Goal: Task Accomplishment & Management: Use online tool/utility

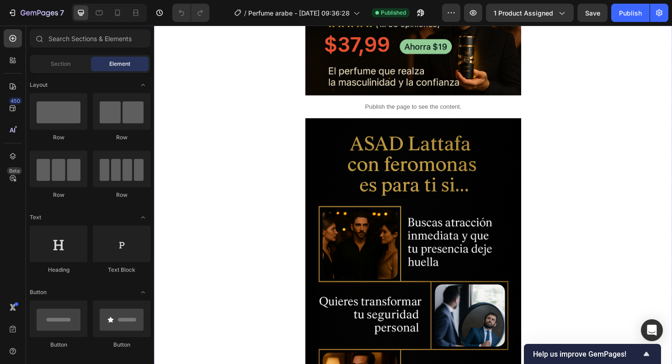
scroll to position [559, 0]
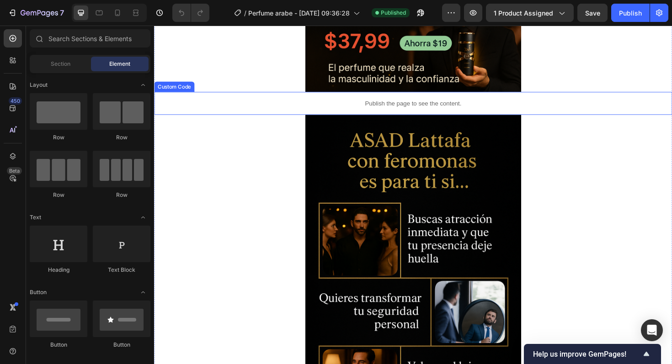
click at [462, 111] on p "Publish the page to see the content." at bounding box center [428, 108] width 549 height 10
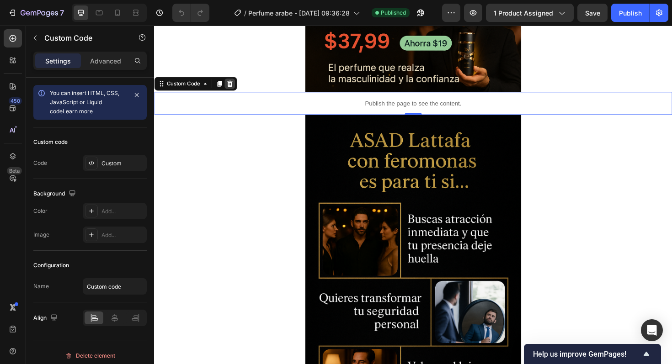
click at [233, 91] on div at bounding box center [234, 87] width 11 height 11
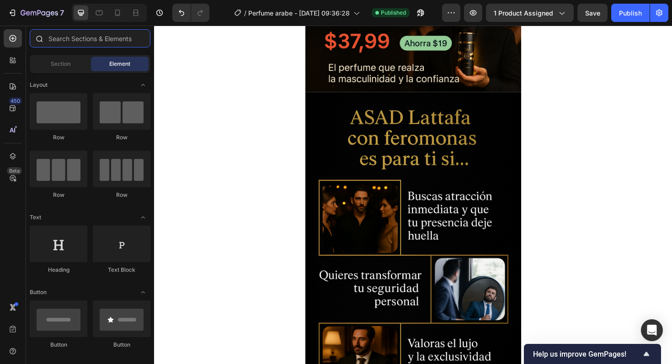
click at [86, 43] on input "text" at bounding box center [90, 38] width 121 height 18
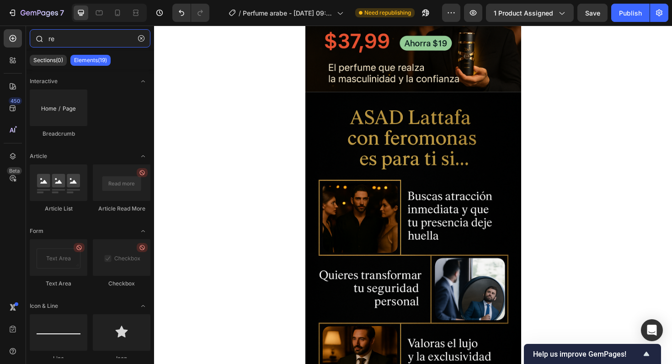
type input "r"
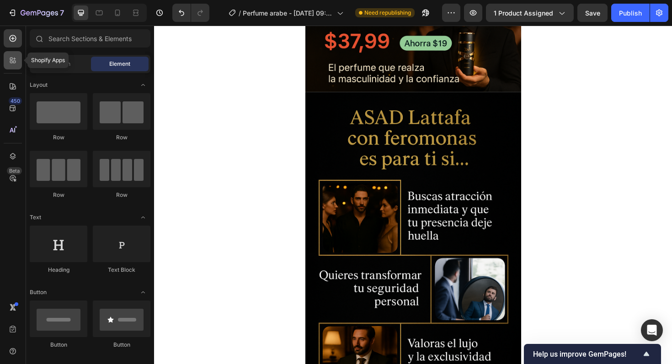
click at [21, 63] on div at bounding box center [13, 60] width 18 height 18
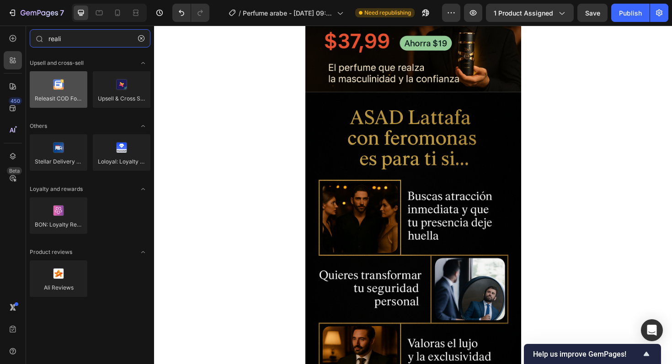
type input "reali"
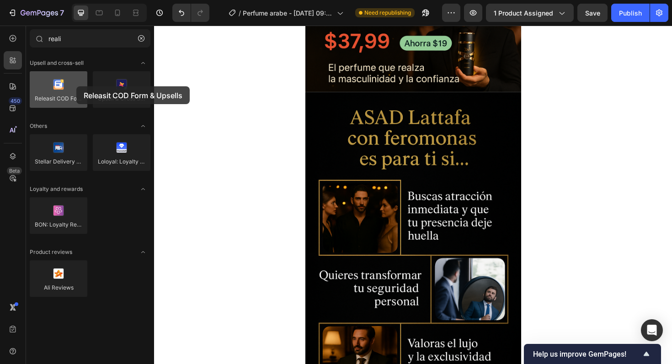
drag, startPoint x: 63, startPoint y: 81, endPoint x: 62, endPoint y: 86, distance: 4.7
click at [62, 86] on div at bounding box center [59, 89] width 58 height 37
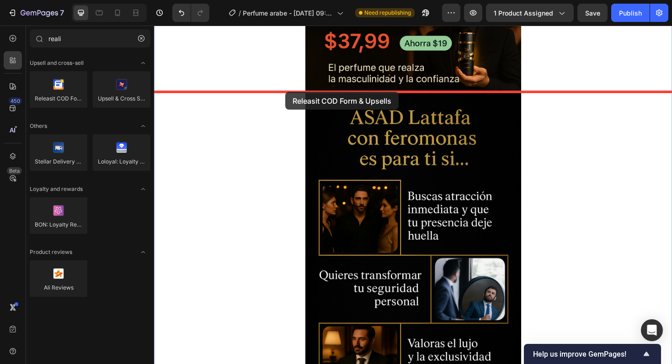
drag, startPoint x: 204, startPoint y: 118, endPoint x: 293, endPoint y: 96, distance: 92.1
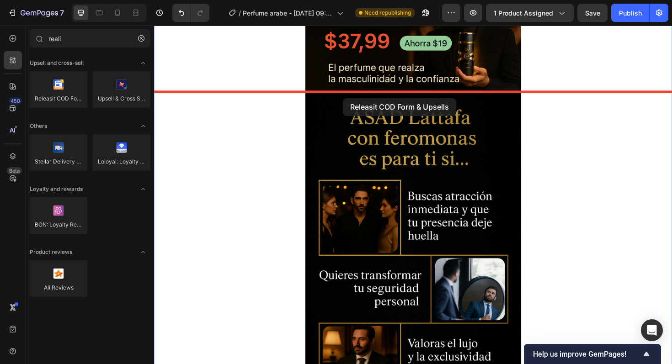
drag, startPoint x: 225, startPoint y: 118, endPoint x: 354, endPoint y: 103, distance: 129.3
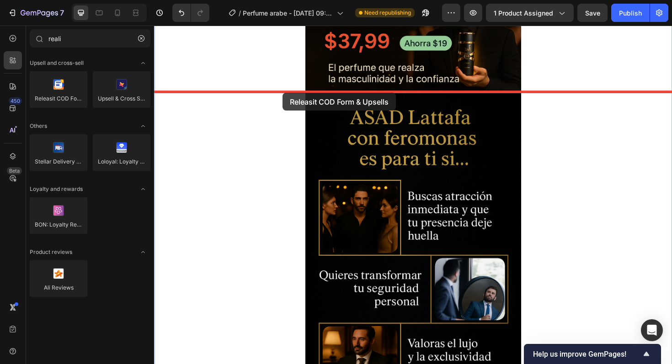
drag, startPoint x: 231, startPoint y: 121, endPoint x: 290, endPoint y: 96, distance: 64.2
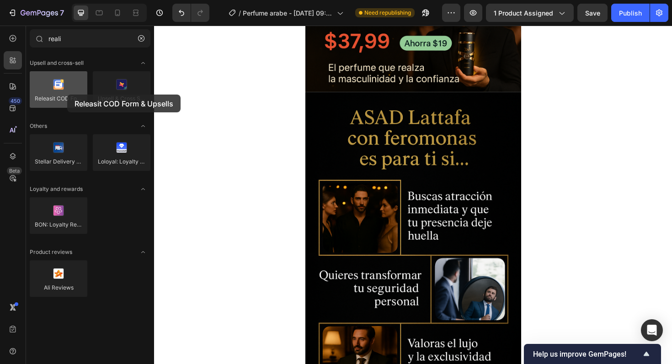
click at [67, 95] on div at bounding box center [59, 89] width 58 height 37
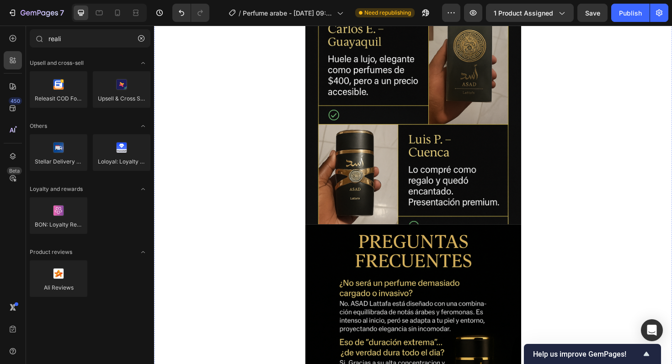
scroll to position [3530, 0]
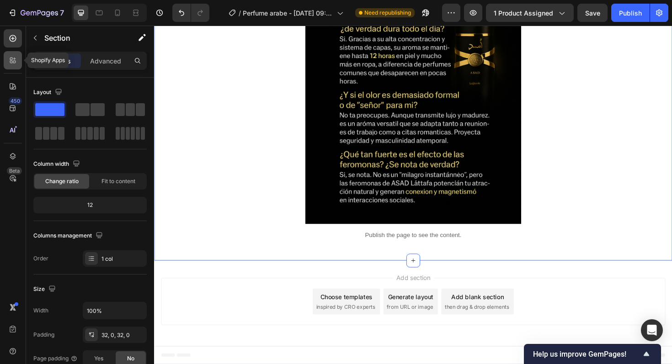
click at [12, 62] on icon at bounding box center [12, 60] width 9 height 9
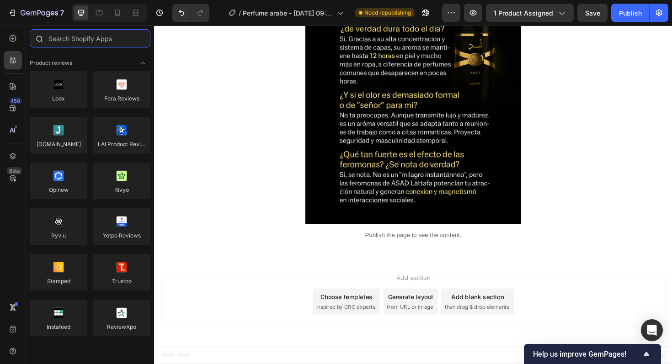
click at [81, 37] on input "text" at bounding box center [90, 38] width 121 height 18
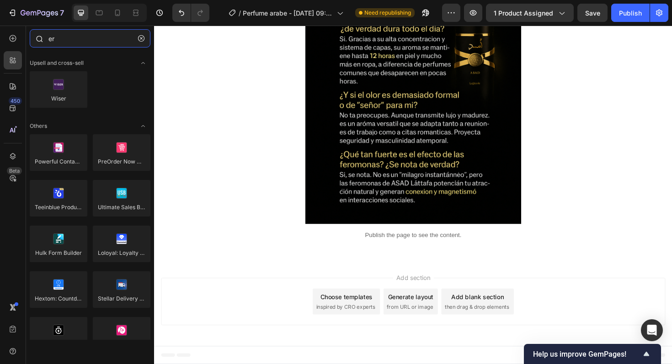
type input "e"
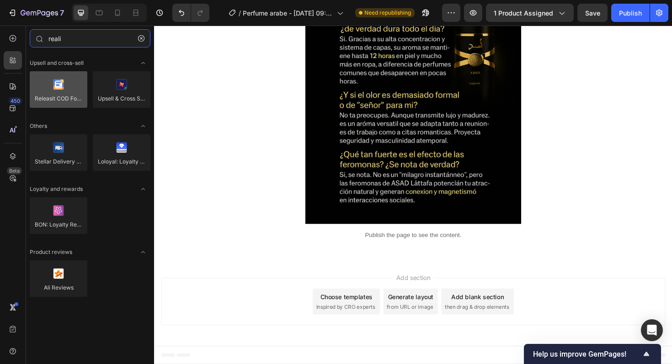
type input "reali"
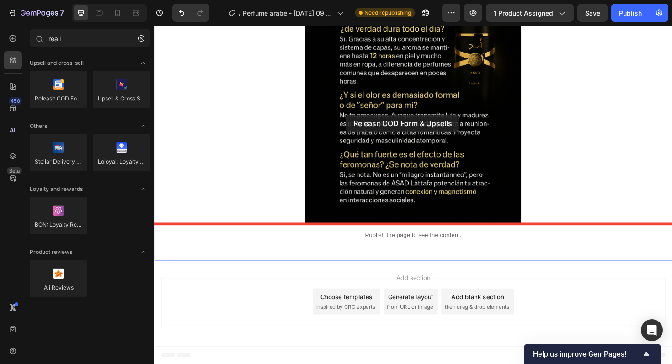
drag, startPoint x: 205, startPoint y: 124, endPoint x: 358, endPoint y: 120, distance: 152.3
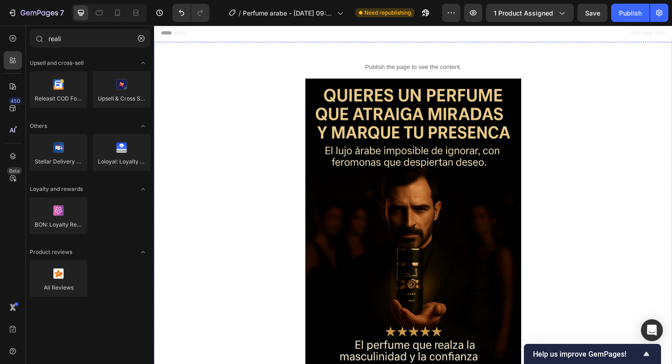
scroll to position [0, 0]
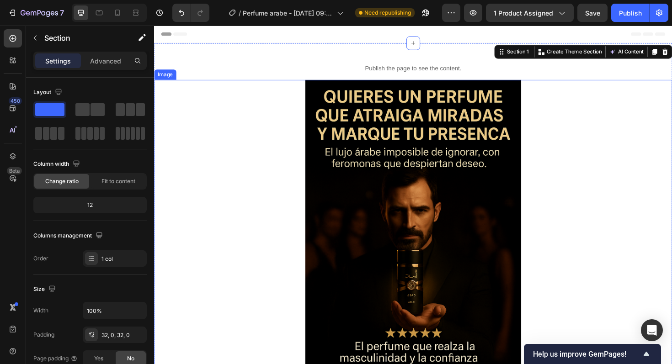
click at [387, 162] on img at bounding box center [428, 254] width 229 height 343
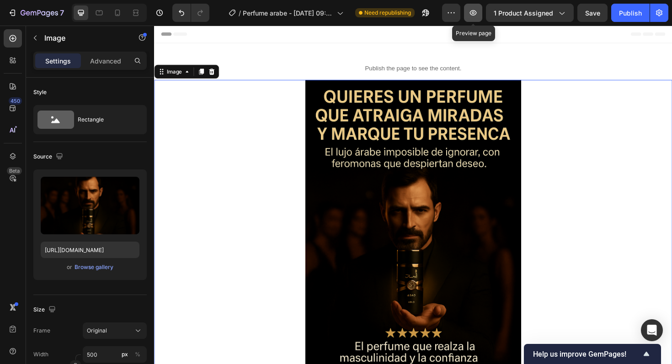
click at [472, 13] on icon "button" at bounding box center [473, 12] width 9 height 9
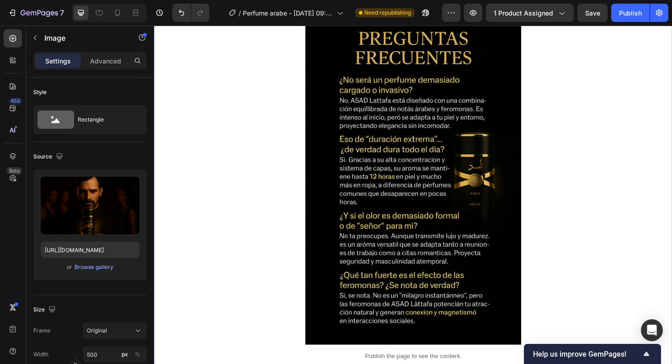
scroll to position [3530, 0]
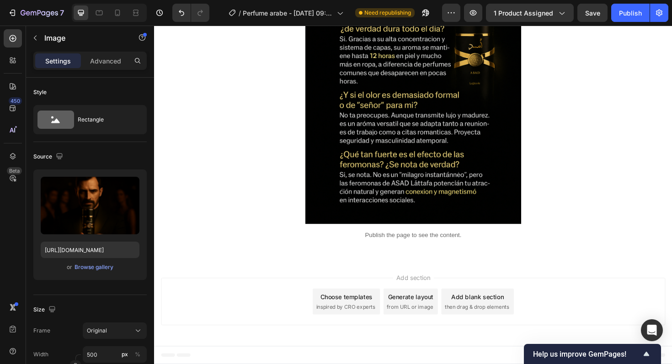
click at [411, 328] on span "from URL or image" at bounding box center [425, 324] width 49 height 8
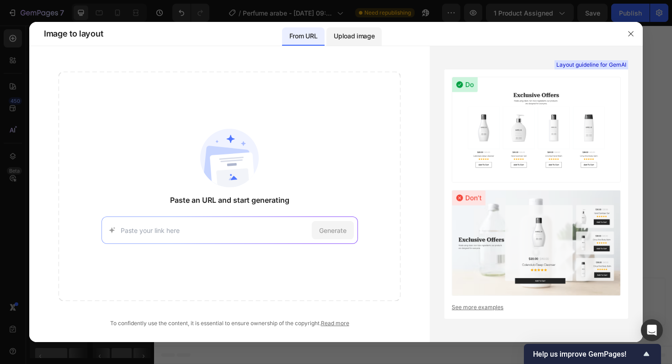
click at [371, 42] on div "Upload image" at bounding box center [354, 36] width 55 height 18
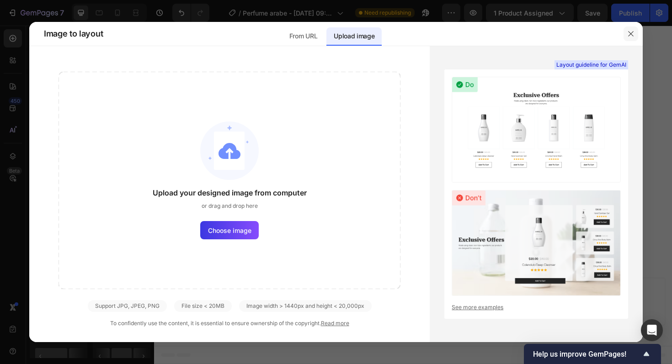
click at [630, 32] on icon "button" at bounding box center [630, 33] width 5 height 5
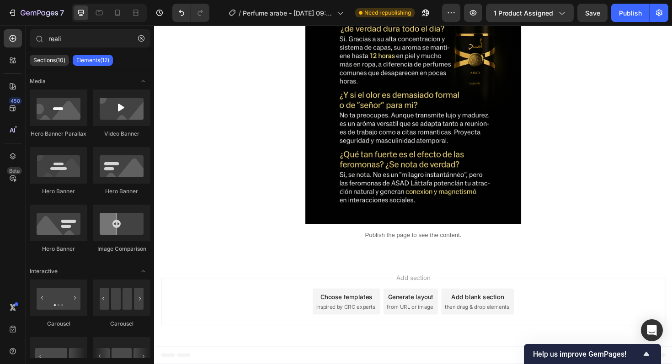
click at [477, 331] on div "Add blank section then drag & drop elements" at bounding box center [496, 318] width 77 height 27
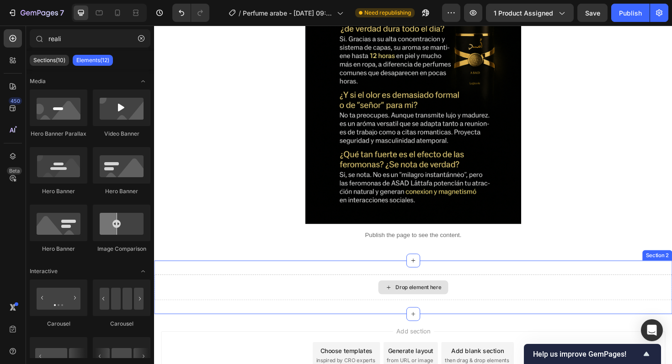
click at [429, 302] on div "Drop element here" at bounding box center [434, 303] width 48 height 7
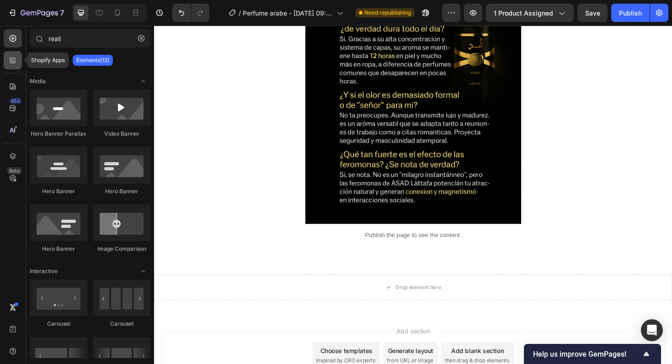
click at [11, 63] on icon at bounding box center [11, 62] width 3 height 3
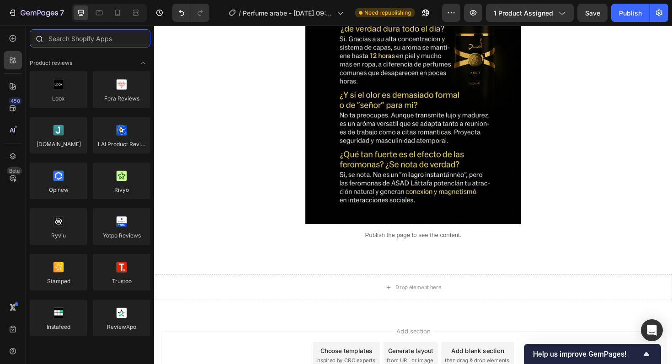
click at [93, 44] on input "text" at bounding box center [90, 38] width 121 height 18
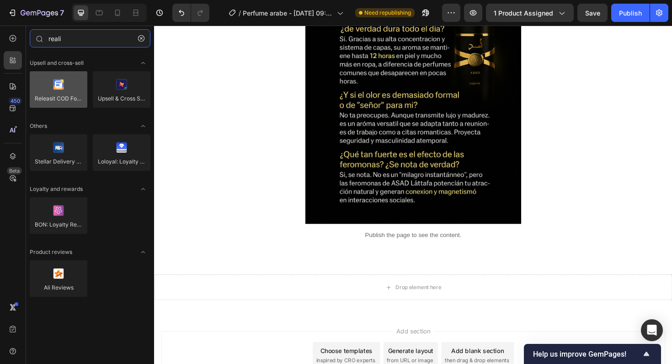
type input "reali"
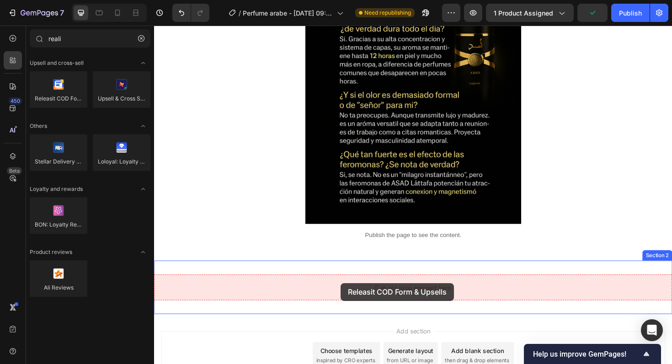
drag, startPoint x: 225, startPoint y: 109, endPoint x: 352, endPoint y: 299, distance: 228.4
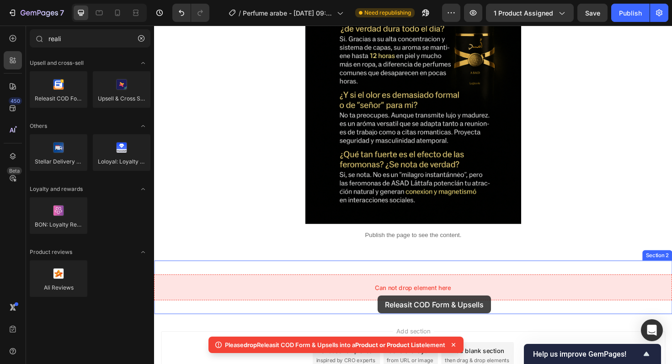
drag, startPoint x: 225, startPoint y: 130, endPoint x: 391, endPoint y: 312, distance: 246.0
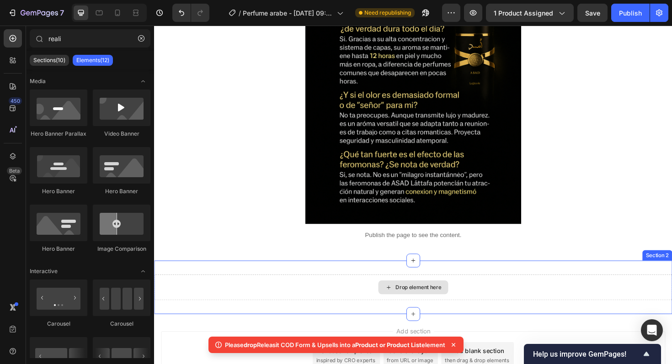
click at [420, 306] on div "Drop element here" at bounding box center [434, 303] width 48 height 7
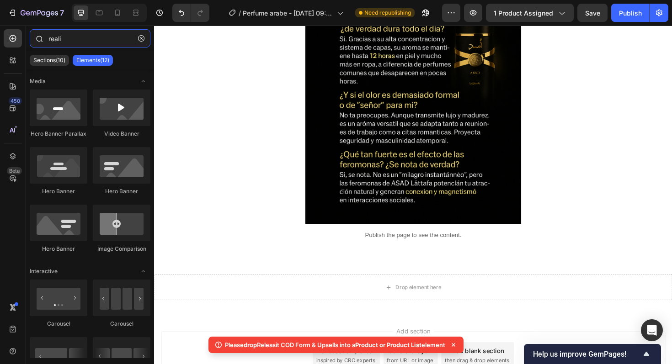
click at [94, 42] on input "reali" at bounding box center [90, 38] width 121 height 18
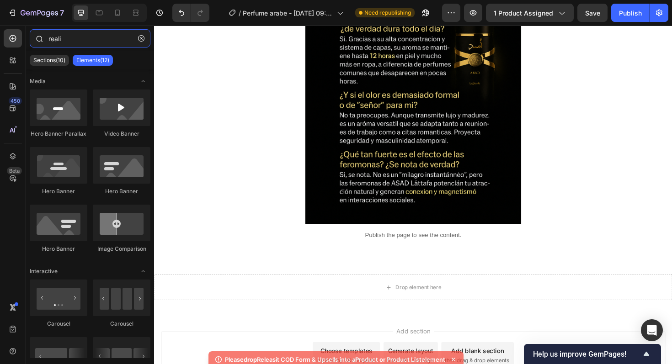
click at [94, 42] on input "reali" at bounding box center [90, 38] width 121 height 18
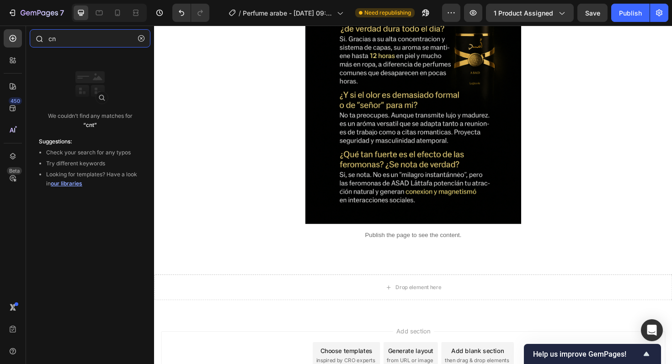
type input "c"
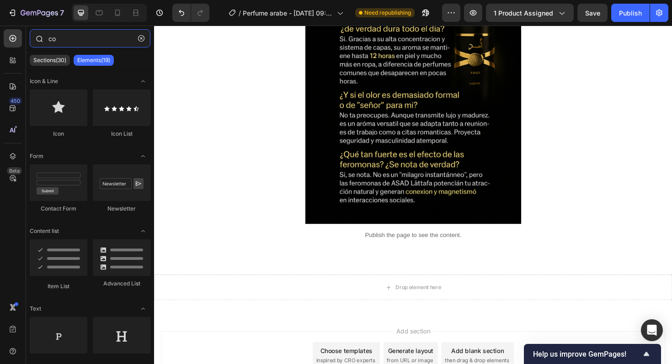
type input "c"
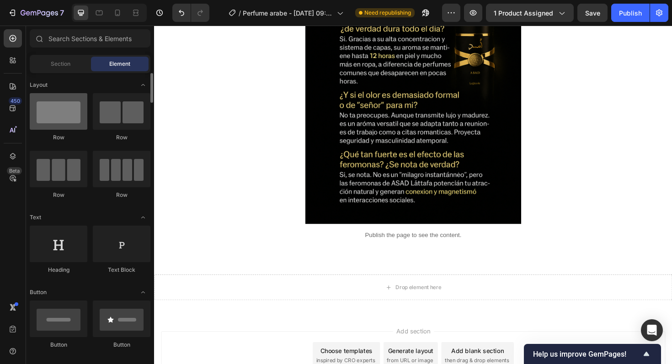
click at [71, 120] on div at bounding box center [59, 111] width 58 height 37
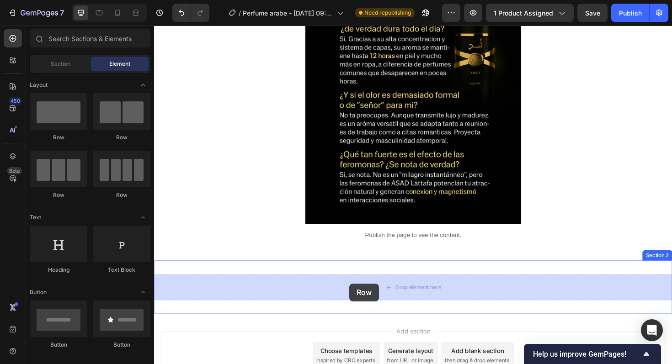
drag, startPoint x: 225, startPoint y: 146, endPoint x: 361, endPoint y: 300, distance: 204.8
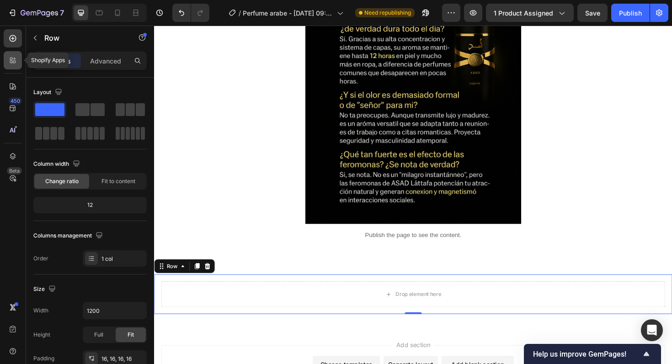
click at [11, 68] on div at bounding box center [13, 60] width 18 height 18
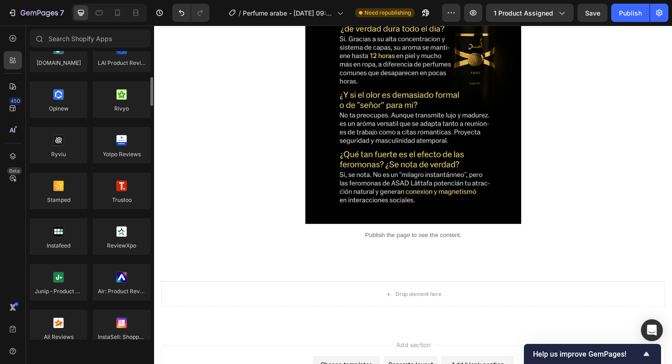
scroll to position [101, 0]
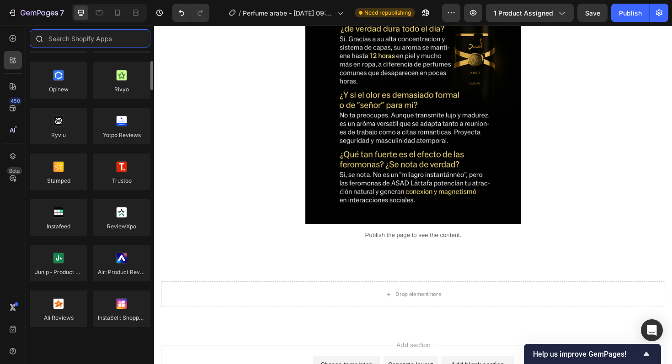
click at [79, 45] on input "text" at bounding box center [90, 38] width 121 height 18
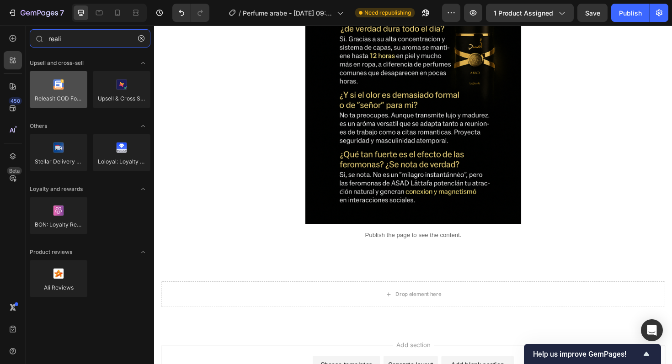
type input "reali"
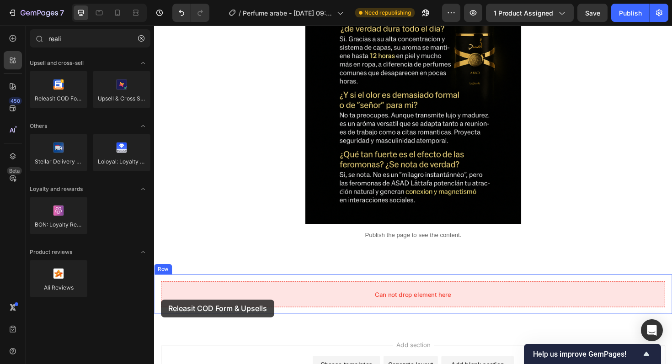
drag, startPoint x: 205, startPoint y: 105, endPoint x: 161, endPoint y: 316, distance: 215.9
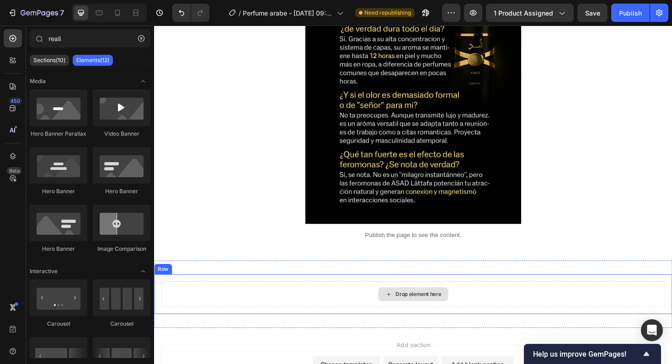
click at [429, 314] on div "Drop element here" at bounding box center [428, 310] width 74 height 15
click at [417, 310] on div "Drop element here" at bounding box center [434, 310] width 48 height 7
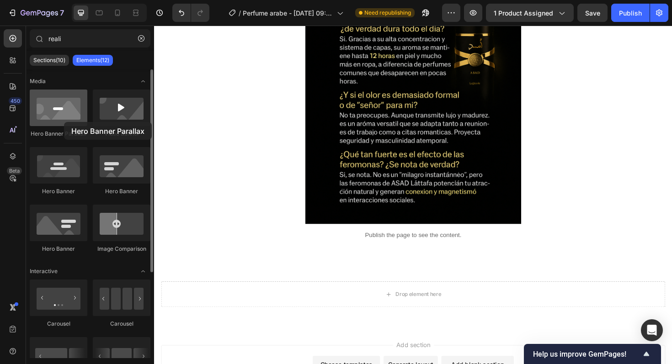
click at [64, 122] on div at bounding box center [59, 108] width 58 height 37
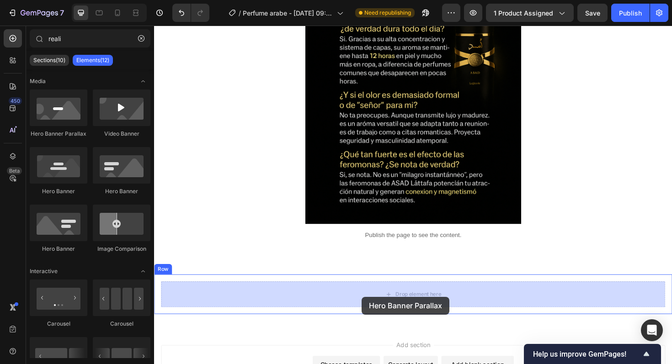
drag, startPoint x: 227, startPoint y: 148, endPoint x: 374, endPoint y: 312, distance: 220.6
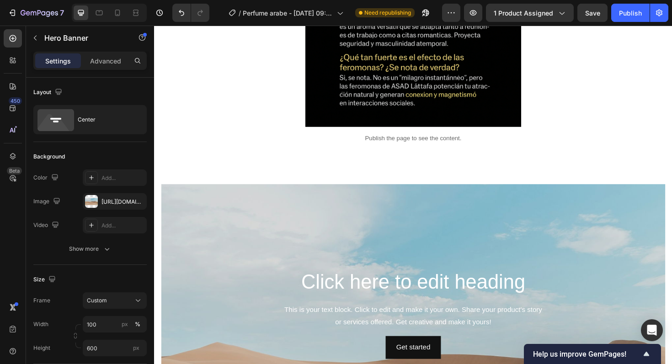
scroll to position [3848, 0]
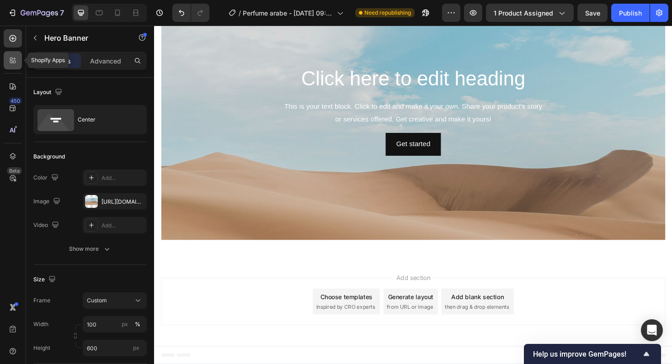
click at [8, 59] on icon at bounding box center [12, 60] width 9 height 9
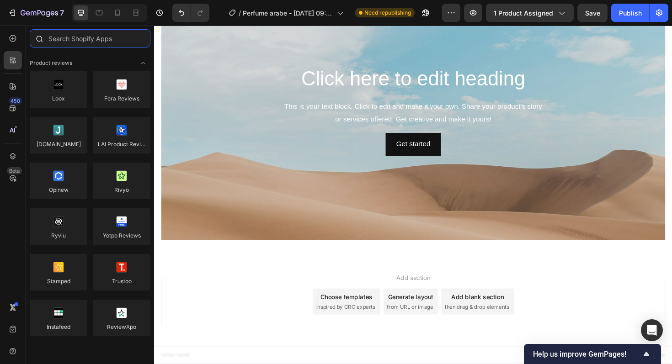
click at [88, 38] on input "text" at bounding box center [90, 38] width 121 height 18
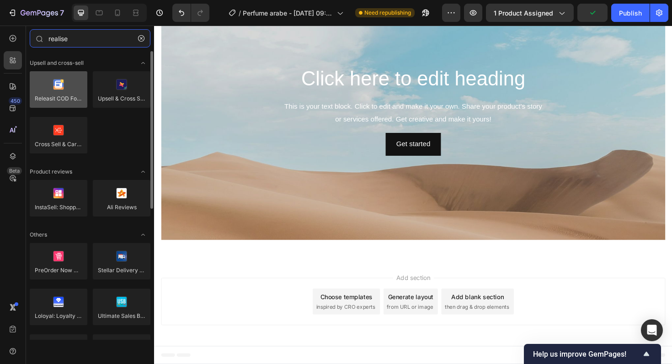
type input "realise"
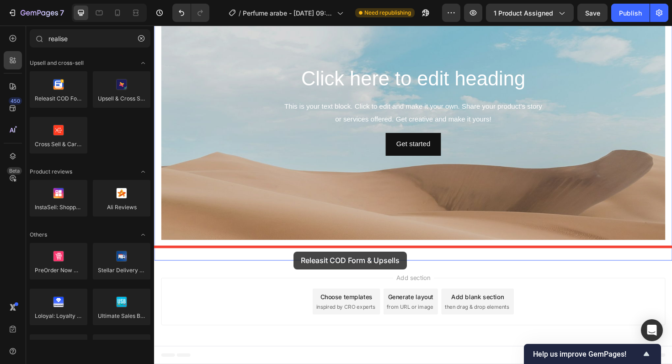
drag, startPoint x: 204, startPoint y: 117, endPoint x: 302, endPoint y: 265, distance: 178.0
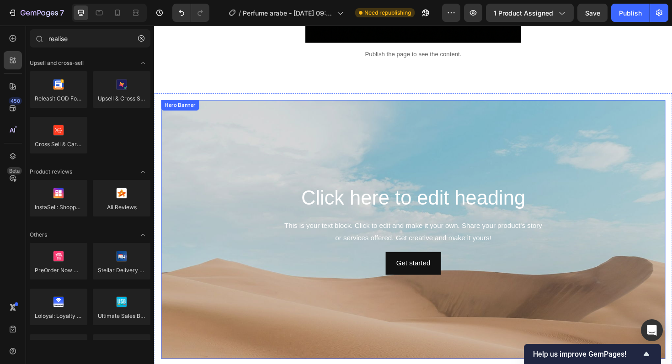
scroll to position [3717, 0]
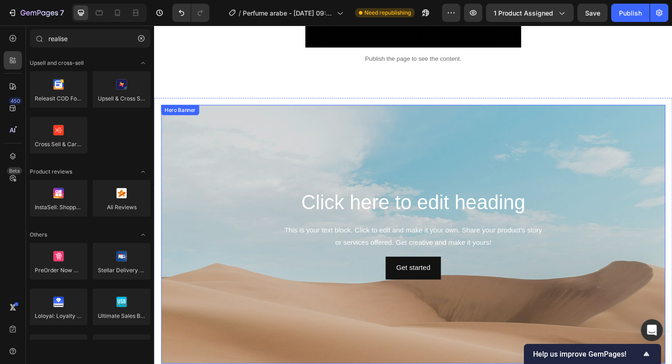
click at [281, 211] on h2 "Click here to edit heading" at bounding box center [429, 213] width 520 height 29
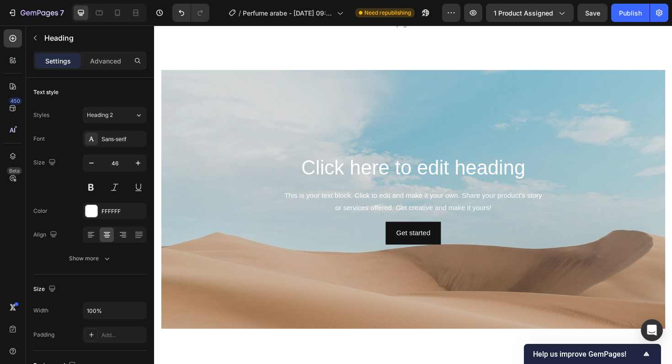
scroll to position [3767, 0]
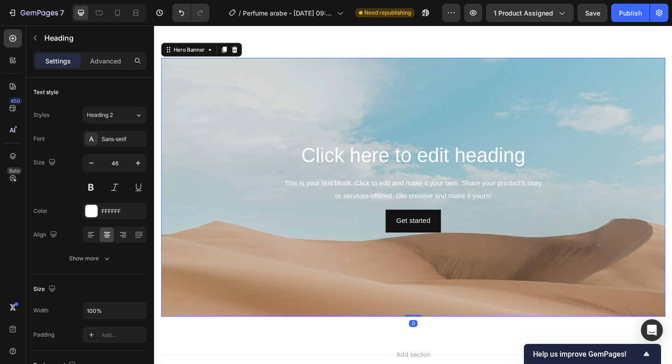
click at [222, 86] on div "Background Image" at bounding box center [428, 260] width 534 height 412
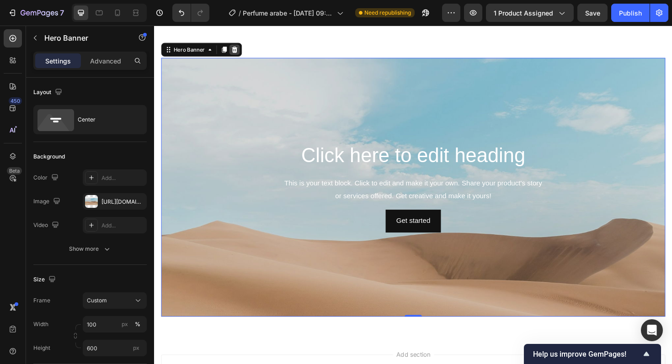
click at [239, 56] on div at bounding box center [239, 51] width 11 height 11
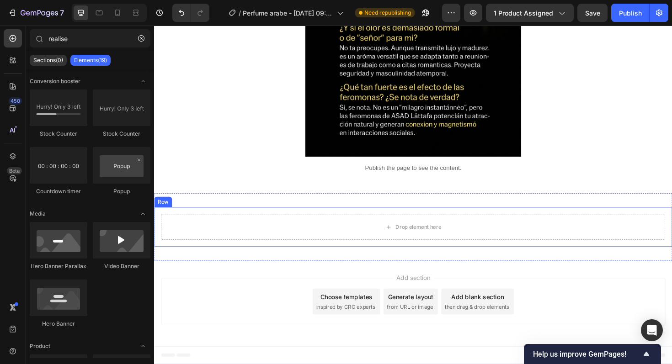
click at [188, 218] on div "Drop element here Row" at bounding box center [428, 239] width 549 height 42
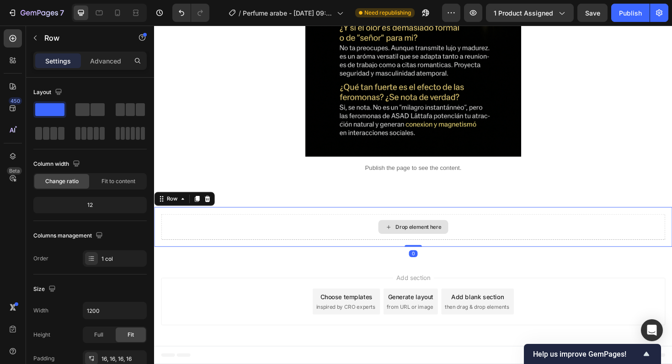
click at [206, 238] on div "Drop element here" at bounding box center [428, 238] width 534 height 27
click at [212, 207] on icon at bounding box center [210, 209] width 7 height 7
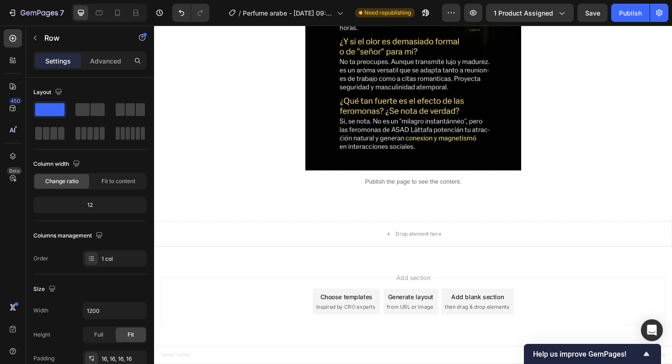
scroll to position [3587, 0]
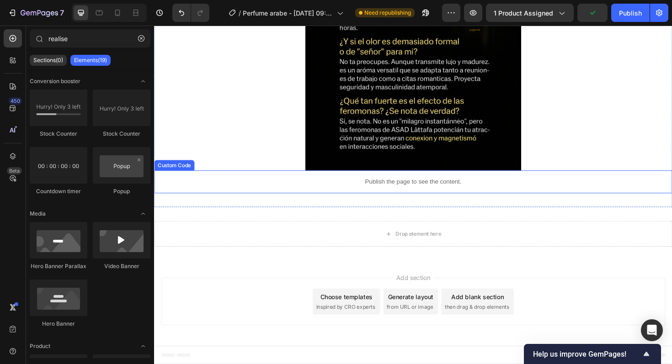
click at [306, 180] on div "Publish the page to see the content." at bounding box center [428, 191] width 549 height 24
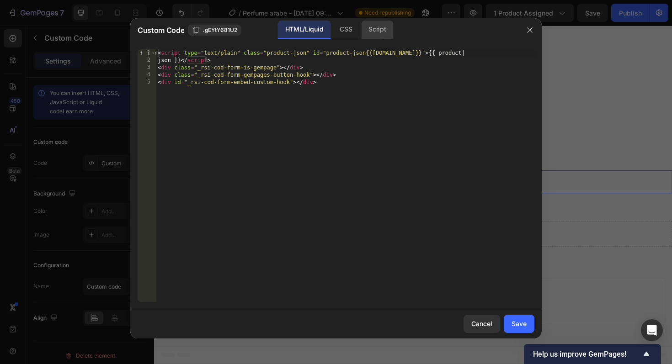
click at [375, 36] on div "Script" at bounding box center [377, 30] width 32 height 18
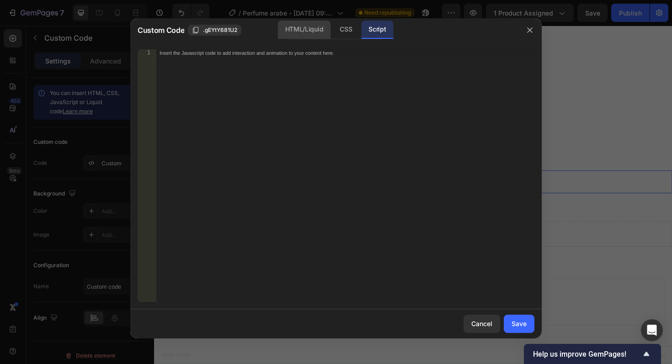
click at [302, 27] on div "HTML/Liquid" at bounding box center [304, 30] width 53 height 18
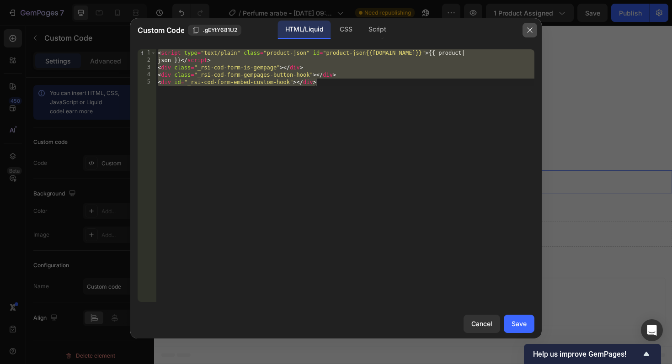
click at [523, 32] on button "button" at bounding box center [530, 30] width 15 height 15
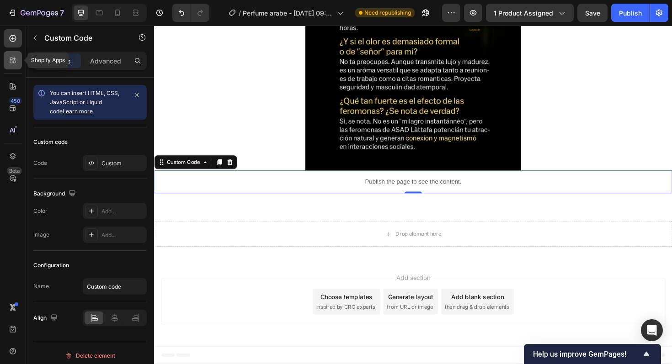
click at [13, 64] on icon at bounding box center [12, 60] width 9 height 9
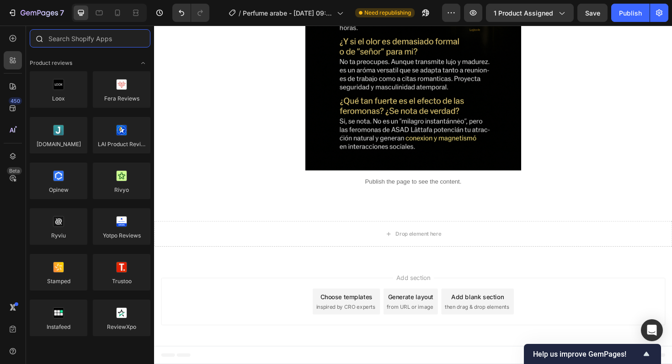
click at [103, 41] on input "text" at bounding box center [90, 38] width 121 height 18
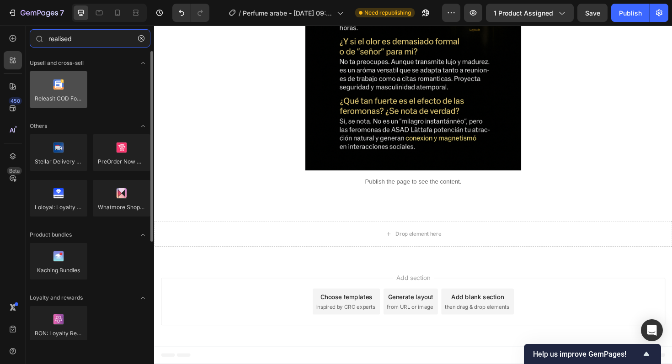
type input "realised"
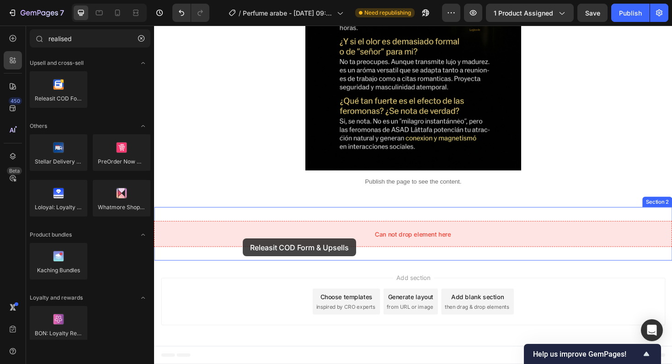
drag, startPoint x: 211, startPoint y: 113, endPoint x: 248, endPoint y: 252, distance: 143.1
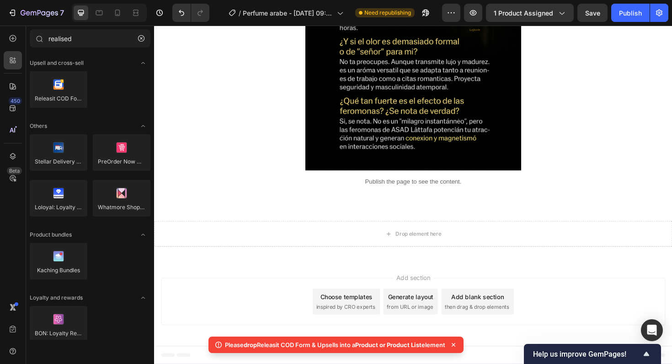
click at [293, 343] on p "Please drop Releasit COD Form & Upsells into a Product or Product List element" at bounding box center [335, 345] width 220 height 9
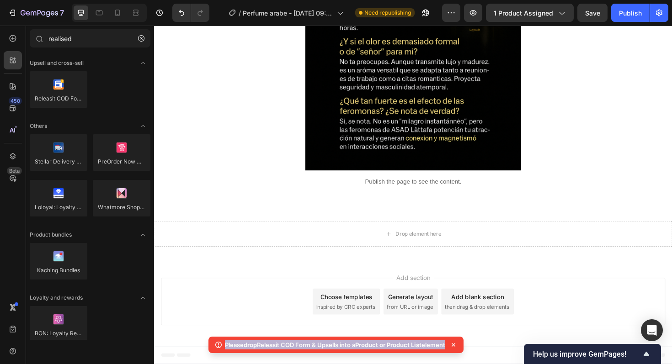
click at [293, 343] on p "Please drop Releasit COD Form & Upsells into a Product or Product List element" at bounding box center [335, 345] width 220 height 9
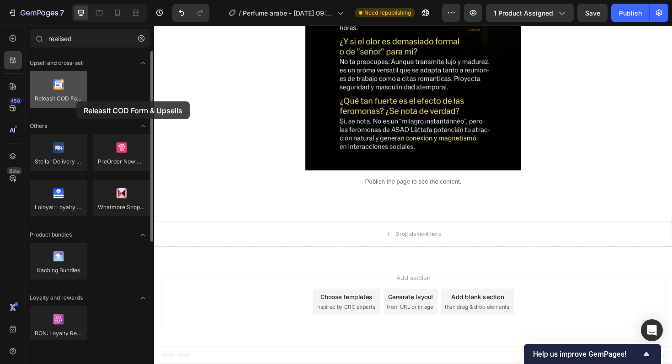
drag, startPoint x: 230, startPoint y: 127, endPoint x: 439, endPoint y: 280, distance: 258.9
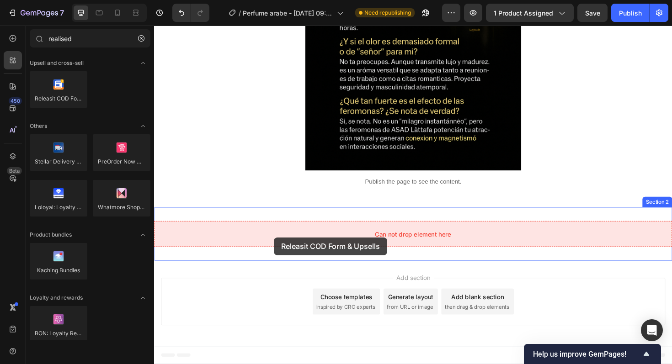
drag, startPoint x: 216, startPoint y: 112, endPoint x: 281, endPoint y: 250, distance: 152.6
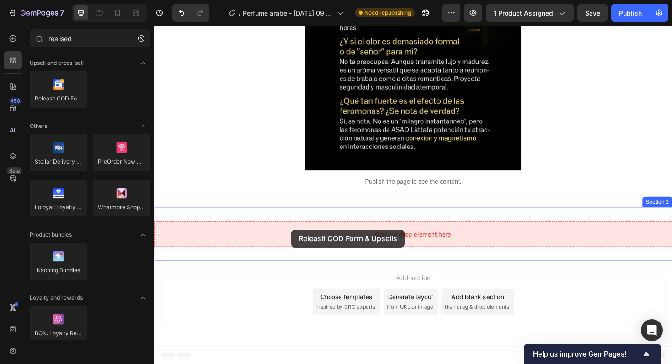
drag, startPoint x: 207, startPoint y: 106, endPoint x: 300, endPoint y: 242, distance: 164.3
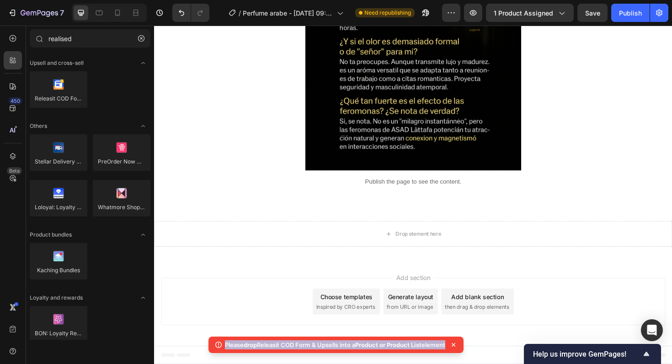
copy body "Please drop Releasit COD Form & Upsells into a Product or Product List element"
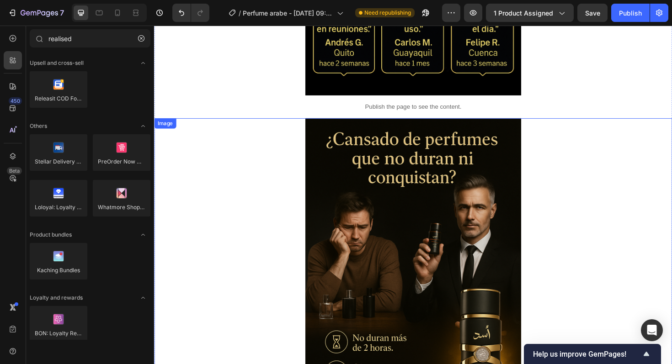
scroll to position [1237, 0]
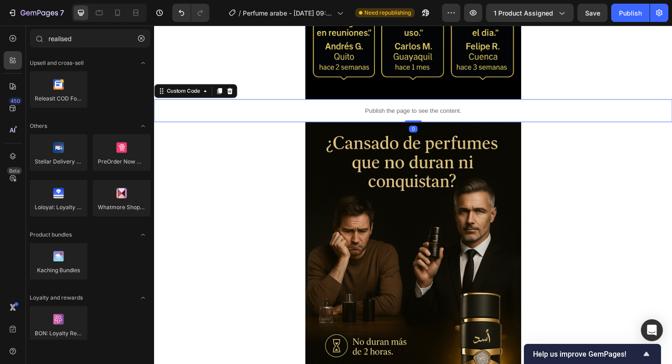
click at [323, 112] on p "Publish the page to see the content." at bounding box center [428, 116] width 549 height 10
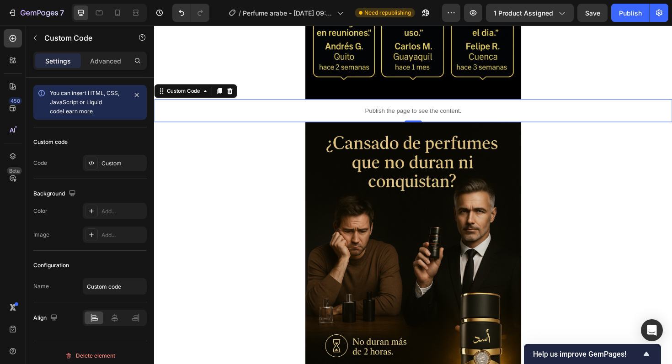
click at [237, 121] on div "Publish the page to see the content." at bounding box center [428, 116] width 549 height 24
click at [178, 98] on div "Custom Code" at bounding box center [185, 95] width 39 height 8
click at [228, 115] on p "Publish the page to see the content." at bounding box center [428, 116] width 549 height 10
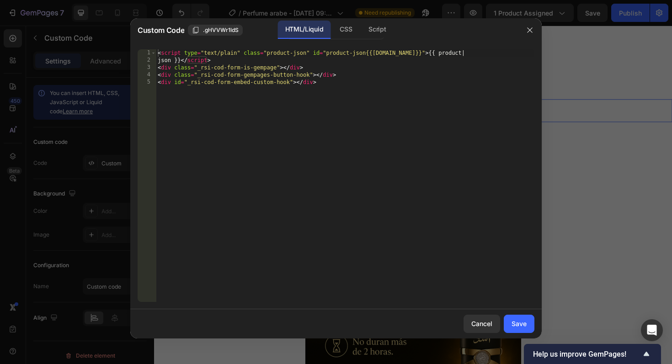
click at [224, 110] on div "< script type = "text/plain" class = "product-json" id = "product-json{{product…" at bounding box center [345, 183] width 379 height 268
click at [343, 32] on div "CSS" at bounding box center [345, 30] width 27 height 18
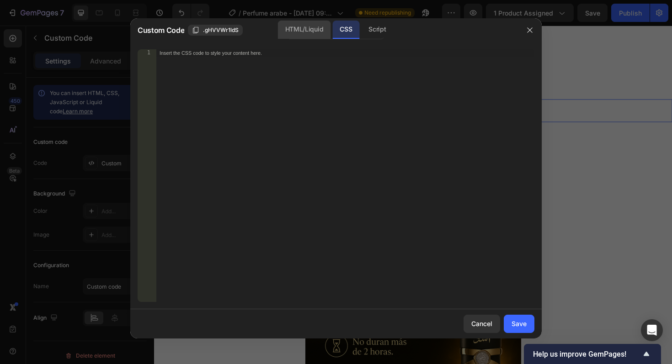
click at [304, 37] on div "HTML/Liquid" at bounding box center [304, 30] width 53 height 18
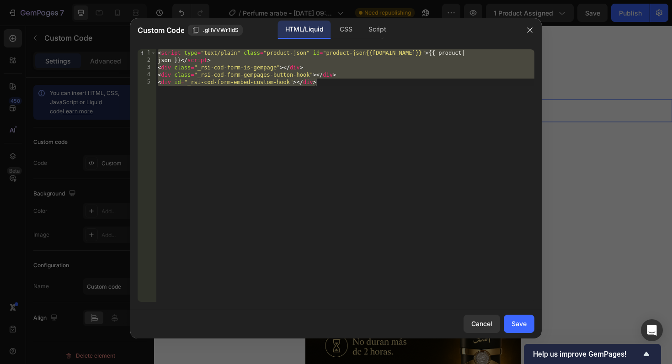
click at [237, 51] on div "< script type = "text/plain" class = "product-json" id = "product-json{{product…" at bounding box center [345, 183] width 379 height 268
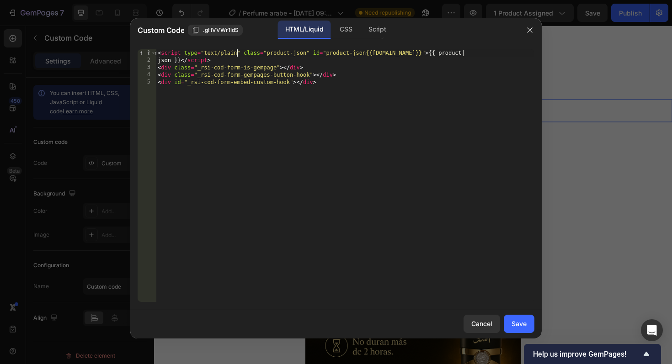
click at [186, 64] on div "< script type = "text/plain" class = "product-json" id = "product-json{{product…" at bounding box center [345, 183] width 379 height 268
type textarea "json }}</script> <div class="_rsi-cod-form-is-gempage"></div>"
click at [525, 30] on button "button" at bounding box center [530, 30] width 15 height 15
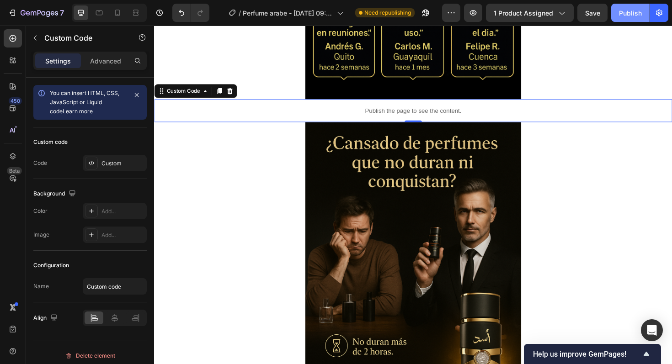
click at [638, 11] on div "Publish" at bounding box center [630, 13] width 23 height 10
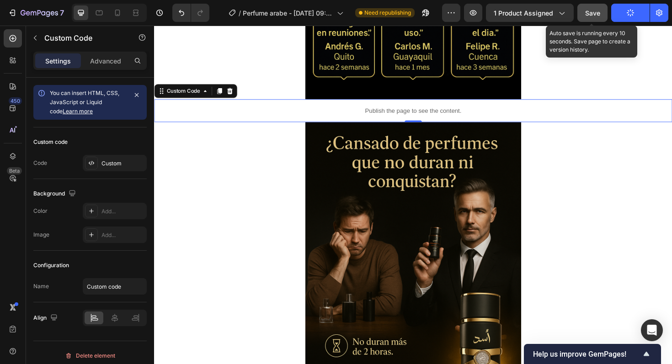
click at [590, 12] on span "Save" at bounding box center [592, 13] width 15 height 8
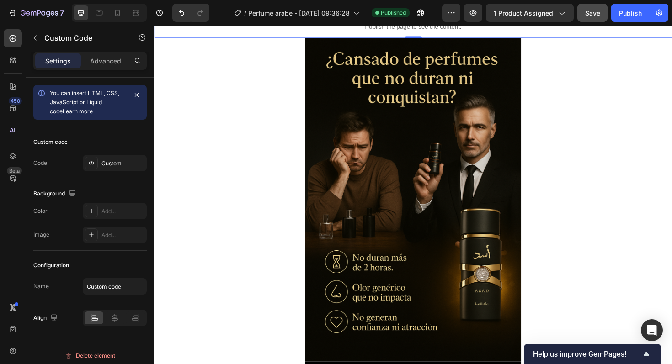
scroll to position [1318, 0]
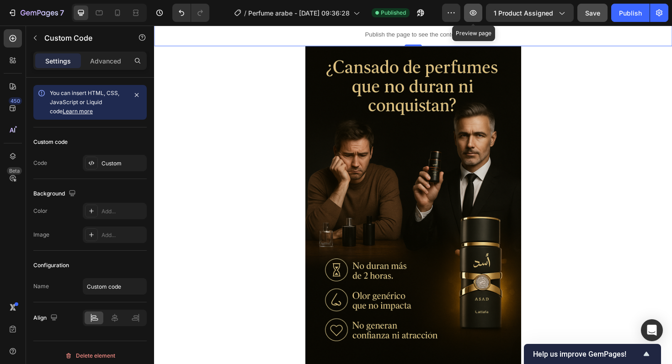
click at [471, 16] on icon "button" at bounding box center [473, 12] width 9 height 9
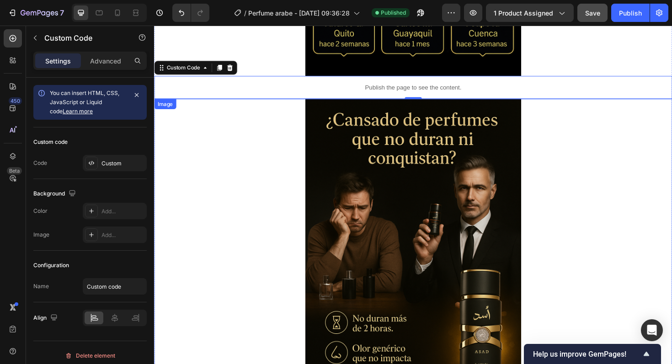
scroll to position [1258, 0]
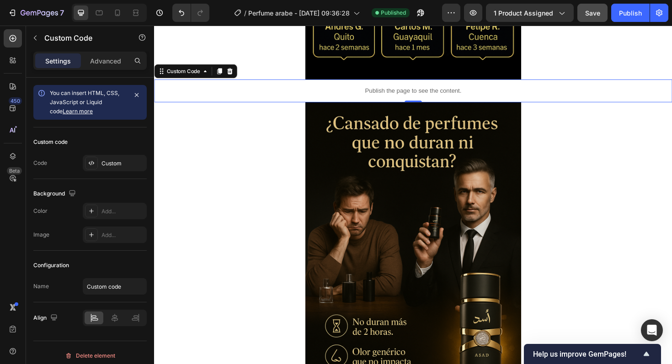
click at [291, 94] on p "Publish the page to see the content." at bounding box center [428, 95] width 549 height 10
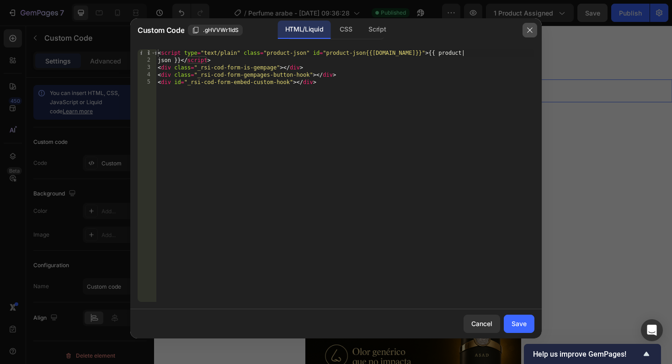
click at [528, 29] on icon "button" at bounding box center [529, 30] width 7 height 7
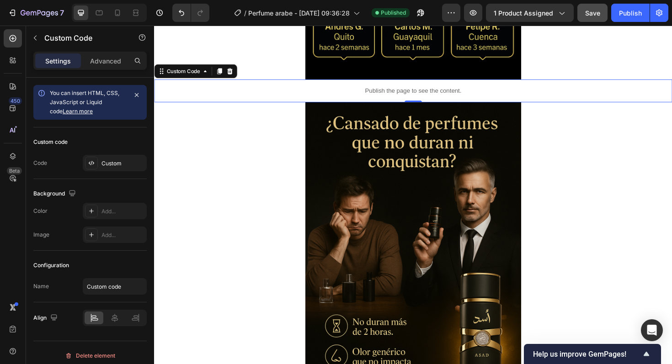
click at [227, 105] on div "Publish the page to see the content." at bounding box center [428, 95] width 549 height 24
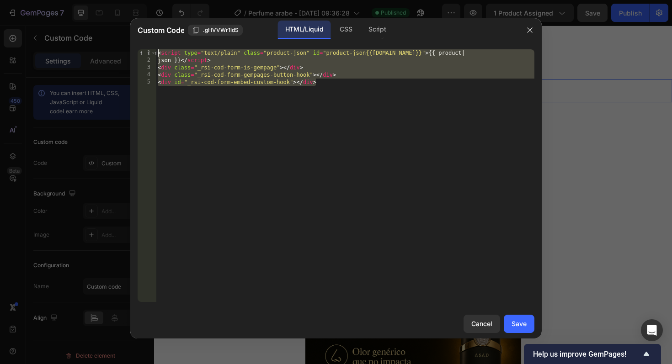
drag, startPoint x: 354, startPoint y: 85, endPoint x: 125, endPoint y: 45, distance: 233.0
click at [125, 45] on div "Custom Code .gHVVWr1ldS HTML/Liquid CSS Script <div id="_rsi-cod-form-embed-cus…" at bounding box center [336, 182] width 672 height 364
type textarea "<script type="text/plain" class="product-json" id="product-json{{product.id}}">…"
click at [601, 120] on div at bounding box center [336, 182] width 672 height 364
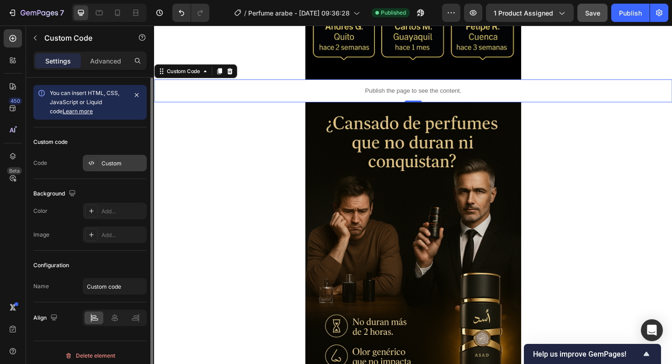
click at [117, 158] on div "Custom" at bounding box center [115, 163] width 64 height 16
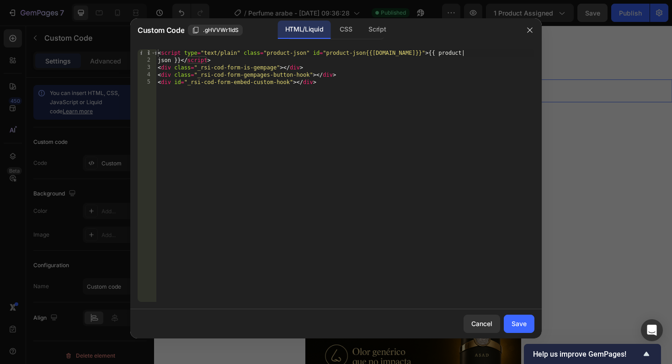
click at [648, 95] on div at bounding box center [336, 182] width 672 height 364
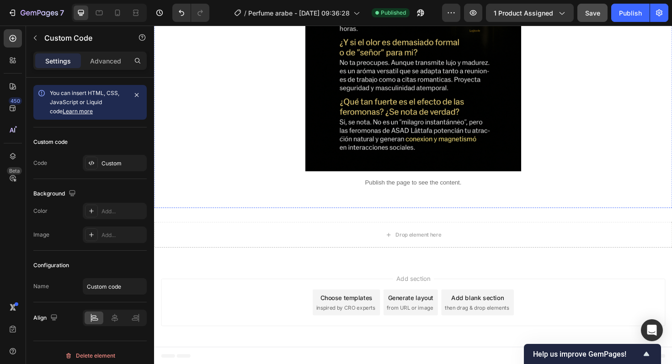
scroll to position [3587, 0]
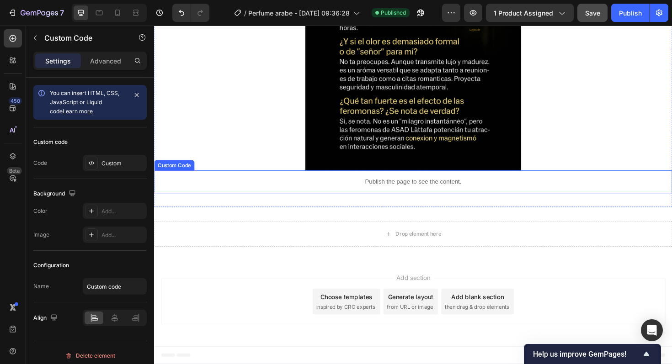
click at [324, 188] on p "Publish the page to see the content." at bounding box center [428, 192] width 549 height 10
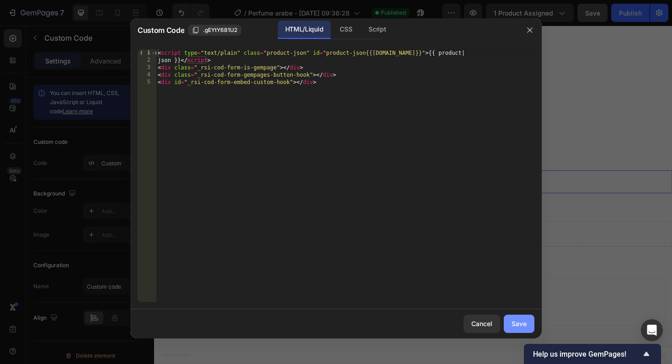
click at [521, 316] on button "Save" at bounding box center [519, 324] width 31 height 18
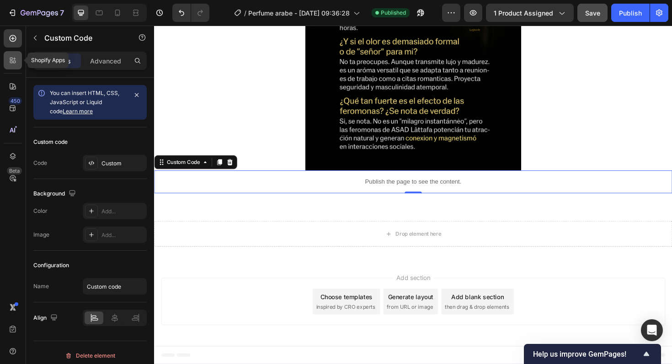
click at [8, 67] on div at bounding box center [13, 60] width 18 height 18
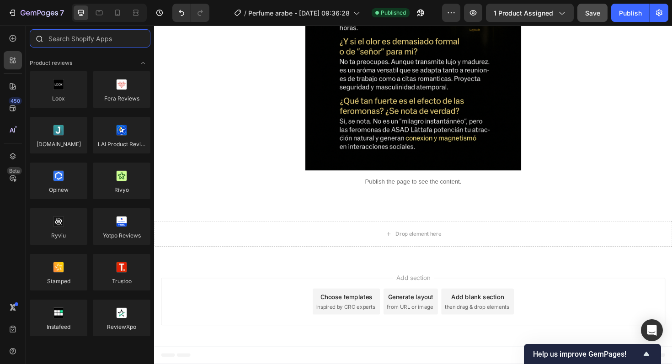
click at [63, 43] on input "text" at bounding box center [90, 38] width 121 height 18
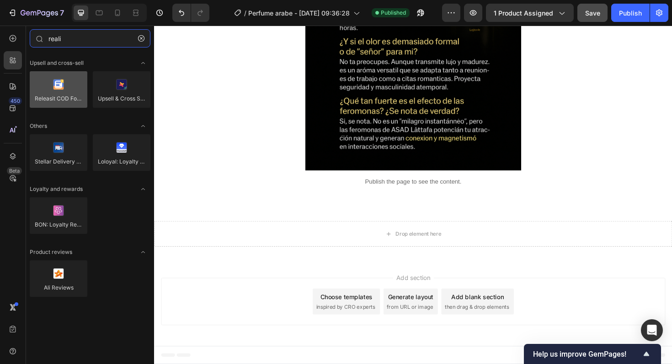
type input "reali"
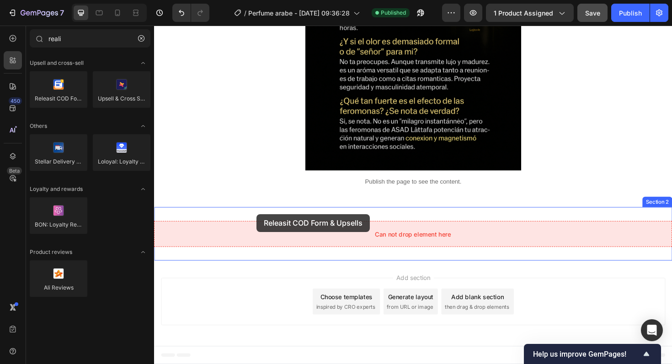
drag, startPoint x: 214, startPoint y: 122, endPoint x: 262, endPoint y: 225, distance: 114.4
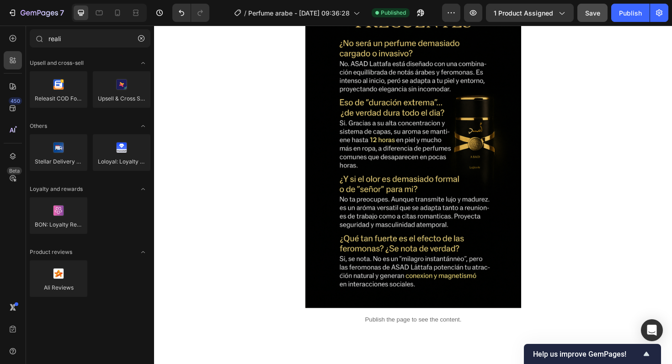
scroll to position [3306, 0]
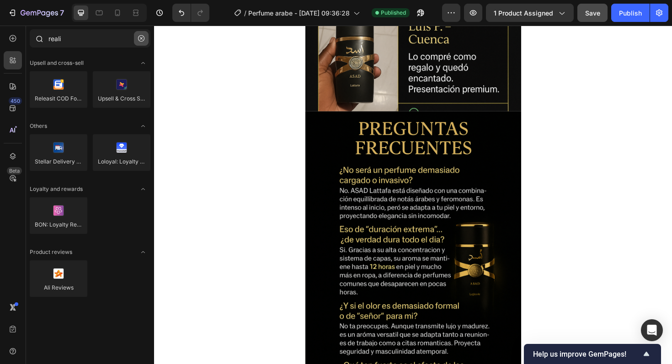
click at [139, 41] on icon "button" at bounding box center [141, 38] width 6 height 6
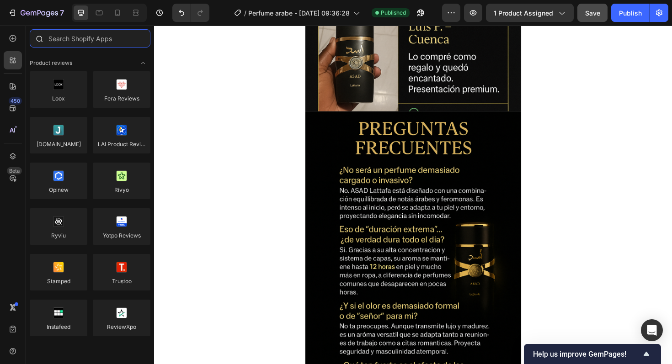
click at [70, 33] on input "text" at bounding box center [90, 38] width 121 height 18
click at [16, 45] on div at bounding box center [13, 38] width 18 height 18
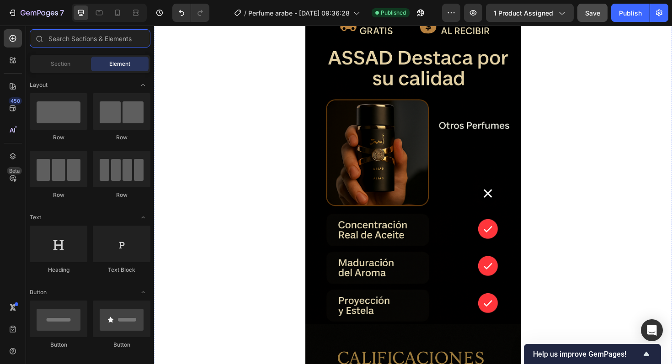
scroll to position [2325, 0]
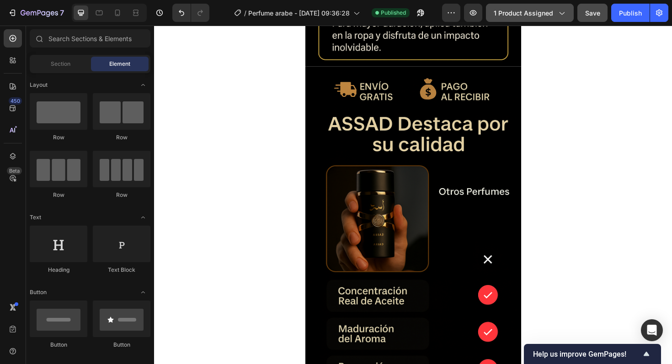
click at [501, 5] on button "1 product assigned" at bounding box center [530, 13] width 88 height 18
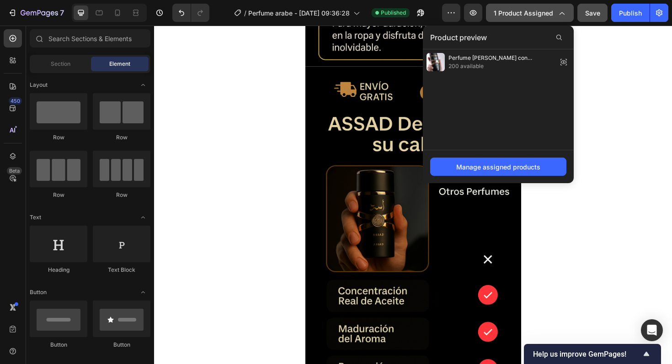
click at [501, 5] on button "1 product assigned" at bounding box center [530, 13] width 88 height 18
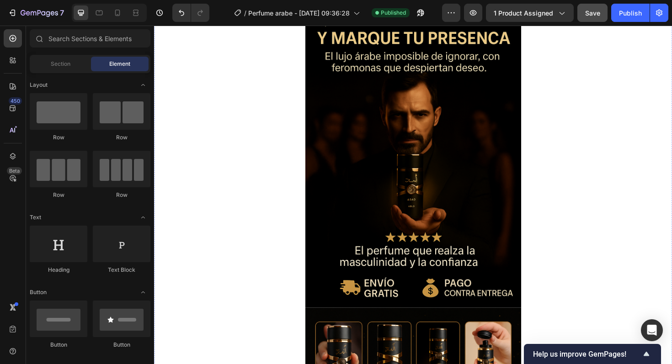
scroll to position [0, 0]
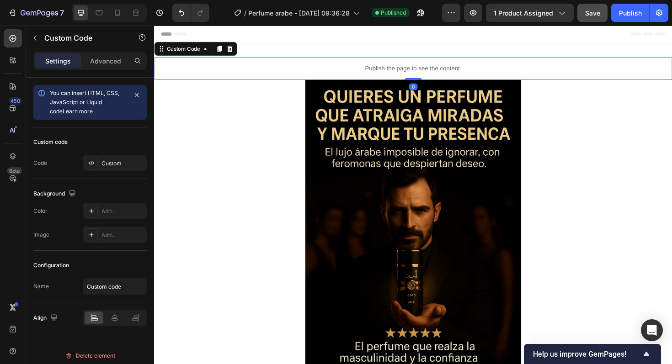
click at [405, 76] on div "Publish the page to see the content." at bounding box center [428, 71] width 549 height 24
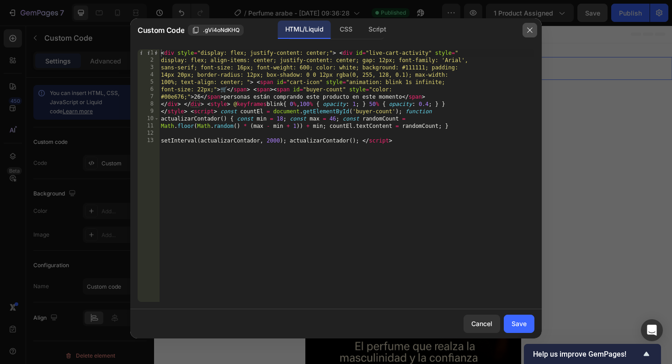
click at [530, 34] on button "button" at bounding box center [530, 30] width 15 height 15
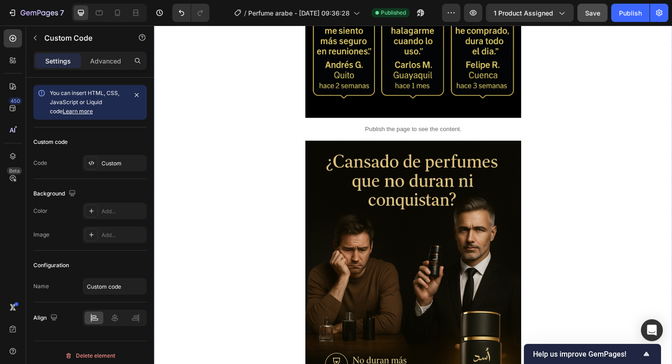
scroll to position [1207, 0]
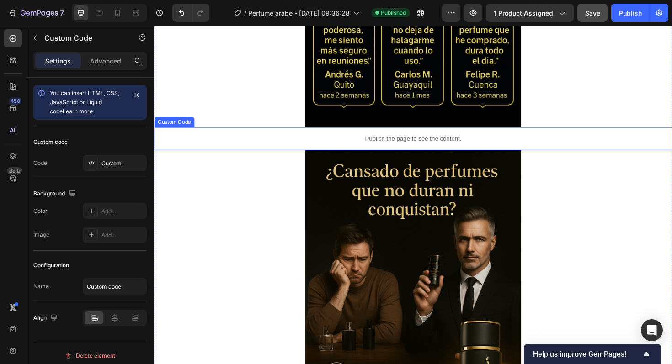
click at [254, 147] on p "Publish the page to see the content." at bounding box center [428, 146] width 549 height 10
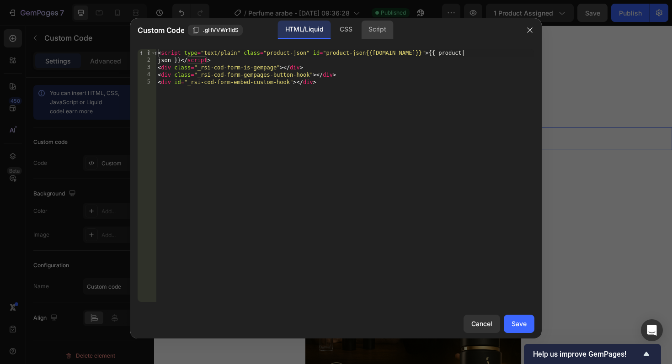
click at [372, 26] on div "Script" at bounding box center [377, 30] width 32 height 18
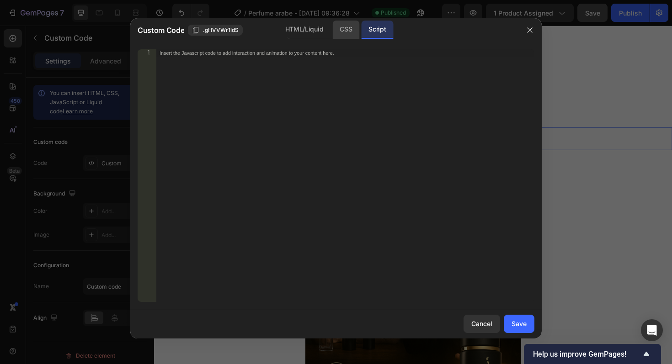
click at [346, 27] on div "CSS" at bounding box center [345, 30] width 27 height 18
click at [310, 24] on div "HTML/Liquid" at bounding box center [304, 30] width 53 height 18
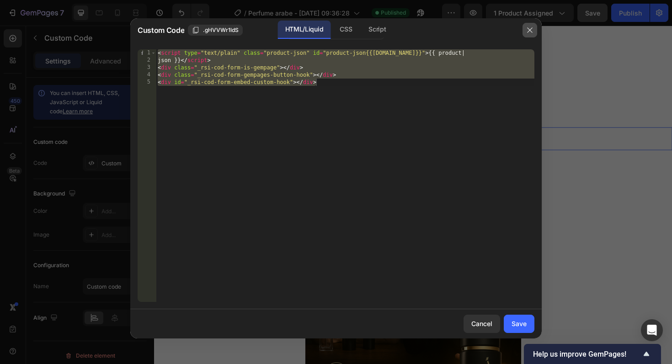
click at [525, 34] on button "button" at bounding box center [530, 30] width 15 height 15
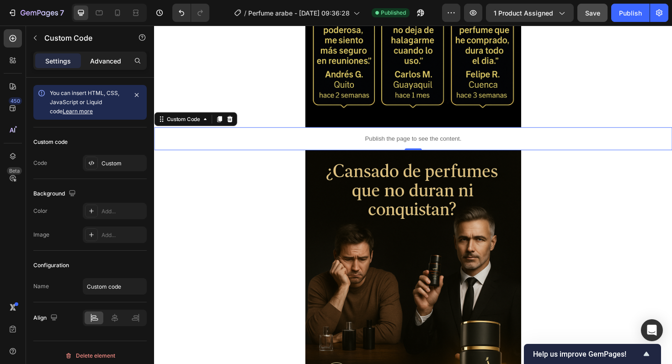
click at [105, 66] on div "Advanced" at bounding box center [106, 61] width 46 height 15
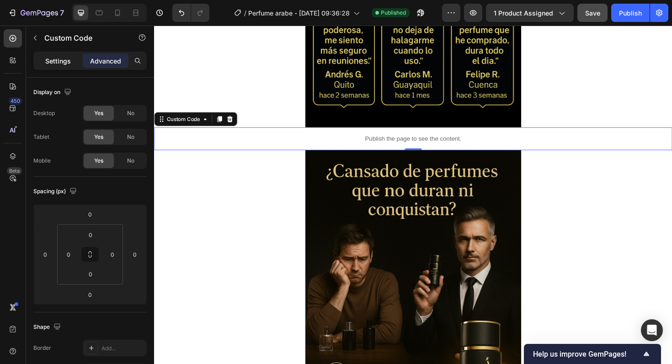
click at [48, 59] on p "Settings" at bounding box center [58, 61] width 26 height 10
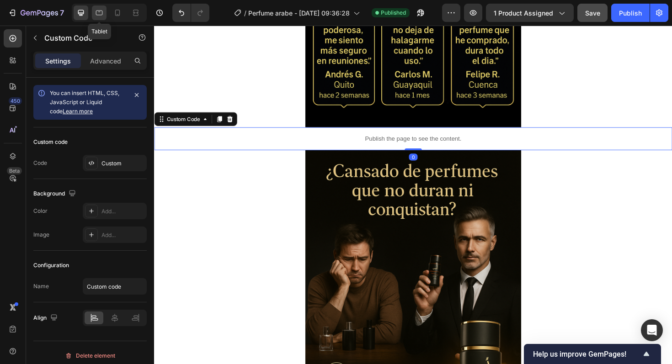
click at [97, 14] on icon at bounding box center [99, 12] width 9 height 9
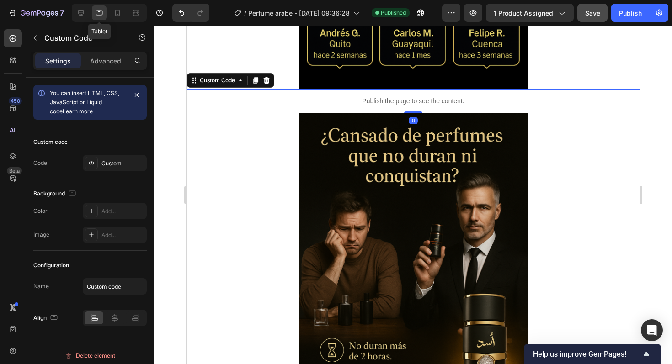
scroll to position [1283, 0]
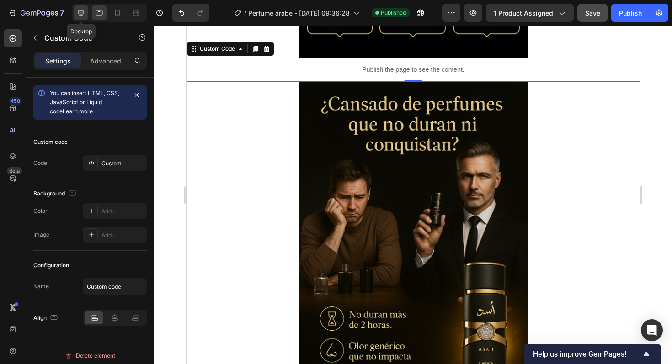
click at [78, 11] on icon at bounding box center [81, 13] width 6 height 6
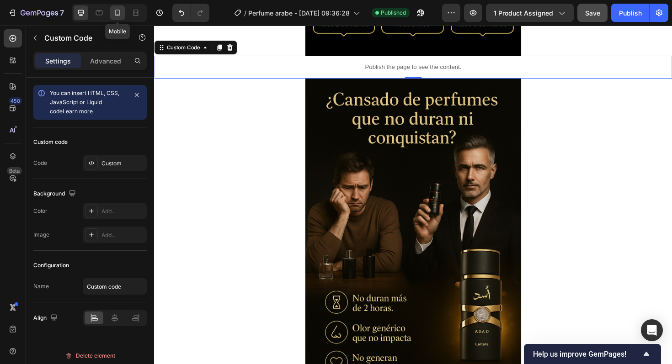
click at [118, 12] on icon at bounding box center [117, 12] width 9 height 9
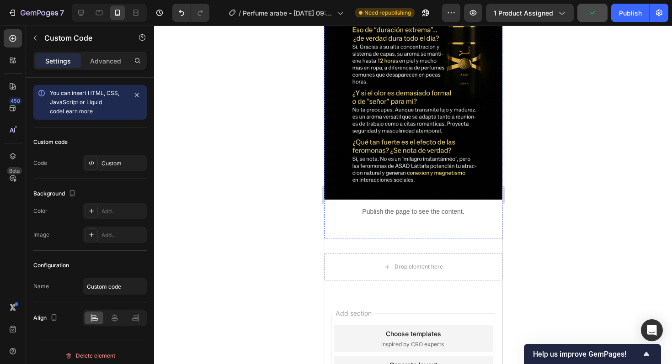
scroll to position [2764, 0]
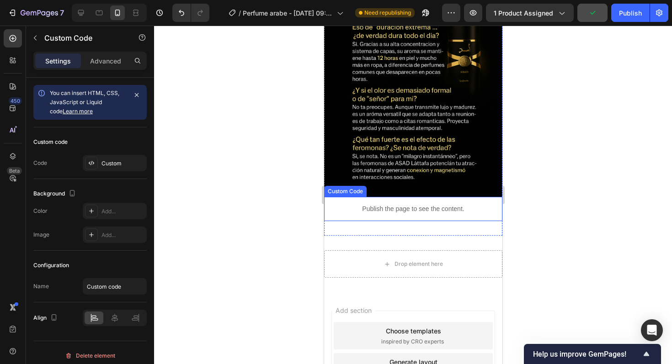
click at [347, 209] on p "Publish the page to see the content." at bounding box center [413, 209] width 178 height 10
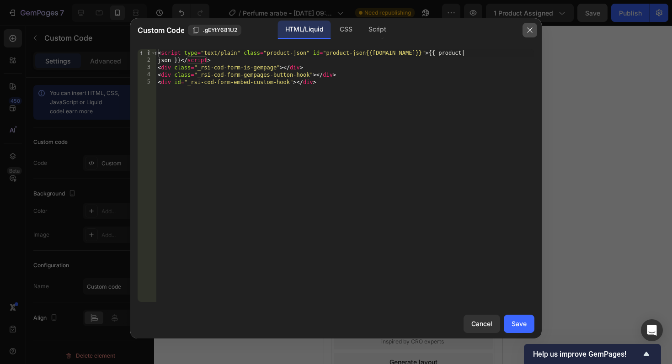
click at [525, 25] on button "button" at bounding box center [530, 30] width 15 height 15
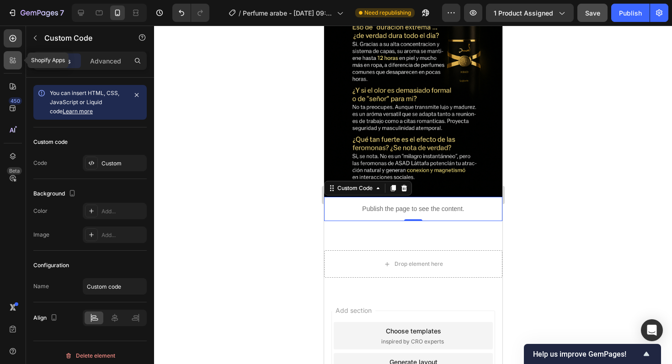
click at [11, 67] on div at bounding box center [13, 60] width 18 height 18
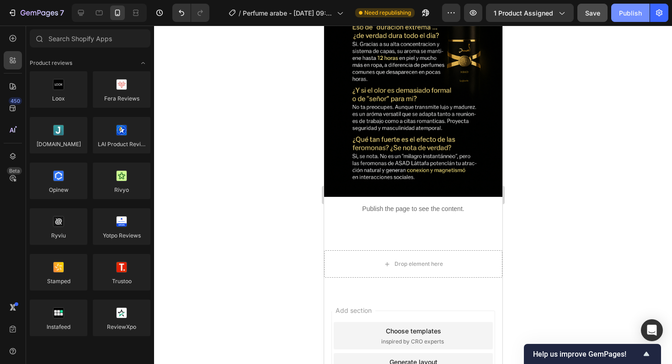
click at [632, 6] on button "Publish" at bounding box center [630, 13] width 38 height 18
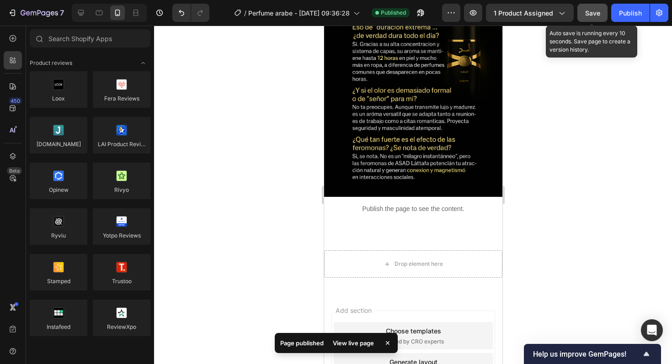
click at [595, 13] on span "Save" at bounding box center [592, 13] width 15 height 8
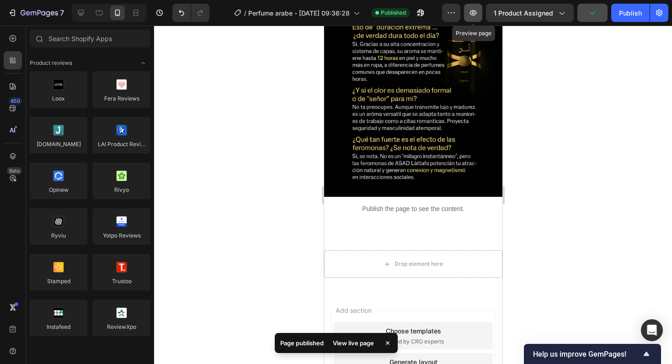
click at [478, 17] on icon "button" at bounding box center [473, 12] width 9 height 9
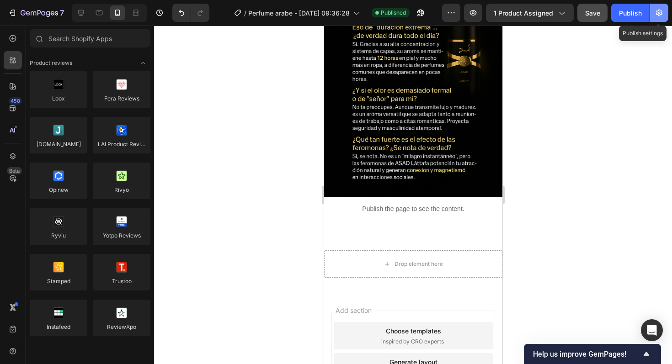
click at [654, 12] on button "button" at bounding box center [659, 13] width 18 height 18
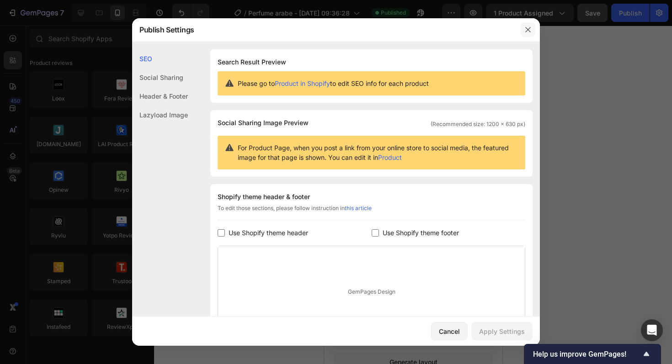
click at [527, 28] on icon "button" at bounding box center [528, 29] width 7 height 7
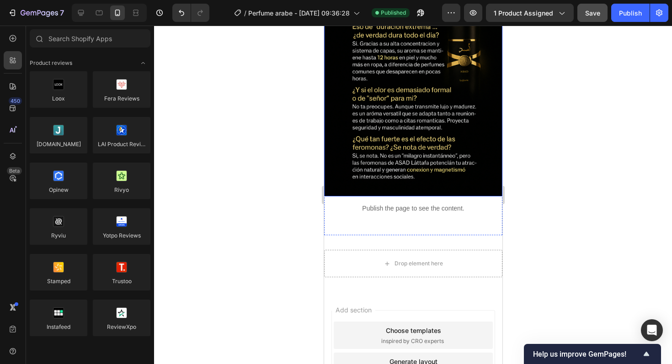
scroll to position [2771, 0]
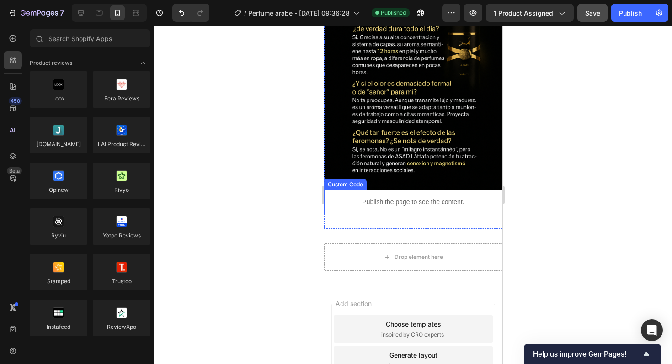
click at [409, 201] on p "Publish the page to see the content." at bounding box center [413, 203] width 178 height 10
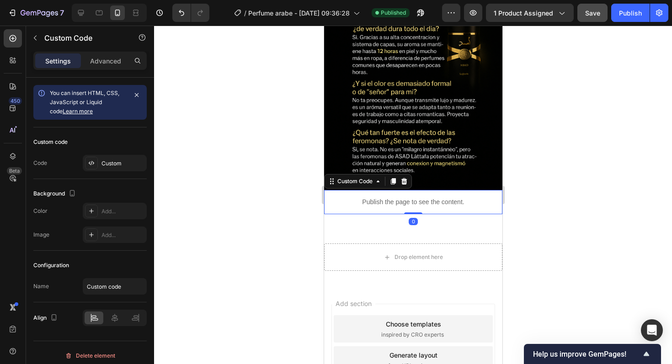
click at [409, 201] on p "Publish the page to see the content." at bounding box center [413, 203] width 178 height 10
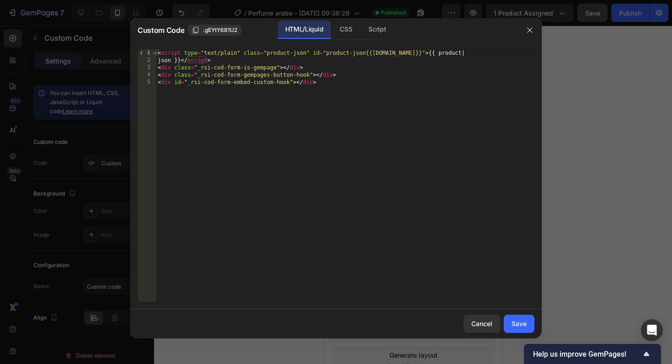
type textarea "<div id="_rsi-cod-form-embed-custom-hook"></div>"
click at [409, 201] on div "< script type = "text/plain" class = "product-json" id = "product-json{{product…" at bounding box center [345, 183] width 379 height 268
click at [520, 320] on div "Save" at bounding box center [519, 324] width 15 height 10
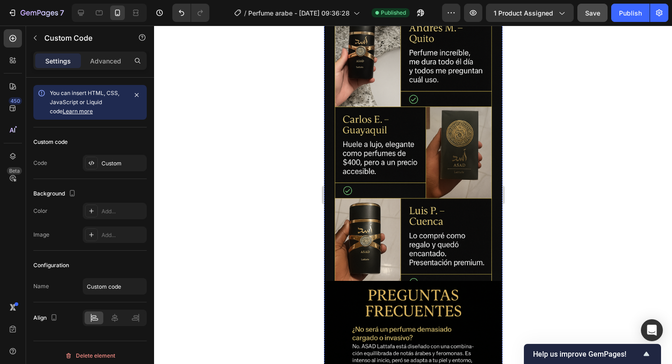
scroll to position [2864, 0]
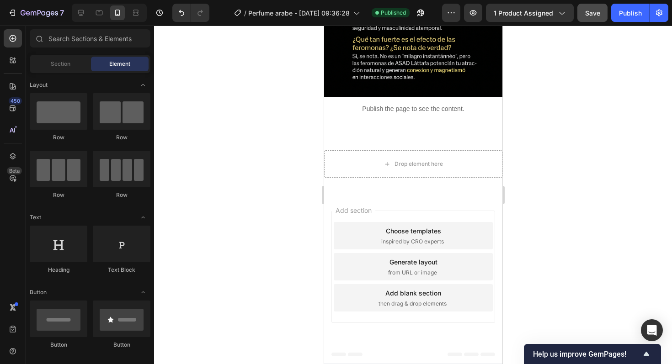
click at [434, 241] on span "inspired by CRO experts" at bounding box center [412, 242] width 63 height 8
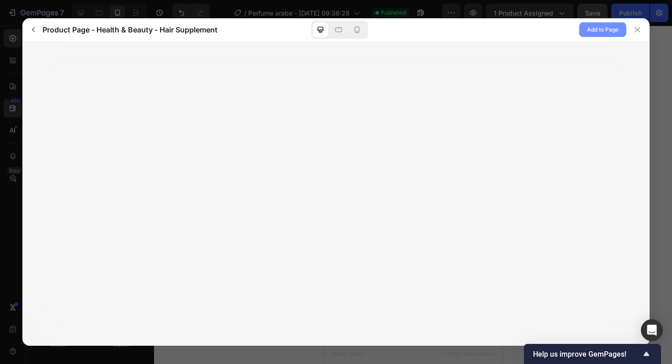
click at [602, 31] on span "Add to Page" at bounding box center [603, 29] width 32 height 11
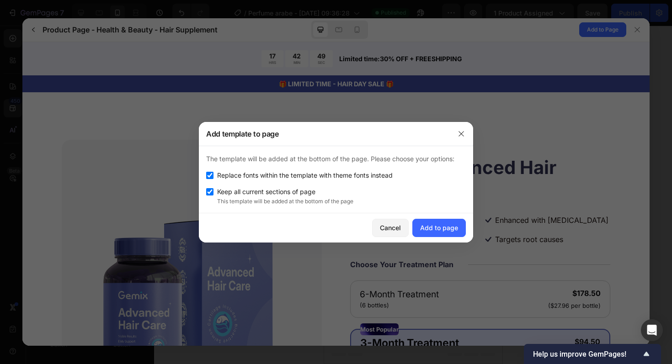
scroll to position [0, 0]
click at [442, 225] on div "Add to page" at bounding box center [439, 228] width 38 height 10
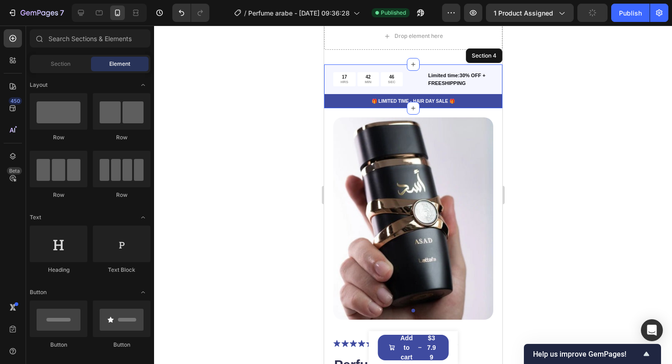
scroll to position [3031, 0]
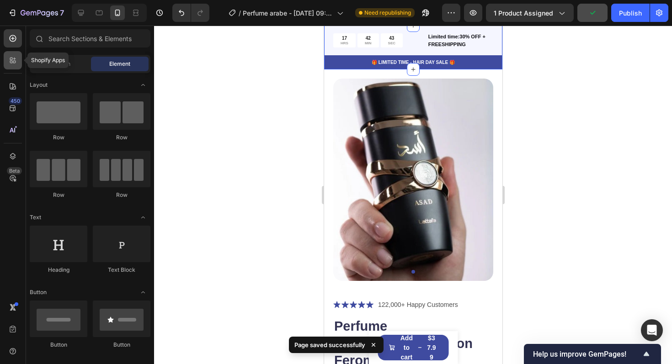
click at [18, 66] on div at bounding box center [13, 60] width 18 height 18
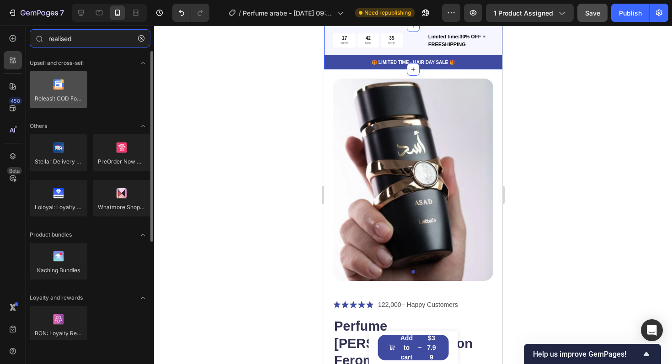
type input "realised"
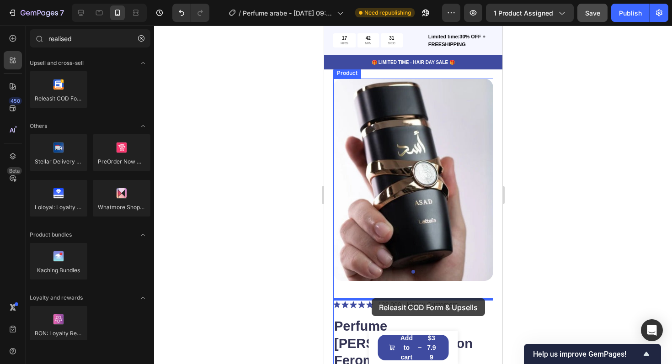
drag, startPoint x: 388, startPoint y: 123, endPoint x: 371, endPoint y: 299, distance: 176.4
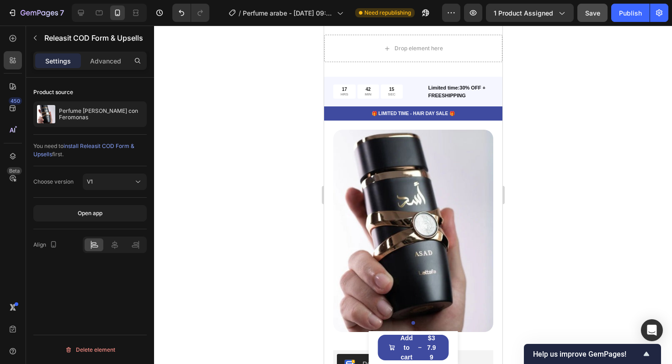
scroll to position [2978, 0]
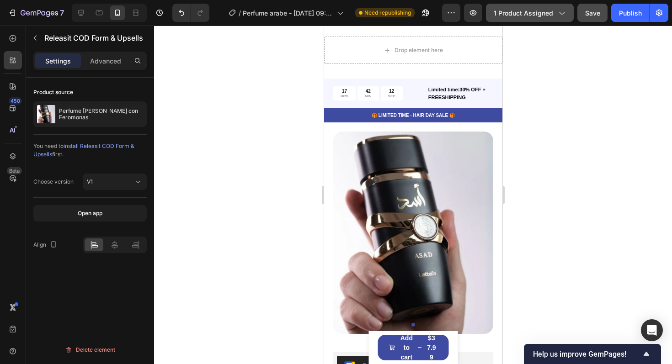
click at [552, 7] on button "1 product assigned" at bounding box center [530, 13] width 88 height 18
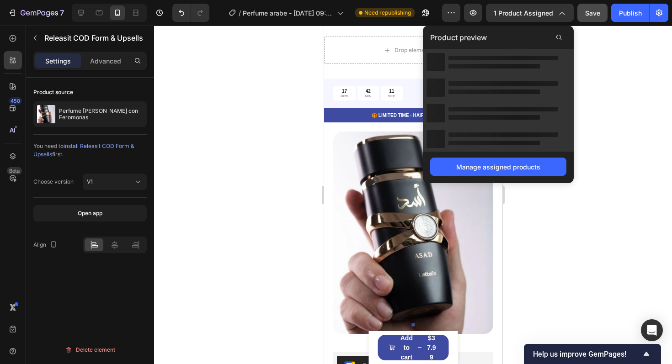
click at [610, 96] on div at bounding box center [413, 195] width 518 height 339
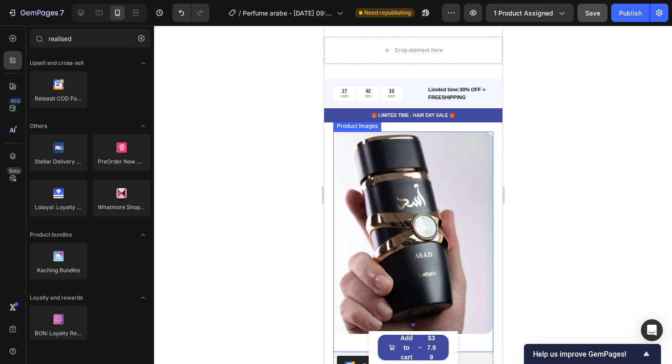
click at [437, 157] on img at bounding box center [413, 233] width 160 height 203
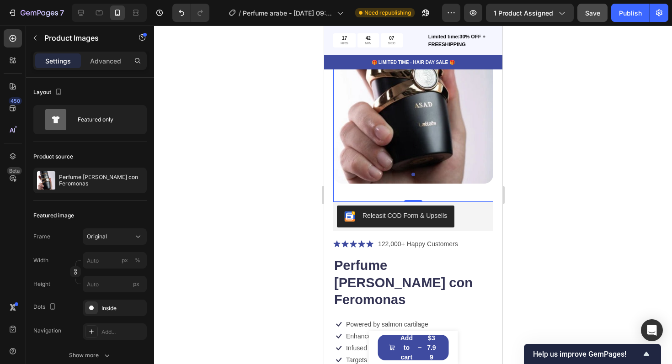
scroll to position [3136, 0]
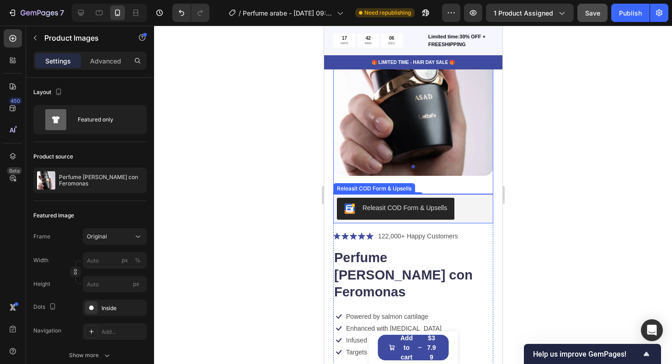
click at [450, 215] on button "Releasit COD Form & Upsells" at bounding box center [396, 209] width 118 height 22
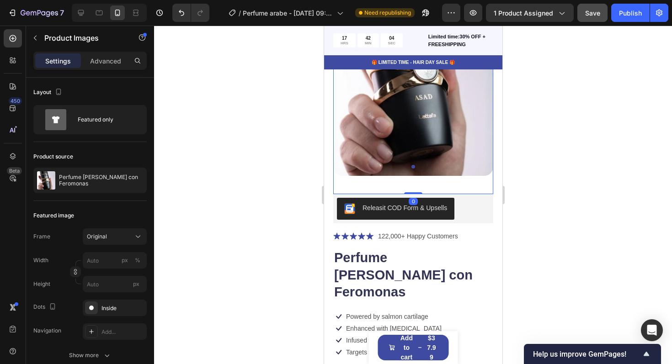
click at [458, 159] on img at bounding box center [413, 74] width 160 height 203
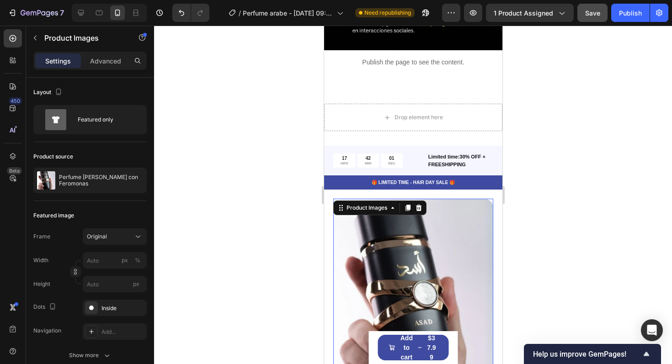
scroll to position [2913, 0]
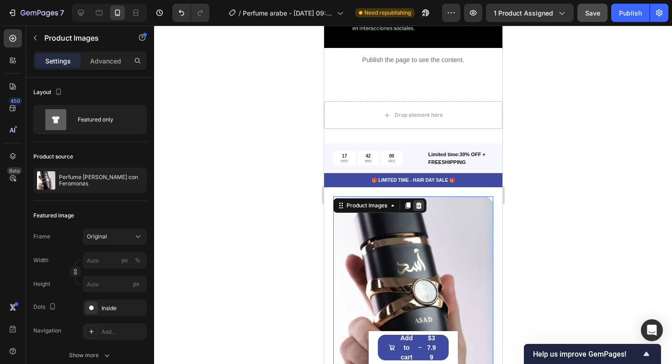
click at [415, 204] on div "Publish the page to see the content. Custom Code Image Image Image Image Publis…" at bounding box center [413, 177] width 178 height 6092
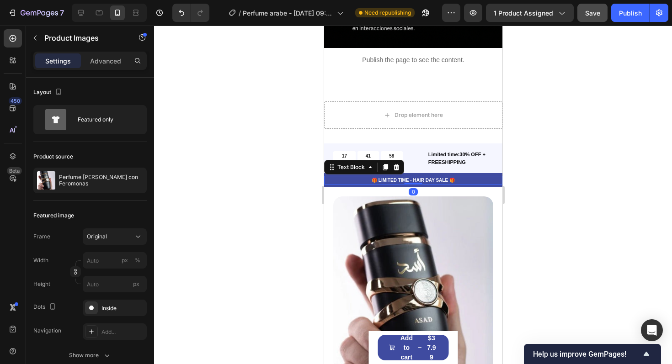
click at [439, 177] on p "🎁 LIMITED TIME - HAIR DAY SALE 🎁" at bounding box center [413, 180] width 177 height 7
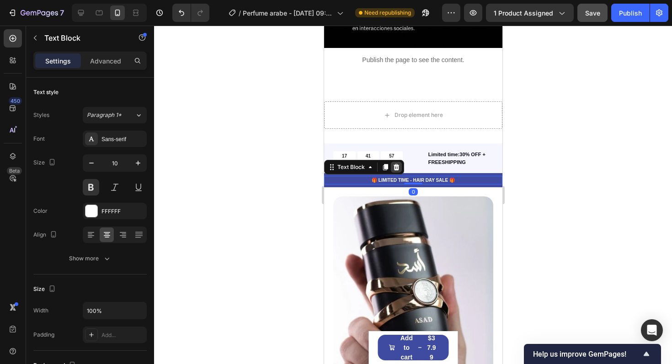
click at [396, 164] on icon at bounding box center [396, 167] width 6 height 6
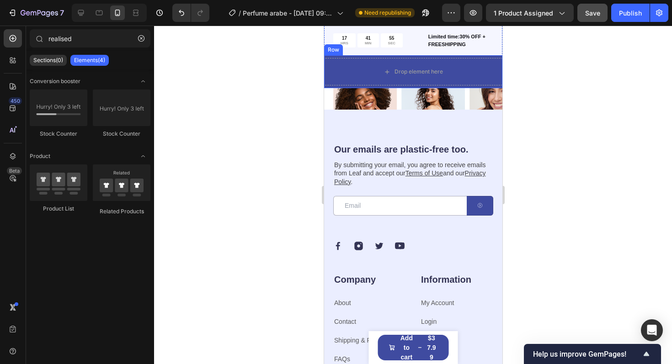
scroll to position [2841, 0]
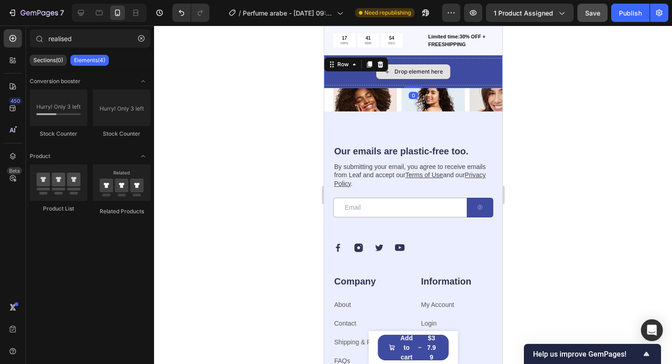
click at [360, 62] on div "Drop element here Row 0" at bounding box center [413, 71] width 178 height 33
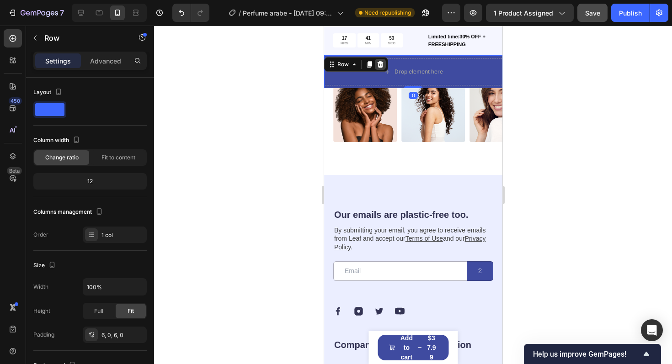
click at [380, 65] on icon at bounding box center [380, 64] width 6 height 6
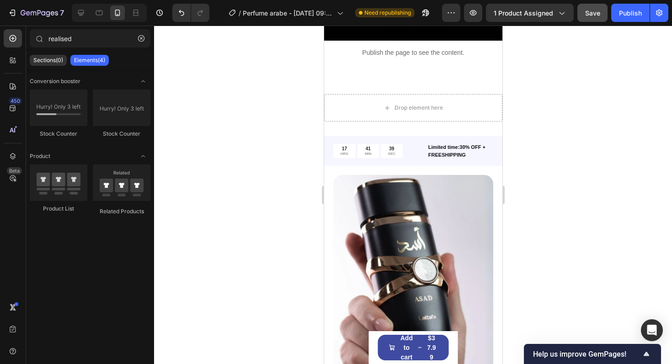
scroll to position [2878, 0]
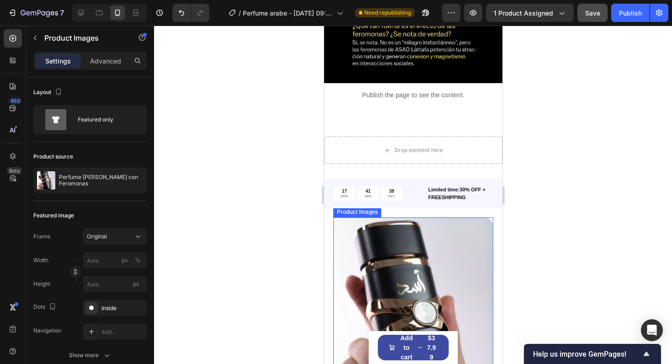
click at [358, 259] on img at bounding box center [413, 319] width 160 height 203
click at [422, 212] on icon at bounding box center [418, 208] width 7 height 7
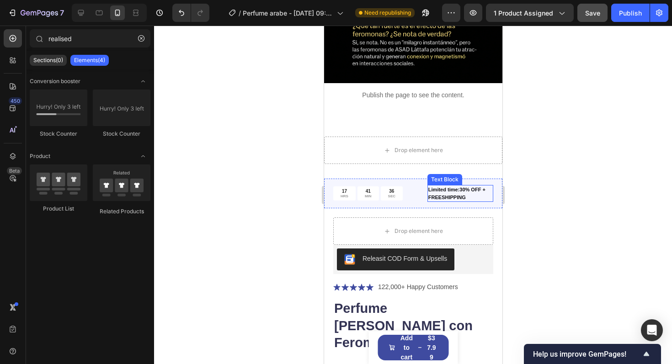
click at [430, 200] on p "Limited time:30% OFF + FREESHIPPING" at bounding box center [460, 193] width 64 height 15
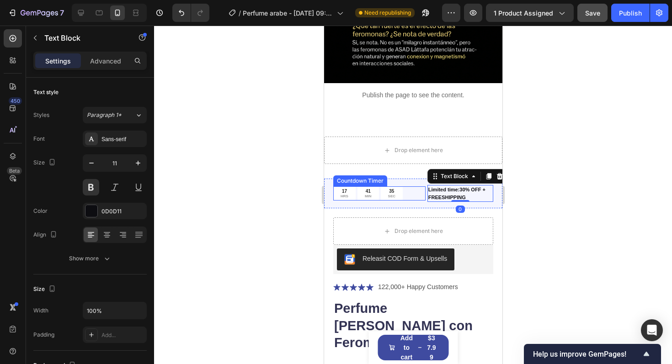
click at [414, 199] on div "17 HRS 41 MIN 35 SEC" at bounding box center [379, 194] width 92 height 14
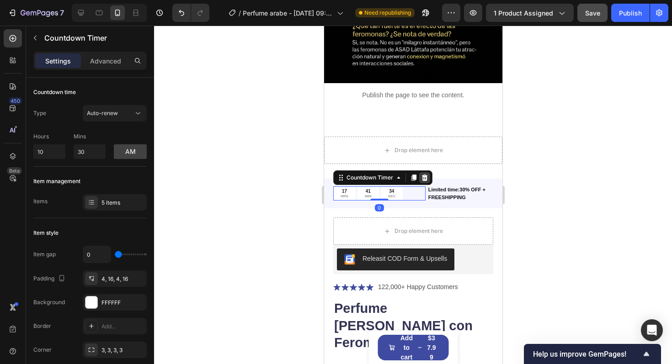
click at [422, 176] on icon at bounding box center [425, 178] width 6 height 6
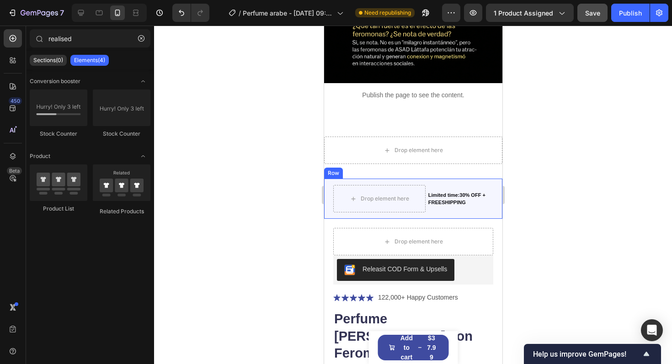
click at [429, 209] on div "Limited time:30% OFF + FREESHIPPING Text Block" at bounding box center [460, 198] width 66 height 27
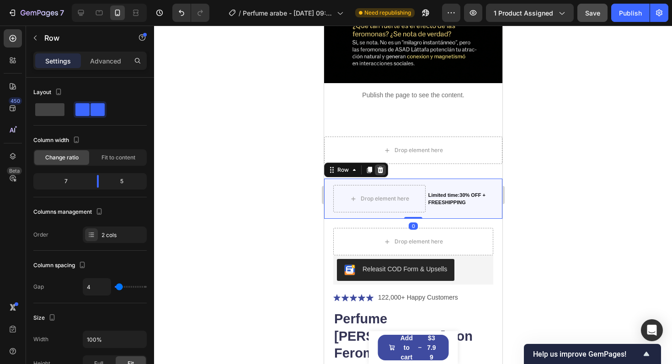
click at [381, 171] on icon at bounding box center [380, 170] width 6 height 6
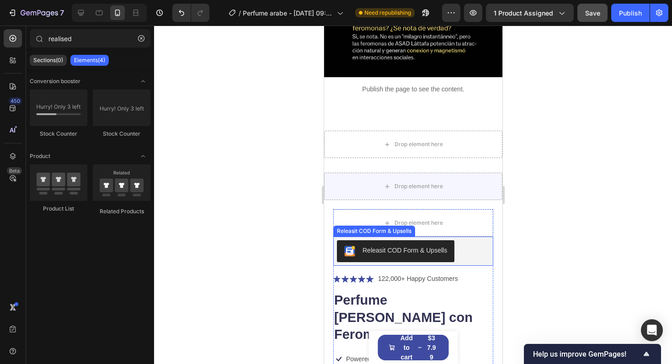
scroll to position [2889, 0]
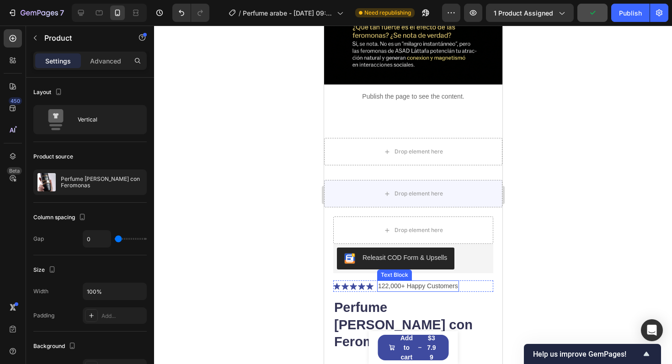
scroll to position [2880, 0]
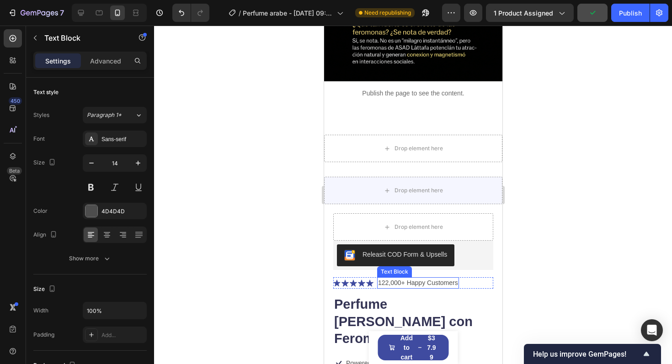
click at [453, 279] on p "122,000+ Happy Customers" at bounding box center [418, 284] width 80 height 10
click at [450, 268] on icon at bounding box center [449, 269] width 6 height 6
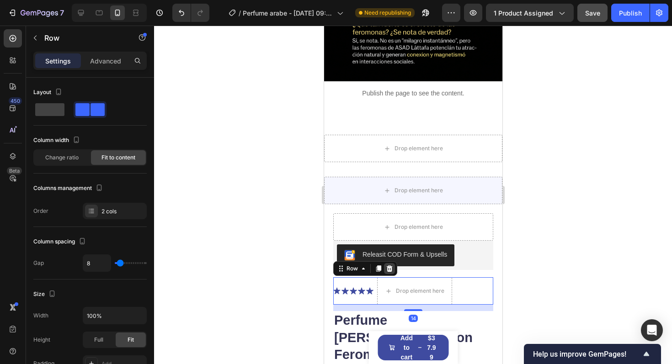
click at [391, 268] on icon at bounding box center [389, 268] width 7 height 7
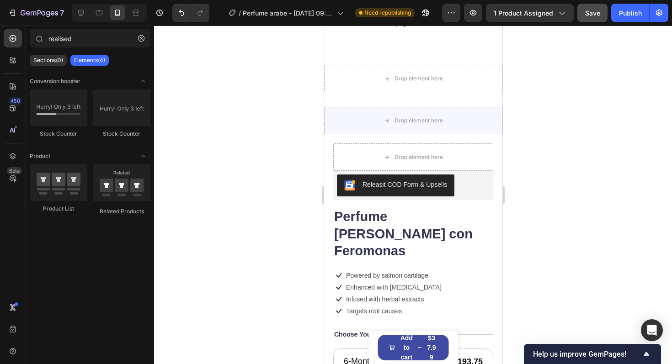
scroll to position [2960, 0]
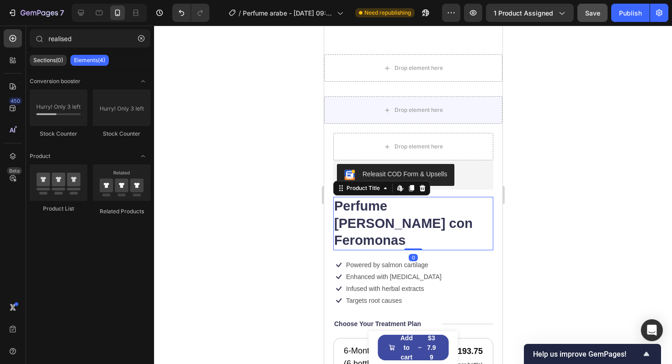
click at [460, 219] on h1 "Perfume [PERSON_NAME] con Feromonas" at bounding box center [413, 224] width 160 height 54
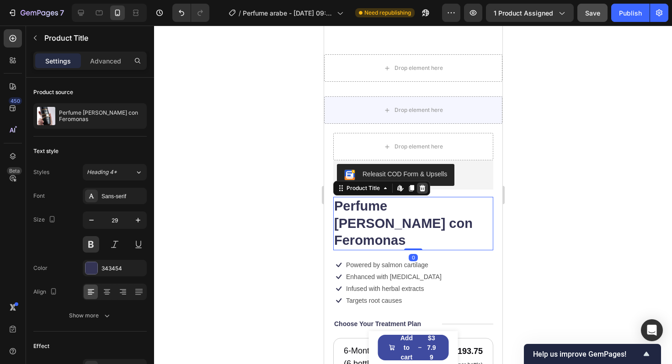
click at [422, 193] on div at bounding box center [422, 188] width 11 height 11
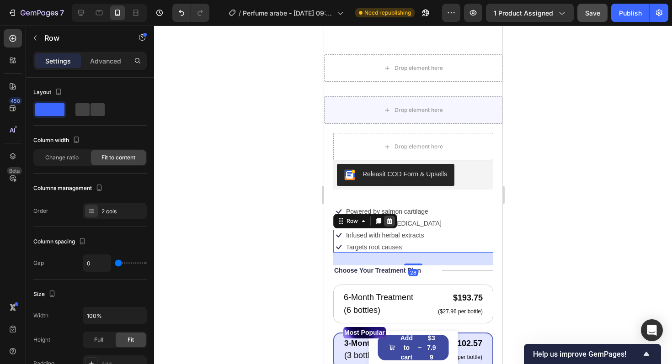
click at [392, 226] on div at bounding box center [389, 221] width 11 height 11
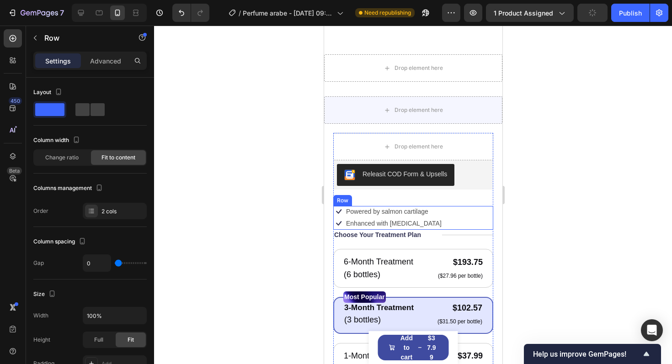
click at [457, 227] on div "Icon Powered by salmon cartilage Text Block Row Icon Enhanced with biotin Text …" at bounding box center [413, 218] width 160 height 24
click at [388, 198] on icon at bounding box center [389, 197] width 7 height 7
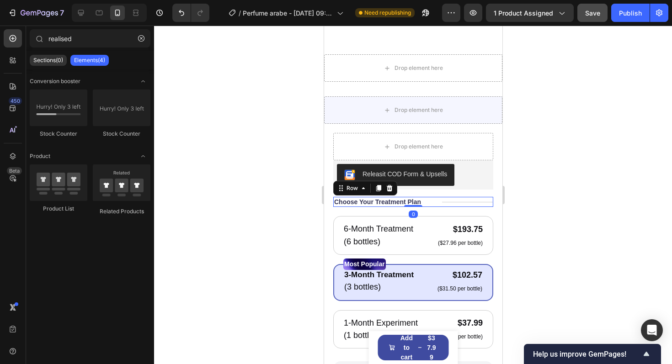
click at [458, 204] on div "Title Line" at bounding box center [467, 202] width 51 height 10
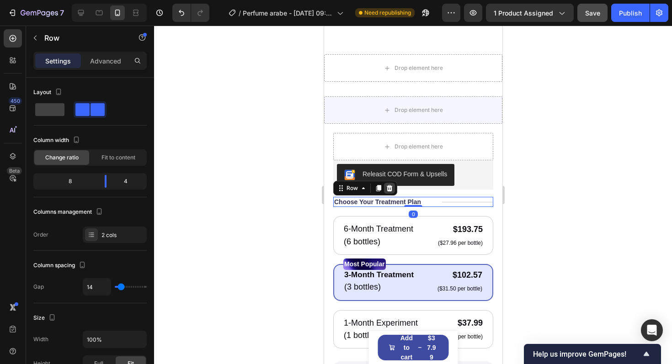
click at [389, 191] on icon at bounding box center [389, 188] width 6 height 6
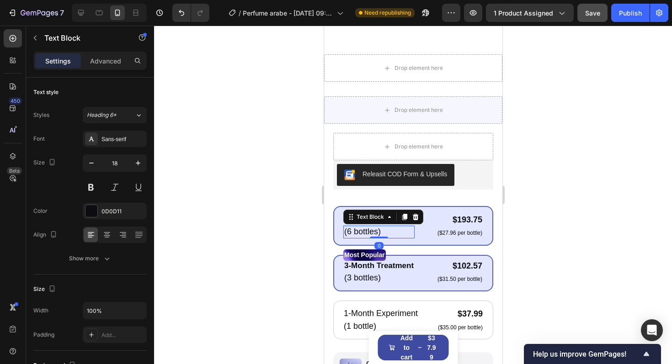
click at [404, 237] on p "(6 bottles)" at bounding box center [379, 232] width 70 height 11
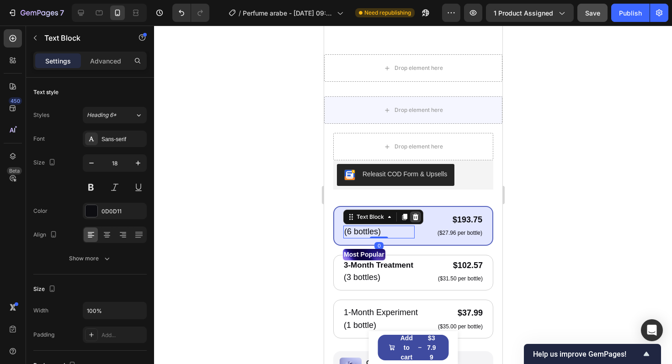
click at [418, 215] on icon at bounding box center [415, 217] width 7 height 7
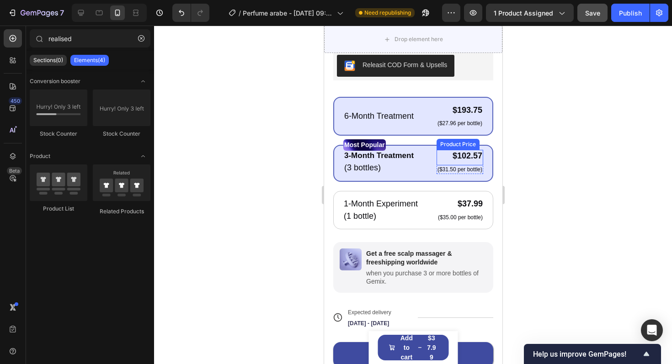
scroll to position [3086, 0]
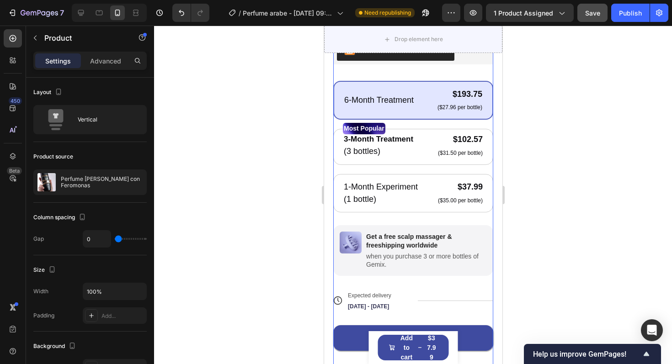
click at [418, 220] on div "Releasit COD Form & Upsells Releasit COD Form & Upsells 6-Month Treatment Text …" at bounding box center [413, 210] width 160 height 350
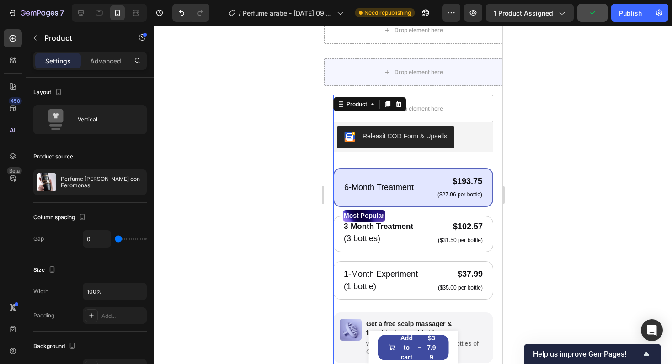
scroll to position [2985, 0]
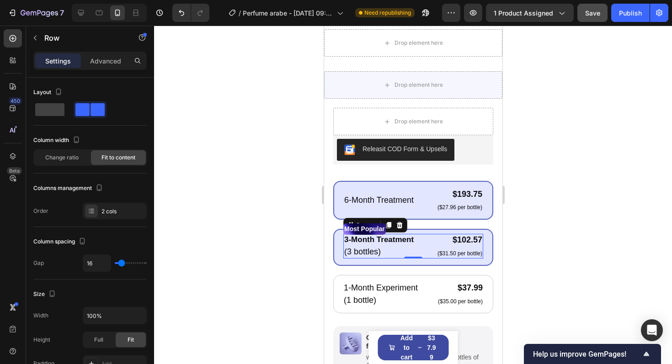
click at [421, 252] on div "3-Month Treatment Text Block (3 bottles) Text Block $102.57 Product Price Produ…" at bounding box center [413, 246] width 140 height 25
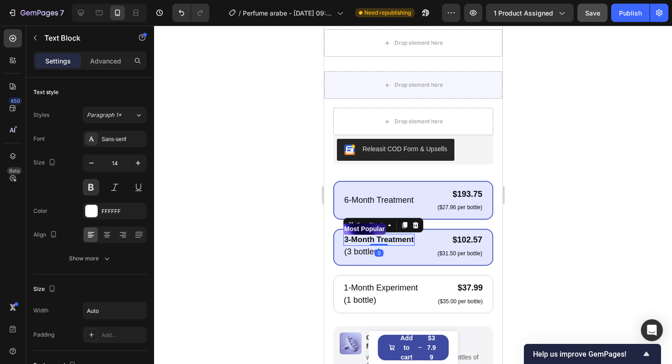
click at [403, 241] on p "3-Month Treatment" at bounding box center [379, 240] width 70 height 10
click at [413, 227] on div "Most Popular" at bounding box center [413, 229] width 140 height 11
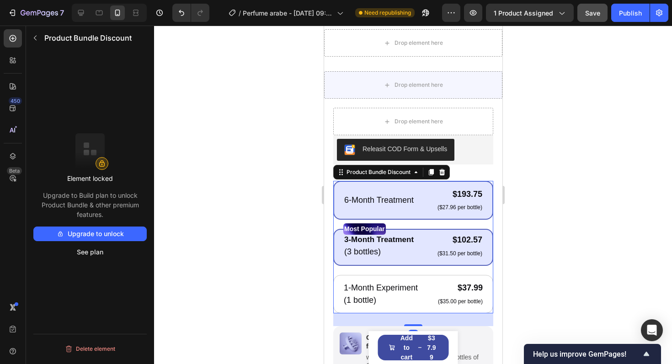
click at [407, 268] on div "6-Month Treatment Text Block $193.75 Product Price Product Price ($27.96 per bo…" at bounding box center [413, 247] width 160 height 133
click at [443, 177] on div at bounding box center [441, 172] width 11 height 11
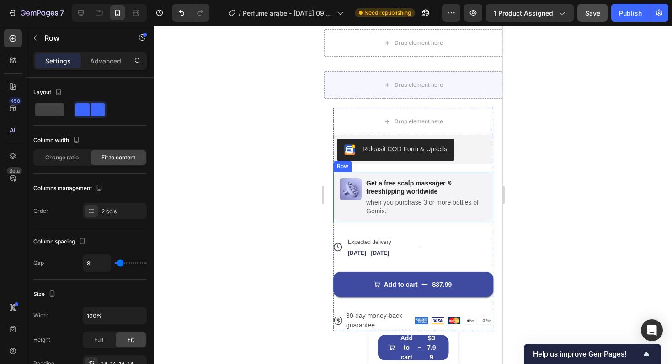
click at [464, 219] on div "Image Get a free scalp massager & freeshipping worldwide Text Block when you pu…" at bounding box center [413, 197] width 160 height 51
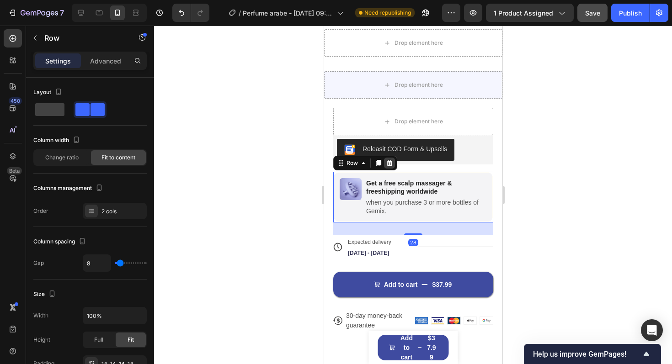
click at [393, 168] on div at bounding box center [389, 163] width 11 height 11
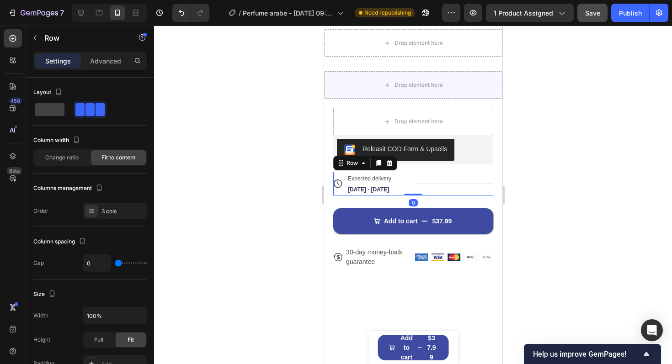
click at [434, 193] on div "Title Line" at bounding box center [455, 184] width 75 height 24
click at [390, 165] on icon at bounding box center [389, 163] width 7 height 7
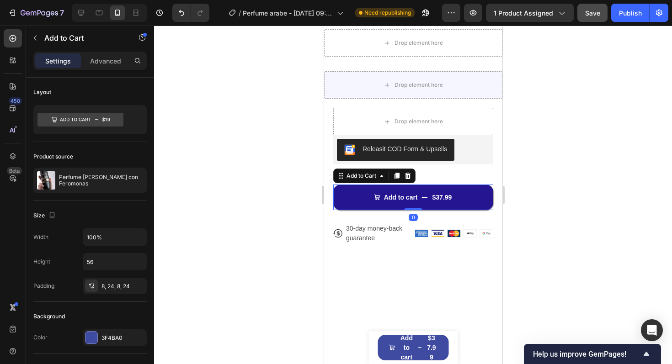
click at [407, 208] on button "Add to cart $37.99" at bounding box center [413, 198] width 160 height 26
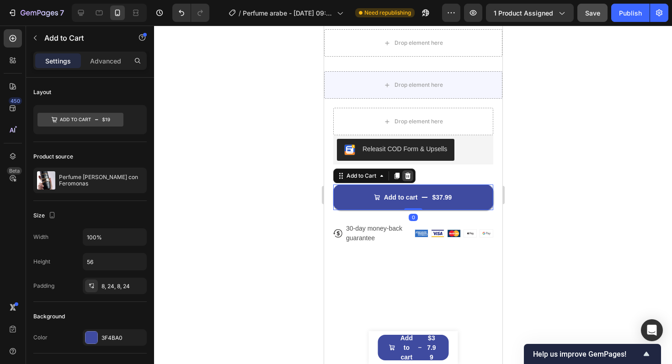
click at [407, 178] on icon at bounding box center [408, 176] width 6 height 6
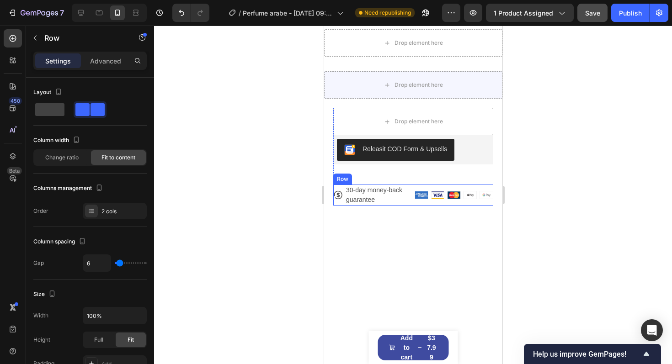
click at [416, 202] on div "Image Image Image Image Image Row" at bounding box center [453, 195] width 79 height 21
click at [391, 178] on icon at bounding box center [389, 175] width 7 height 7
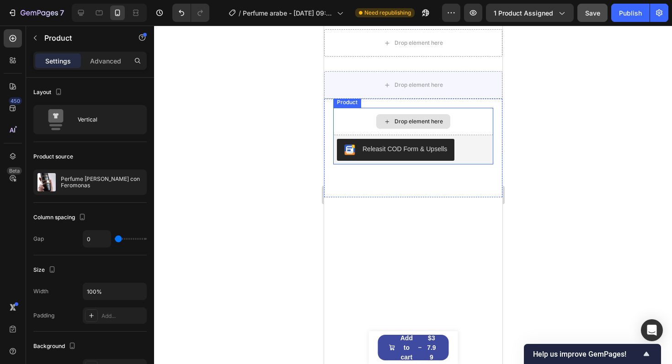
click at [342, 120] on div "Drop element here" at bounding box center [413, 121] width 160 height 27
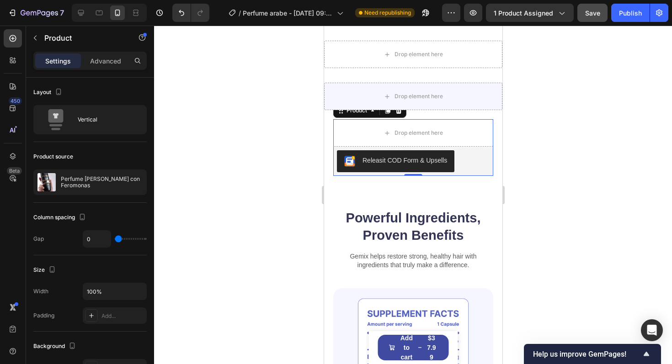
scroll to position [2973, 0]
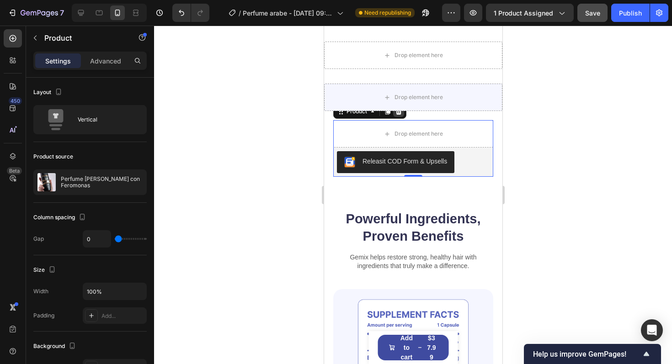
click at [397, 113] on icon at bounding box center [399, 111] width 6 height 6
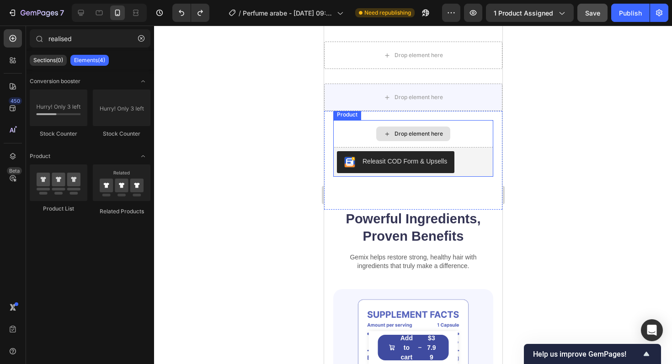
click at [474, 137] on div "Drop element here" at bounding box center [413, 133] width 160 height 27
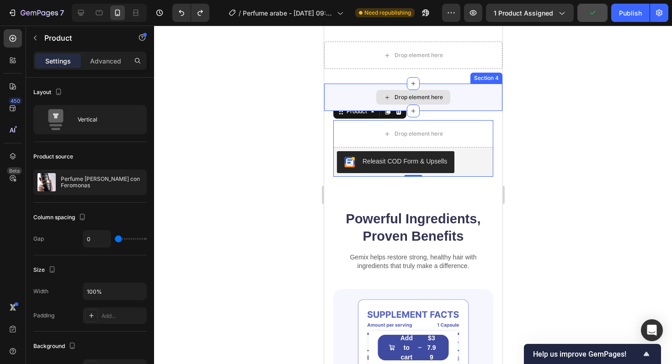
click at [462, 99] on div "Drop element here" at bounding box center [413, 97] width 178 height 27
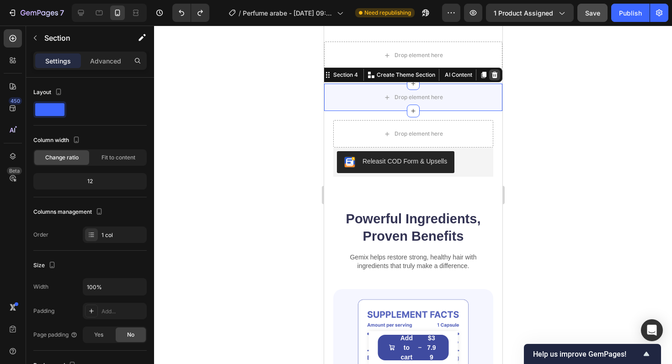
click at [497, 77] on icon at bounding box center [494, 74] width 7 height 7
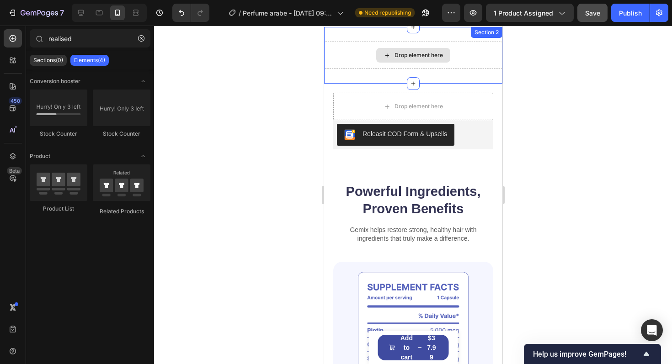
click at [477, 60] on div "Drop element here" at bounding box center [413, 55] width 178 height 27
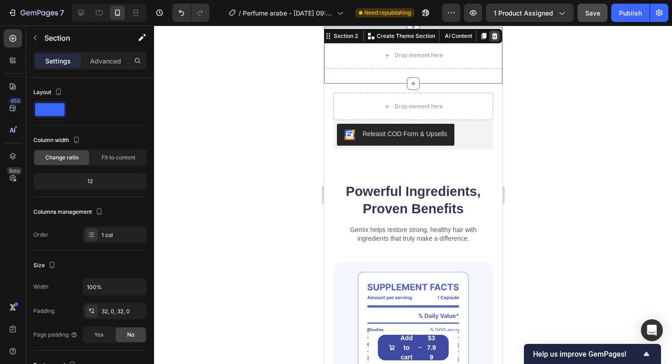
click at [496, 38] on icon at bounding box center [495, 36] width 6 height 6
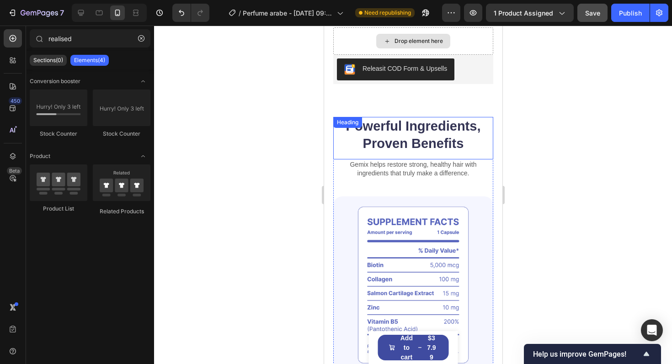
scroll to position [2948, 0]
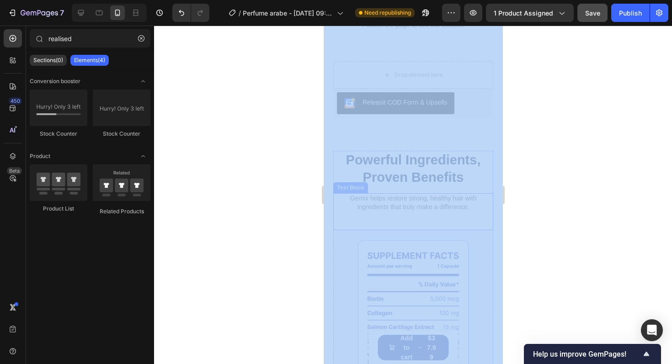
drag, startPoint x: 628, startPoint y: 188, endPoint x: 439, endPoint y: 229, distance: 192.9
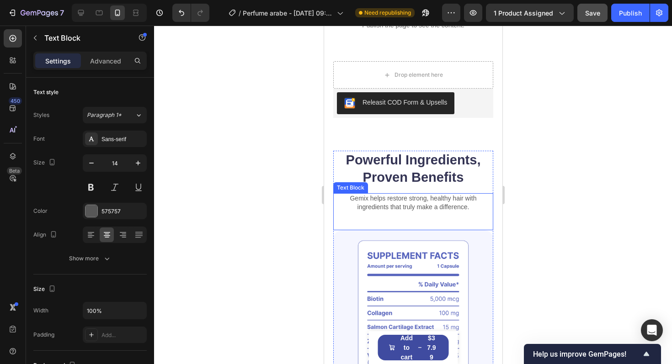
click at [439, 229] on div "Gemix helps restore strong, healthy hair with ingredients that truly make a dif…" at bounding box center [413, 211] width 160 height 37
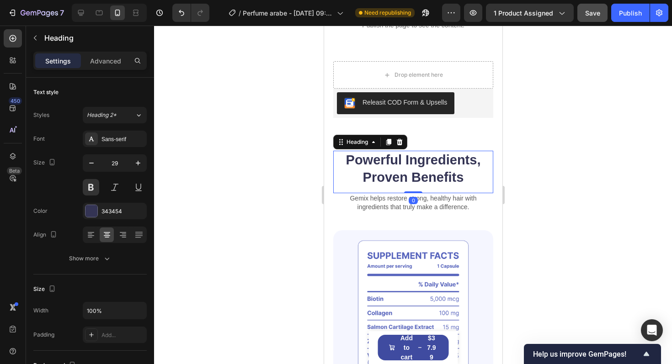
click at [463, 184] on h2 "Powerful Ingredients, Proven Benefits" at bounding box center [413, 169] width 160 height 36
click at [399, 140] on icon at bounding box center [399, 142] width 6 height 6
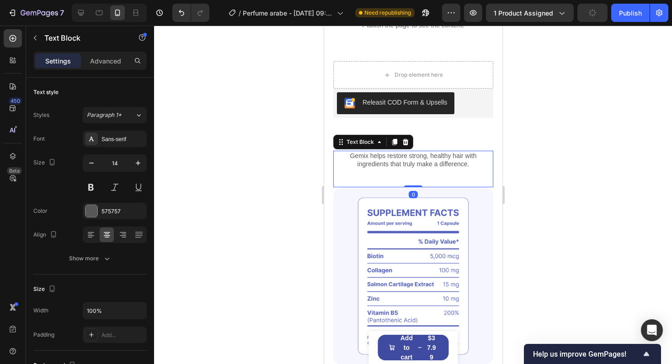
click at [448, 177] on div "Gemix helps restore strong, healthy hair with ingredients that truly make a dif…" at bounding box center [413, 169] width 160 height 37
click at [407, 143] on icon at bounding box center [405, 142] width 6 height 6
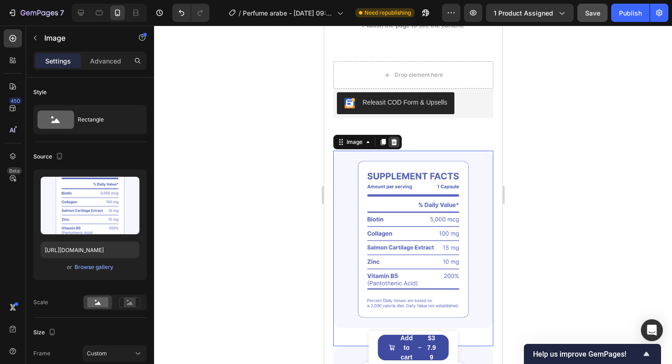
click at [393, 143] on icon at bounding box center [394, 142] width 6 height 6
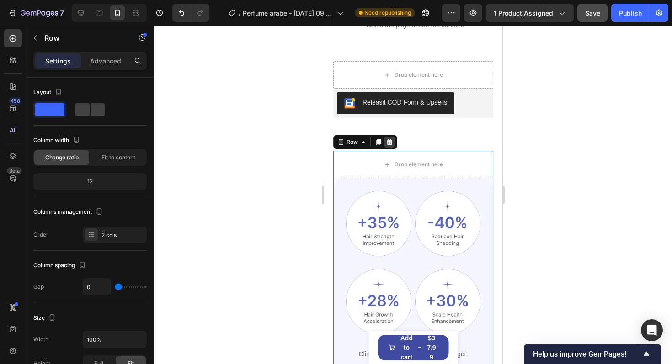
click at [391, 140] on icon at bounding box center [389, 142] width 6 height 6
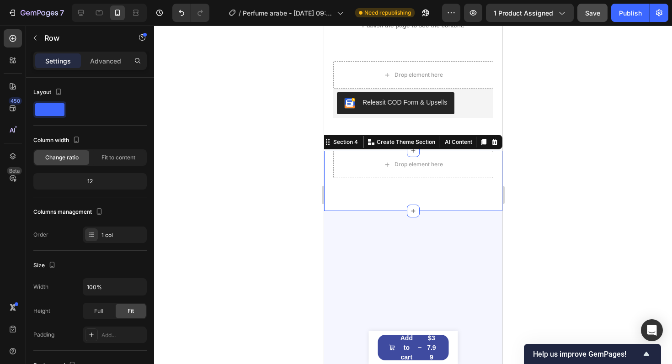
click at [425, 190] on div "Drop element here Row Section 4 You can create reusable sections Create Theme S…" at bounding box center [413, 181] width 178 height 60
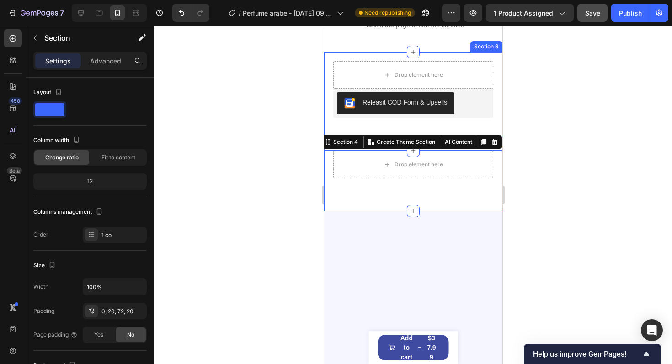
click at [558, 163] on div at bounding box center [413, 195] width 518 height 339
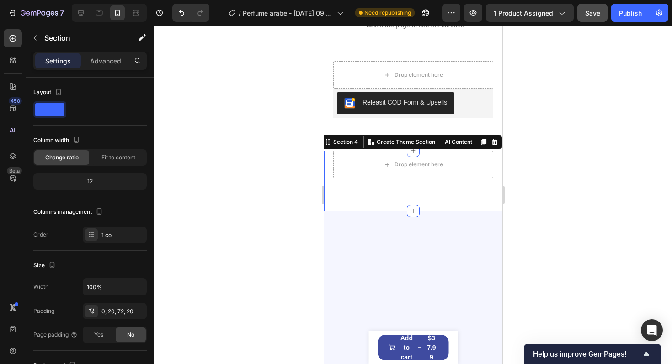
click at [445, 181] on div "Drop element here Row Section 4 You can create reusable sections Create Theme S…" at bounding box center [413, 181] width 178 height 60
click at [287, 148] on div at bounding box center [413, 195] width 518 height 339
click at [359, 186] on div "Drop element here Row Section 4 You can create reusable sections Create Theme S…" at bounding box center [413, 181] width 178 height 60
click at [496, 144] on icon at bounding box center [495, 142] width 6 height 6
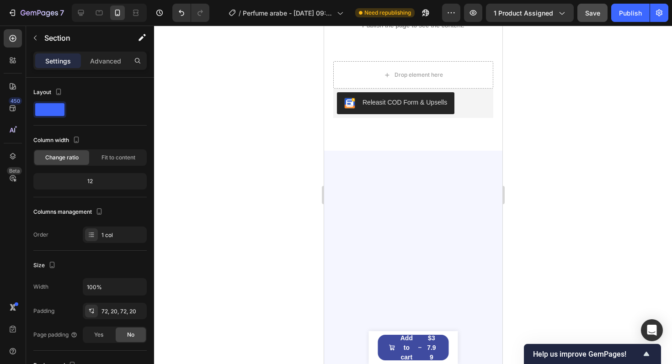
click at [403, 197] on div at bounding box center [413, 280] width 178 height 258
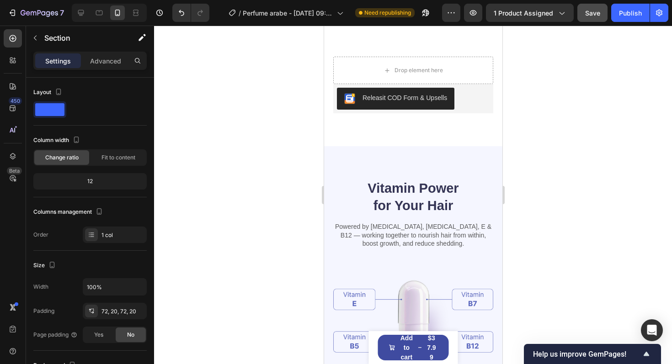
scroll to position [2965, 0]
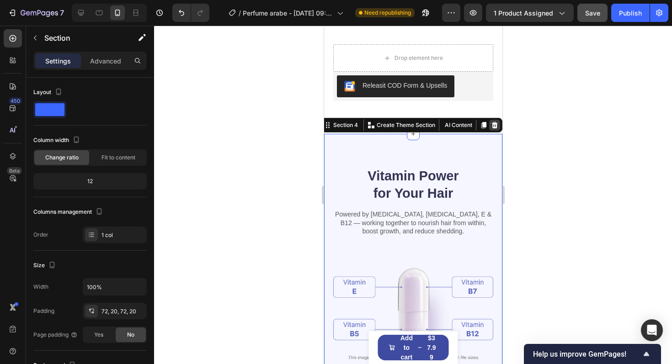
click at [496, 125] on icon at bounding box center [495, 125] width 6 height 6
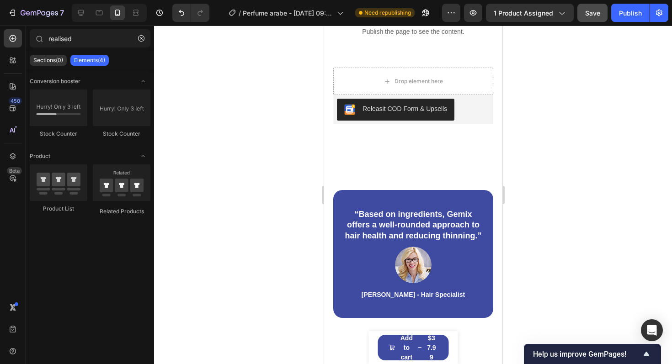
scroll to position [2956, 0]
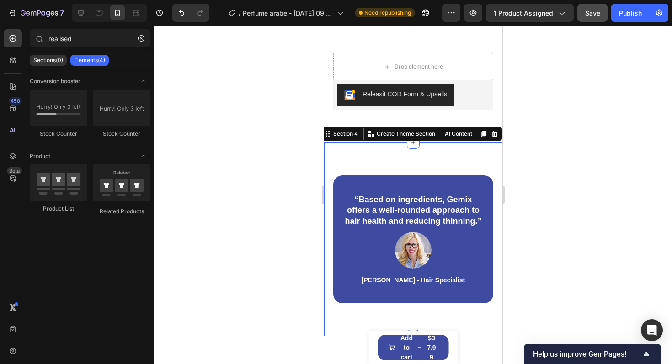
click at [471, 161] on div "“Based on ingredients, Gemix offers a well-rounded approach to hair health and …" at bounding box center [413, 240] width 178 height 194
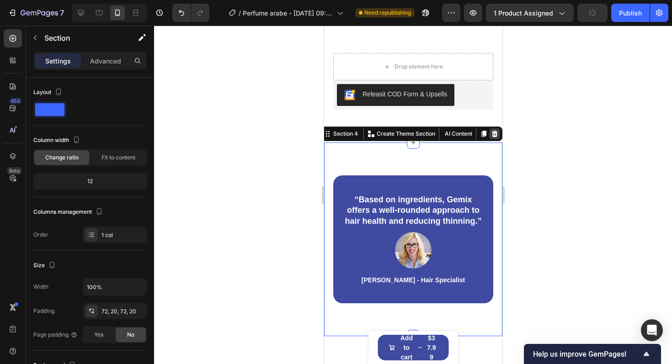
click at [495, 132] on icon at bounding box center [495, 134] width 6 height 6
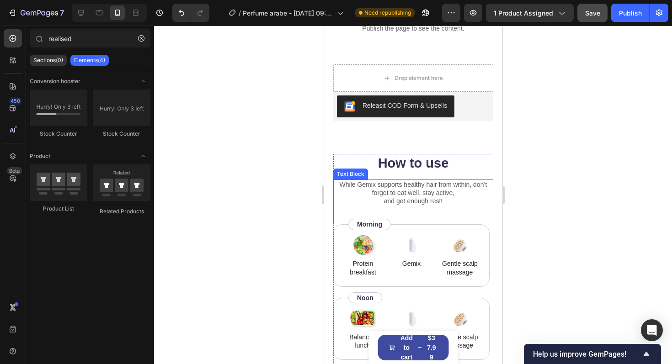
scroll to position [2927, 0]
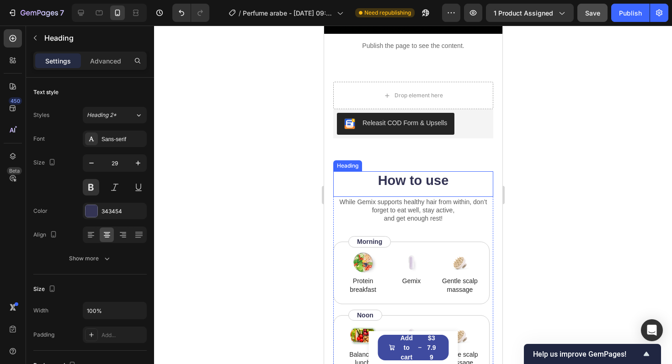
click at [469, 185] on h2 "How to use" at bounding box center [413, 180] width 160 height 19
click at [402, 163] on icon at bounding box center [399, 163] width 6 height 6
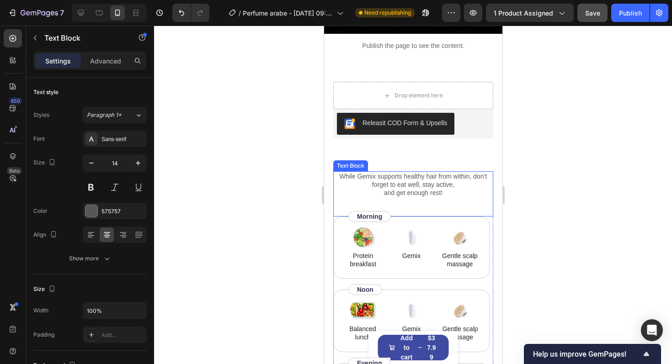
click at [345, 194] on p "While Gemix supports healthy hair from within, don’t forget to eat well, stay a…" at bounding box center [413, 184] width 158 height 25
click at [405, 163] on icon at bounding box center [405, 162] width 7 height 7
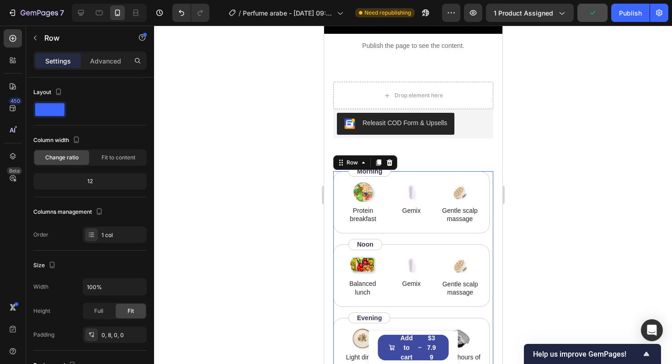
click at [391, 169] on div "Row" at bounding box center [365, 162] width 64 height 15
click at [392, 165] on div at bounding box center [389, 162] width 11 height 11
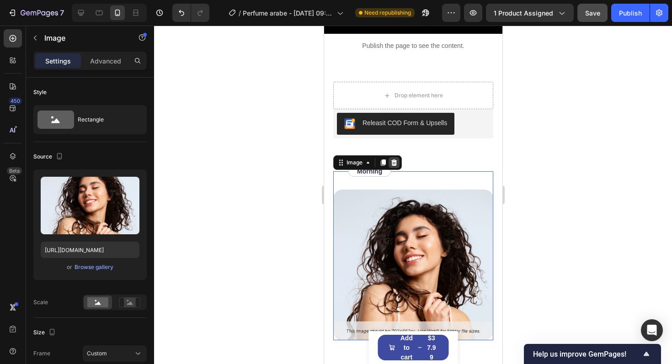
click at [395, 163] on icon at bounding box center [394, 163] width 6 height 6
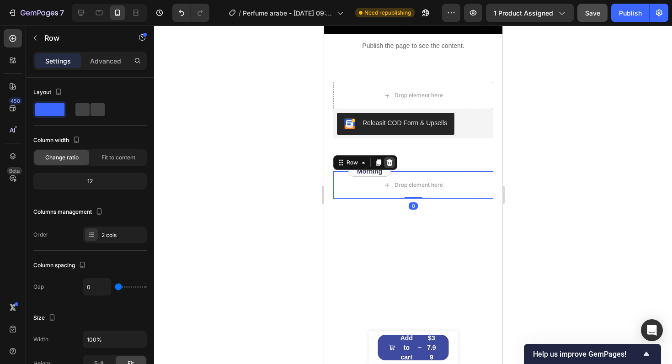
click at [389, 164] on icon at bounding box center [389, 163] width 6 height 6
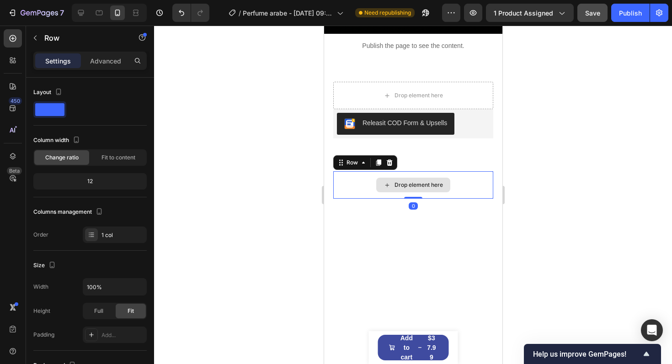
click at [428, 193] on div "Drop element here" at bounding box center [413, 184] width 160 height 27
click at [390, 168] on div "Row" at bounding box center [365, 162] width 64 height 15
click at [390, 166] on div at bounding box center [389, 162] width 11 height 11
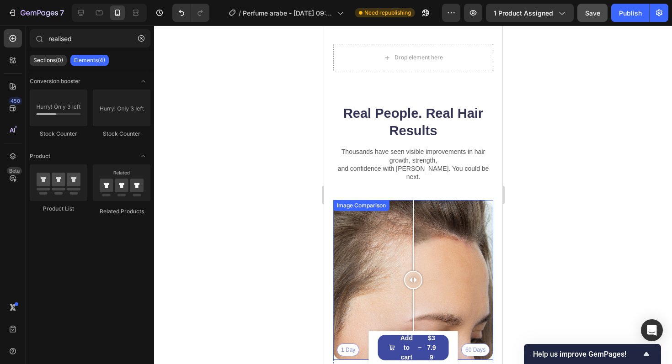
scroll to position [3045, 0]
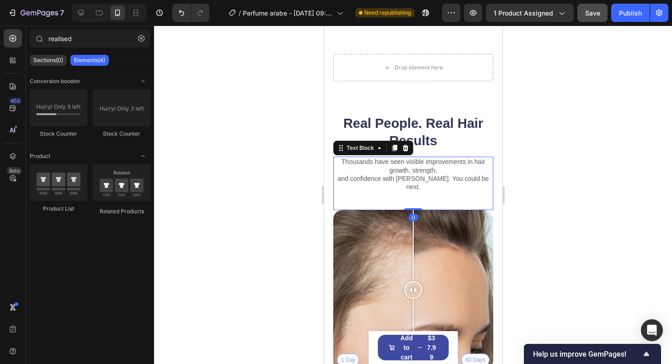
click at [393, 195] on div "Thousands have seen visible improvements in hair growth, strength, and confiden…" at bounding box center [413, 184] width 160 height 54
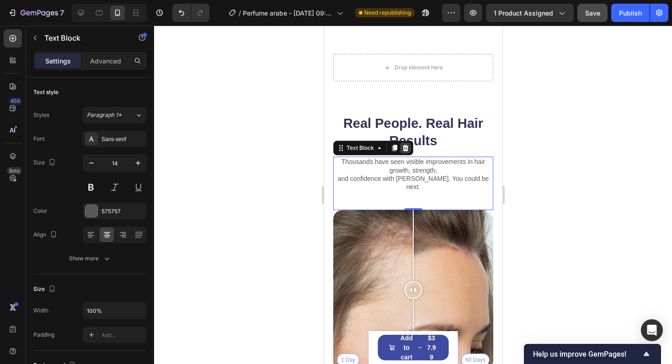
click at [404, 146] on icon at bounding box center [405, 148] width 6 height 6
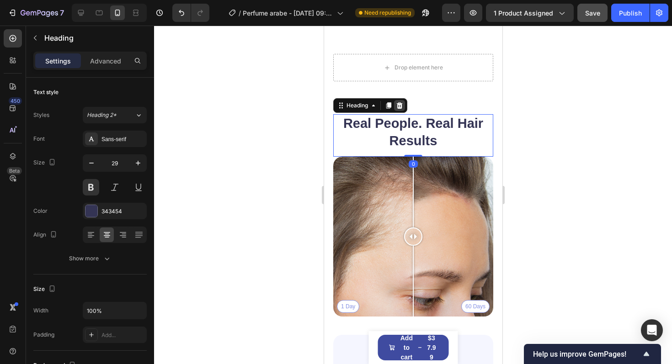
click at [399, 107] on icon at bounding box center [399, 105] width 6 height 6
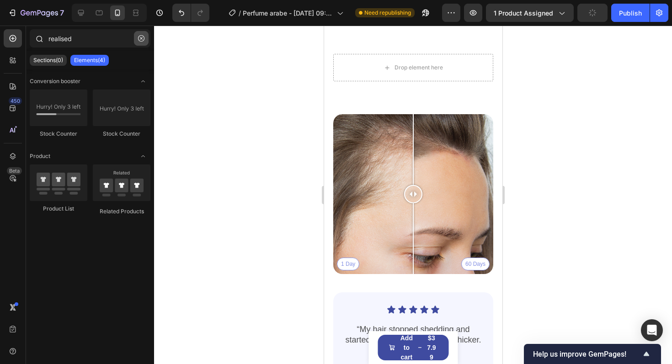
click at [139, 42] on button "button" at bounding box center [141, 38] width 15 height 15
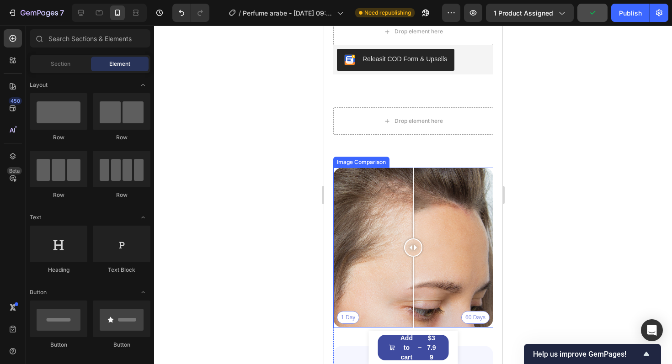
scroll to position [2993, 0]
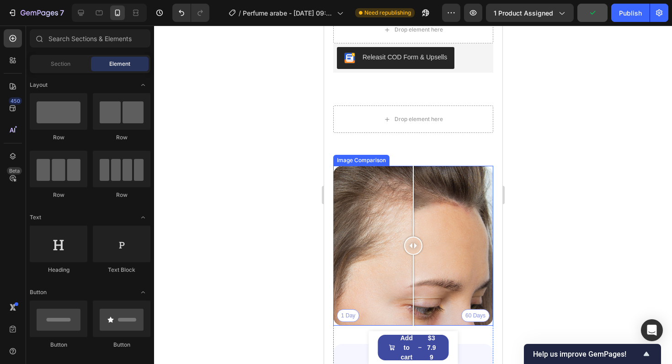
click at [462, 262] on div "1 Day 60 Days" at bounding box center [413, 246] width 160 height 160
drag, startPoint x: 462, startPoint y: 243, endPoint x: 392, endPoint y: 261, distance: 72.7
click at [392, 261] on div at bounding box center [392, 246] width 18 height 160
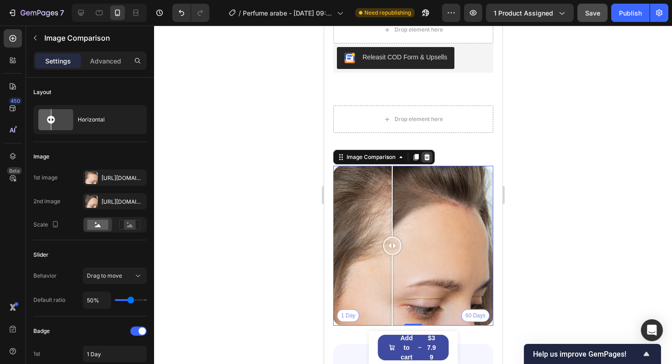
click at [424, 159] on icon at bounding box center [426, 157] width 7 height 7
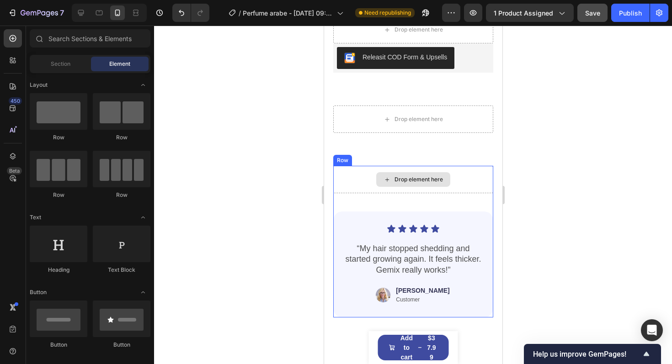
click at [422, 173] on div "Drop element here" at bounding box center [413, 179] width 74 height 15
drag, startPoint x: 412, startPoint y: 176, endPoint x: 404, endPoint y: 177, distance: 8.2
click at [404, 177] on div "Drop element here" at bounding box center [418, 179] width 48 height 7
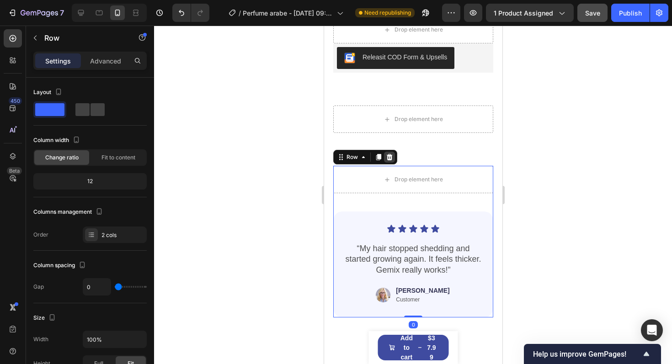
click at [390, 155] on icon at bounding box center [389, 157] width 7 height 7
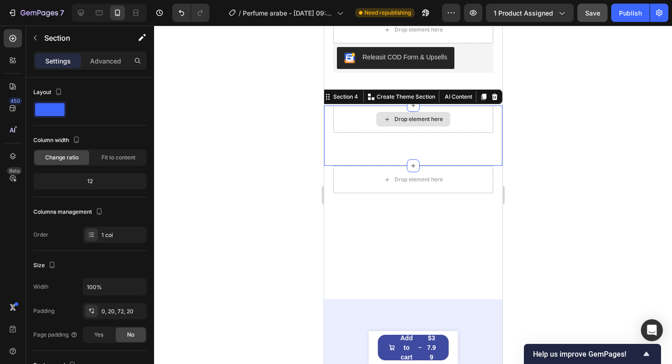
click at [416, 132] on div "Drop element here" at bounding box center [413, 119] width 160 height 27
click at [491, 97] on icon at bounding box center [494, 96] width 7 height 7
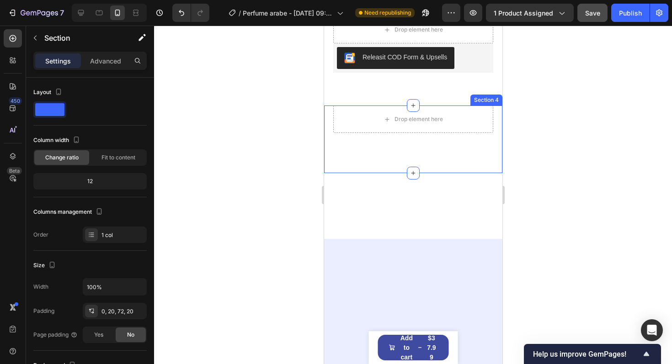
click at [441, 138] on div "Drop element here Row" at bounding box center [413, 123] width 160 height 35
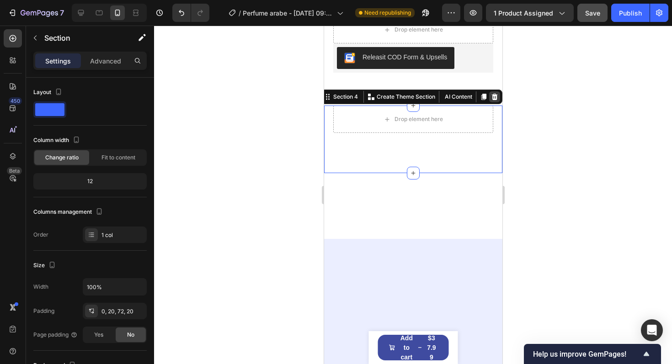
click at [493, 96] on icon at bounding box center [494, 96] width 7 height 7
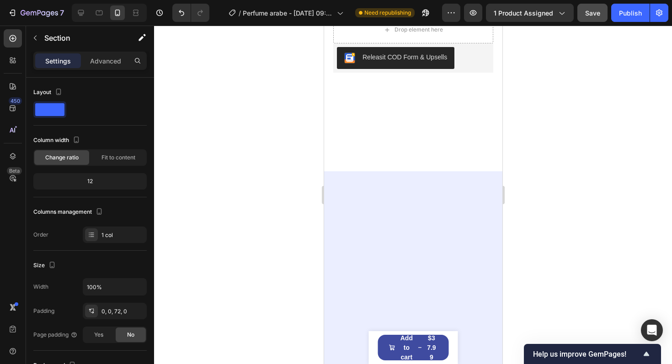
click at [430, 144] on div at bounding box center [413, 139] width 178 height 66
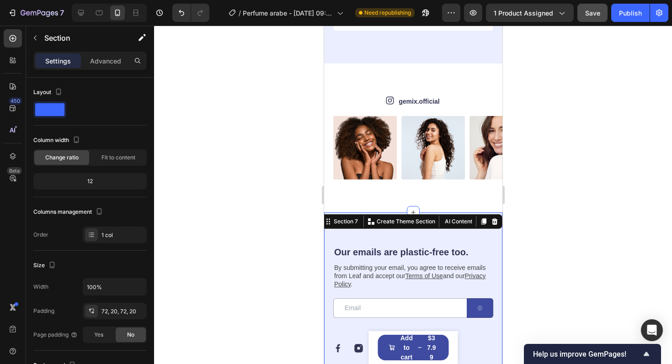
scroll to position [590, 0]
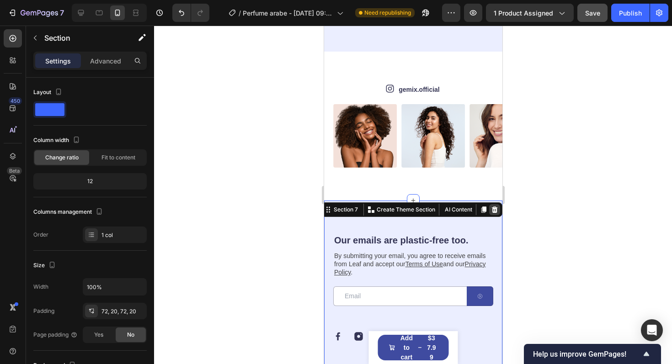
click at [492, 212] on icon at bounding box center [495, 209] width 6 height 6
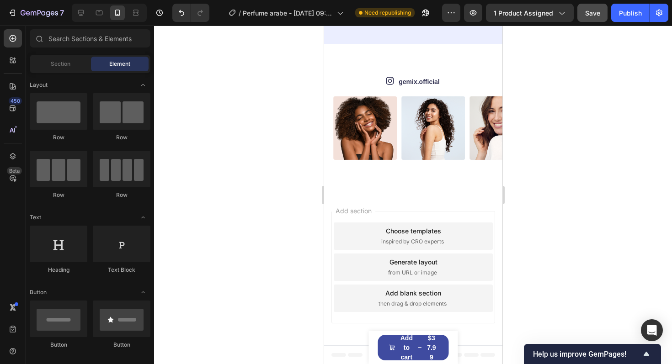
click at [492, 212] on div "Add section Choose templates inspired by CRO experts Generate layout from URL o…" at bounding box center [413, 267] width 164 height 112
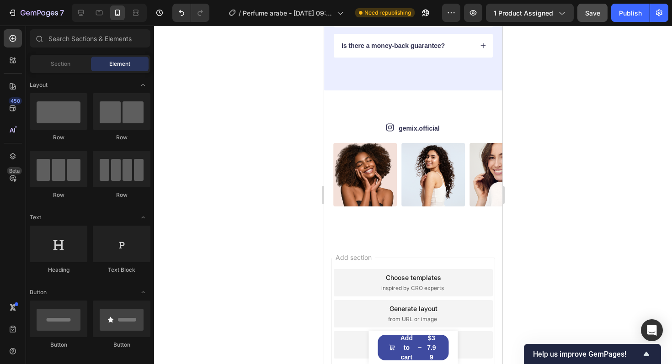
scroll to position [543, 0]
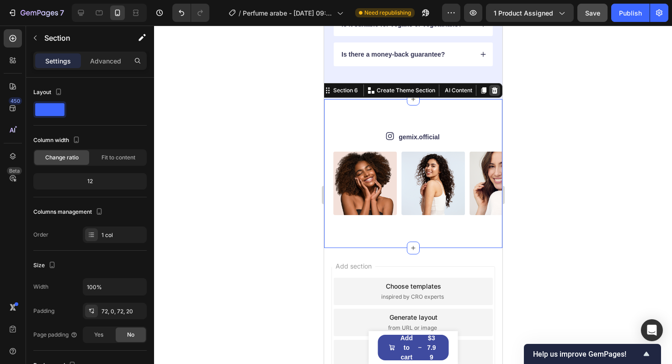
click at [494, 94] on div at bounding box center [494, 90] width 11 height 11
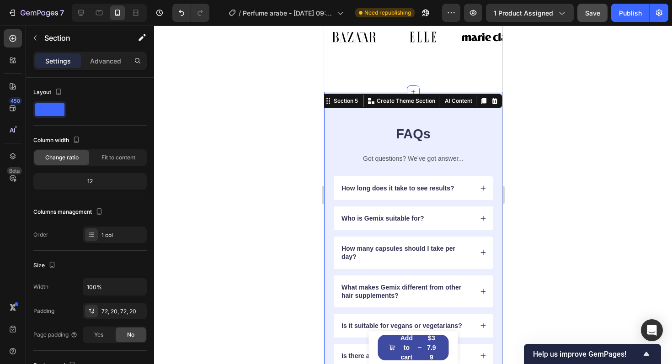
scroll to position [240, 0]
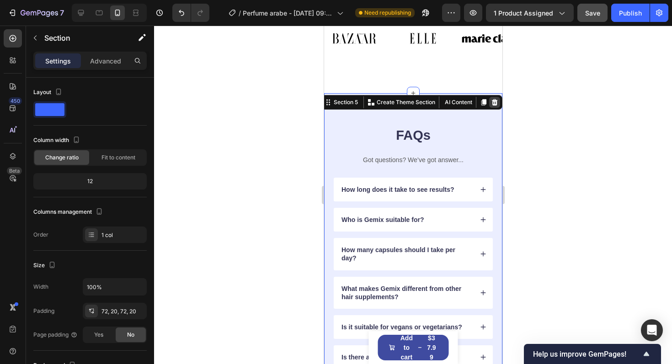
click at [493, 105] on icon at bounding box center [494, 102] width 7 height 7
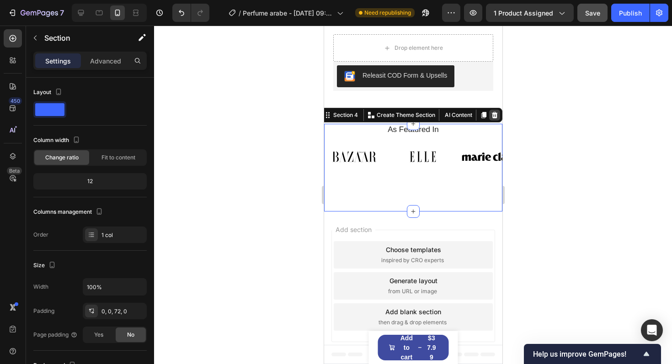
click at [496, 114] on icon at bounding box center [495, 115] width 6 height 6
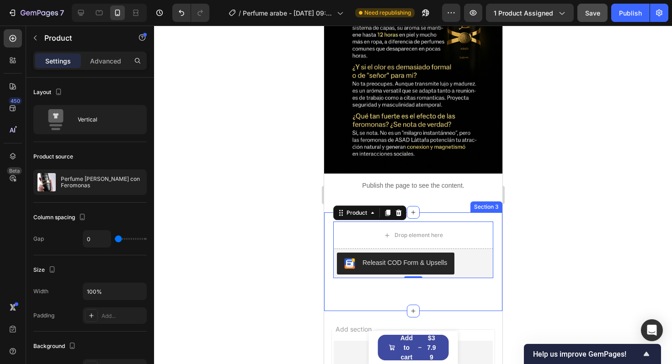
scroll to position [2791, 0]
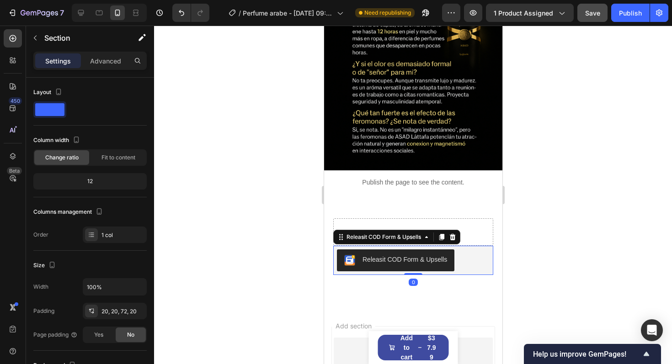
click at [476, 252] on div "Releasit COD Form & Upsells" at bounding box center [413, 261] width 153 height 22
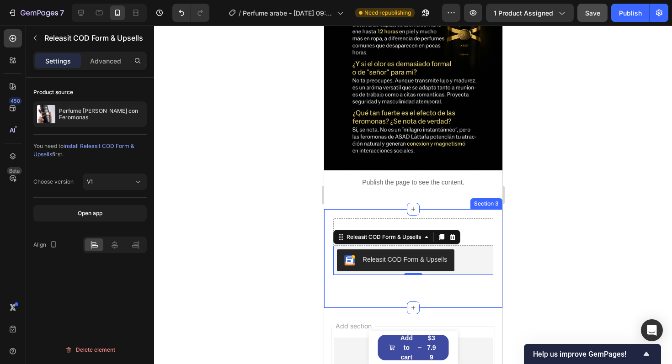
click at [355, 281] on div "Drop element here Releasit COD Form & Upsells Releasit COD Form & Upsells 0 Pro…" at bounding box center [413, 258] width 178 height 99
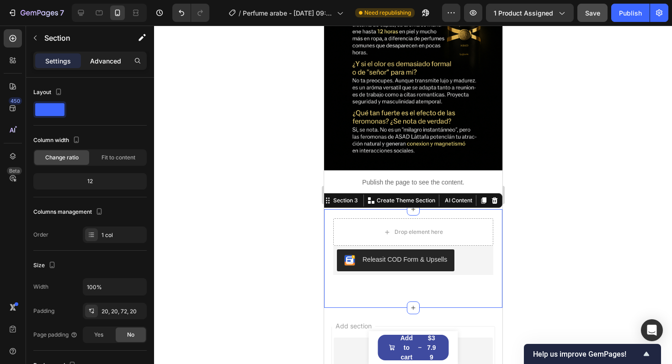
click at [109, 64] on p "Advanced" at bounding box center [105, 61] width 31 height 10
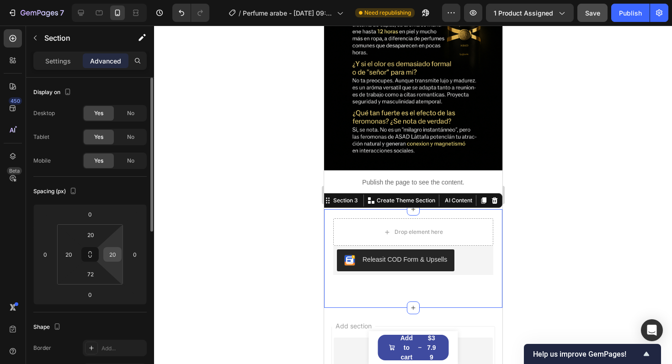
click at [115, 257] on input "20" at bounding box center [113, 255] width 14 height 14
type input "0"
click at [69, 257] on input "20" at bounding box center [69, 255] width 14 height 14
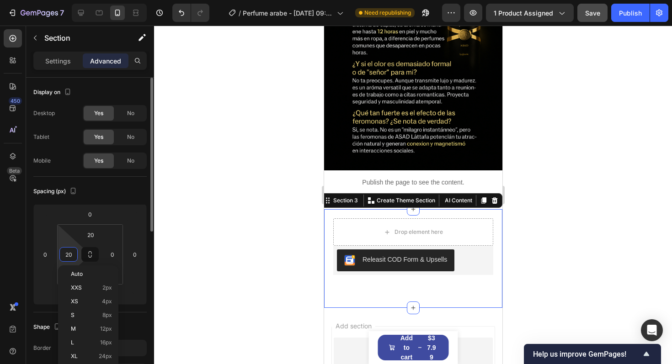
click at [69, 257] on input "20" at bounding box center [69, 255] width 14 height 14
type input "0"
click at [130, 192] on div "Spacing (px)" at bounding box center [89, 191] width 113 height 15
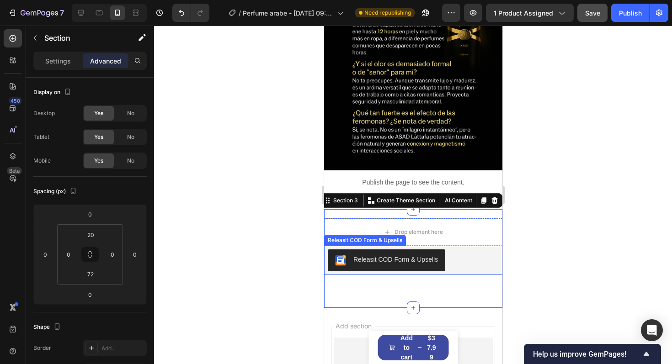
click at [410, 257] on div "Releasit COD Form & Upsells" at bounding box center [395, 260] width 85 height 10
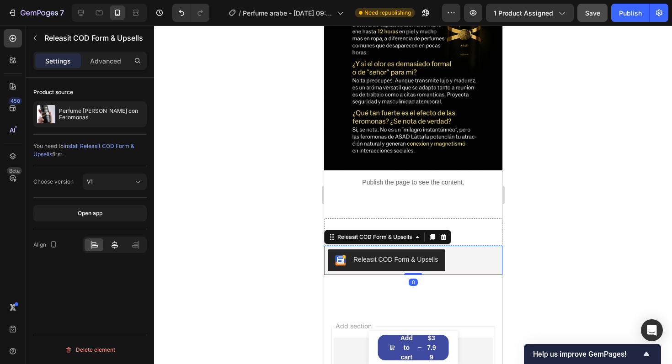
click at [116, 241] on icon at bounding box center [114, 245] width 9 height 9
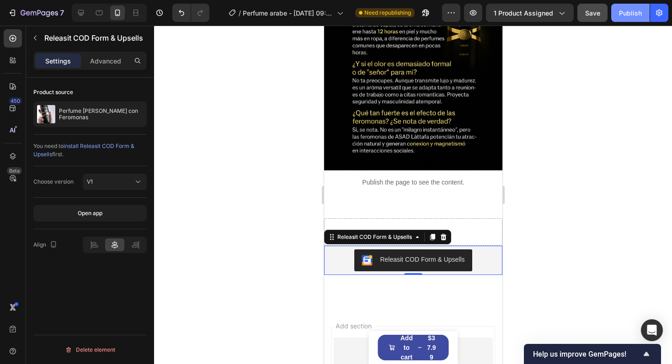
click at [643, 11] on button "Publish" at bounding box center [630, 13] width 38 height 18
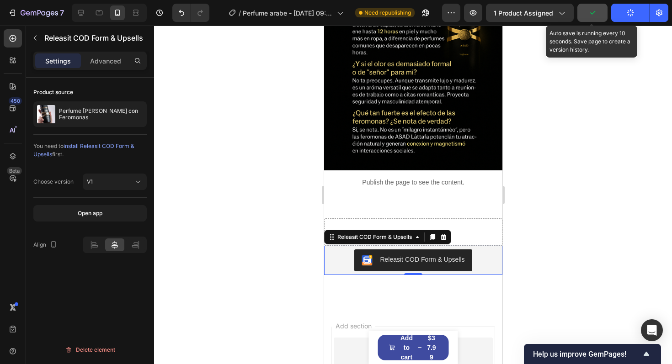
click at [597, 16] on icon "button" at bounding box center [592, 12] width 9 height 9
click at [588, 14] on span "Save" at bounding box center [592, 13] width 15 height 8
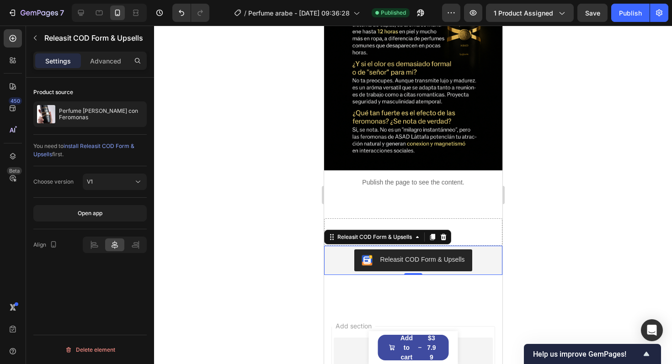
click at [349, 269] on div "Releasit COD Form & Upsells" at bounding box center [412, 261] width 171 height 22
click at [456, 232] on div "Drop element here" at bounding box center [413, 232] width 178 height 27
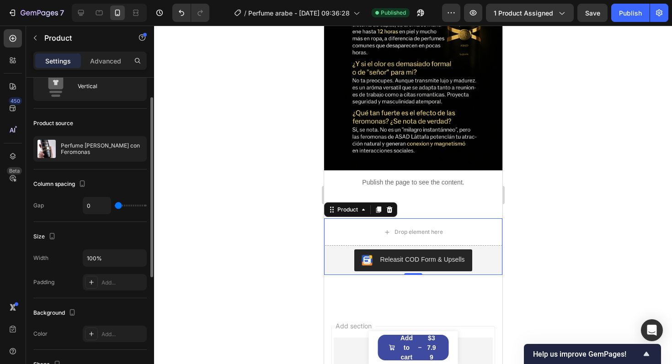
scroll to position [34, 0]
click at [105, 257] on input "100%" at bounding box center [114, 258] width 63 height 16
click at [48, 236] on icon "button" at bounding box center [52, 235] width 9 height 9
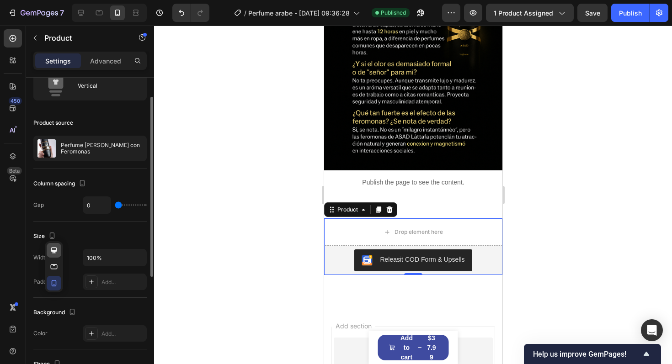
click at [56, 251] on icon "button" at bounding box center [54, 250] width 6 height 6
type input "62"
type input "1200"
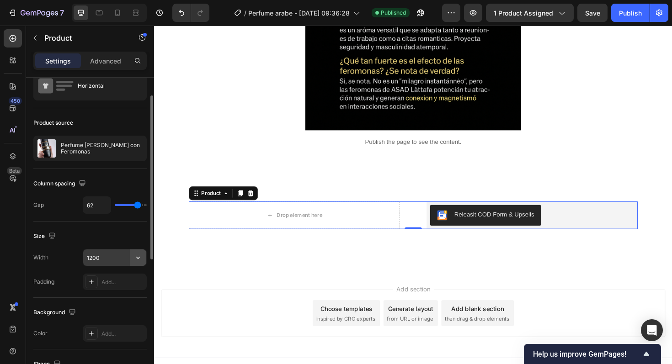
scroll to position [3642, 0]
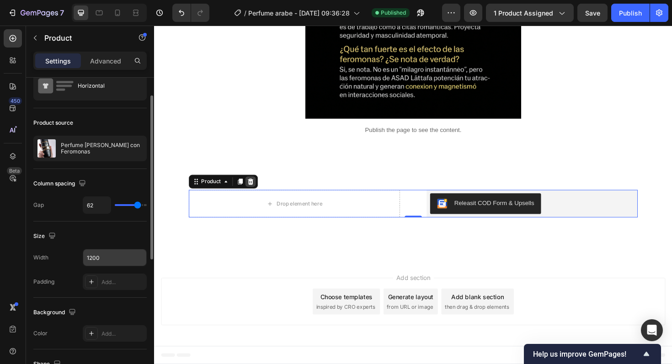
click at [257, 194] on icon at bounding box center [256, 191] width 6 height 6
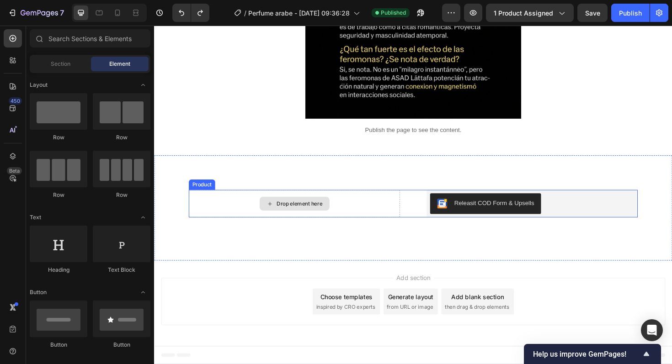
click at [295, 212] on div "Drop element here" at bounding box center [308, 214] width 48 height 7
click at [403, 209] on div "Drop element here" at bounding box center [303, 214] width 224 height 29
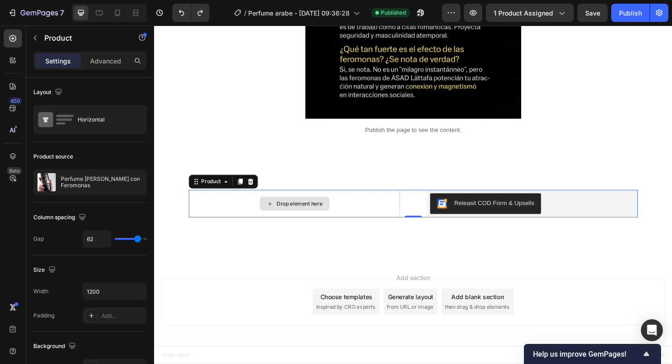
click at [403, 209] on div "Drop element here" at bounding box center [303, 214] width 224 height 29
click at [425, 227] on div at bounding box center [428, 227] width 18 height 3
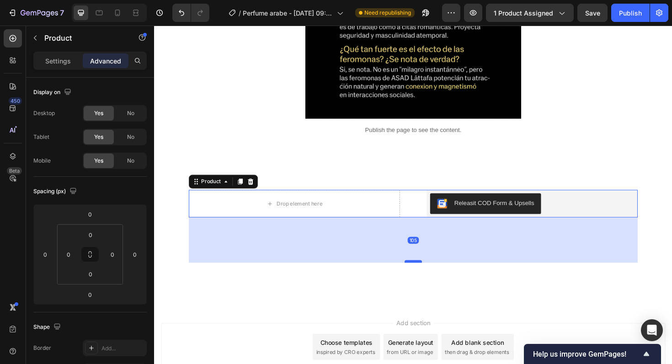
drag, startPoint x: 427, startPoint y: 227, endPoint x: 429, endPoint y: 275, distance: 48.1
click at [429, 275] on div at bounding box center [428, 275] width 18 height 3
click at [420, 238] on div "105" at bounding box center [429, 253] width 476 height 48
type input "0"
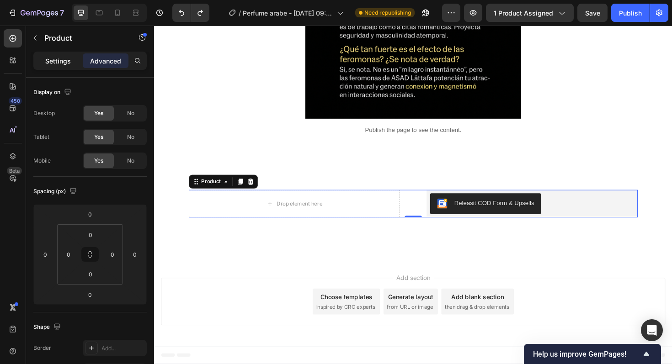
click at [64, 60] on p "Settings" at bounding box center [58, 61] width 26 height 10
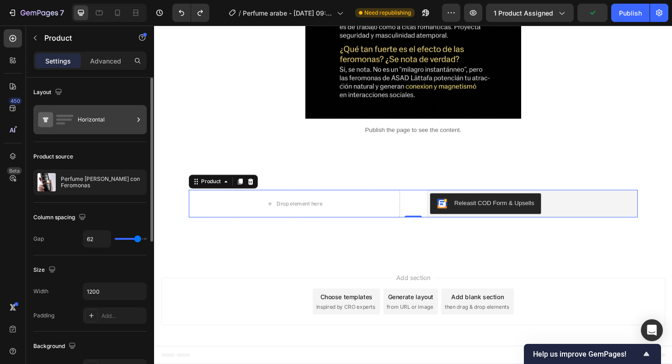
click at [103, 128] on div "Horizontal" at bounding box center [106, 119] width 56 height 21
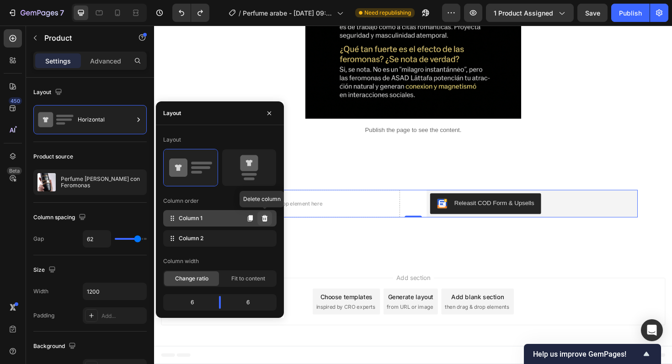
click at [266, 218] on icon at bounding box center [265, 218] width 6 height 6
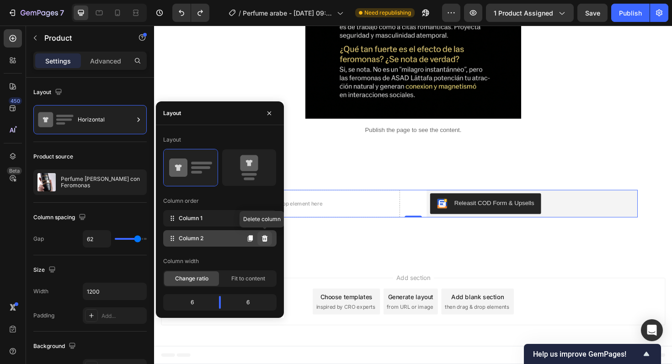
click at [264, 242] on icon at bounding box center [264, 238] width 7 height 7
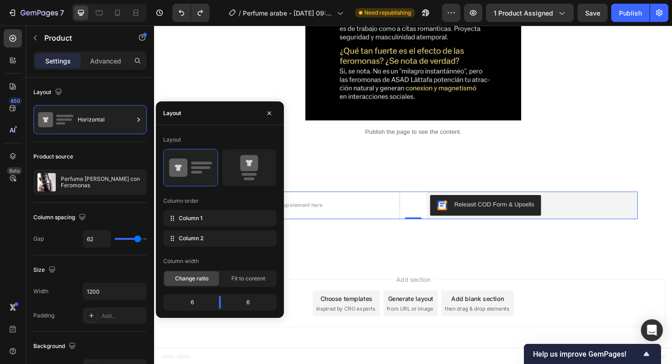
scroll to position [3642, 0]
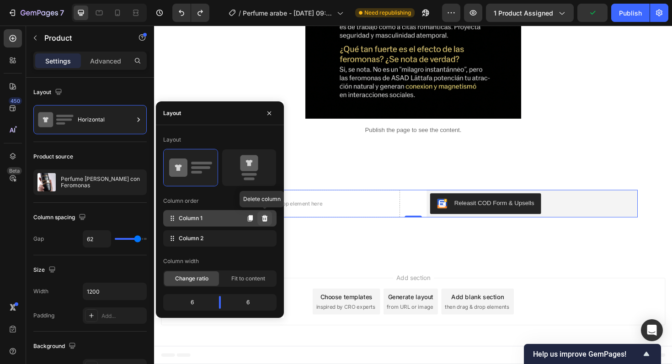
click at [265, 218] on icon at bounding box center [265, 218] width 6 height 6
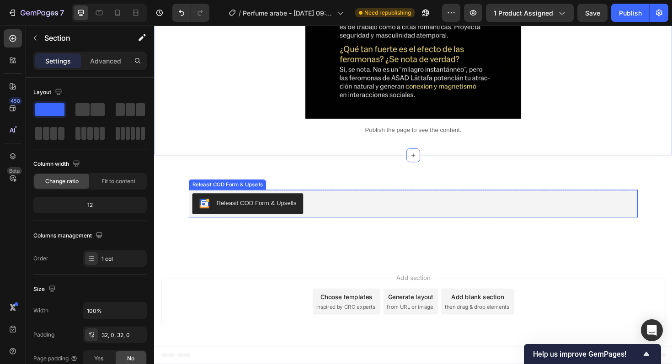
click at [305, 221] on button "Releasit COD Form & Upsells" at bounding box center [253, 215] width 118 height 22
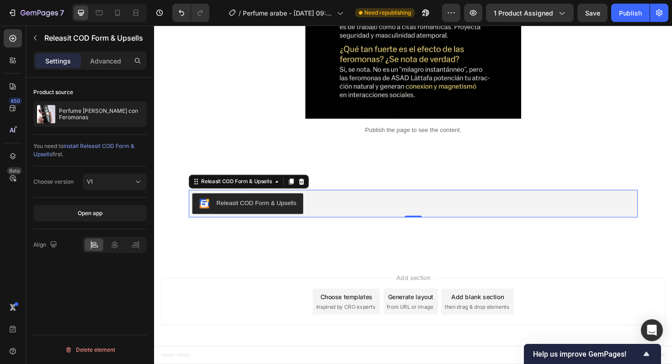
click at [243, 210] on div "Releasit COD Form & Upsells" at bounding box center [262, 214] width 85 height 10
click at [115, 63] on p "Advanced" at bounding box center [105, 61] width 31 height 10
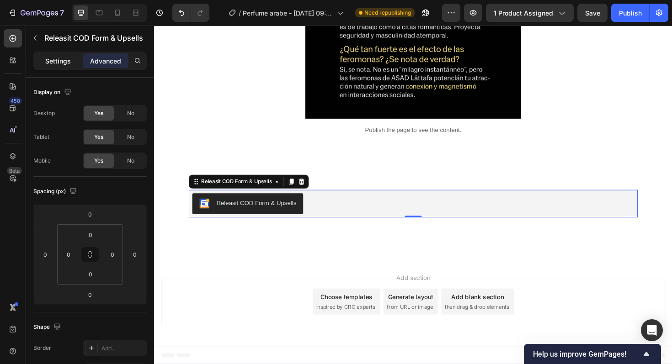
click at [68, 68] on div "Settings" at bounding box center [58, 61] width 46 height 15
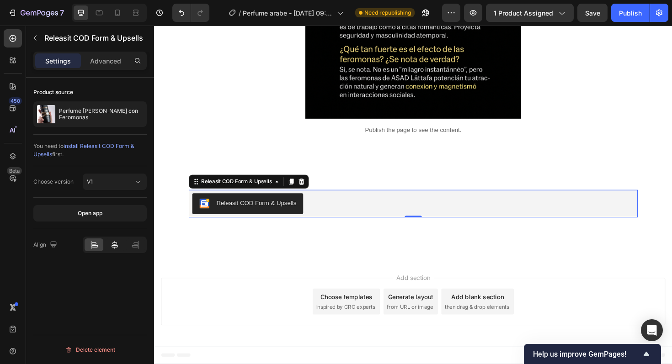
click at [113, 246] on icon at bounding box center [114, 245] width 9 height 9
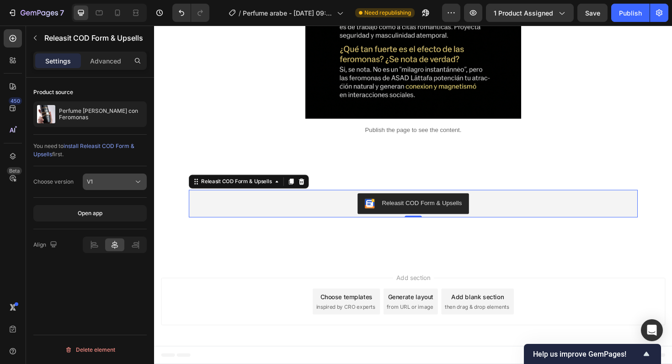
click at [115, 175] on button "V1" at bounding box center [115, 182] width 64 height 16
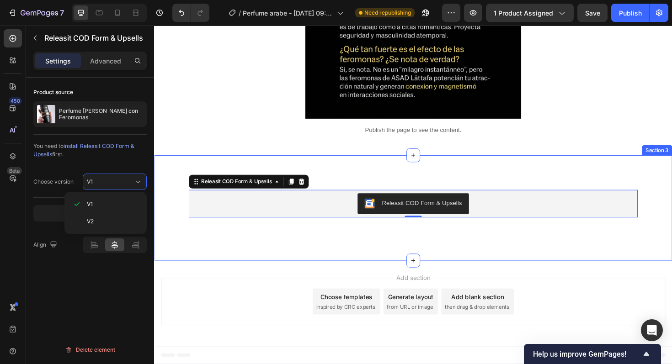
click at [266, 243] on div "Releasit COD Form & Upsells Releasit COD Form & Upsells 0 Product Section 3" at bounding box center [428, 219] width 549 height 112
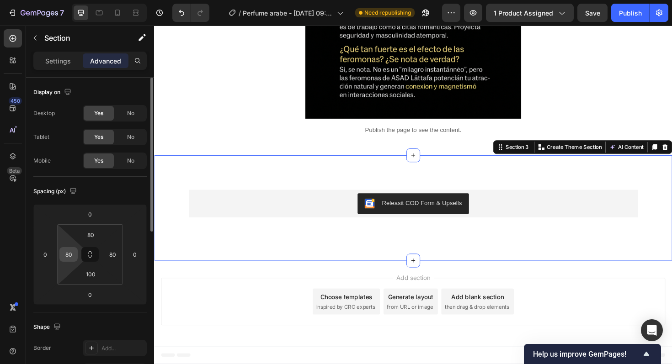
click at [74, 253] on input "80" at bounding box center [69, 255] width 14 height 14
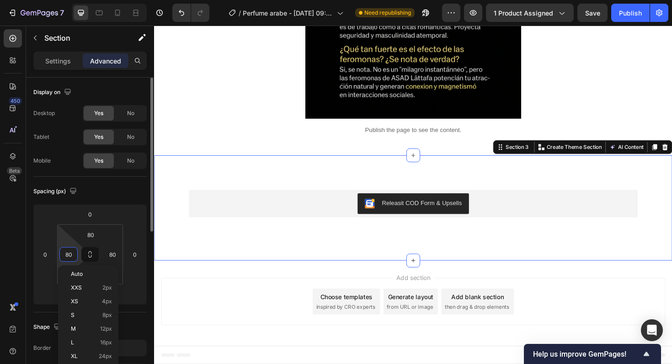
click at [74, 253] on input "80" at bounding box center [69, 255] width 14 height 14
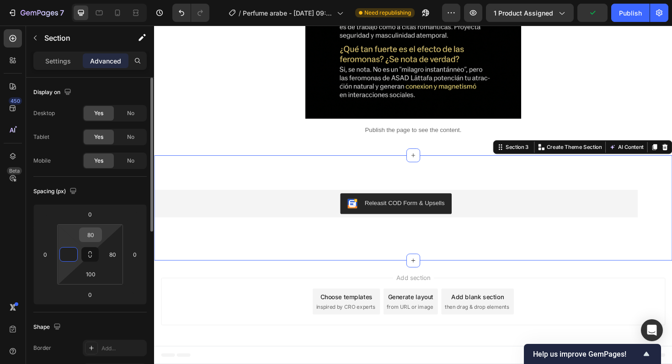
type input "0"
click at [94, 240] on input "80" at bounding box center [90, 235] width 18 height 14
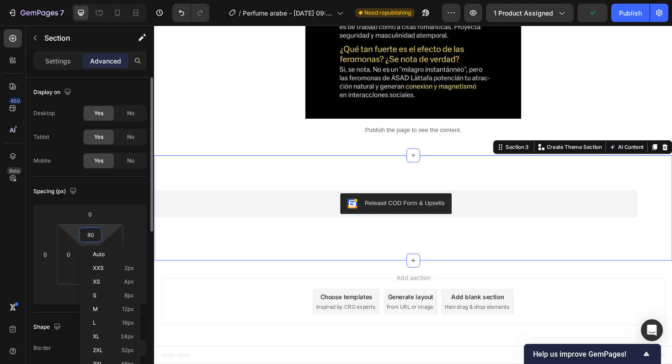
click at [94, 240] on input "80" at bounding box center [90, 235] width 18 height 14
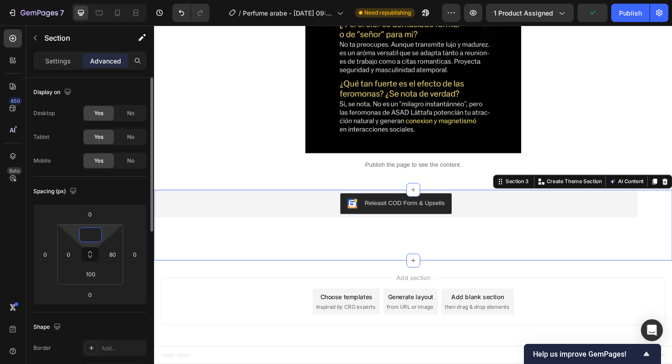
scroll to position [3605, 0]
type input "0"
click at [112, 260] on input "80" at bounding box center [113, 255] width 14 height 14
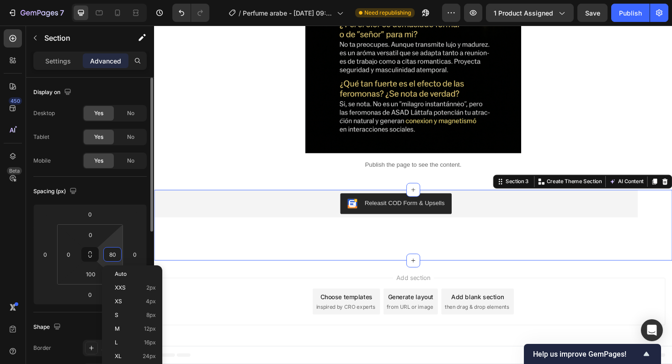
click at [112, 260] on input "80" at bounding box center [113, 255] width 14 height 14
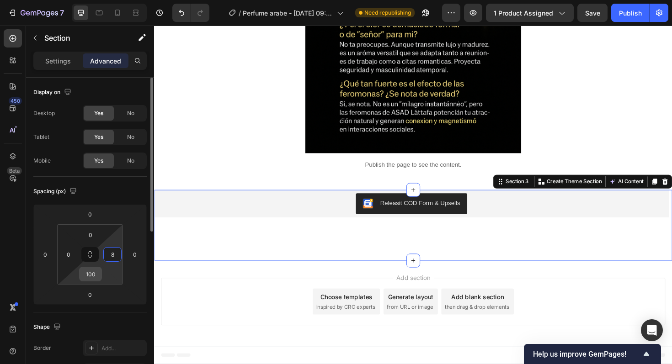
type input "8"
click at [96, 281] on div "100" at bounding box center [90, 274] width 23 height 15
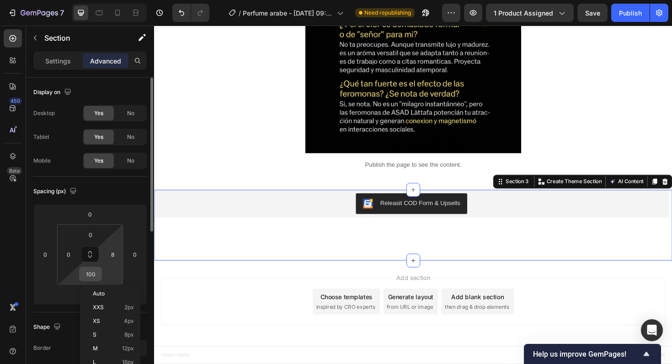
click at [94, 275] on input "100" at bounding box center [90, 275] width 18 height 14
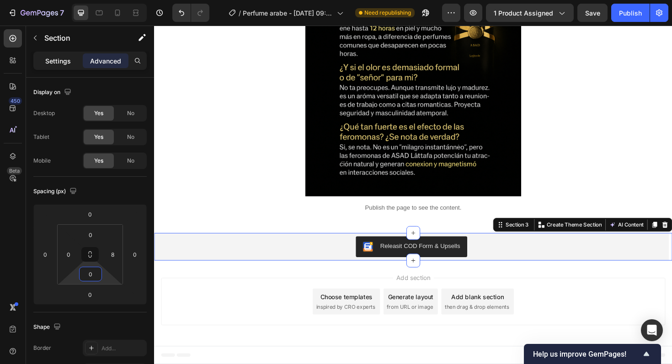
click at [58, 65] on p "Settings" at bounding box center [58, 61] width 26 height 10
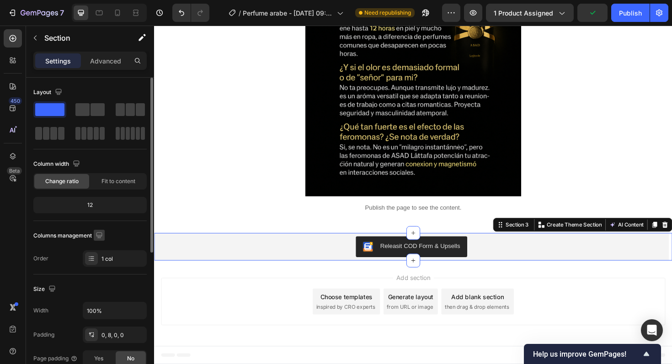
click at [102, 237] on icon "button" at bounding box center [99, 235] width 9 height 9
click at [101, 268] on icon "button" at bounding box center [101, 266] width 7 height 5
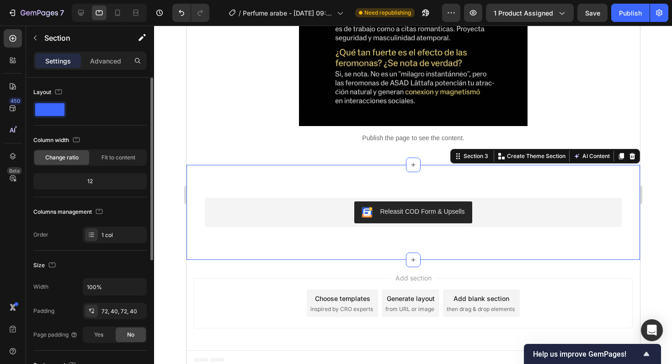
scroll to position [3645, 0]
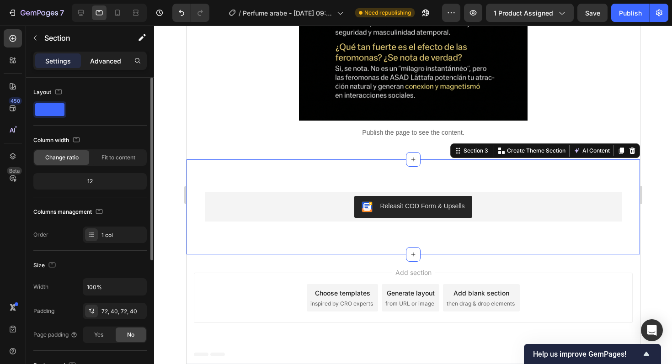
click at [112, 55] on div "Advanced" at bounding box center [106, 61] width 46 height 15
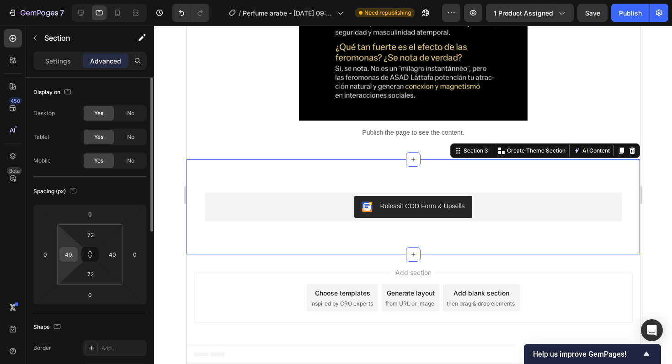
click at [69, 257] on input "40" at bounding box center [69, 255] width 14 height 14
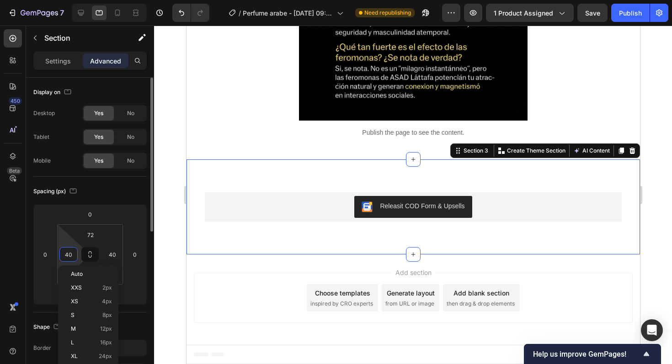
click at [69, 257] on input "40" at bounding box center [69, 255] width 14 height 14
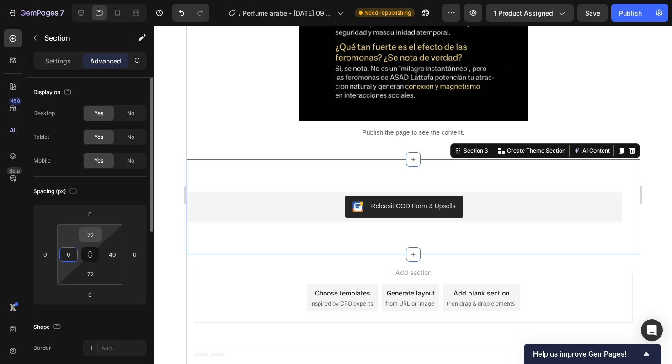
type input "0"
click at [94, 232] on input "72" at bounding box center [90, 235] width 18 height 14
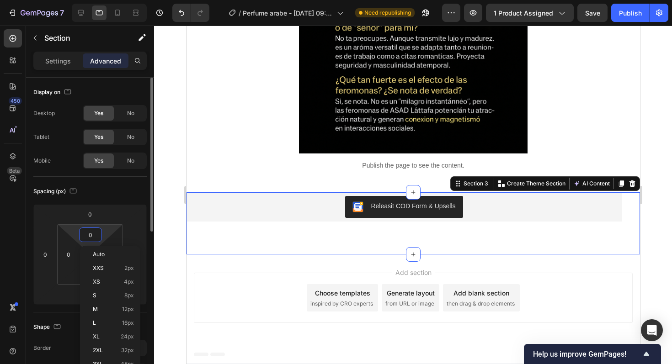
scroll to position [3612, 0]
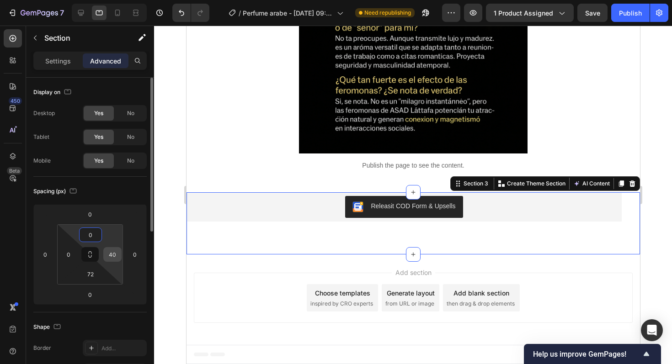
type input "0"
click at [117, 257] on input "40" at bounding box center [113, 255] width 14 height 14
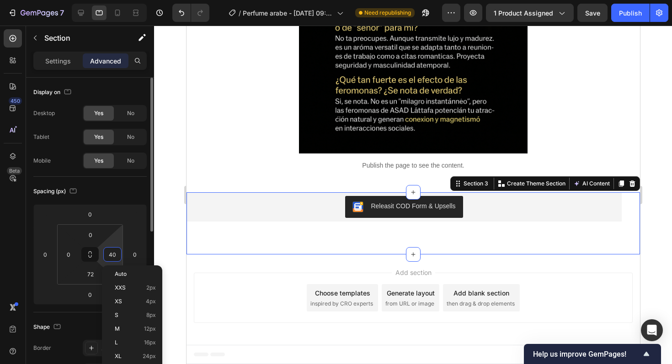
click at [117, 257] on input "40" at bounding box center [113, 255] width 14 height 14
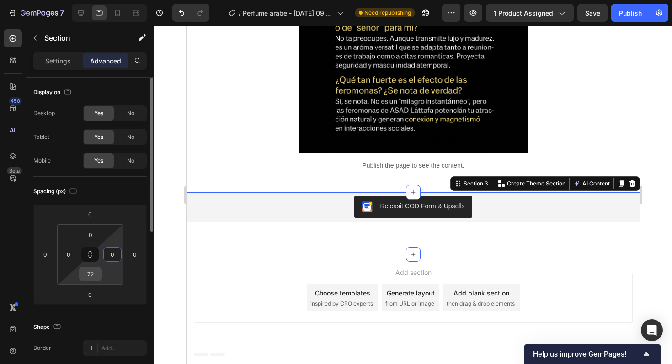
type input "0"
click at [91, 273] on input "72" at bounding box center [90, 275] width 18 height 14
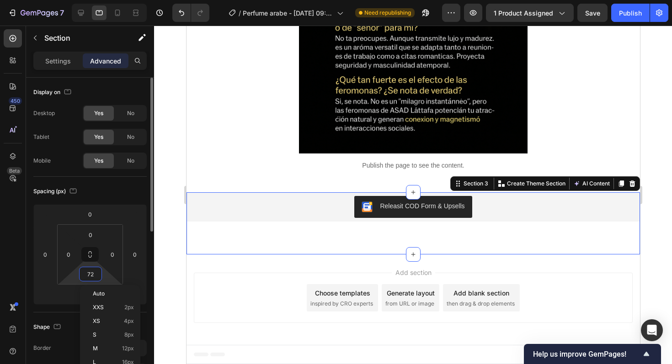
type input "0"
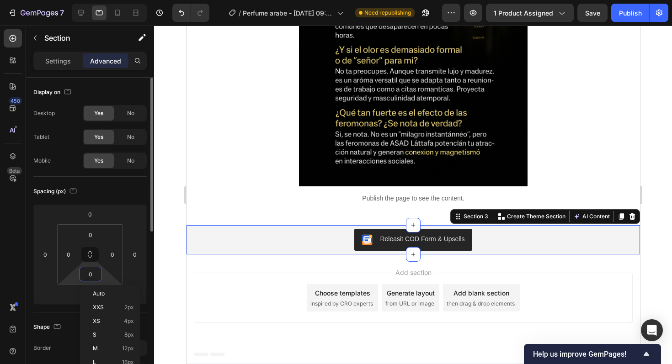
scroll to position [3579, 0]
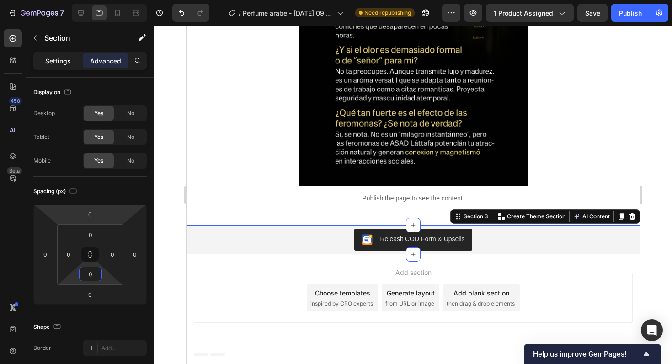
click at [57, 60] on p "Settings" at bounding box center [58, 61] width 26 height 10
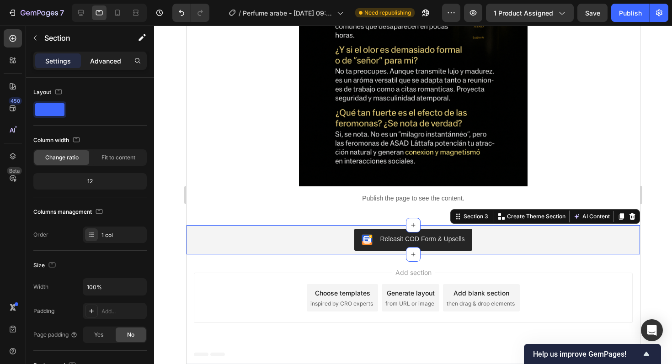
click at [108, 61] on p "Advanced" at bounding box center [105, 61] width 31 height 10
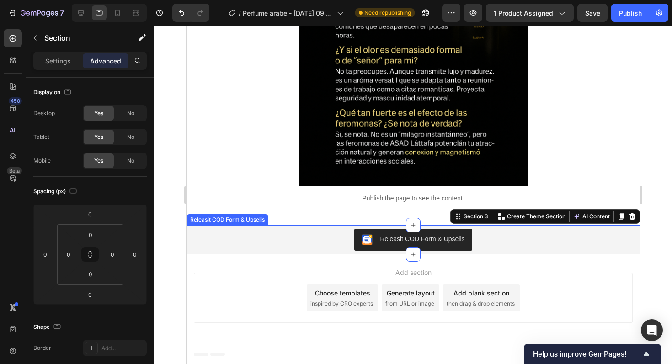
click at [304, 243] on div "Releasit COD Form & Upsells" at bounding box center [413, 240] width 446 height 22
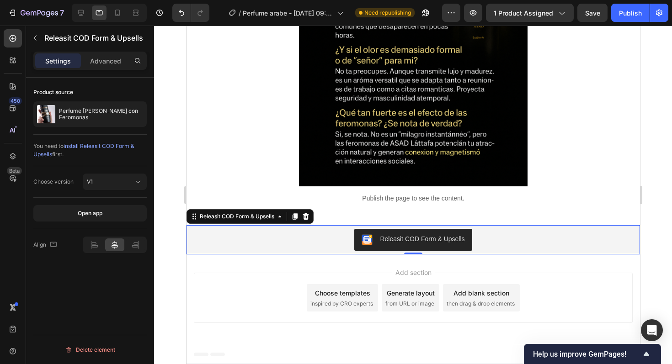
click at [304, 243] on div "Releasit COD Form & Upsells" at bounding box center [413, 240] width 446 height 22
click at [66, 59] on p "Settings" at bounding box center [58, 61] width 26 height 10
click at [195, 253] on div "Releasit COD Form & Upsells" at bounding box center [413, 239] width 454 height 29
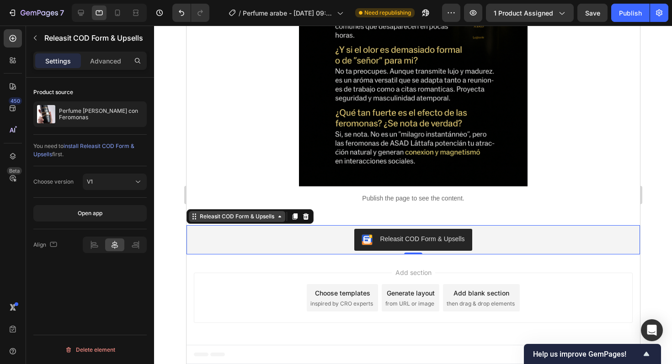
click at [258, 218] on div "Releasit COD Form & Upsells" at bounding box center [237, 217] width 78 height 8
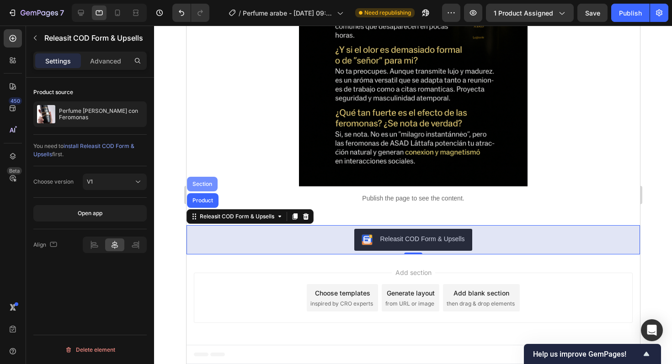
click at [205, 187] on div "Section" at bounding box center [202, 184] width 31 height 15
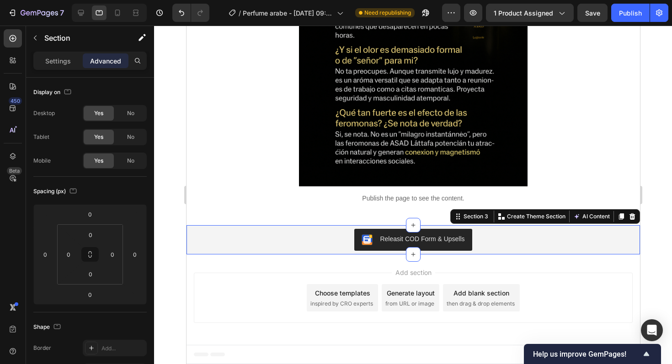
click at [61, 68] on div "Settings Advanced" at bounding box center [89, 61] width 113 height 18
click at [60, 63] on p "Settings" at bounding box center [58, 61] width 26 height 10
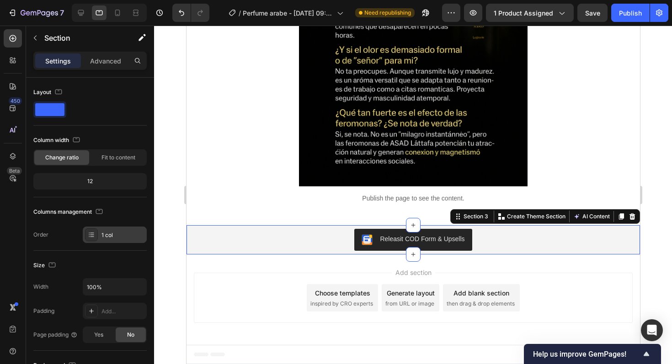
click at [101, 232] on div "1 col" at bounding box center [115, 235] width 64 height 16
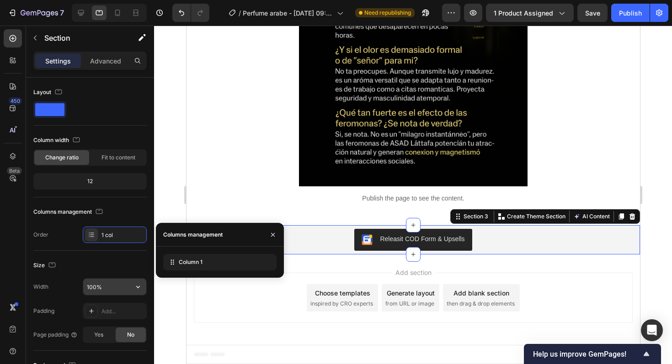
click at [107, 284] on input "100%" at bounding box center [114, 287] width 63 height 16
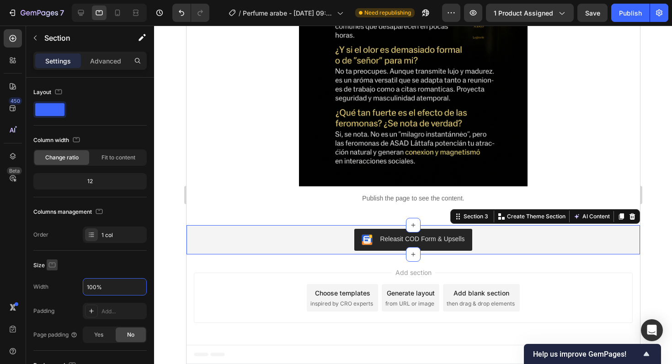
click at [52, 266] on icon "button" at bounding box center [52, 265] width 9 height 9
click at [53, 311] on icon "button" at bounding box center [53, 312] width 9 height 9
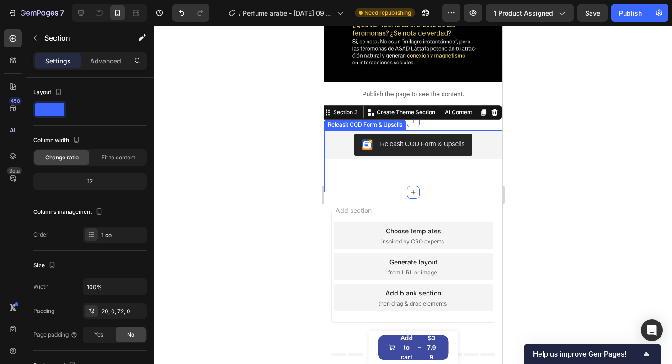
click at [353, 152] on div "Releasit COD Form & Upsells" at bounding box center [412, 145] width 171 height 22
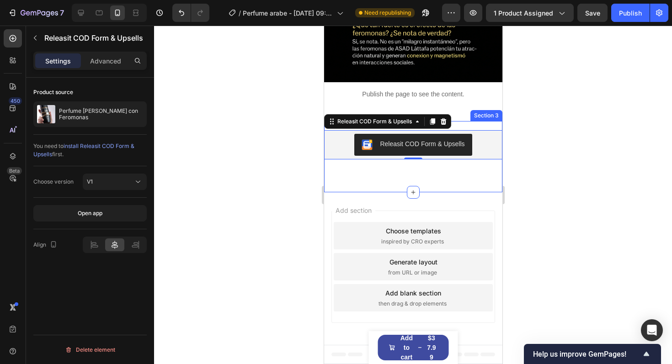
click at [354, 180] on div "Releasit COD Form & Upsells Releasit COD Form & Upsells 0 Product Section 3" at bounding box center [413, 156] width 178 height 71
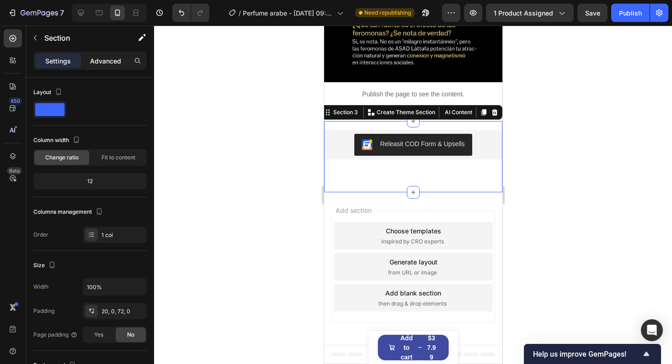
click at [97, 55] on div "Advanced" at bounding box center [106, 61] width 46 height 15
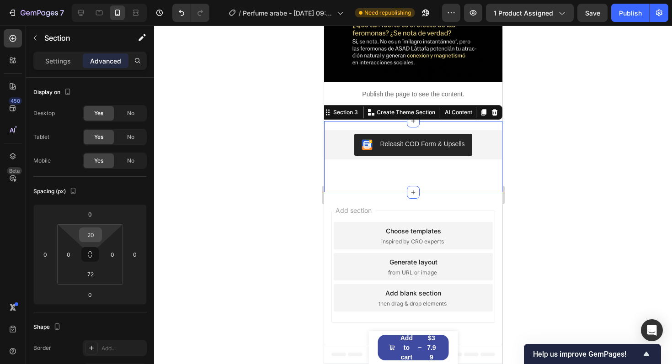
click at [90, 239] on input "20" at bounding box center [90, 235] width 18 height 14
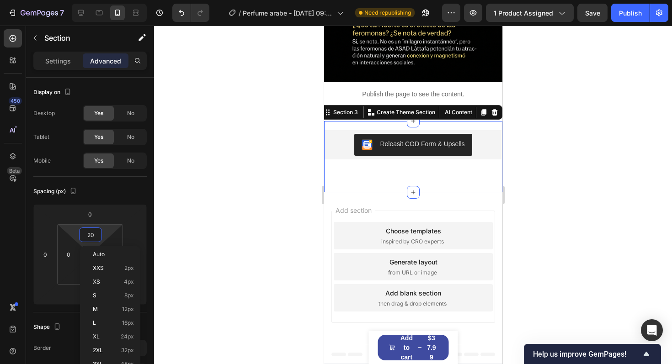
click at [90, 239] on input "20" at bounding box center [90, 235] width 18 height 14
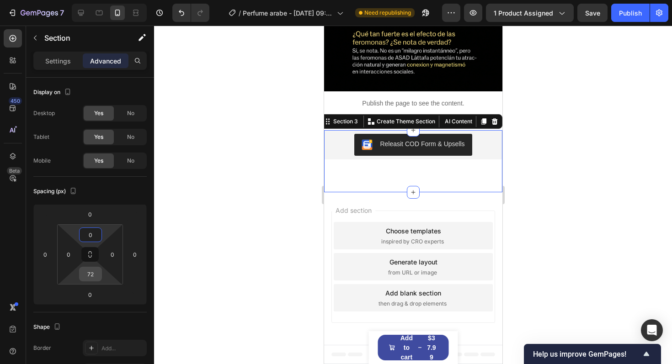
type input "0"
click at [88, 268] on input "72" at bounding box center [90, 275] width 18 height 14
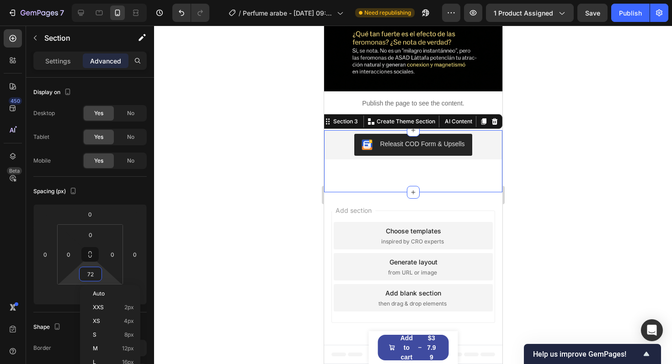
click at [88, 268] on input "72" at bounding box center [90, 275] width 18 height 14
type input "0"
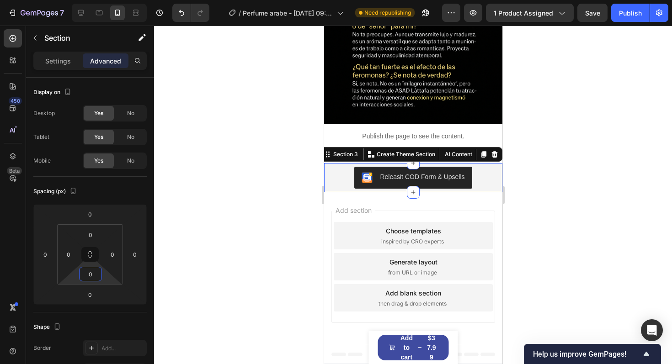
click at [552, 197] on div at bounding box center [413, 195] width 518 height 339
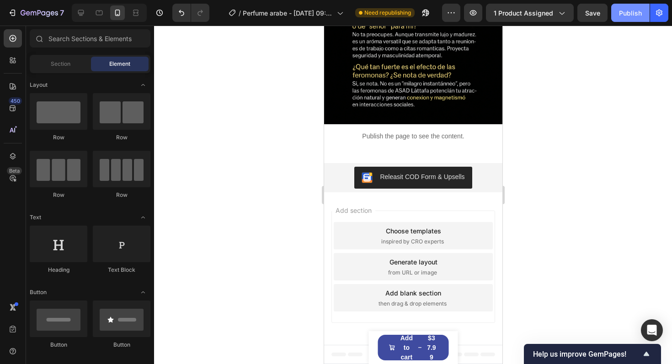
click at [632, 11] on div "Publish" at bounding box center [630, 13] width 23 height 10
click at [635, 18] on button "Publish" at bounding box center [630, 13] width 38 height 18
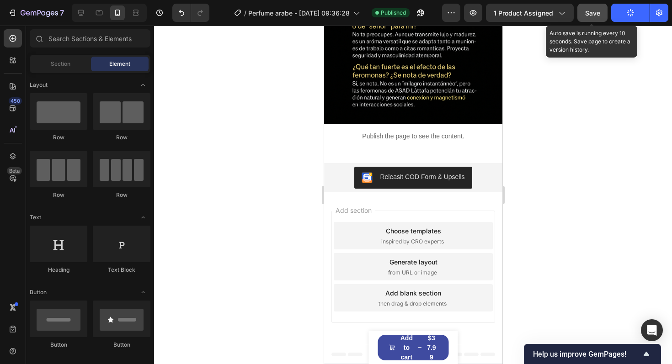
click at [598, 9] on span "Save" at bounding box center [592, 13] width 15 height 8
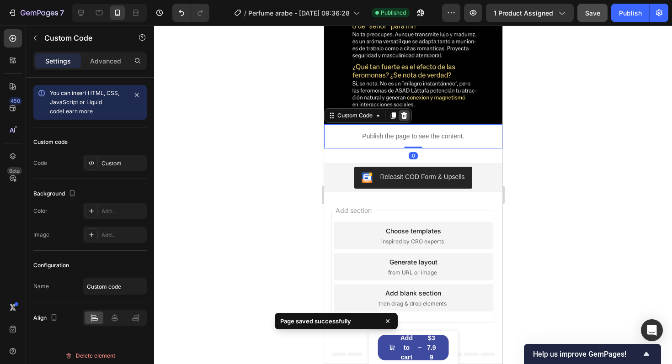
click at [405, 114] on icon at bounding box center [404, 115] width 6 height 6
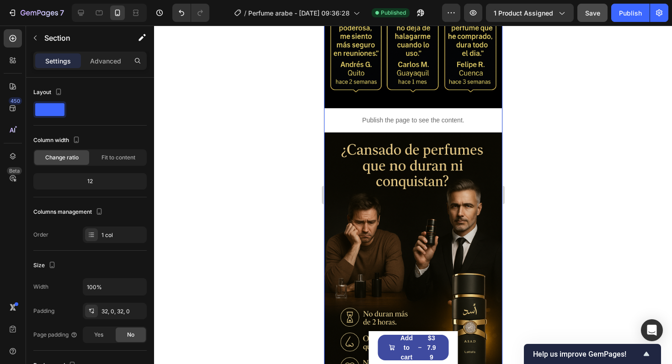
scroll to position [946, 0]
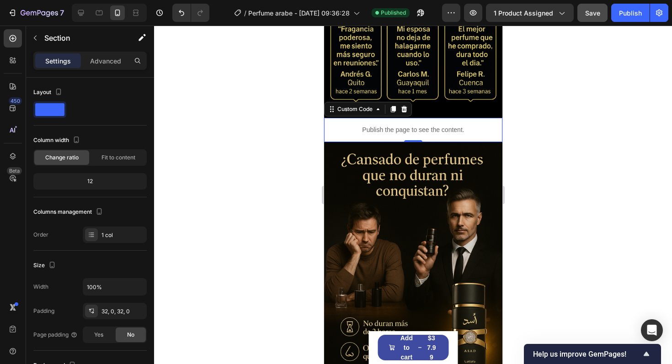
click at [414, 124] on div "Publish the page to see the content." at bounding box center [413, 130] width 178 height 24
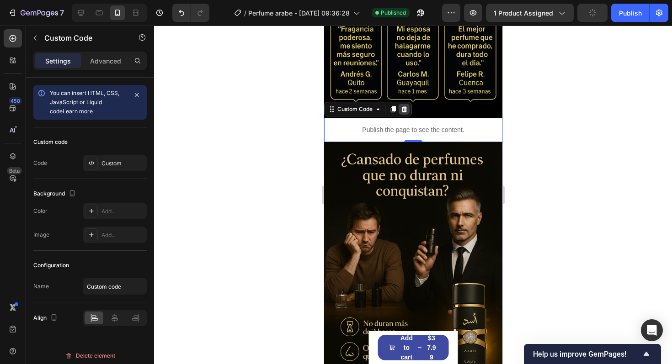
click at [404, 112] on icon at bounding box center [403, 109] width 7 height 7
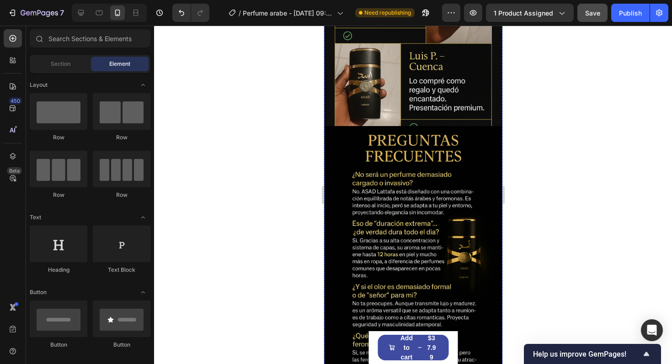
scroll to position [2788, 0]
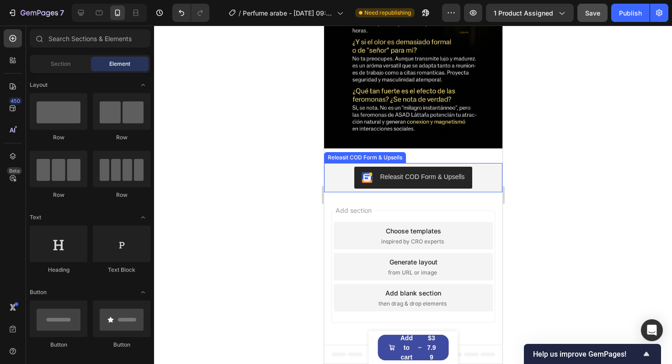
click at [340, 178] on div "Releasit COD Form & Upsells" at bounding box center [412, 178] width 171 height 22
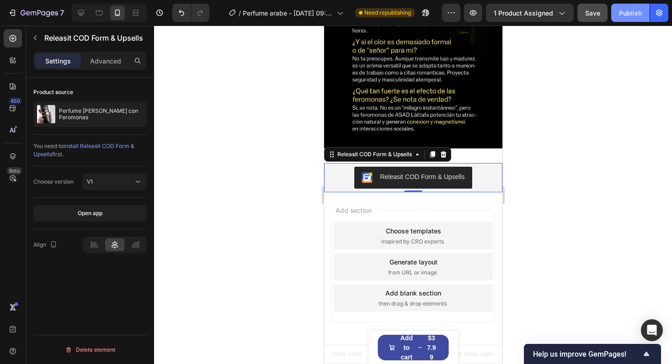
click at [636, 15] on div "Publish" at bounding box center [630, 13] width 23 height 10
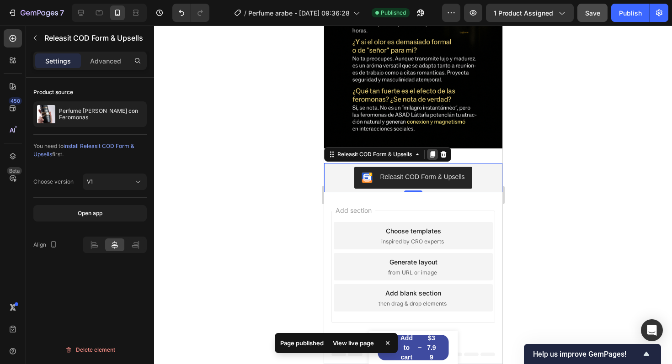
click at [436, 157] on icon at bounding box center [432, 154] width 7 height 7
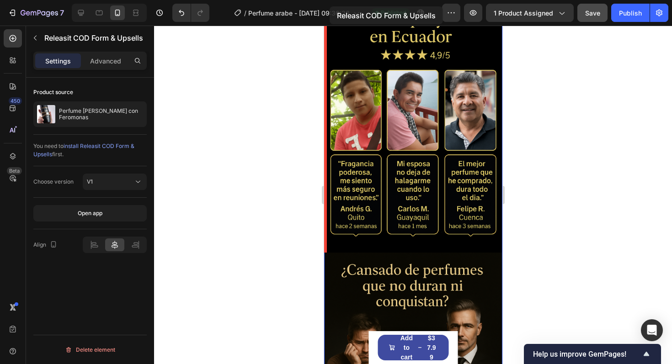
scroll to position [791, 0]
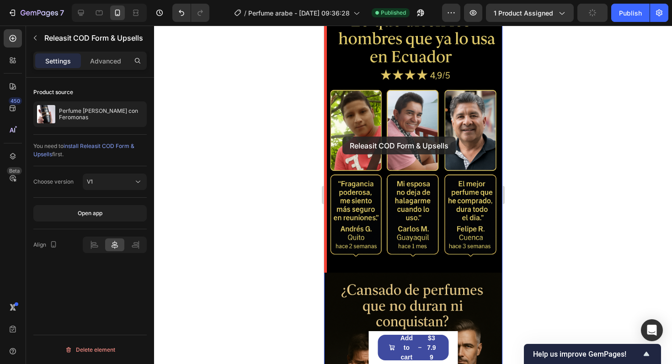
drag, startPoint x: 331, startPoint y: 184, endPoint x: 342, endPoint y: 137, distance: 48.9
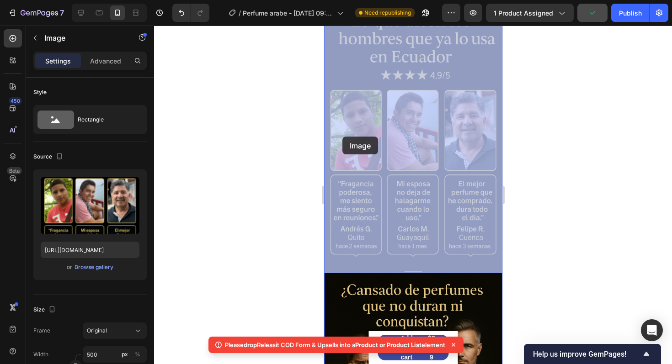
drag, startPoint x: 342, startPoint y: 137, endPoint x: 342, endPoint y: 117, distance: 20.1
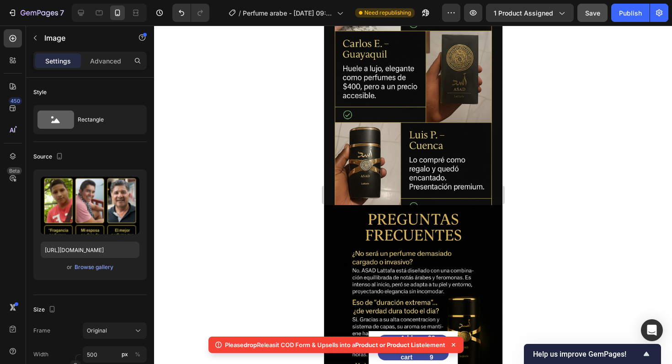
scroll to position [2818, 0]
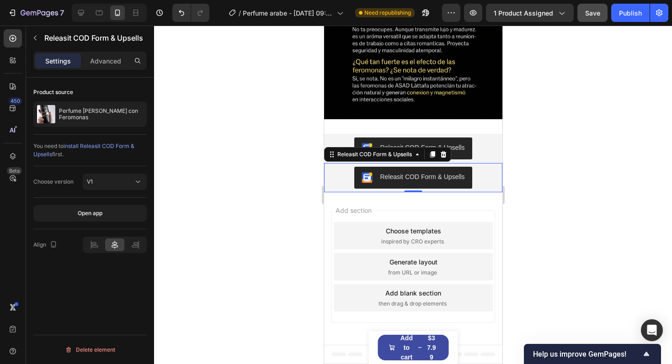
click at [339, 180] on div "Releasit COD Form & Upsells" at bounding box center [412, 178] width 171 height 22
click at [332, 154] on icon at bounding box center [331, 154] width 7 height 7
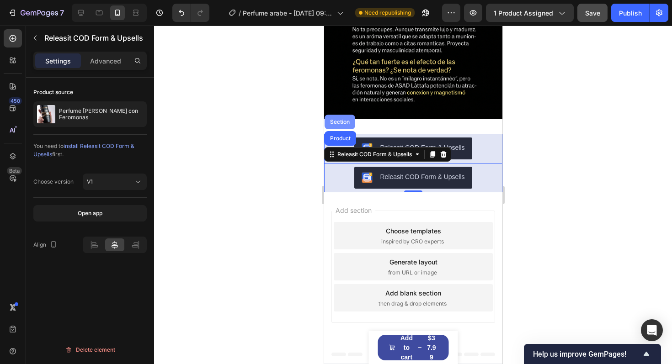
click at [334, 121] on div "Section" at bounding box center [339, 121] width 23 height 5
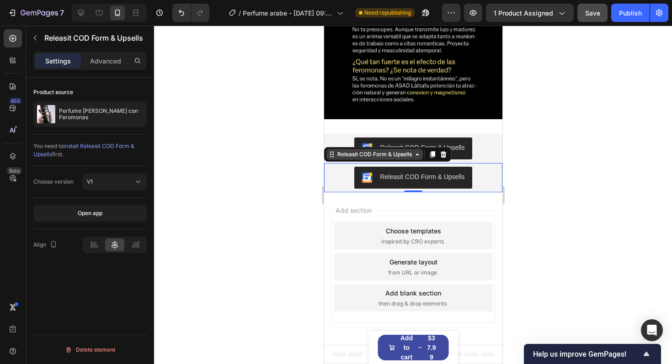
click at [330, 155] on icon at bounding box center [330, 154] width 1 height 1
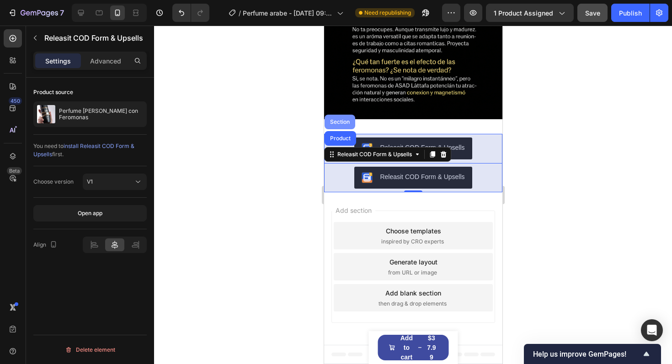
click at [337, 122] on div "Section" at bounding box center [339, 121] width 23 height 5
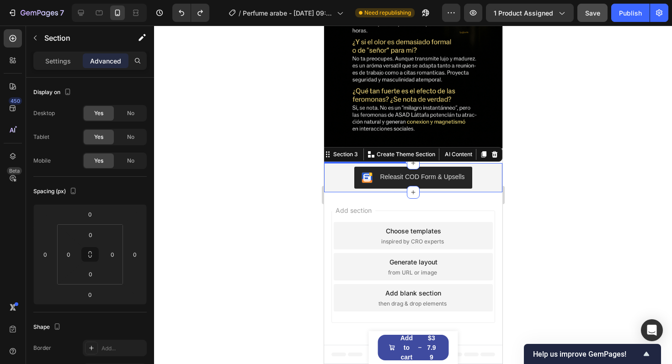
scroll to position [2788, 0]
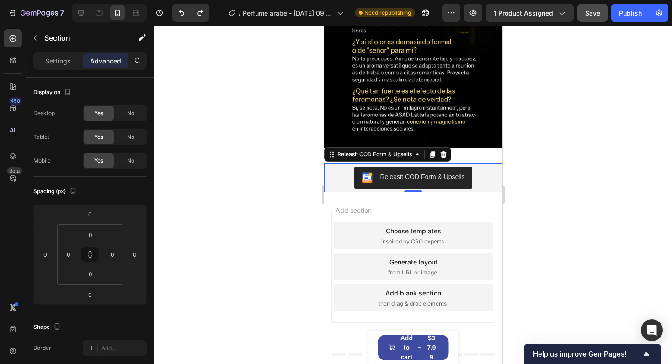
click at [343, 177] on div "Releasit COD Form & Upsells" at bounding box center [412, 178] width 171 height 22
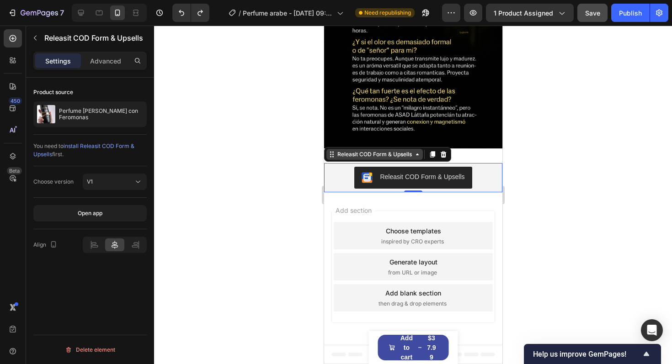
click at [333, 156] on icon at bounding box center [332, 156] width 1 height 1
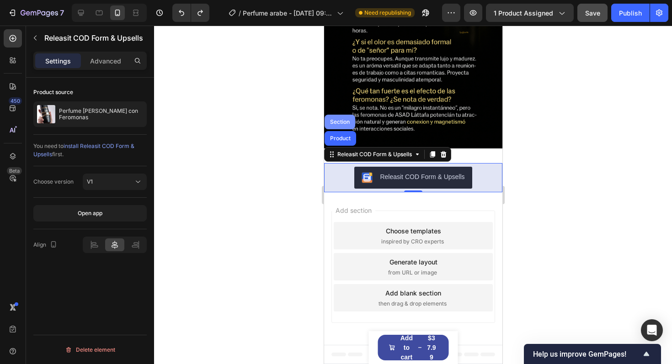
click at [340, 126] on div "Section" at bounding box center [339, 122] width 31 height 15
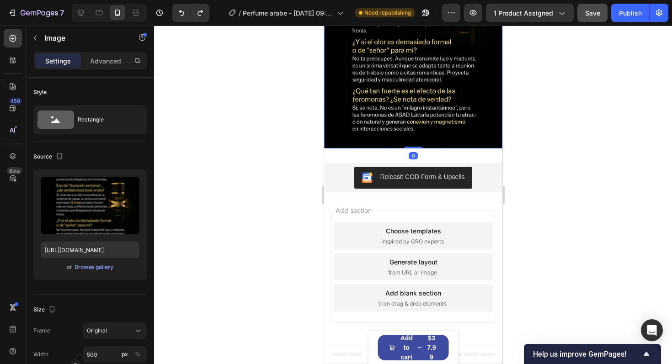
click at [340, 126] on img at bounding box center [413, 15] width 178 height 268
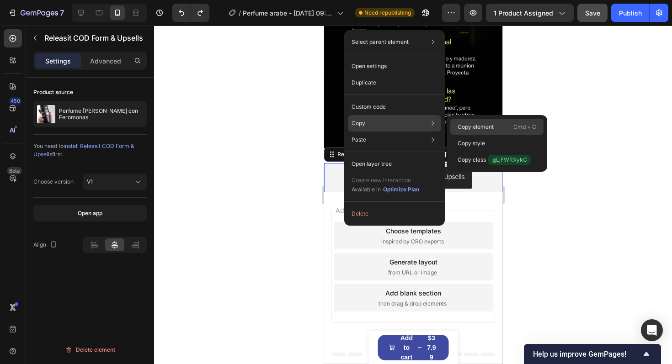
click at [478, 129] on p "Copy element" at bounding box center [476, 127] width 36 height 8
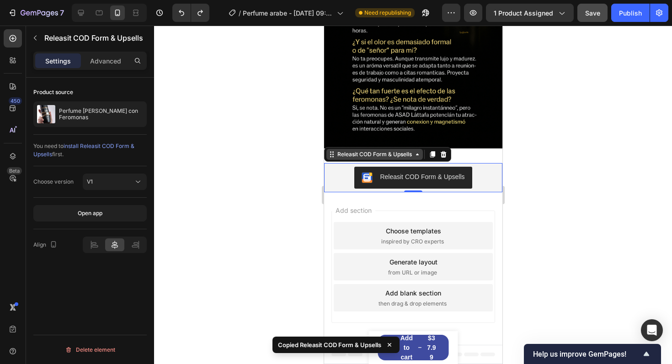
click at [332, 157] on icon at bounding box center [331, 154] width 7 height 7
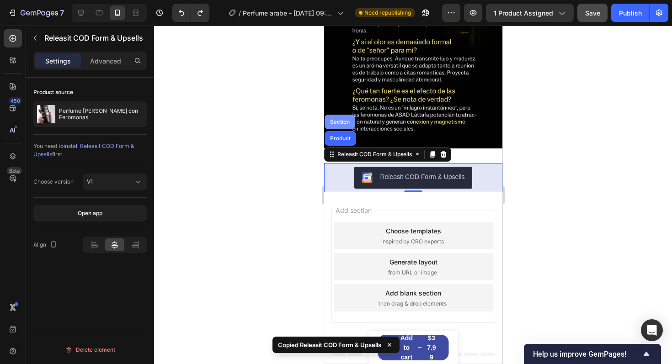
click at [335, 119] on div "Section" at bounding box center [339, 121] width 23 height 5
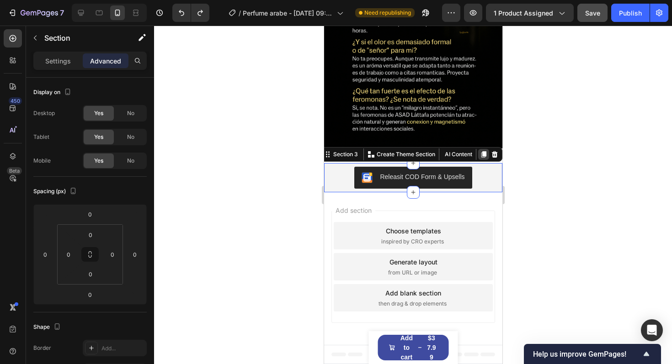
click at [482, 154] on icon at bounding box center [483, 154] width 5 height 6
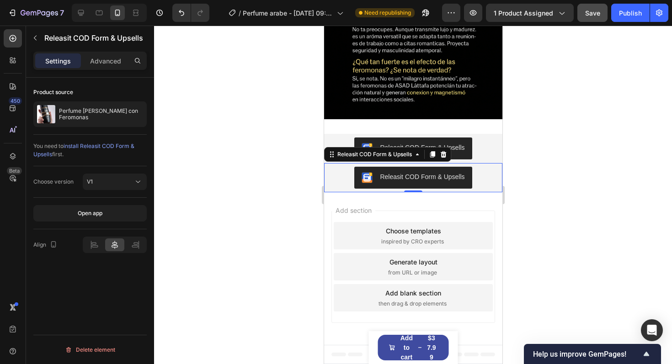
click at [338, 184] on div "Releasit COD Form & Upsells" at bounding box center [412, 178] width 171 height 22
click at [336, 170] on div "Releasit COD Form & Upsells" at bounding box center [412, 178] width 171 height 22
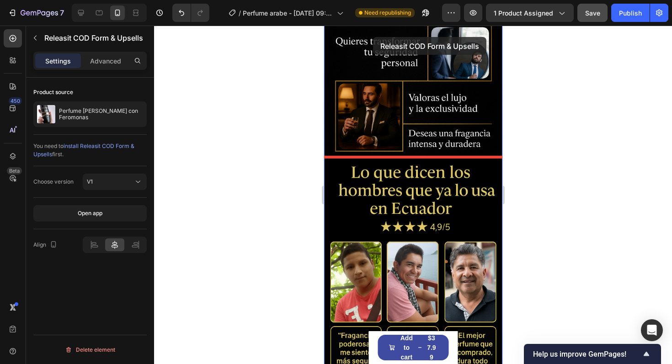
scroll to position [628, 0]
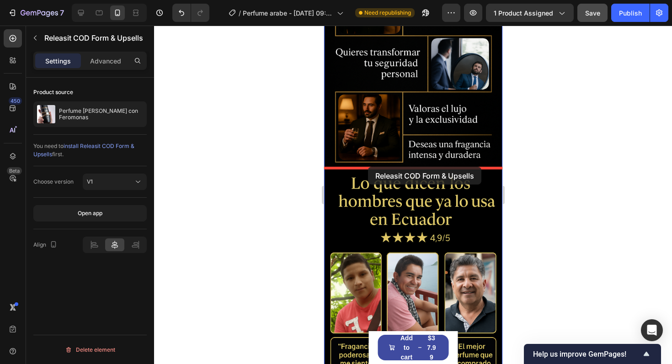
drag, startPoint x: 331, startPoint y: 156, endPoint x: 368, endPoint y: 167, distance: 38.6
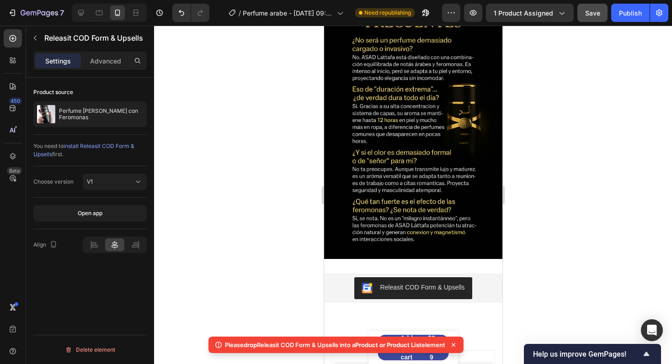
scroll to position [2818, 0]
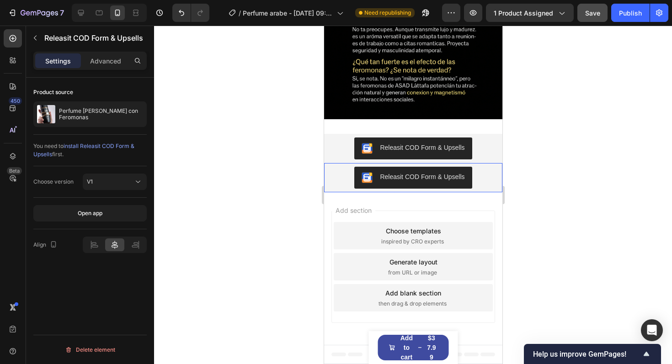
click at [338, 171] on div "Releasit COD Form & Upsells" at bounding box center [412, 178] width 171 height 22
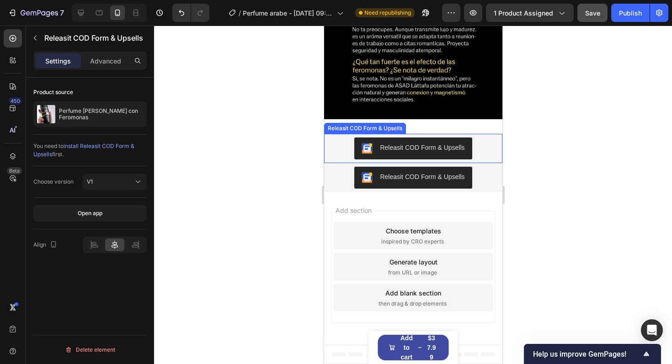
click at [333, 148] on div "Releasit COD Form & Upsells" at bounding box center [412, 149] width 171 height 22
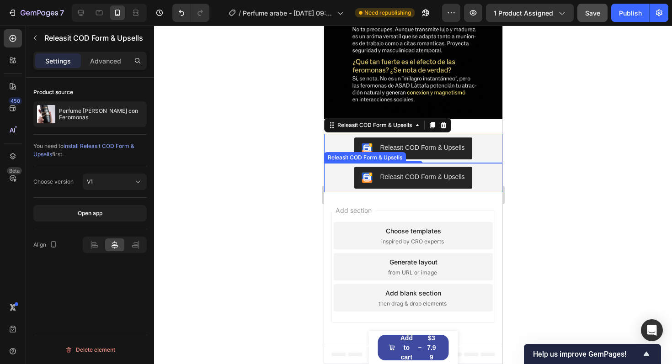
click at [338, 183] on div "Releasit COD Form & Upsells" at bounding box center [412, 178] width 171 height 22
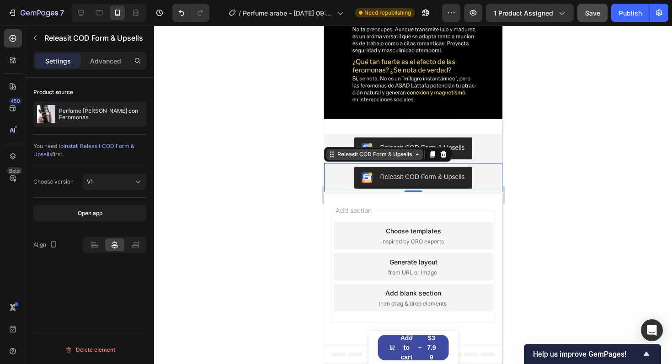
click at [332, 154] on icon at bounding box center [331, 154] width 7 height 7
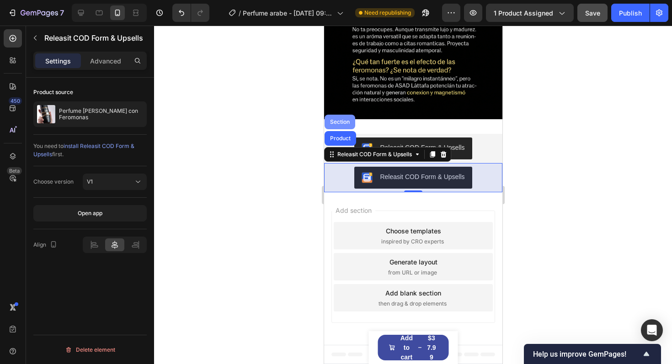
click at [337, 126] on div "Section" at bounding box center [339, 122] width 31 height 15
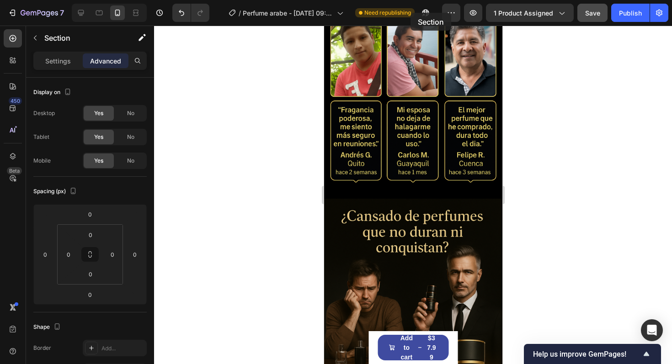
scroll to position [817, 0]
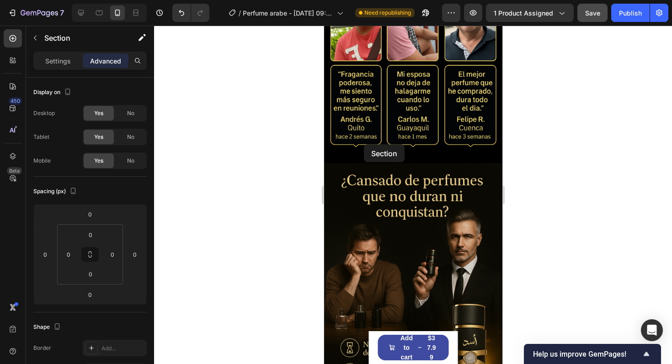
drag, startPoint x: 326, startPoint y: 155, endPoint x: 363, endPoint y: 136, distance: 42.1
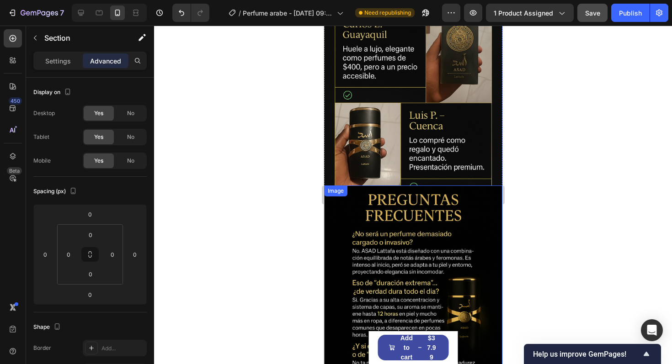
scroll to position [2529, 0]
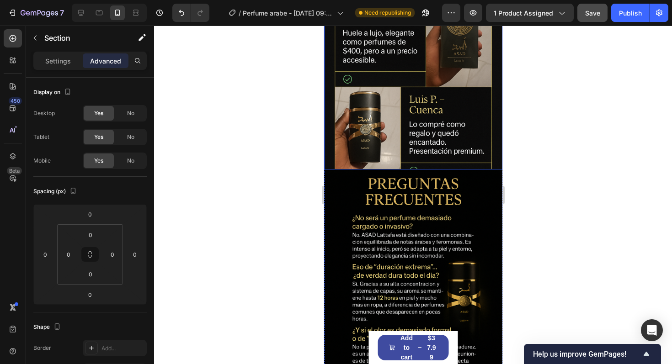
click at [468, 167] on img at bounding box center [413, 36] width 178 height 268
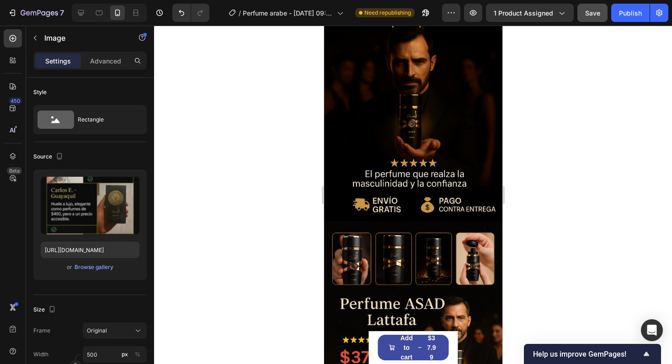
scroll to position [0, 0]
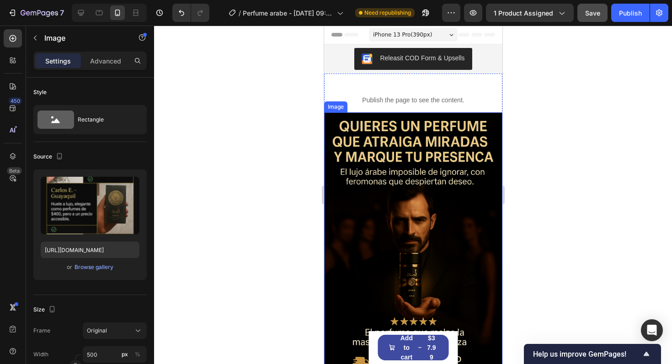
click at [418, 180] on img at bounding box center [413, 246] width 178 height 268
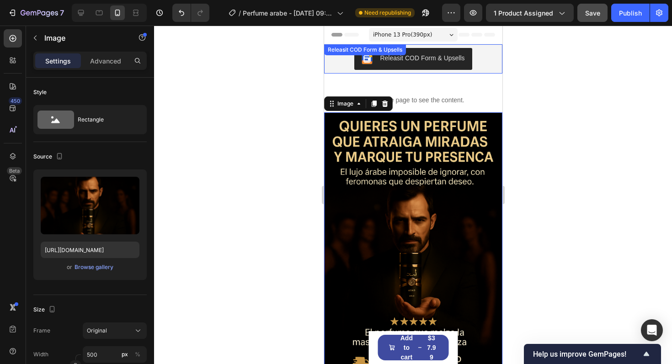
click at [341, 56] on div "Releasit COD Form & Upsells Releasit COD Form & Upsells" at bounding box center [413, 58] width 178 height 29
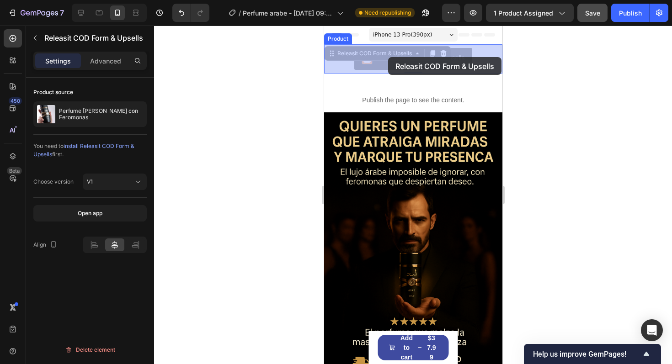
drag, startPoint x: 330, startPoint y: 55, endPoint x: 388, endPoint y: 58, distance: 58.1
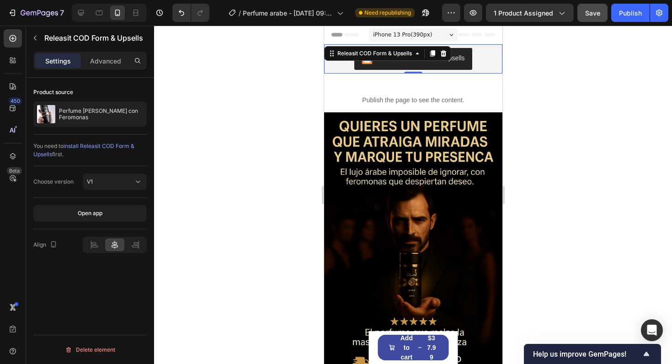
click at [331, 64] on div "Releasit COD Form & Upsells" at bounding box center [412, 59] width 171 height 22
click at [332, 55] on icon at bounding box center [331, 53] width 7 height 7
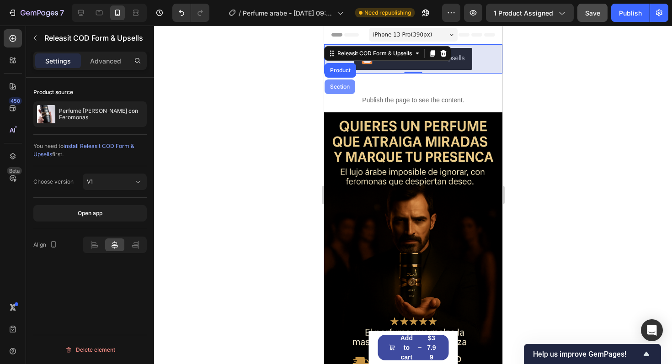
click at [337, 86] on div "Section" at bounding box center [339, 86] width 23 height 5
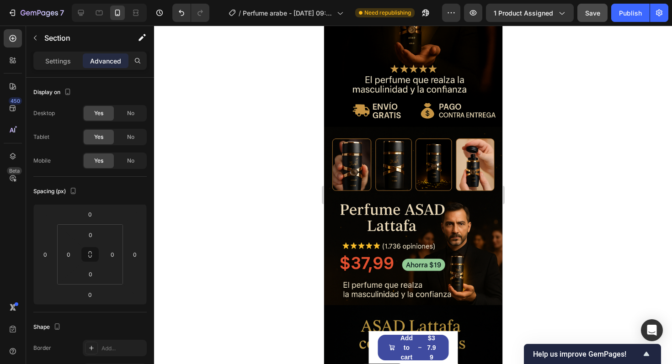
scroll to position [293, 0]
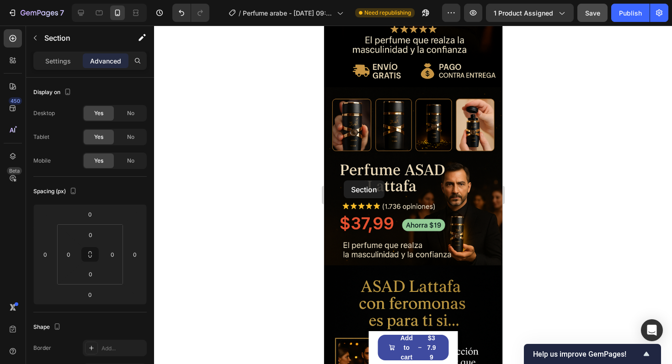
drag, startPoint x: 327, startPoint y: 54, endPoint x: 344, endPoint y: 180, distance: 127.4
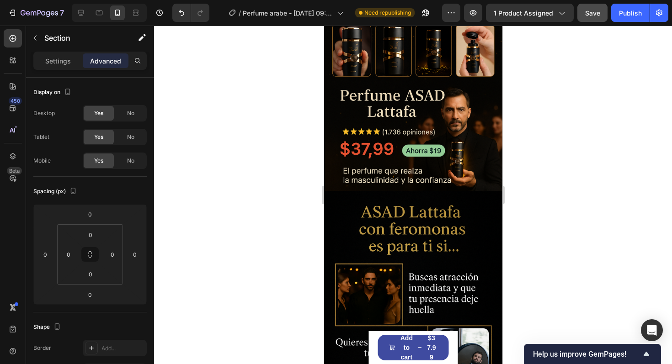
scroll to position [0, 0]
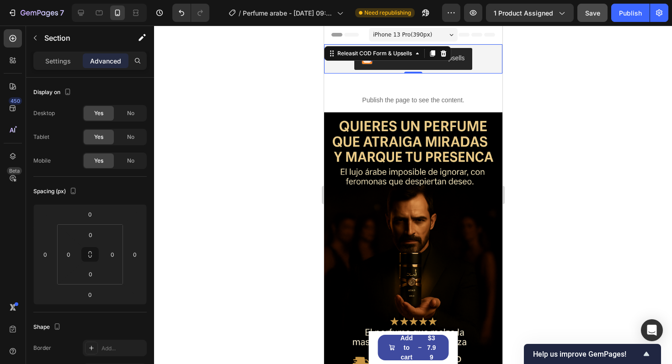
click at [475, 58] on div "Releasit COD Form & Upsells" at bounding box center [412, 59] width 171 height 22
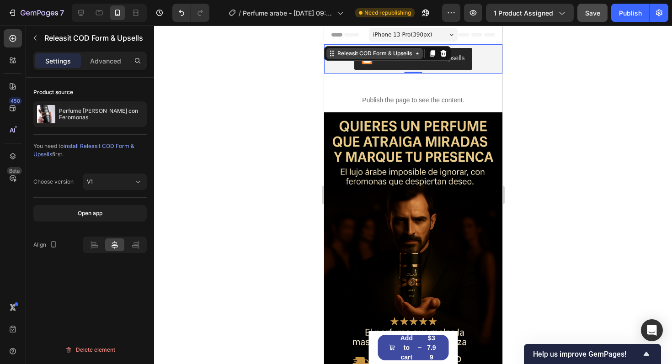
click at [391, 54] on div "Releasit COD Form & Upsells" at bounding box center [374, 53] width 78 height 8
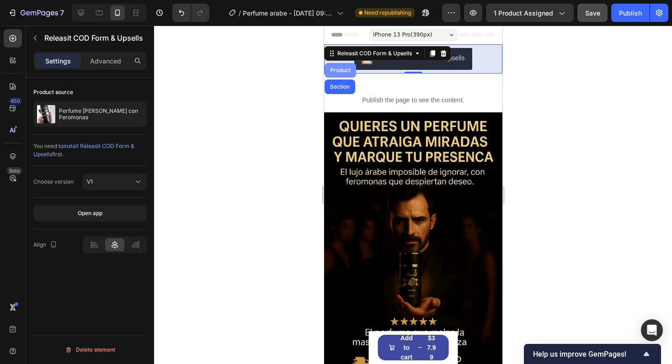
click at [343, 71] on div "Product" at bounding box center [340, 70] width 24 height 5
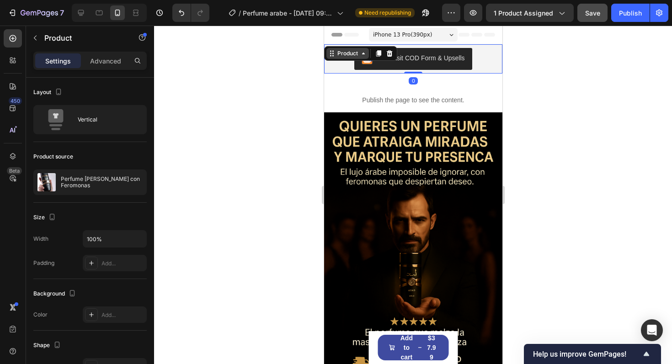
click at [341, 49] on div "Product" at bounding box center [347, 53] width 43 height 11
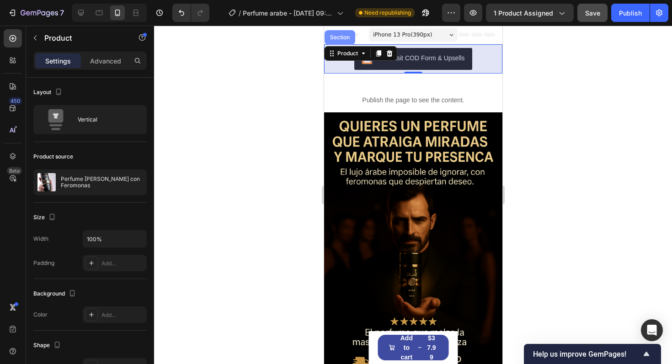
click at [340, 38] on div "Section" at bounding box center [339, 37] width 23 height 5
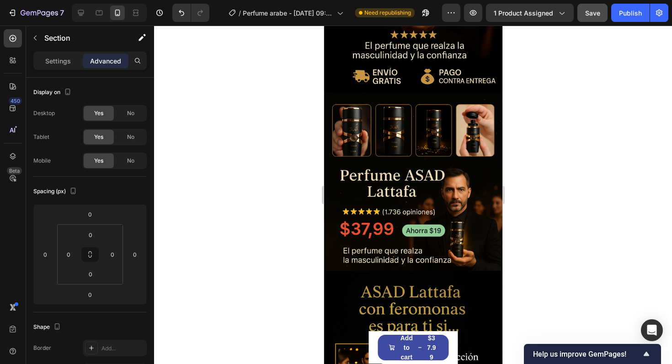
scroll to position [321, 0]
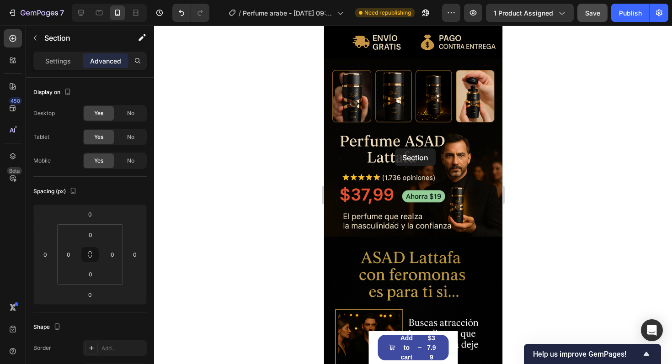
drag, startPoint x: 330, startPoint y: 54, endPoint x: 392, endPoint y: 147, distance: 111.7
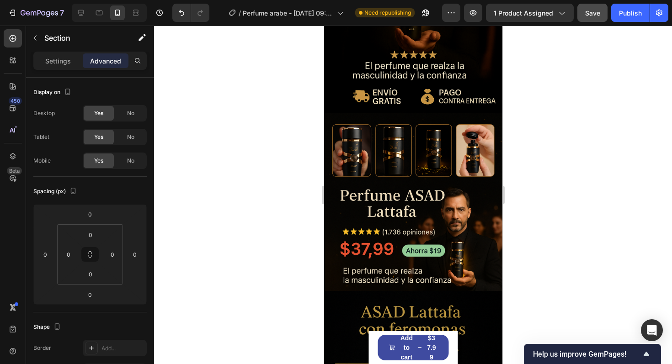
scroll to position [0, 0]
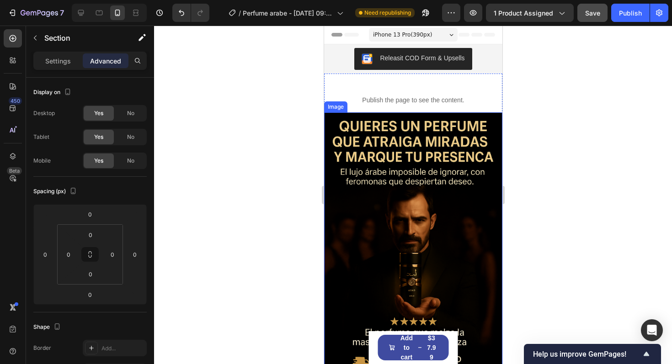
click at [432, 143] on img at bounding box center [413, 246] width 178 height 268
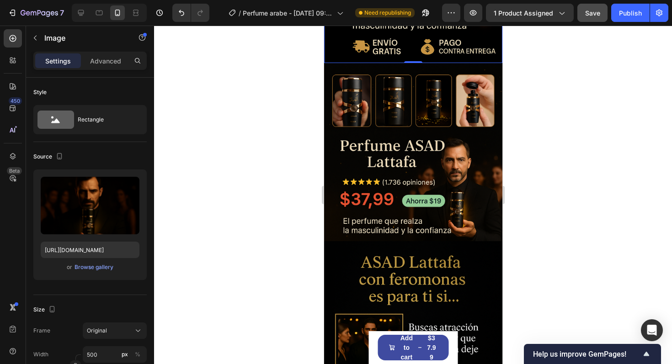
scroll to position [316, 0]
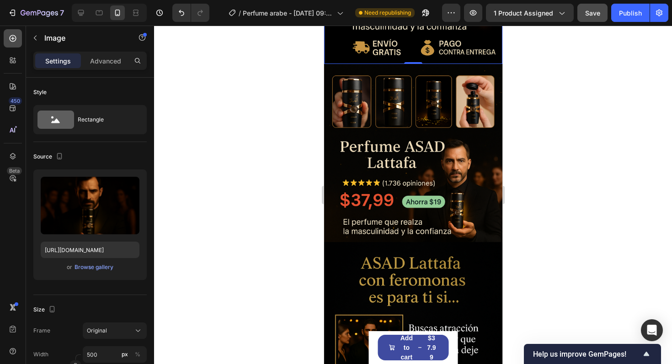
click at [11, 44] on div at bounding box center [13, 38] width 18 height 18
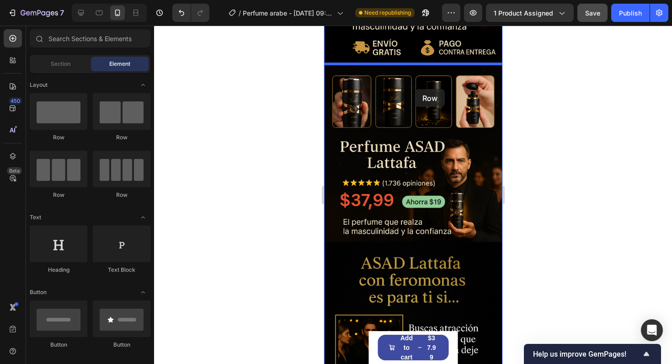
drag, startPoint x: 404, startPoint y: 145, endPoint x: 415, endPoint y: 81, distance: 64.9
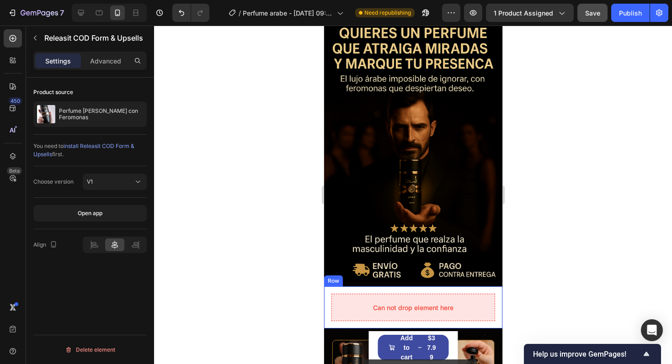
scroll to position [104, 0]
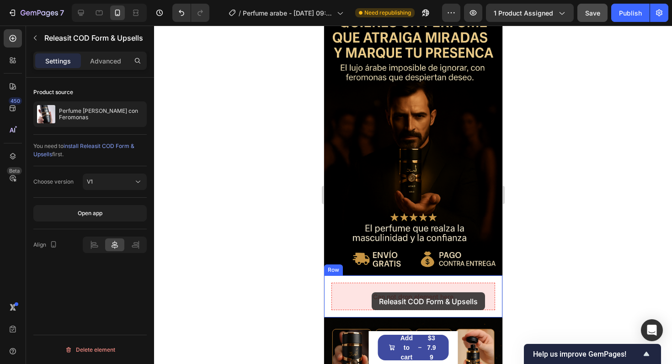
drag, startPoint x: 330, startPoint y: 54, endPoint x: 372, endPoint y: 293, distance: 241.9
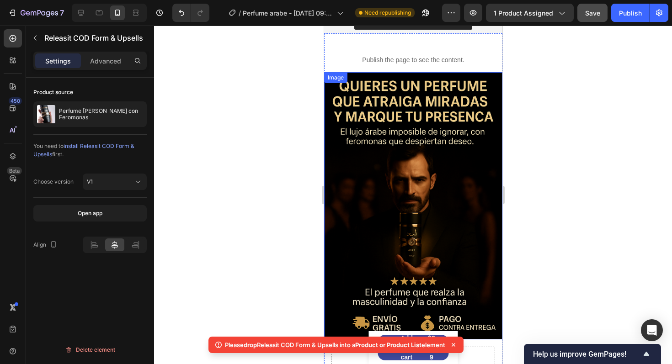
scroll to position [0, 0]
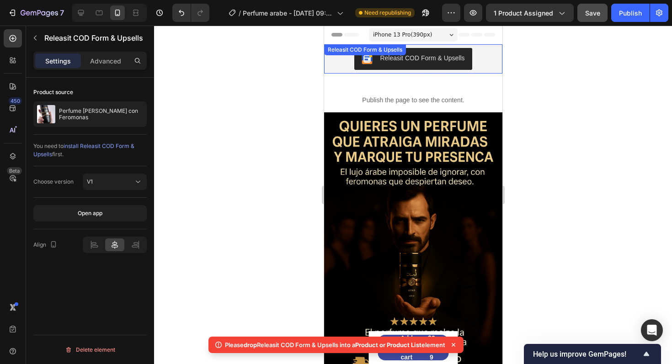
click at [340, 51] on div "Releasit COD Form & Upsells" at bounding box center [365, 50] width 78 height 8
click at [340, 57] on div "Releasit COD Form & Upsells" at bounding box center [412, 59] width 171 height 22
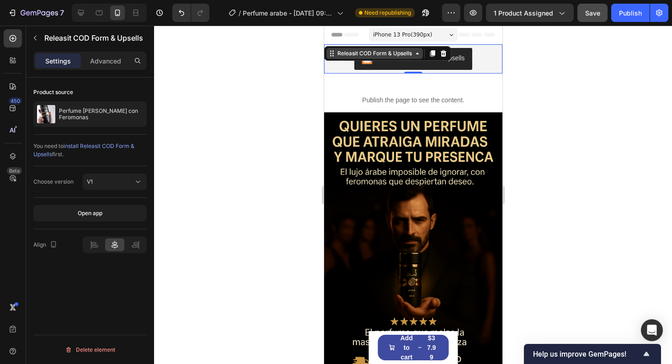
click at [337, 55] on div "Releasit COD Form & Upsells" at bounding box center [374, 53] width 78 height 8
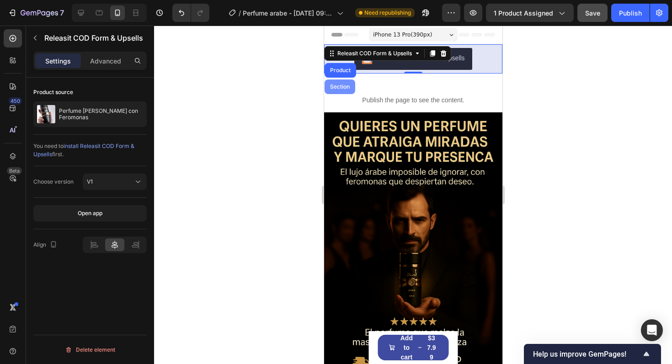
click at [341, 88] on div "Section" at bounding box center [339, 86] width 23 height 5
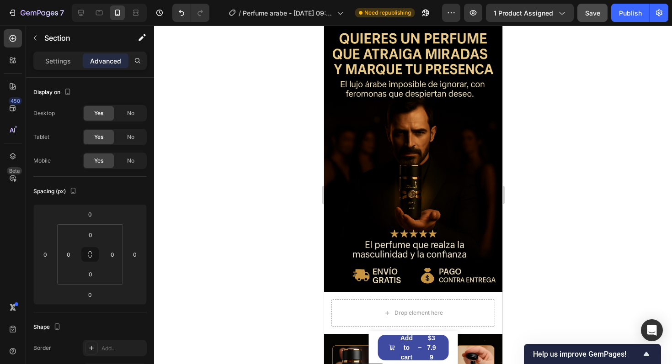
scroll to position [103, 0]
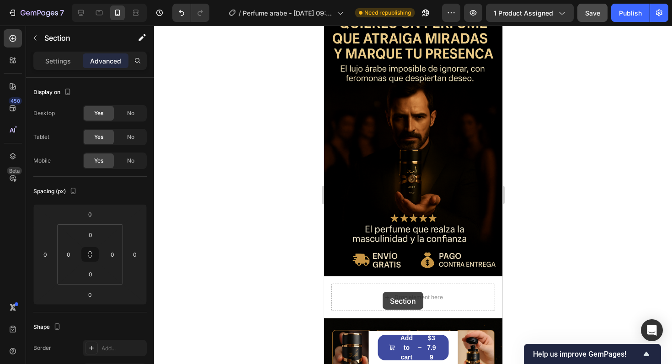
drag, startPoint x: 328, startPoint y: 52, endPoint x: 382, endPoint y: 292, distance: 246.5
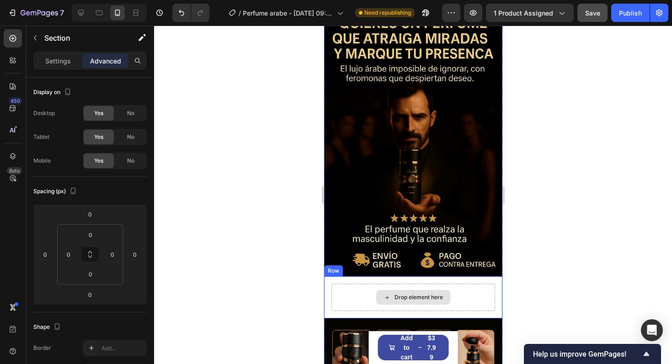
click at [405, 290] on div "Drop element here" at bounding box center [413, 297] width 74 height 15
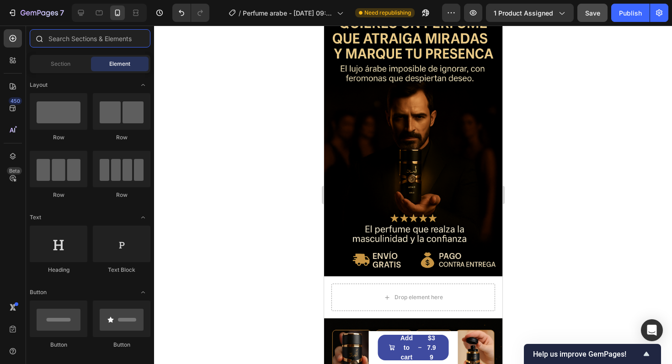
click at [82, 33] on input "text" at bounding box center [90, 38] width 121 height 18
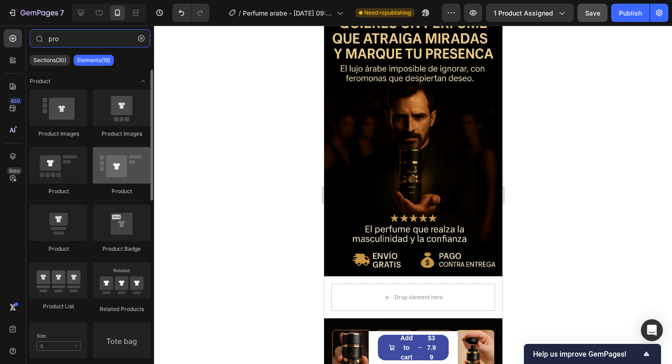
type input "pro"
click at [111, 178] on div at bounding box center [122, 165] width 58 height 37
click at [106, 180] on div at bounding box center [122, 165] width 58 height 37
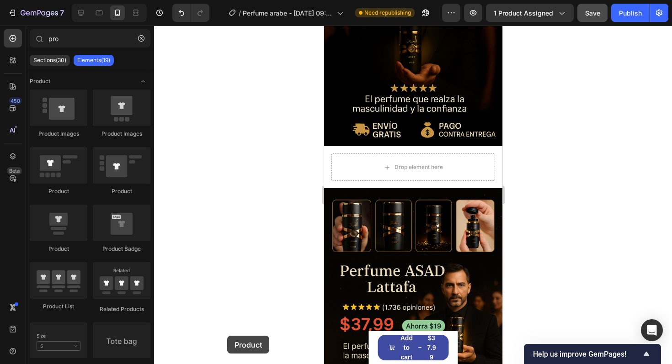
scroll to position [261, 0]
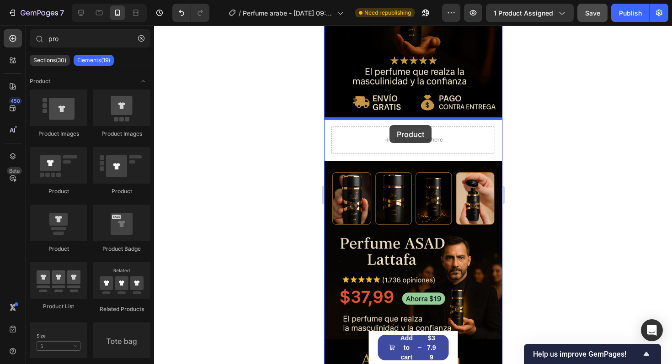
drag, startPoint x: 430, startPoint y: 206, endPoint x: 389, endPoint y: 125, distance: 90.2
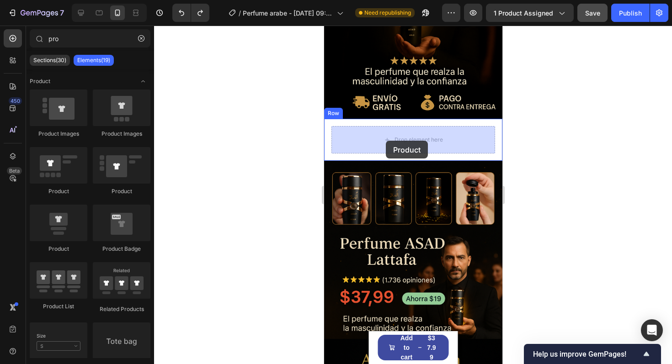
drag, startPoint x: 446, startPoint y: 204, endPoint x: 386, endPoint y: 141, distance: 88.0
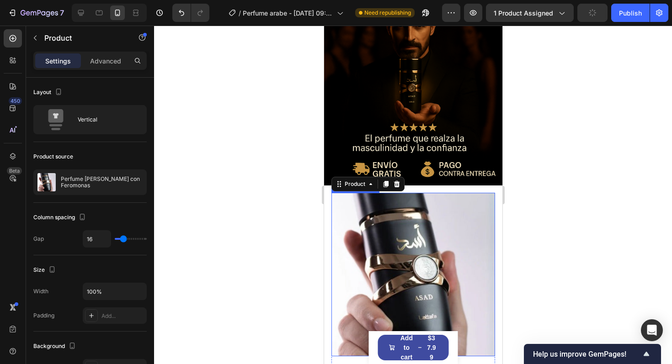
scroll to position [196, 0]
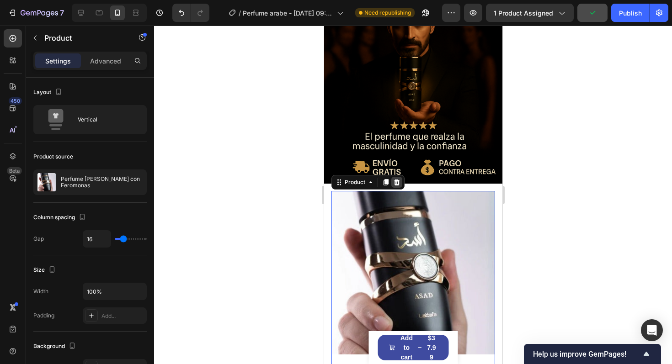
click at [397, 181] on icon at bounding box center [397, 182] width 6 height 6
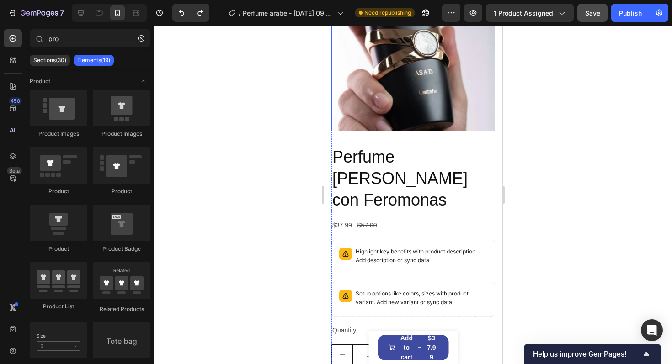
scroll to position [418, 0]
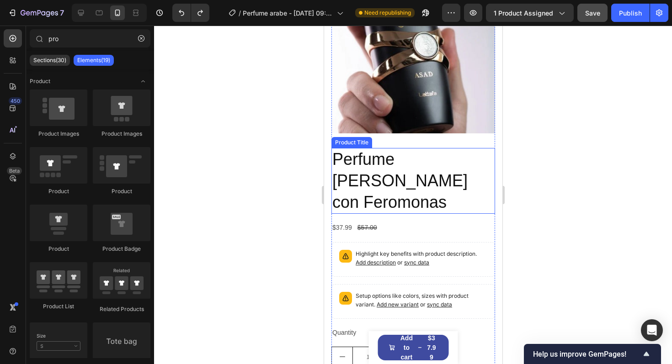
click at [433, 191] on h2 "Perfume [PERSON_NAME] con Feromonas" at bounding box center [413, 181] width 164 height 66
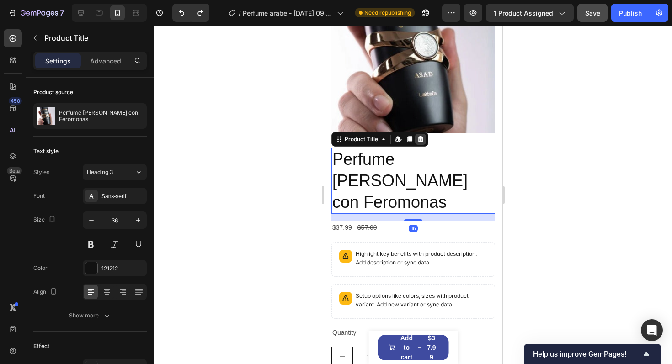
click at [422, 137] on icon at bounding box center [420, 139] width 7 height 7
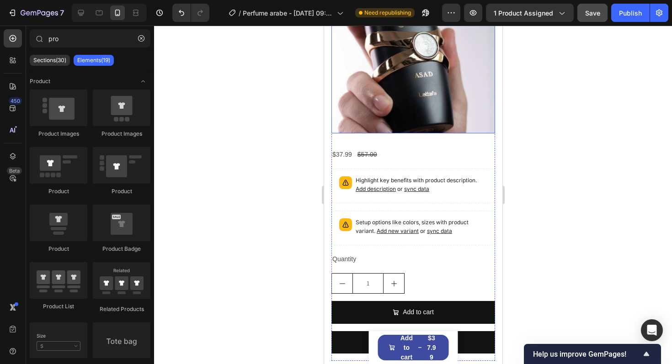
click at [422, 107] on img at bounding box center [413, 52] width 164 height 164
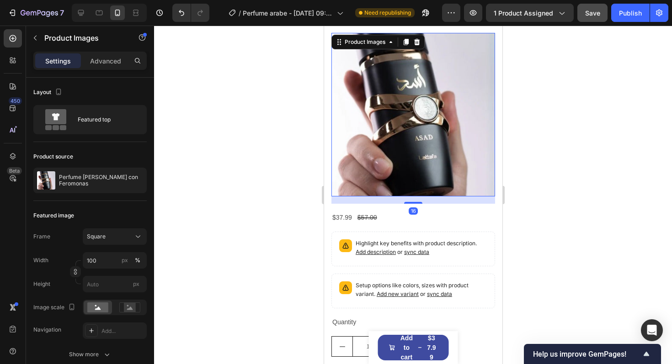
scroll to position [260, 0]
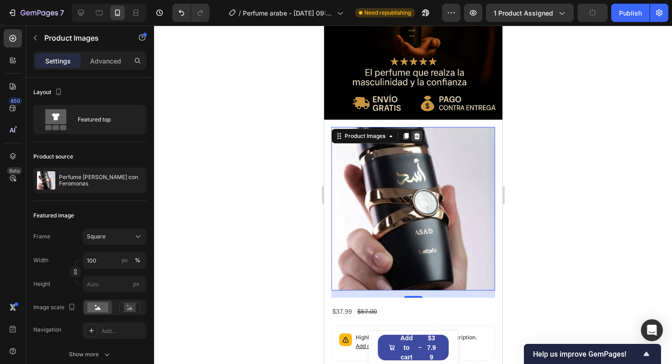
click at [420, 135] on icon at bounding box center [416, 136] width 7 height 7
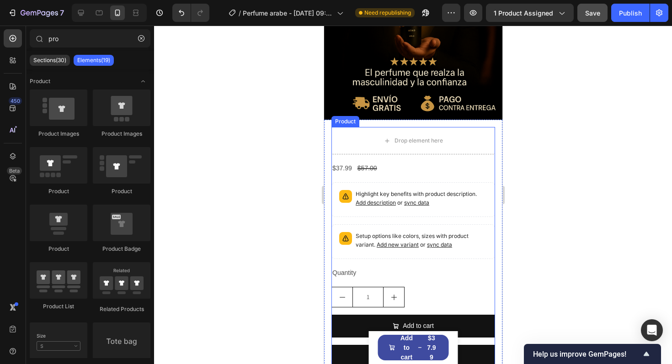
click at [419, 175] on div "$37.99 Product Price Product Price $57.00 Product Price Product Price Row Highl…" at bounding box center [413, 268] width 164 height 213
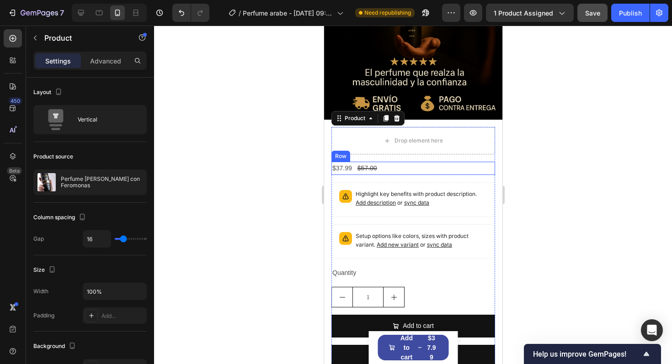
click at [416, 171] on div "$37.99 Product Price Product Price $57.00 Product Price Product Price Row" at bounding box center [413, 168] width 164 height 13
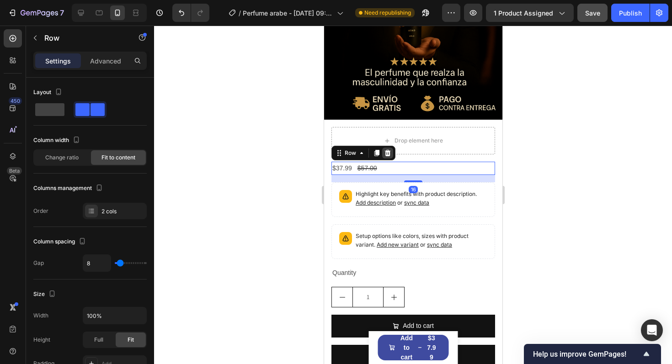
click at [392, 154] on div at bounding box center [387, 153] width 11 height 11
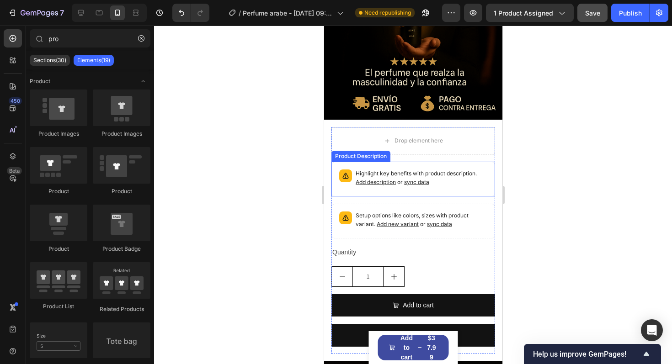
click at [457, 193] on div "Highlight key benefits with product description. Add description or sync data" at bounding box center [413, 179] width 164 height 35
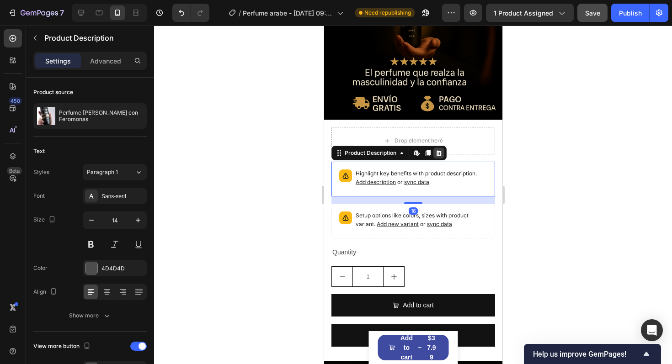
click at [436, 155] on icon at bounding box center [438, 153] width 7 height 7
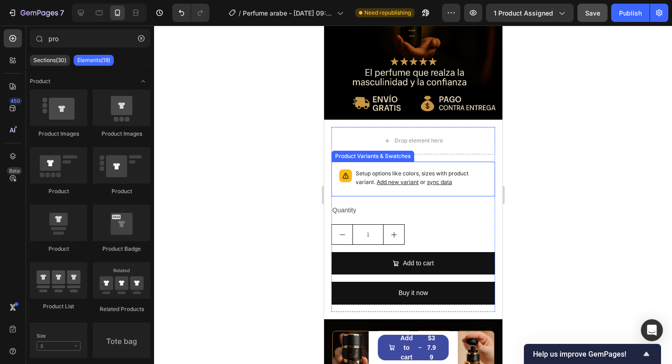
click at [477, 188] on div "Setup options like colors, sizes with product variant. Add new variant or sync …" at bounding box center [421, 179] width 132 height 19
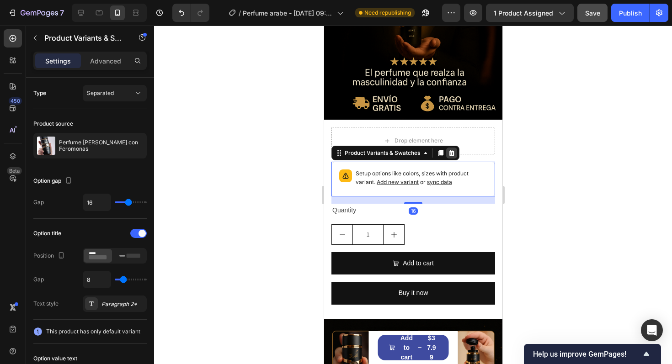
click at [453, 151] on icon at bounding box center [452, 153] width 6 height 6
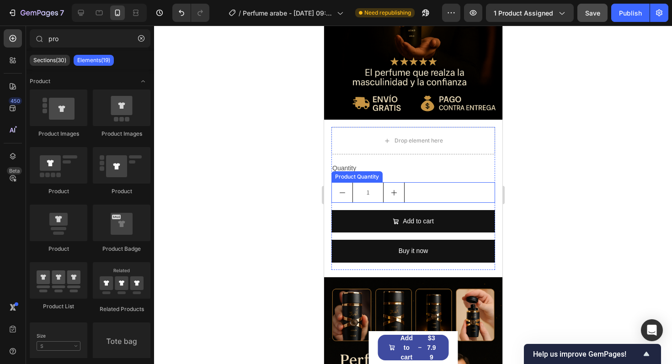
click at [430, 202] on div "1" at bounding box center [413, 192] width 164 height 21
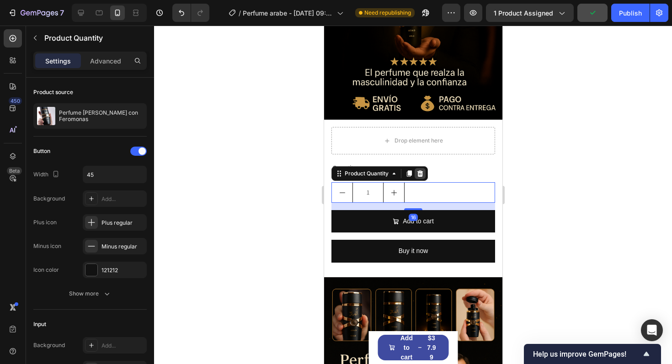
click at [419, 176] on icon at bounding box center [420, 174] width 6 height 6
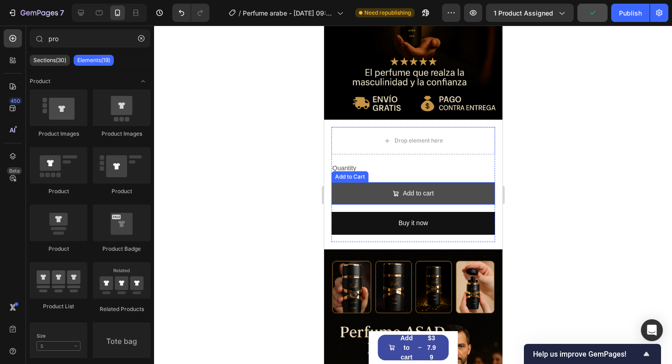
click at [445, 198] on button "Add to cart" at bounding box center [413, 193] width 164 height 22
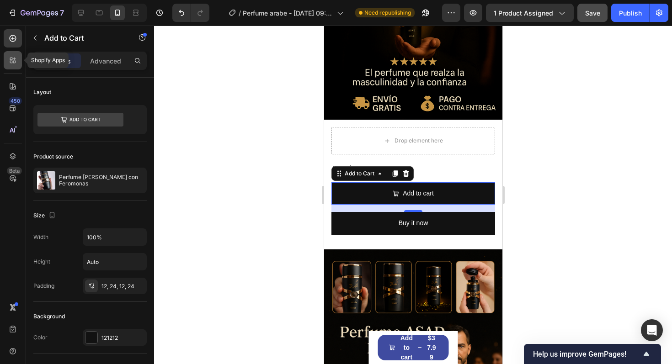
click at [12, 64] on icon at bounding box center [12, 60] width 9 height 9
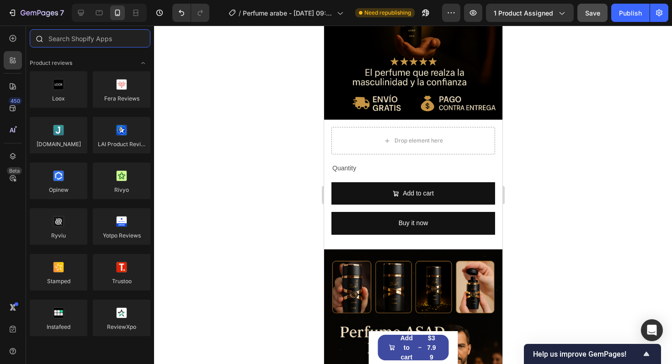
click at [86, 45] on input "text" at bounding box center [90, 38] width 121 height 18
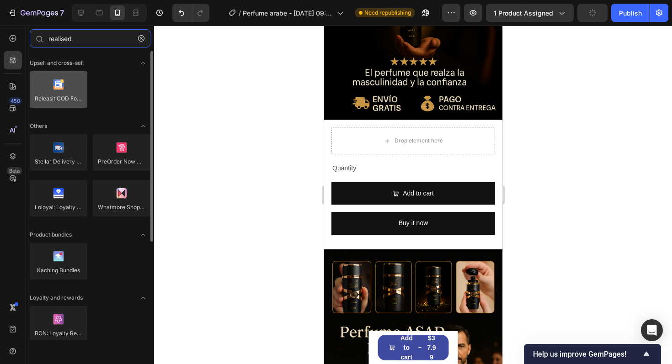
type input "realised"
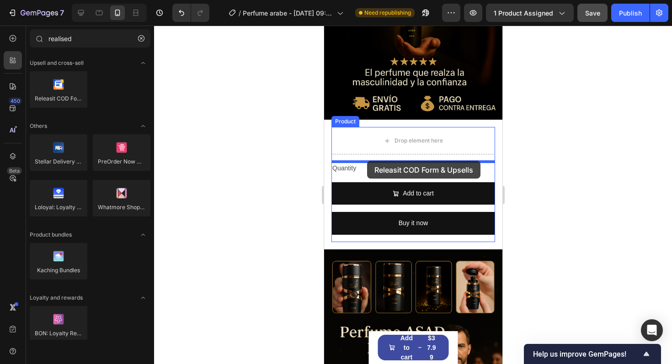
drag, startPoint x: 386, startPoint y: 126, endPoint x: 367, endPoint y: 161, distance: 39.7
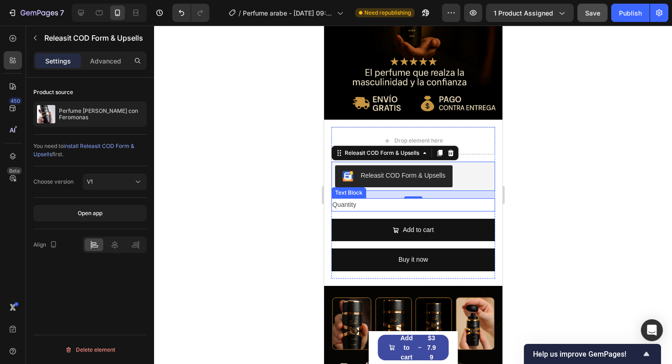
click at [392, 207] on div "Quantity" at bounding box center [413, 204] width 164 height 13
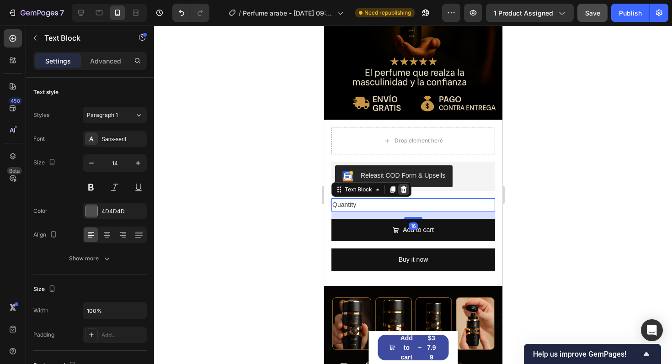
click at [407, 190] on div at bounding box center [403, 189] width 11 height 11
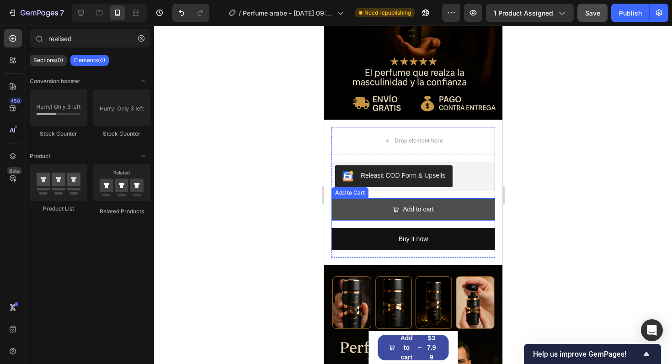
click at [345, 214] on button "Add to cart" at bounding box center [413, 209] width 164 height 22
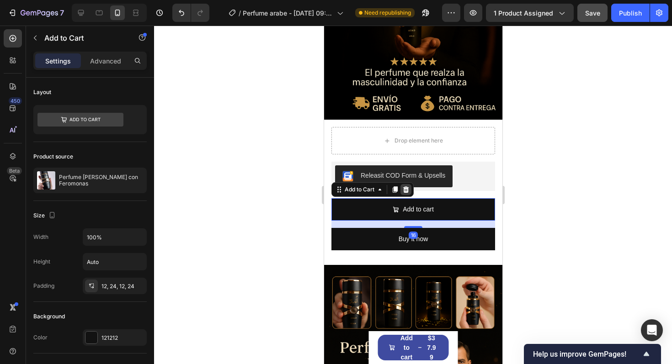
click at [407, 191] on icon at bounding box center [406, 190] width 6 height 6
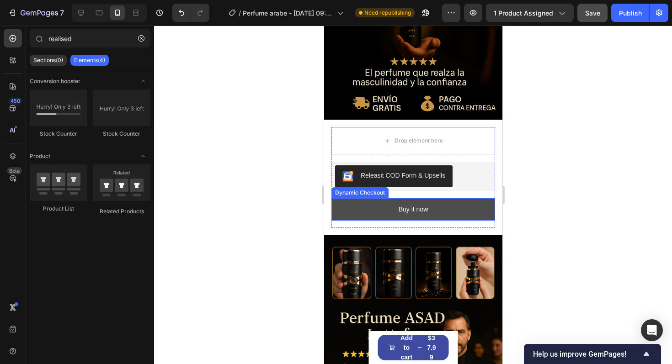
click at [408, 217] on button "Buy it now" at bounding box center [413, 209] width 164 height 22
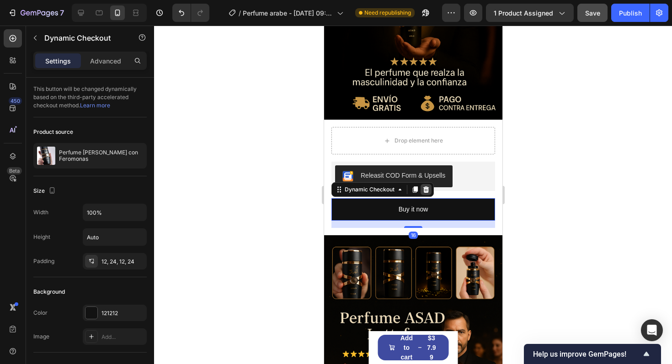
click at [428, 191] on icon at bounding box center [425, 189] width 7 height 7
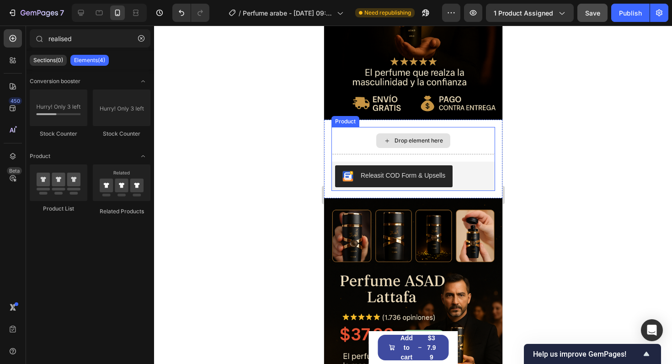
click at [462, 138] on div "Drop element here" at bounding box center [413, 140] width 164 height 27
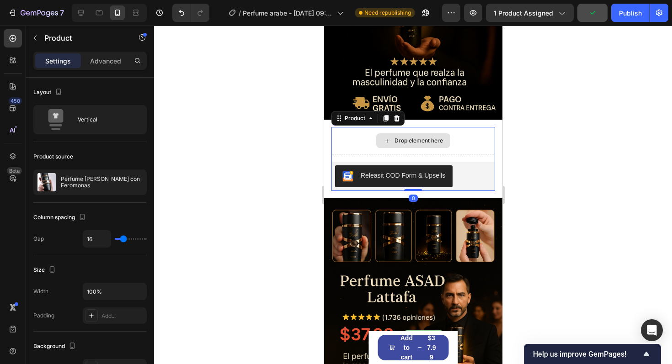
click at [394, 139] on div "Drop element here" at bounding box center [418, 140] width 48 height 7
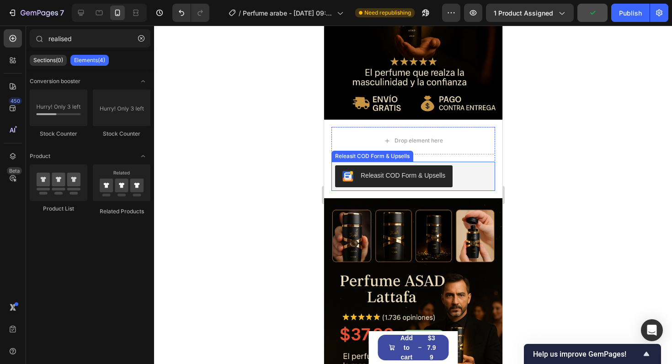
click at [336, 165] on div "Releasit COD Form & Upsells" at bounding box center [413, 176] width 164 height 29
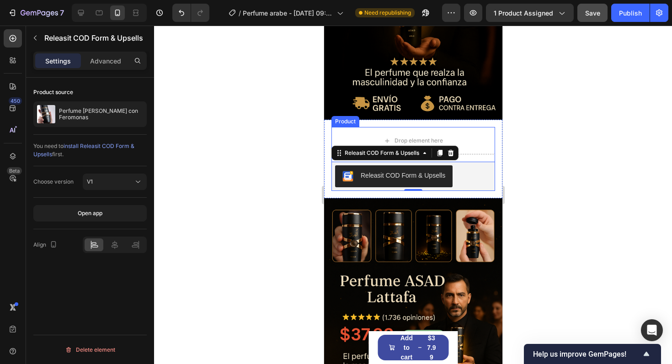
click at [489, 159] on div "Drop element here Releasit COD Form & Upsells Releasit COD Form & Upsells 0 Pro…" at bounding box center [413, 159] width 164 height 64
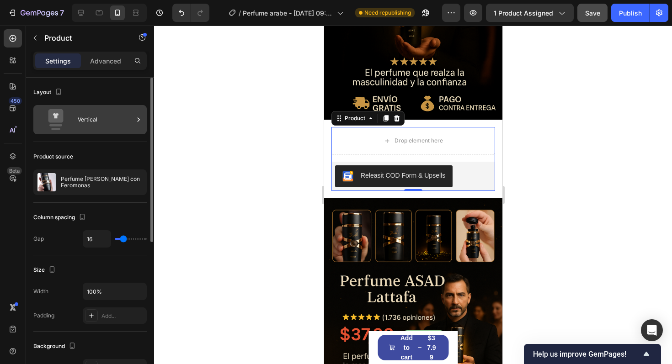
click at [103, 116] on div "Vertical" at bounding box center [106, 119] width 56 height 21
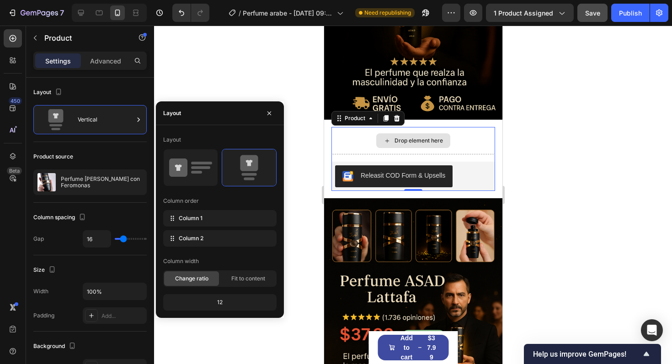
click at [354, 133] on div "Drop element here" at bounding box center [413, 140] width 164 height 27
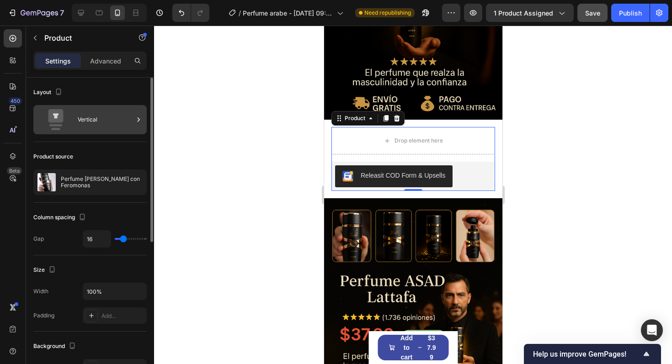
click at [89, 131] on div "Vertical" at bounding box center [89, 119] width 113 height 29
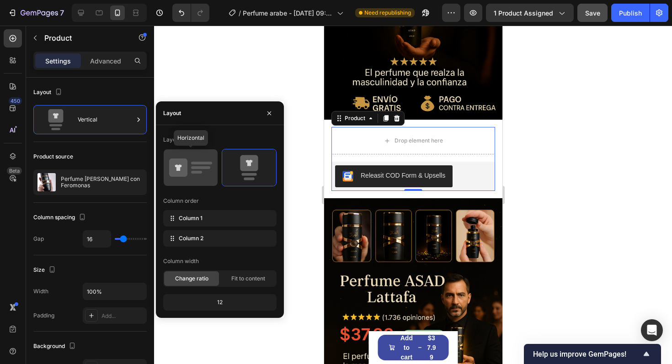
click at [192, 178] on icon at bounding box center [190, 168] width 43 height 26
type input "32"
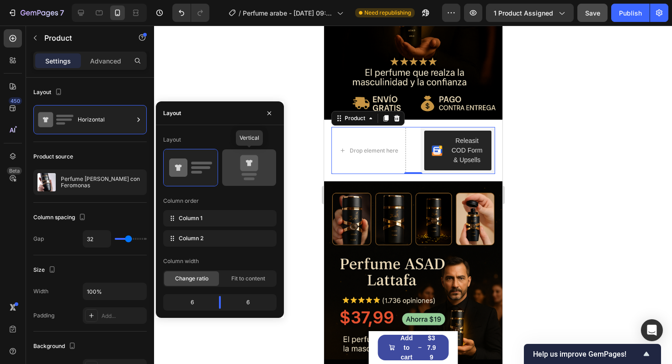
click at [242, 171] on icon at bounding box center [249, 168] width 43 height 26
type input "16"
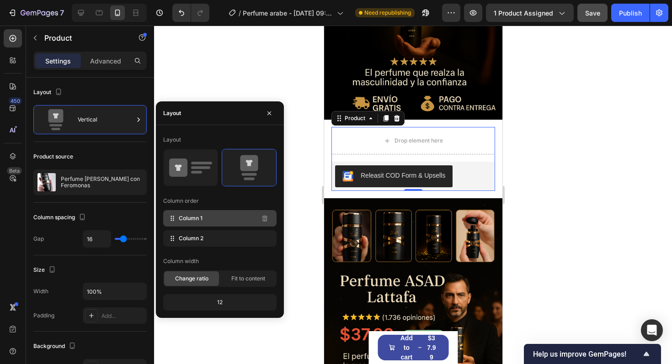
click at [172, 220] on icon at bounding box center [172, 218] width 9 height 9
click at [129, 145] on div "Product source Perfume Asad Lattafa con Feromonas" at bounding box center [89, 172] width 113 height 61
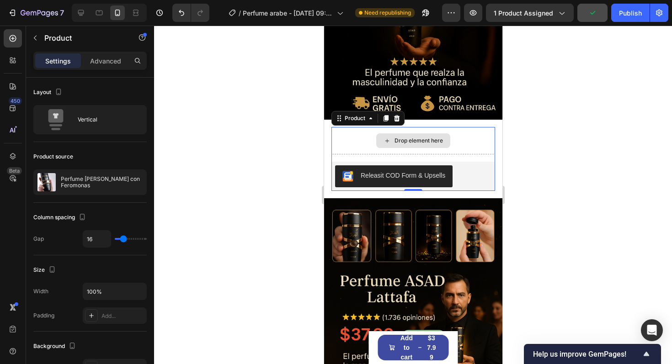
click at [396, 139] on div "Drop element here" at bounding box center [418, 140] width 48 height 7
click at [362, 143] on div "Drop element here" at bounding box center [413, 140] width 164 height 27
click at [341, 118] on icon at bounding box center [338, 118] width 7 height 7
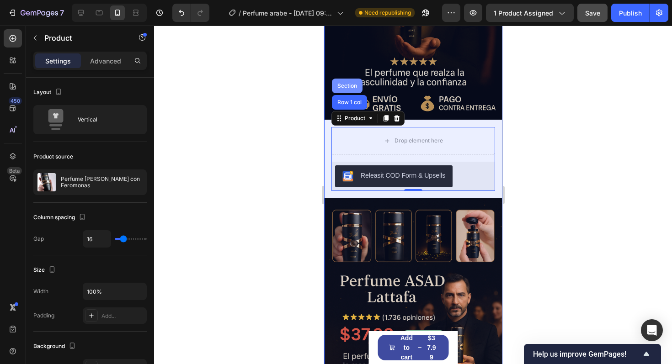
click at [341, 88] on div "Section" at bounding box center [346, 85] width 23 height 5
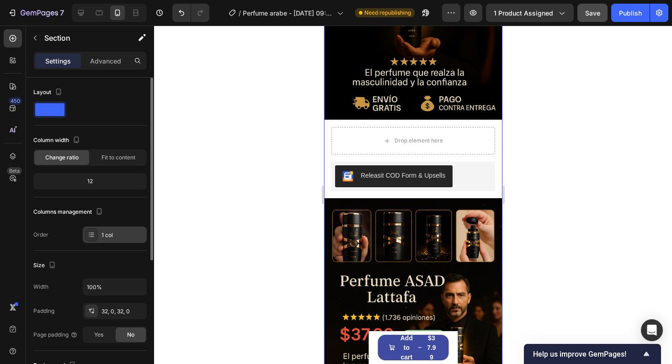
click at [119, 240] on div "1 col" at bounding box center [115, 235] width 64 height 16
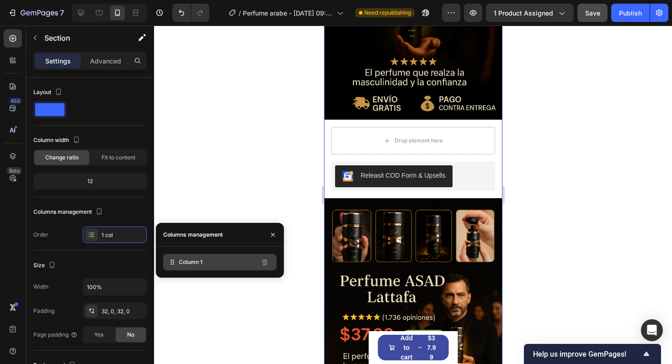
click at [216, 258] on div "Column 1" at bounding box center [219, 262] width 113 height 16
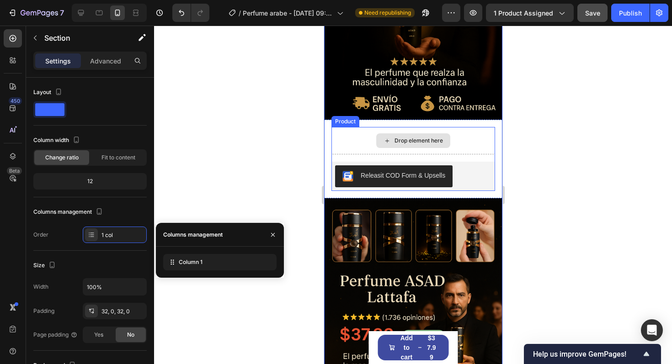
click at [383, 134] on div "Drop element here" at bounding box center [413, 141] width 74 height 15
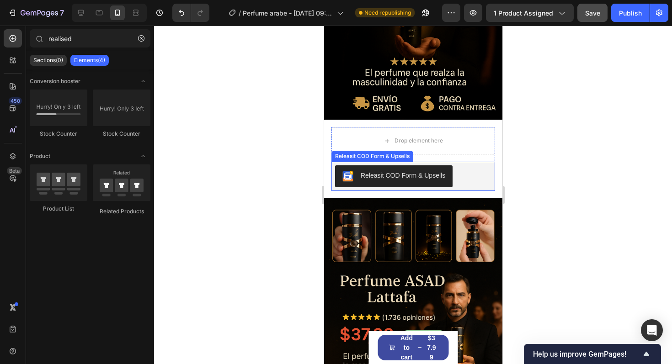
click at [367, 182] on div "Releasit COD Form & Upsells" at bounding box center [393, 176] width 103 height 11
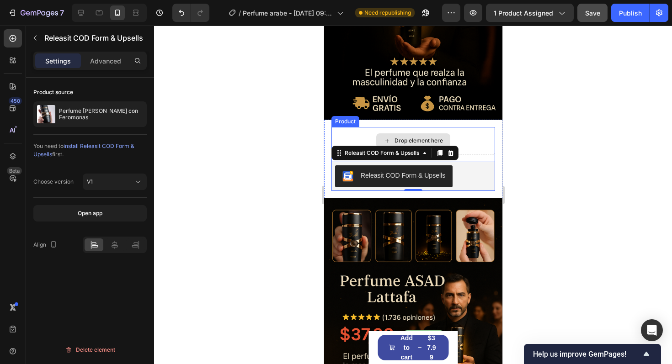
click at [367, 133] on div "Drop element here" at bounding box center [413, 140] width 164 height 27
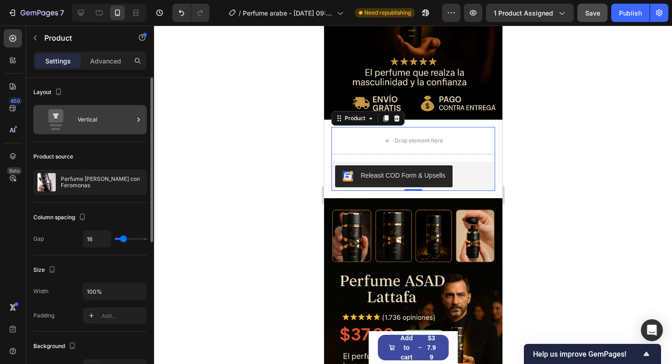
click at [129, 127] on div "Vertical" at bounding box center [106, 119] width 56 height 21
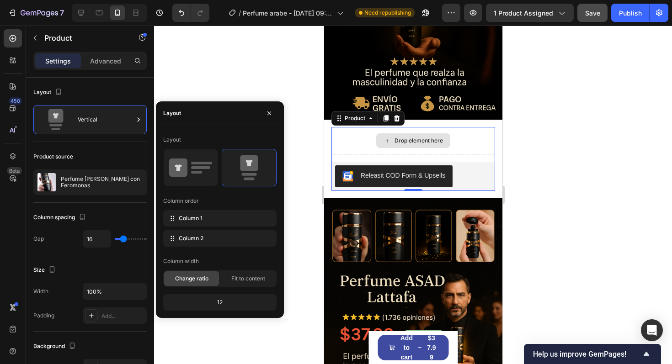
click at [435, 132] on div "Drop element here" at bounding box center [413, 140] width 164 height 27
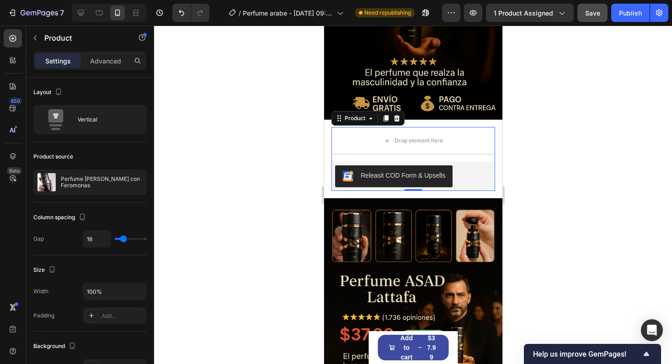
click at [515, 145] on div at bounding box center [413, 195] width 518 height 339
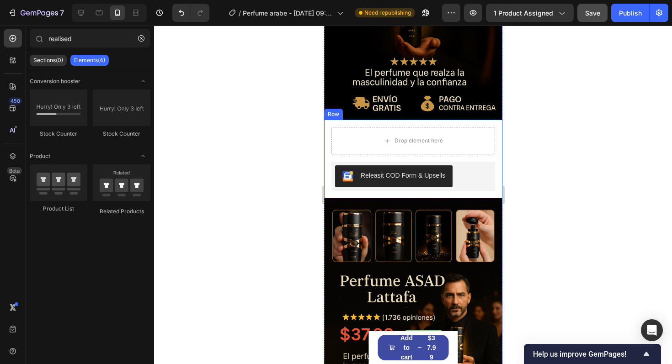
click at [497, 159] on div "Drop element here Releasit COD Form & Upsells Releasit COD Form & Upsells Produ…" at bounding box center [413, 159] width 178 height 79
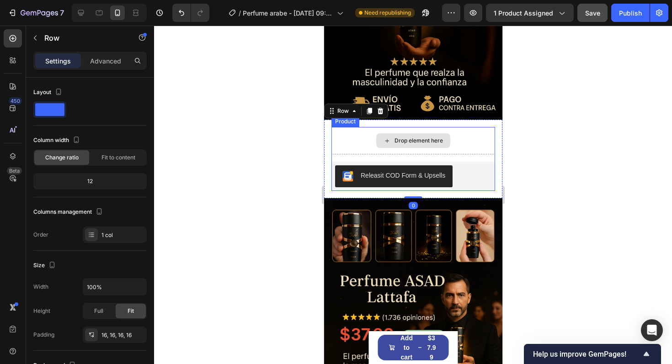
click at [471, 138] on div "Drop element here" at bounding box center [413, 140] width 164 height 27
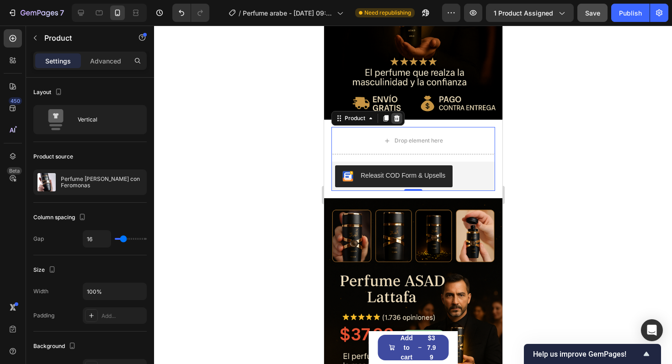
click at [396, 120] on icon at bounding box center [397, 118] width 6 height 6
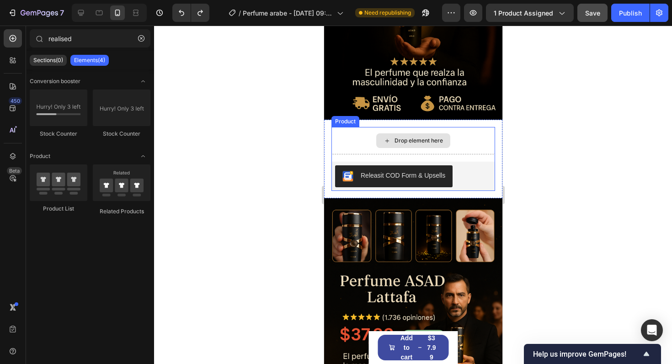
click at [390, 144] on icon at bounding box center [386, 141] width 7 height 8
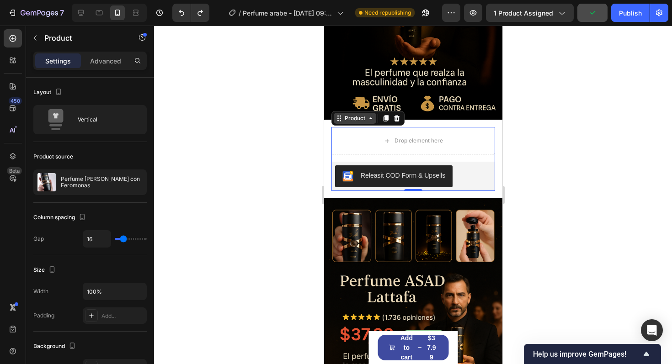
click at [364, 116] on div "Product" at bounding box center [355, 118] width 24 height 8
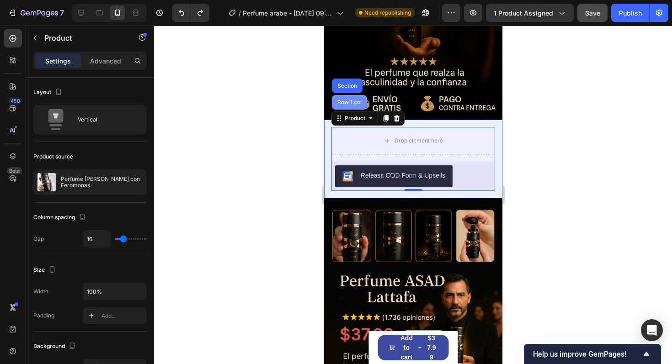
click at [354, 100] on div "Row 1 col" at bounding box center [349, 102] width 28 height 5
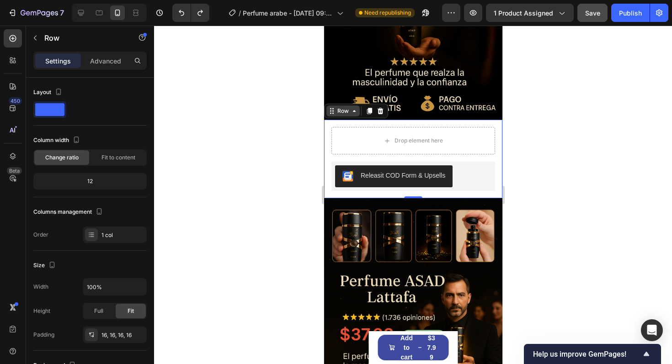
click at [346, 110] on div "Row" at bounding box center [342, 111] width 15 height 8
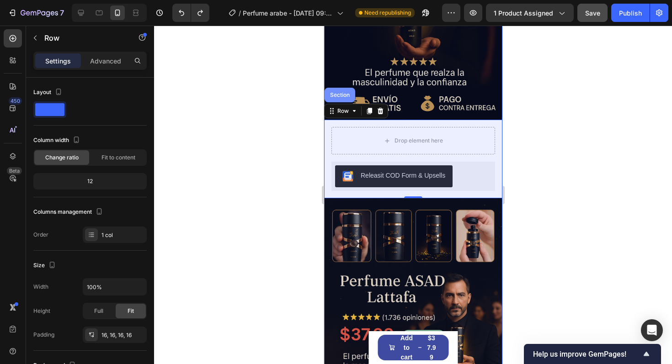
click at [343, 94] on div "Section" at bounding box center [339, 94] width 23 height 5
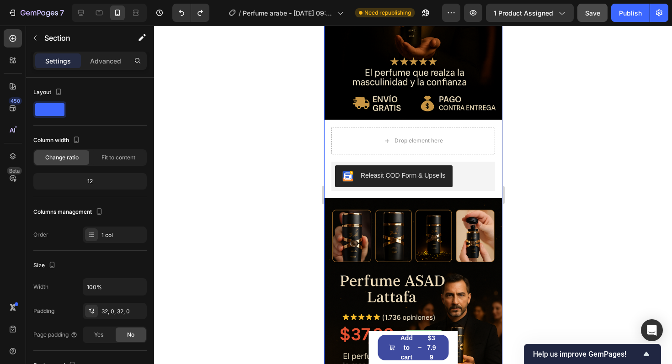
click at [194, 144] on div at bounding box center [413, 195] width 518 height 339
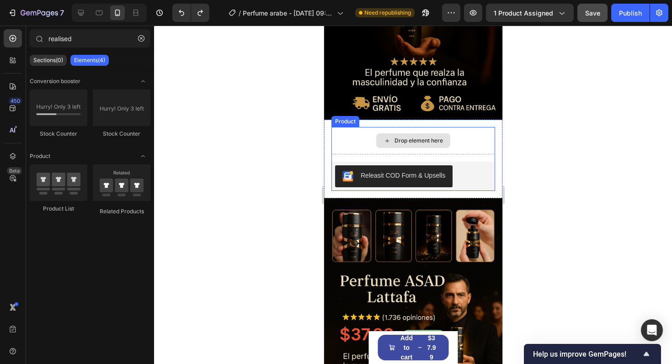
click at [491, 143] on div "Drop element here" at bounding box center [413, 140] width 164 height 27
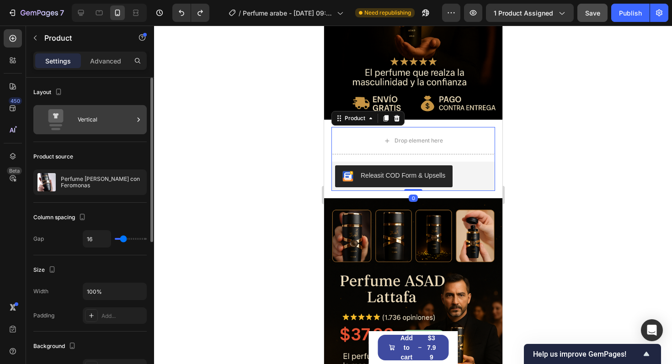
click at [94, 130] on div "Vertical" at bounding box center [89, 119] width 113 height 29
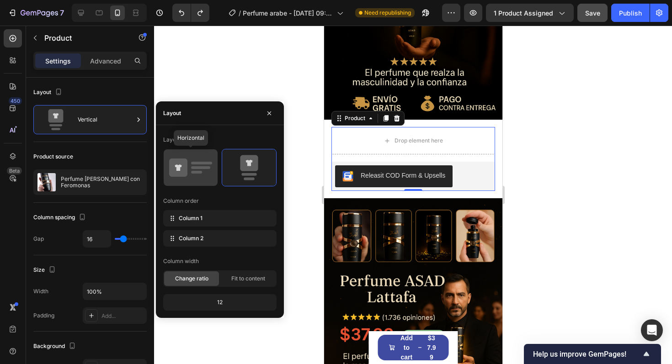
click at [186, 174] on icon at bounding box center [178, 168] width 18 height 18
type input "32"
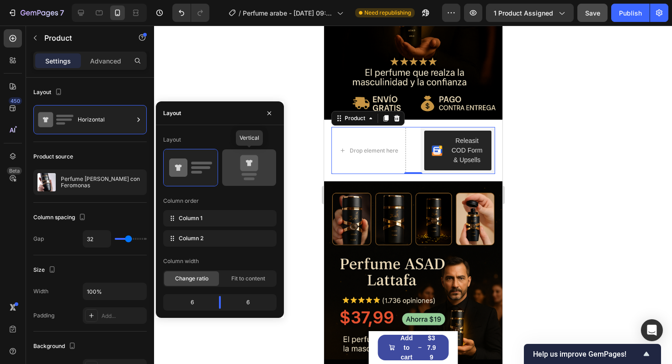
click at [252, 164] on icon at bounding box center [249, 163] width 18 height 16
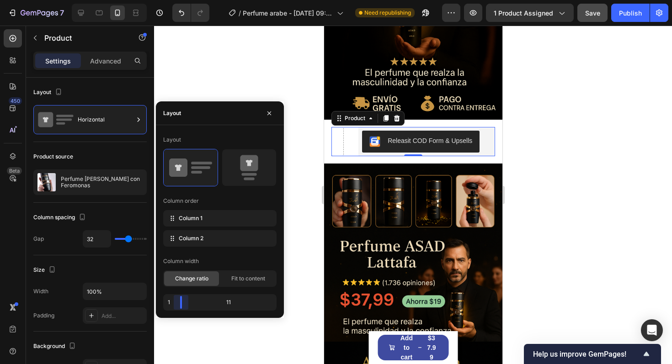
drag, startPoint x: 221, startPoint y: 302, endPoint x: 159, endPoint y: 302, distance: 61.7
click at [159, 0] on body "7 / Perfume arabe - [DATE] 09:36:28 Need republishing Preview 1 product assigne…" at bounding box center [336, 0] width 672 height 0
click at [340, 137] on div at bounding box center [337, 141] width 15 height 15
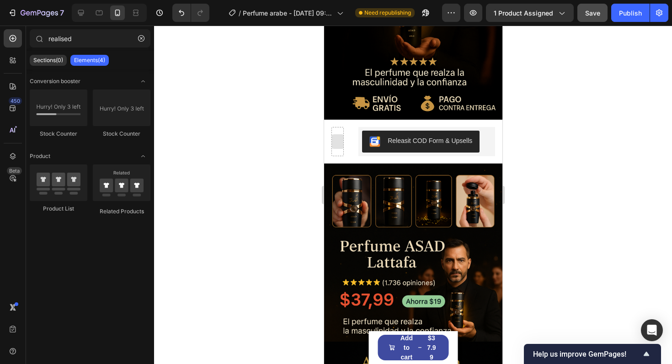
click at [340, 137] on div at bounding box center [337, 141] width 15 height 15
click at [340, 138] on div at bounding box center [337, 141] width 15 height 15
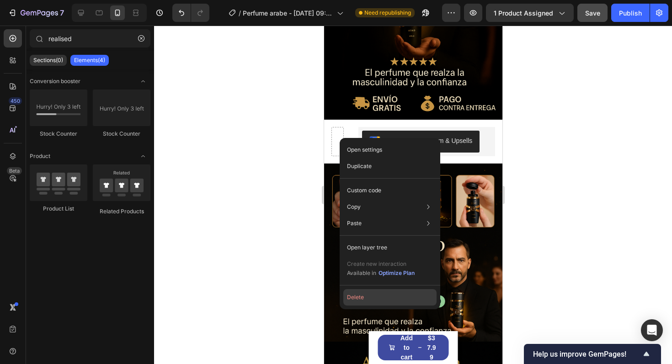
click at [355, 297] on button "Delete" at bounding box center [389, 297] width 93 height 16
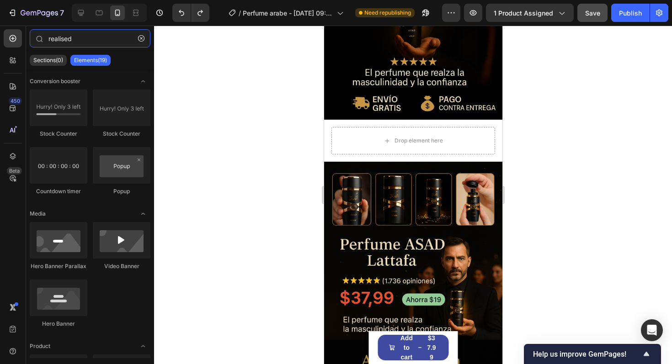
type input "realise"
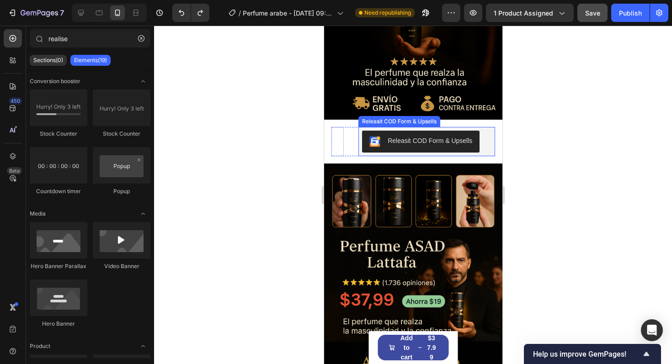
click at [478, 139] on button "Releasit COD Form & Upsells" at bounding box center [421, 142] width 118 height 22
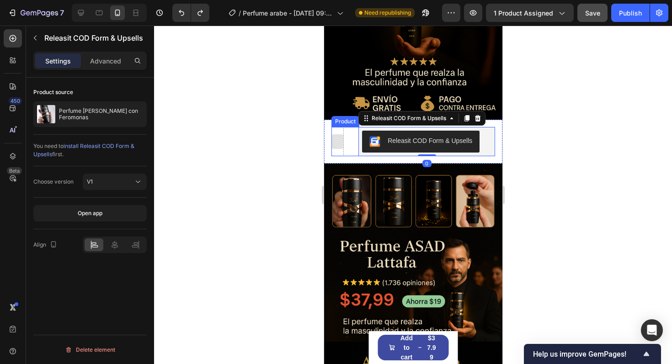
click at [338, 143] on div at bounding box center [337, 141] width 15 height 15
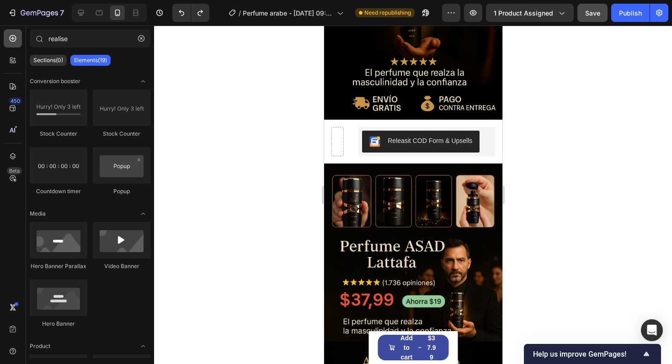
click at [14, 45] on div at bounding box center [13, 38] width 18 height 18
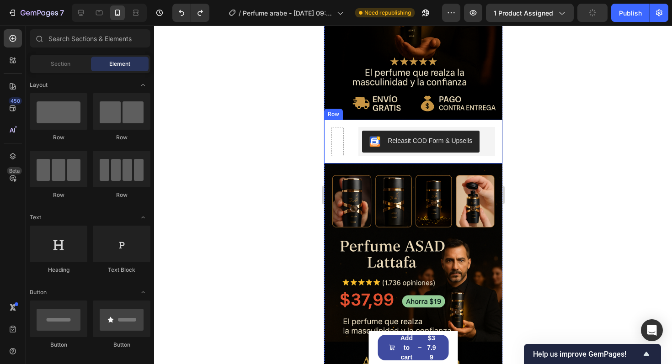
click at [359, 160] on div "Releasit COD Form & Upsells Releasit COD Form & Upsells Product Row" at bounding box center [413, 142] width 178 height 44
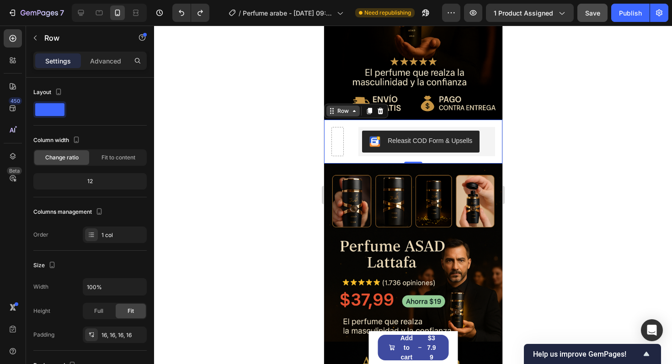
scroll to position [279, 0]
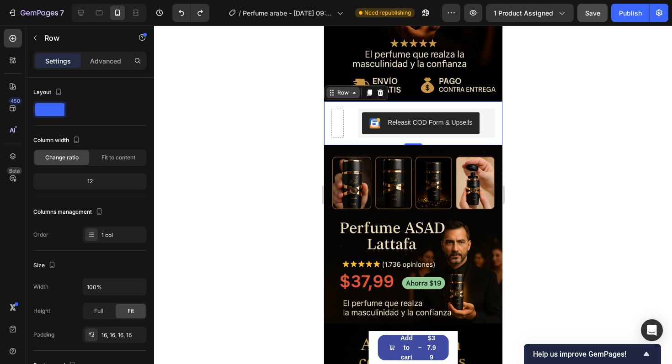
click at [349, 114] on div "Releasit COD Form & Upsells Releasit COD Form & Upsells Product" at bounding box center [413, 123] width 164 height 29
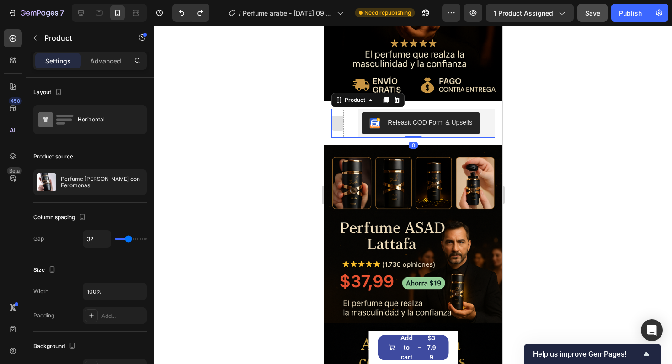
click at [335, 120] on div at bounding box center [337, 123] width 15 height 15
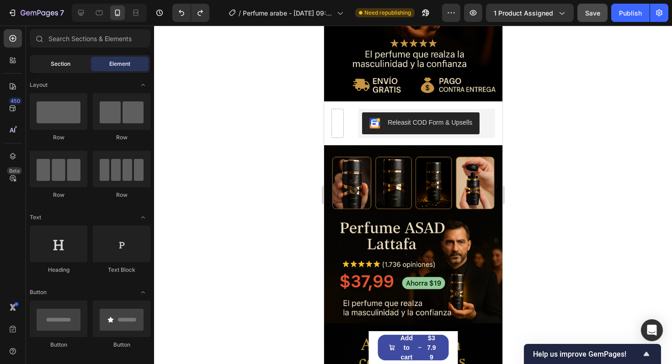
click at [56, 63] on span "Section" at bounding box center [61, 64] width 20 height 8
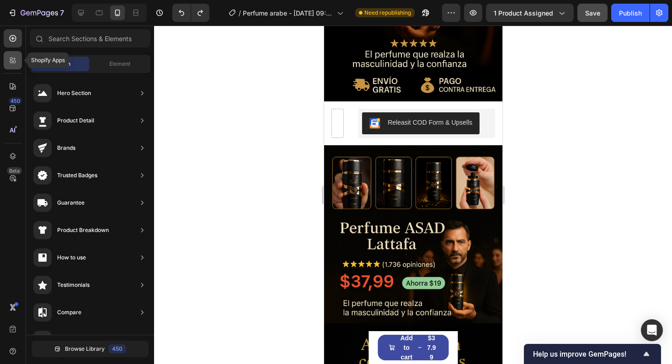
click at [14, 61] on icon at bounding box center [12, 60] width 9 height 9
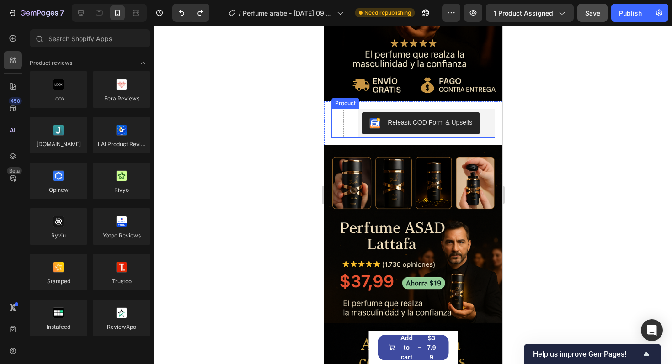
click at [354, 126] on div "Releasit COD Form & Upsells Releasit COD Form & Upsells Product" at bounding box center [413, 123] width 164 height 29
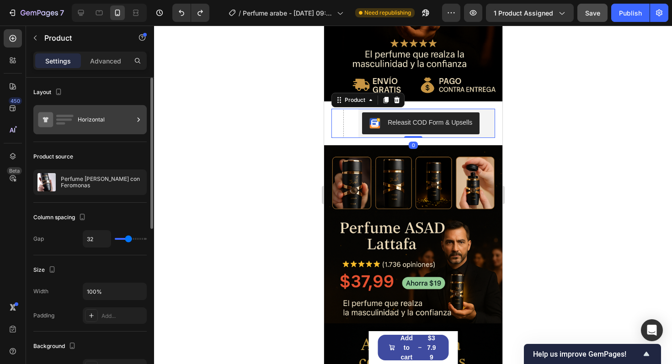
click at [124, 125] on div "Horizontal" at bounding box center [106, 119] width 56 height 21
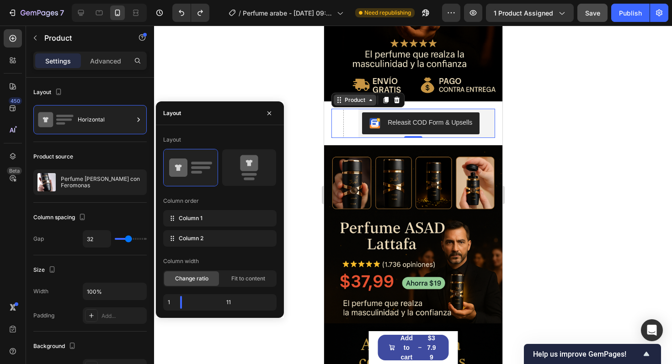
click at [370, 102] on icon at bounding box center [370, 99] width 7 height 7
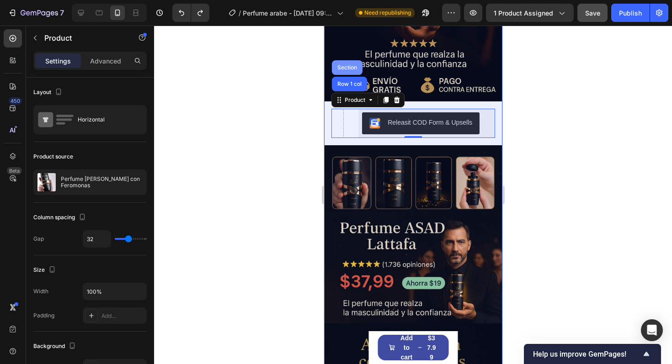
click at [354, 74] on div "Section" at bounding box center [347, 67] width 31 height 15
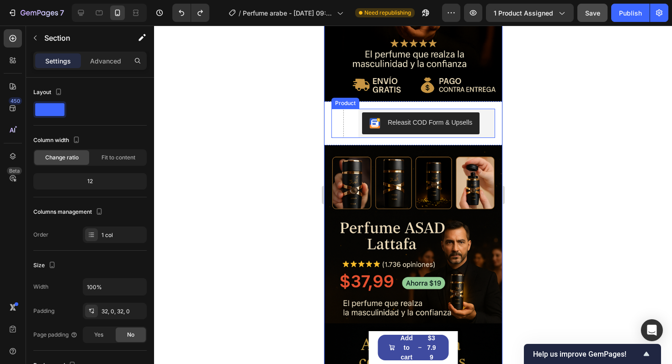
click at [350, 130] on div "Releasit COD Form & Upsells Releasit COD Form & Upsells Product" at bounding box center [413, 123] width 164 height 29
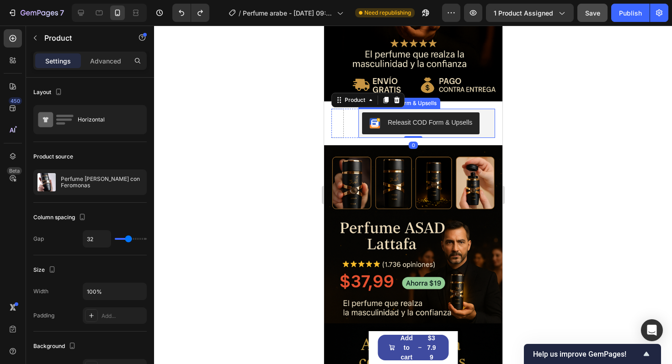
click at [433, 123] on div "Releasit COD Form & Upsells" at bounding box center [429, 123] width 85 height 10
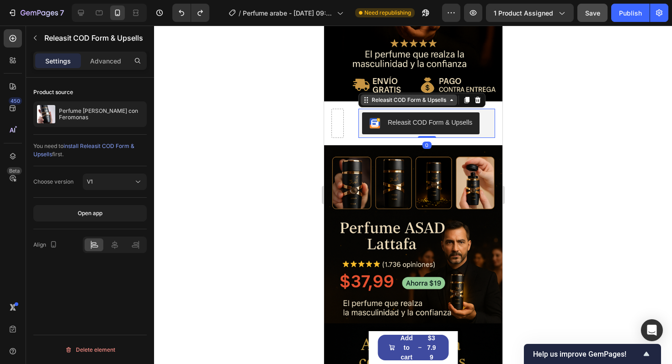
click at [445, 102] on div "Releasit COD Form & Upsells" at bounding box center [409, 100] width 78 height 8
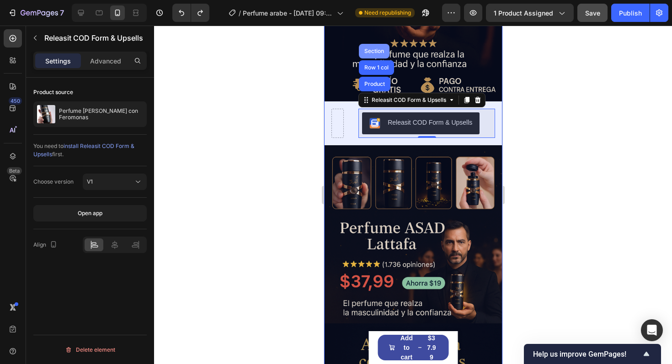
click at [373, 55] on div "Section" at bounding box center [374, 51] width 31 height 15
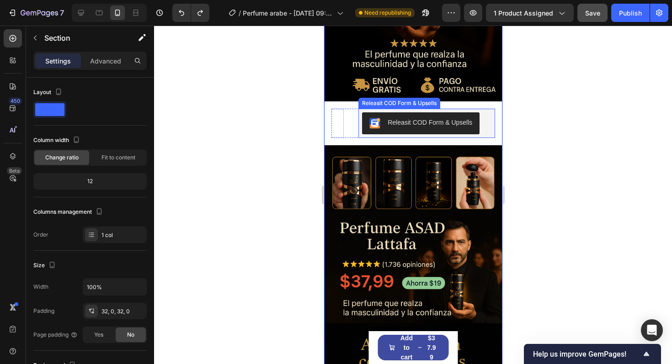
click at [399, 123] on div "Releasit COD Form & Upsells" at bounding box center [429, 123] width 85 height 10
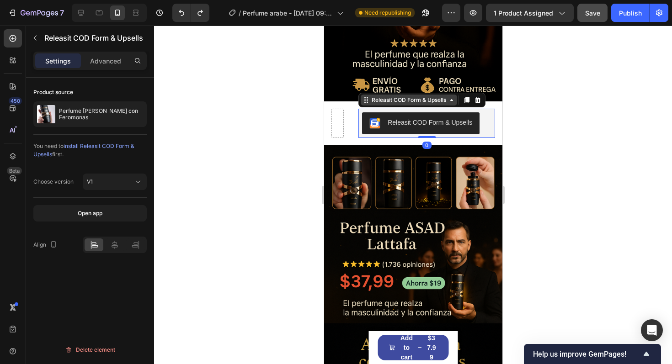
click at [378, 105] on div "Releasit COD Form & Upsells" at bounding box center [408, 100] width 96 height 11
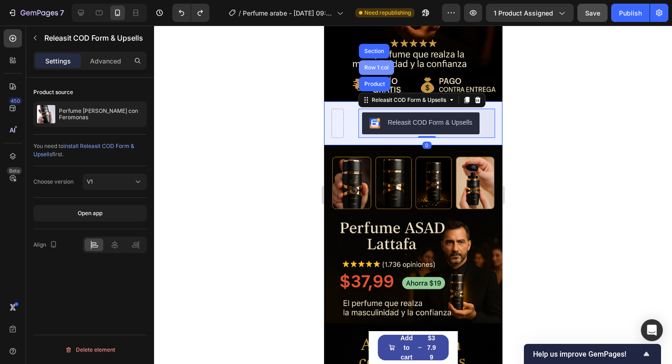
click at [376, 75] on div "Row 1 col" at bounding box center [376, 67] width 35 height 15
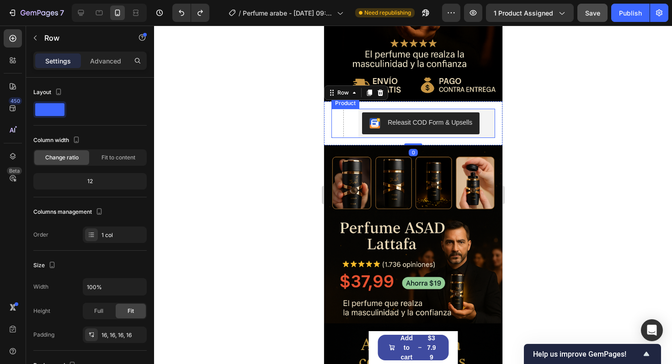
click at [350, 129] on div "Releasit COD Form & Upsells Releasit COD Form & Upsells Product" at bounding box center [413, 123] width 164 height 29
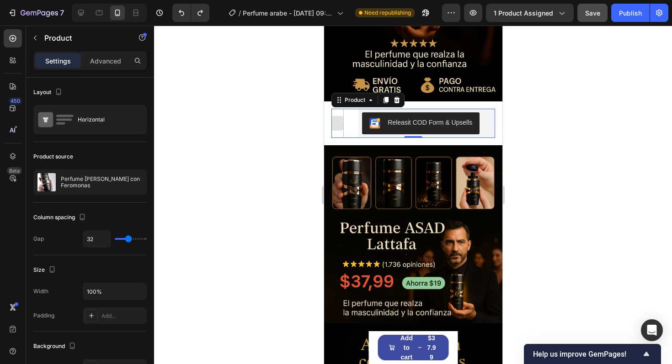
click at [337, 126] on div at bounding box center [337, 123] width 15 height 15
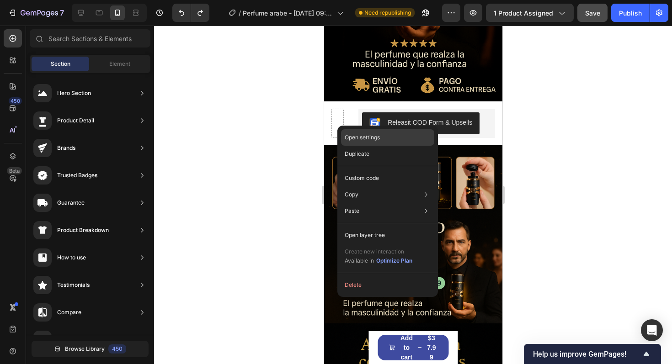
click at [363, 138] on p "Open settings" at bounding box center [362, 138] width 35 height 8
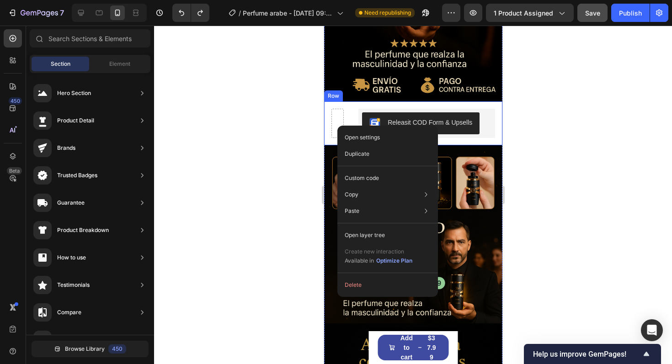
click at [496, 120] on div "Releasit COD Form & Upsells Releasit COD Form & Upsells Product Row" at bounding box center [413, 124] width 178 height 44
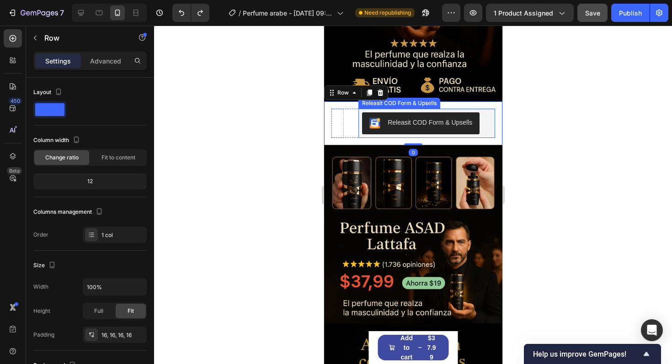
click at [485, 122] on div "Releasit COD Form & Upsells" at bounding box center [426, 123] width 129 height 22
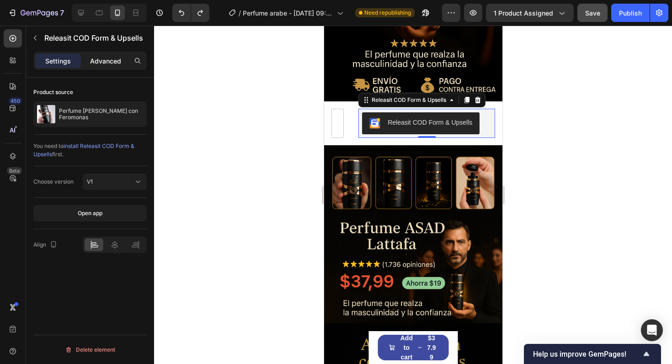
click at [108, 65] on div "Advanced" at bounding box center [106, 61] width 46 height 15
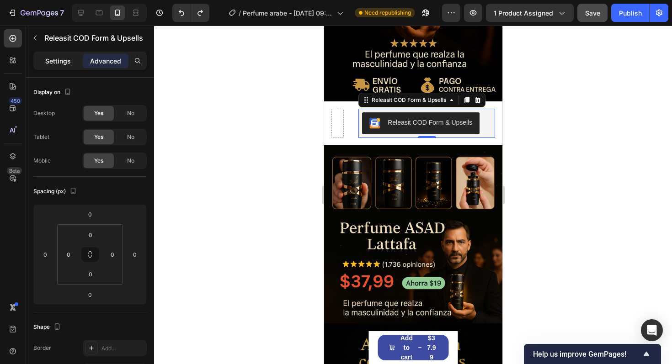
click at [66, 60] on p "Settings" at bounding box center [58, 61] width 26 height 10
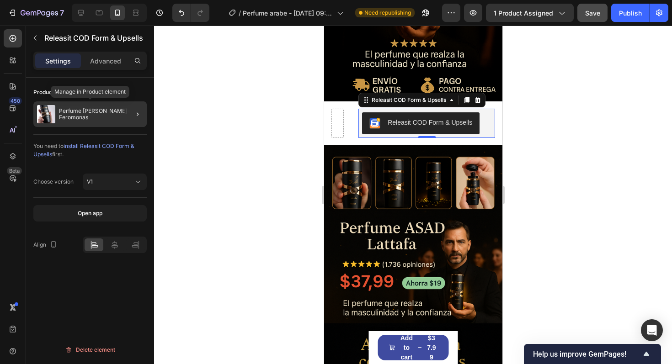
click at [82, 103] on div "Perfume [PERSON_NAME] con Feromonas" at bounding box center [89, 115] width 113 height 26
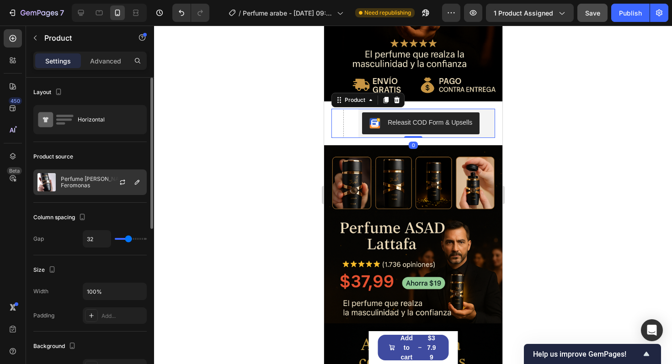
click at [82, 176] on p "Perfume [PERSON_NAME] con Feromonas" at bounding box center [102, 182] width 82 height 13
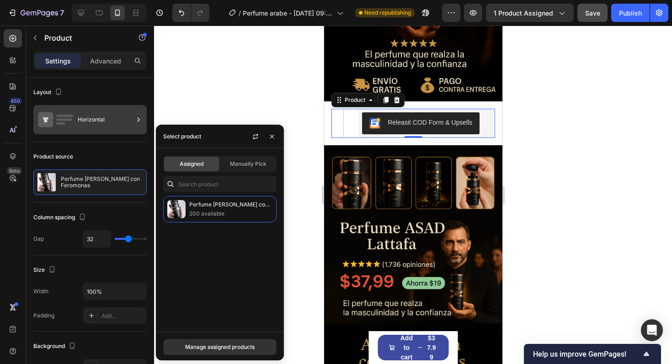
click at [124, 119] on div "Horizontal" at bounding box center [106, 119] width 56 height 21
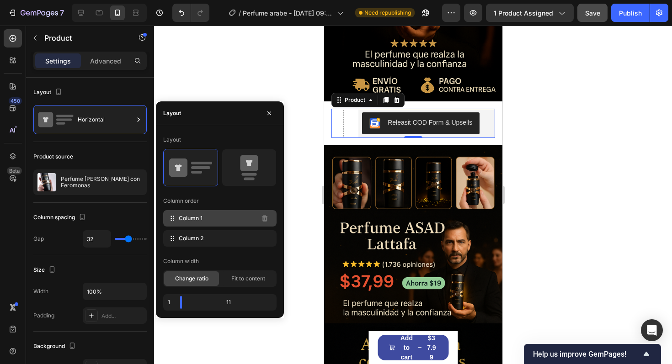
click at [209, 224] on div "Column 1" at bounding box center [219, 218] width 113 height 16
drag, startPoint x: 196, startPoint y: 235, endPoint x: 209, endPoint y: 207, distance: 31.3
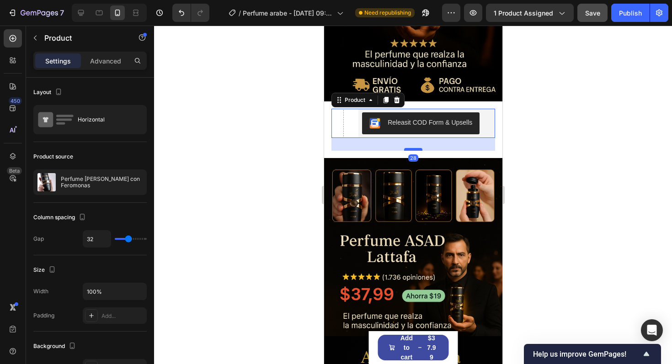
drag, startPoint x: 407, startPoint y: 138, endPoint x: 409, endPoint y: 150, distance: 13.0
click at [409, 150] on div at bounding box center [413, 149] width 18 height 3
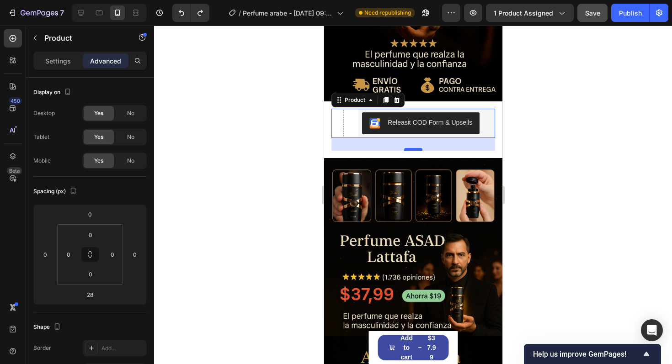
type input "0"
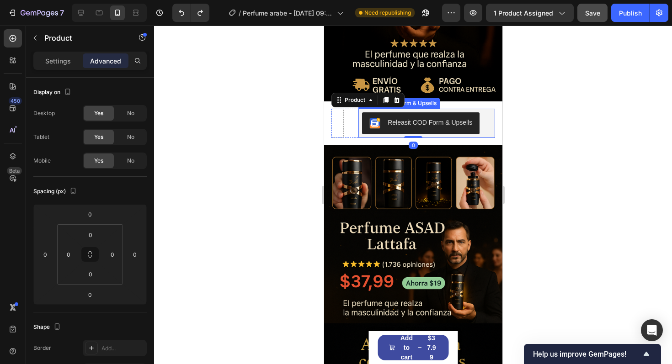
click at [433, 129] on button "Releasit COD Form & Upsells" at bounding box center [421, 123] width 118 height 22
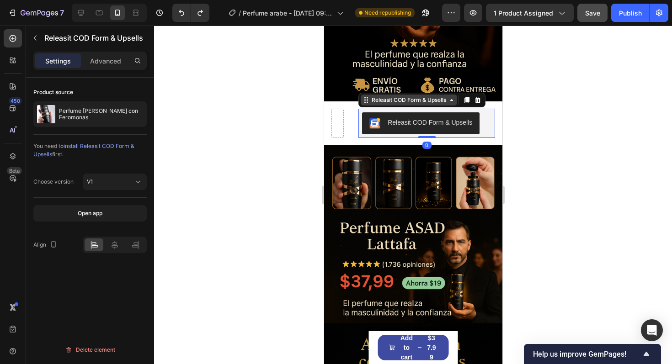
click at [447, 99] on div "Releasit COD Form & Upsells" at bounding box center [409, 100] width 78 height 8
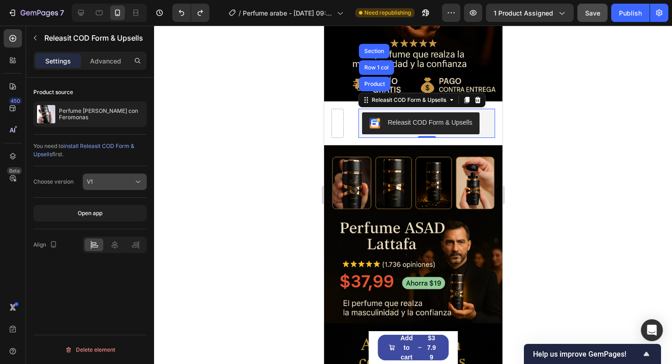
click at [126, 187] on button "V1" at bounding box center [115, 182] width 64 height 16
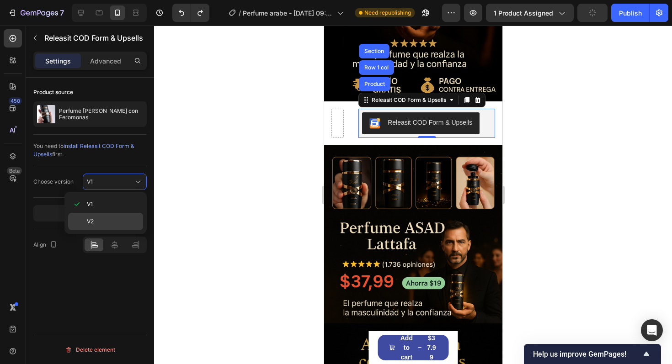
click at [122, 220] on p "V2" at bounding box center [113, 222] width 52 height 8
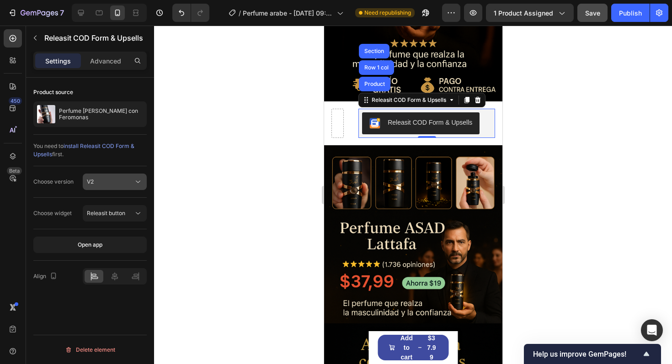
click at [135, 183] on icon at bounding box center [138, 181] width 9 height 9
click at [121, 206] on p "V1" at bounding box center [113, 204] width 52 height 8
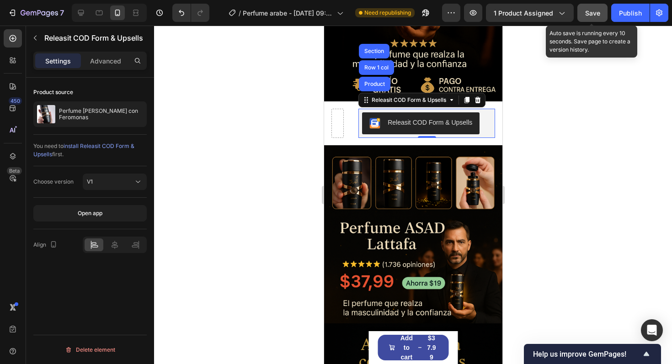
click at [593, 7] on button "Save" at bounding box center [593, 13] width 30 height 18
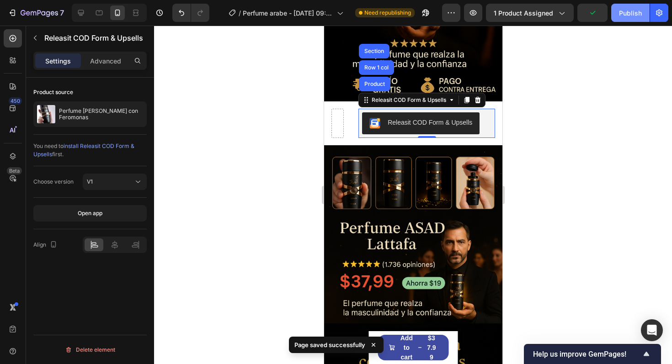
click at [640, 11] on div "Publish" at bounding box center [630, 13] width 23 height 10
click at [339, 123] on div at bounding box center [337, 123] width 15 height 15
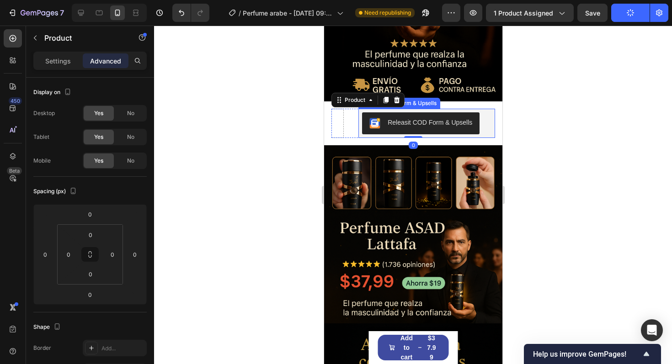
click at [391, 122] on div "Releasit COD Form & Upsells" at bounding box center [429, 123] width 85 height 10
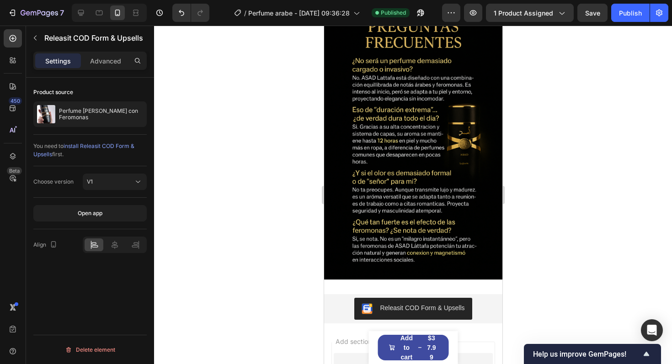
scroll to position [2861, 0]
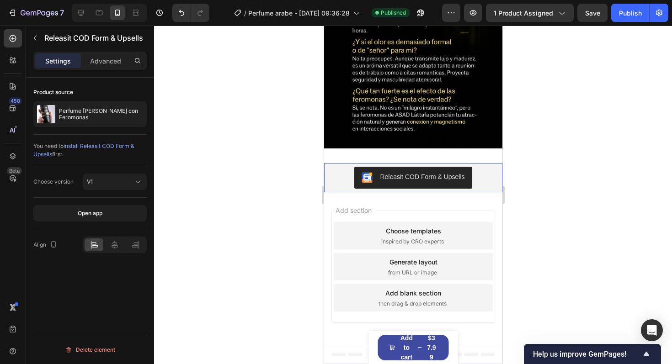
click at [333, 181] on div "Releasit COD Form & Upsells" at bounding box center [412, 178] width 171 height 22
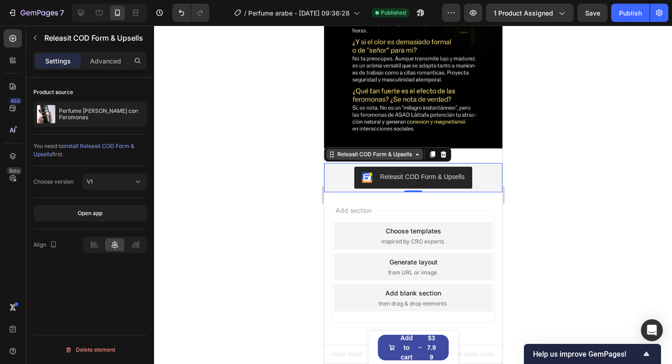
click at [330, 156] on icon at bounding box center [331, 154] width 7 height 7
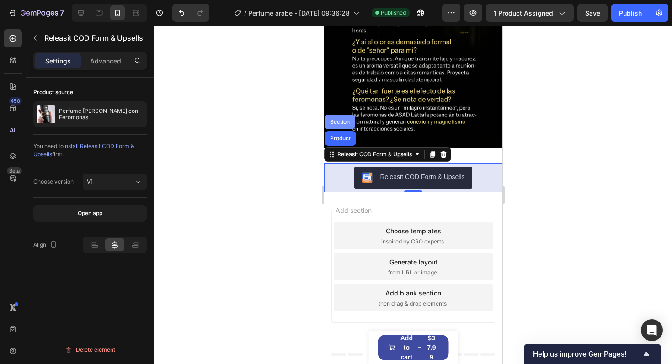
click at [343, 118] on div "Section" at bounding box center [339, 122] width 31 height 15
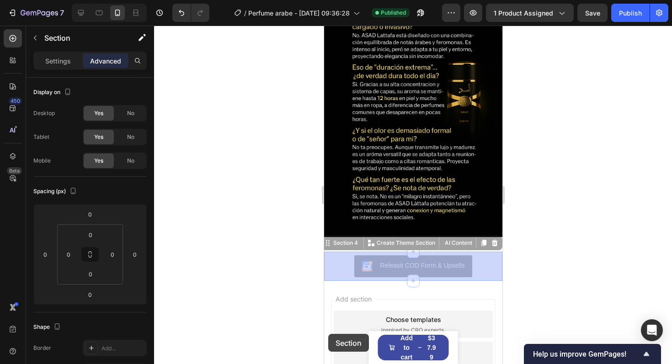
scroll to position [2792, 0]
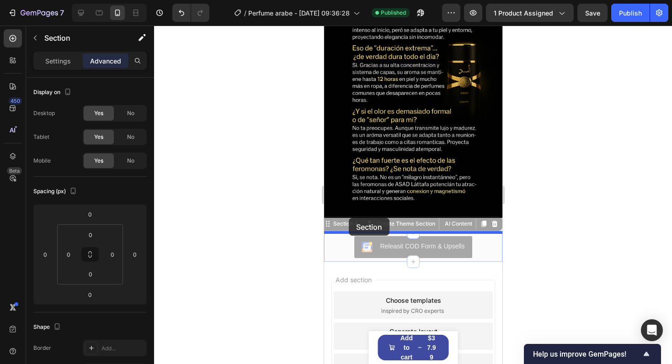
drag, startPoint x: 327, startPoint y: 157, endPoint x: 348, endPoint y: 218, distance: 64.7
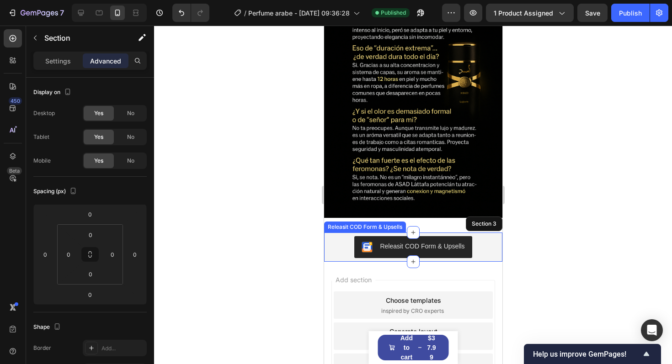
click at [350, 238] on div "Releasit COD Form & Upsells" at bounding box center [412, 247] width 171 height 22
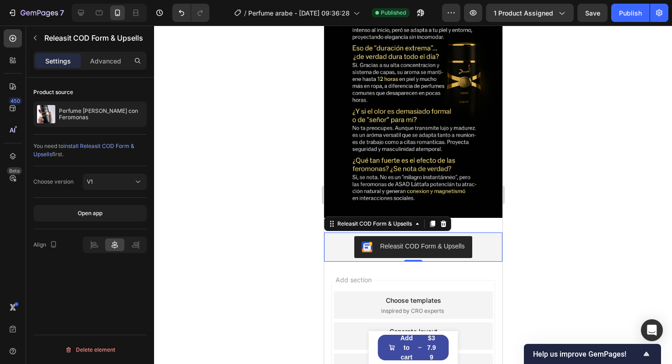
click at [334, 247] on div "Releasit COD Form & Upsells" at bounding box center [412, 247] width 171 height 22
click at [409, 228] on div "Releasit COD Form & Upsells" at bounding box center [374, 224] width 96 height 11
click at [433, 227] on icon at bounding box center [432, 224] width 5 height 6
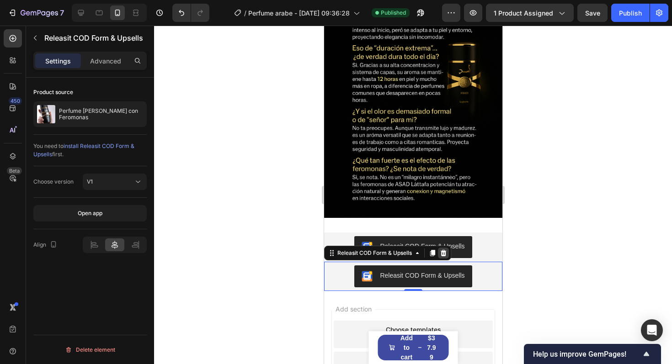
click at [445, 252] on icon at bounding box center [443, 253] width 6 height 6
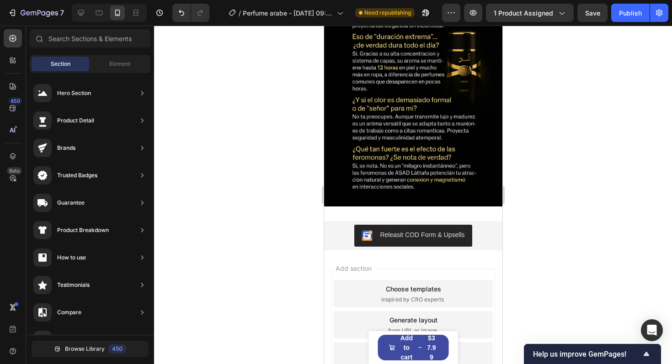
scroll to position [2808, 0]
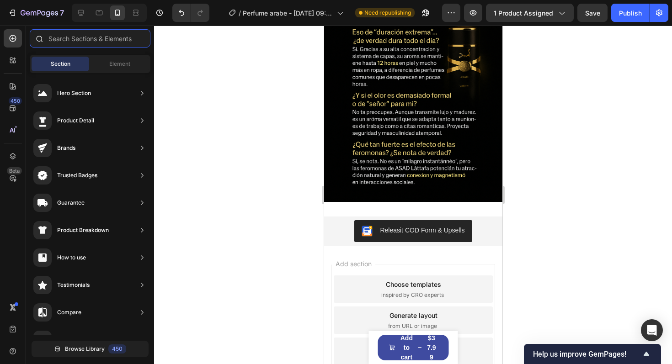
click at [114, 42] on input "text" at bounding box center [90, 38] width 121 height 18
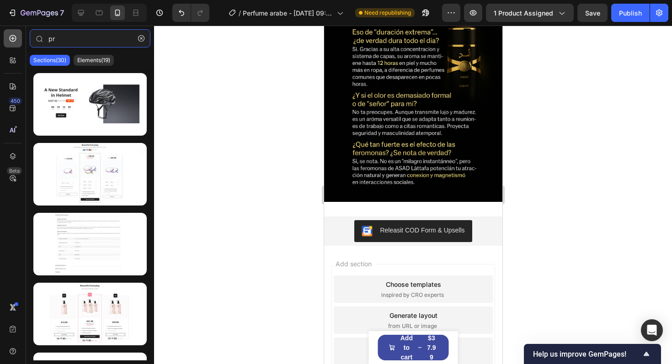
type input "pr"
click at [9, 43] on icon at bounding box center [12, 38] width 9 height 9
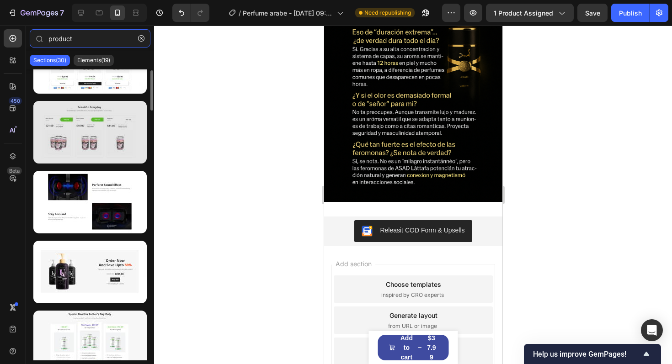
scroll to position [192, 0]
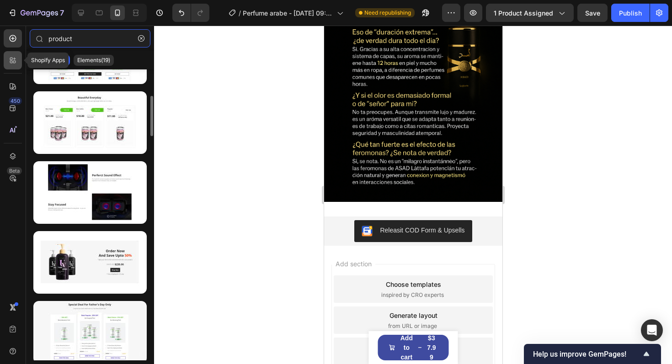
type input "product"
click at [7, 69] on div at bounding box center [13, 60] width 18 height 18
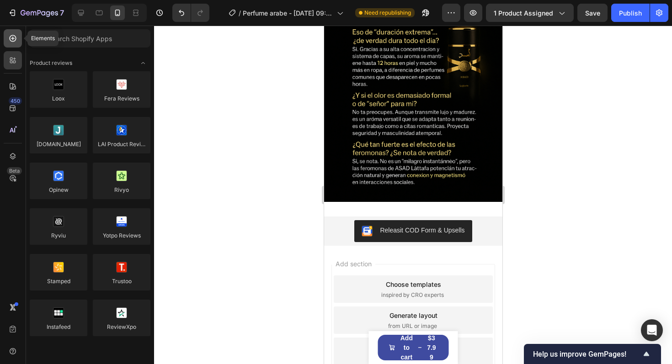
click at [9, 38] on icon at bounding box center [12, 38] width 9 height 9
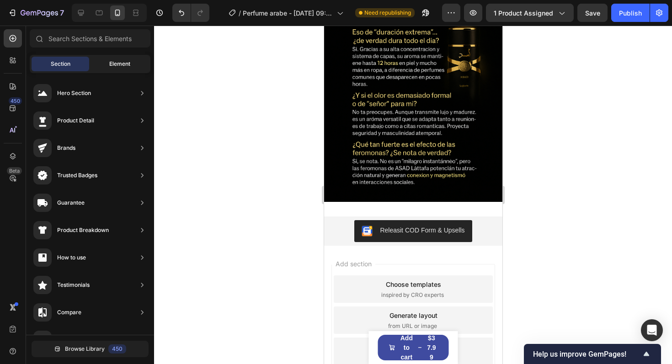
click at [116, 68] on div "Element" at bounding box center [120, 64] width 58 height 15
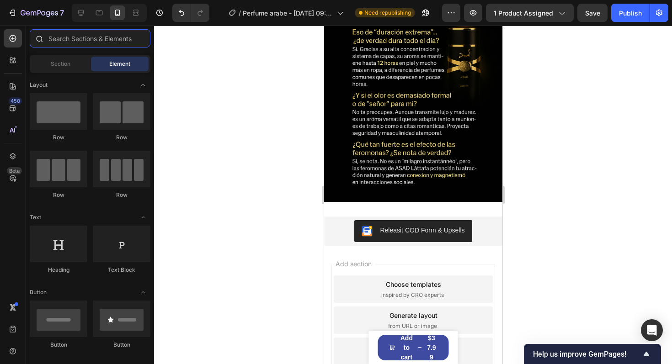
click at [91, 43] on input "text" at bounding box center [90, 38] width 121 height 18
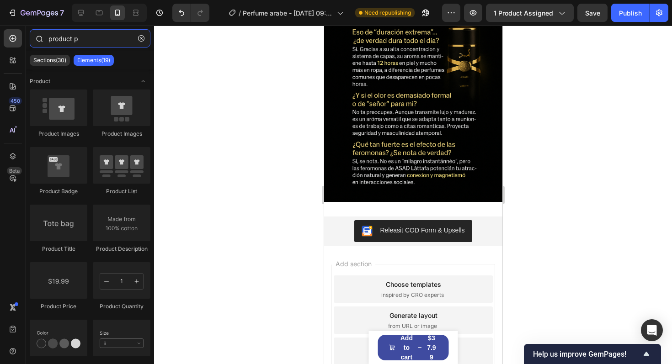
type input "product pr"
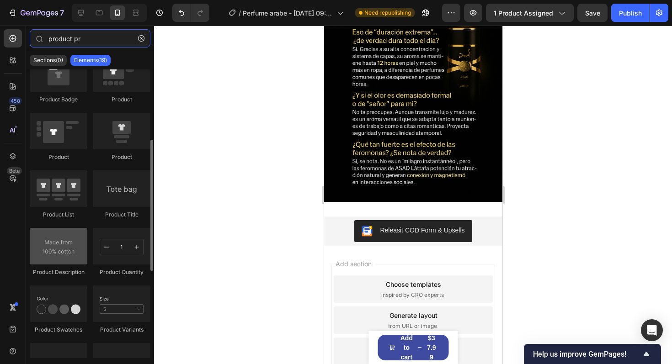
scroll to position [153, 0]
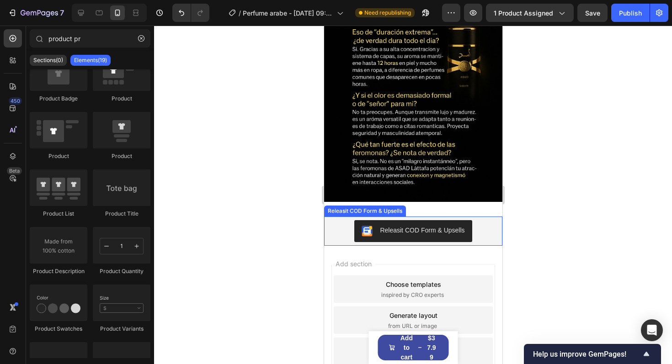
click at [485, 227] on div "Releasit COD Form & Upsells" at bounding box center [412, 231] width 171 height 22
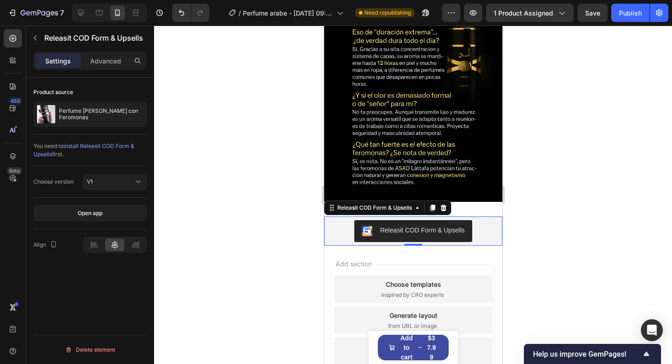
click at [552, 212] on div at bounding box center [413, 195] width 518 height 339
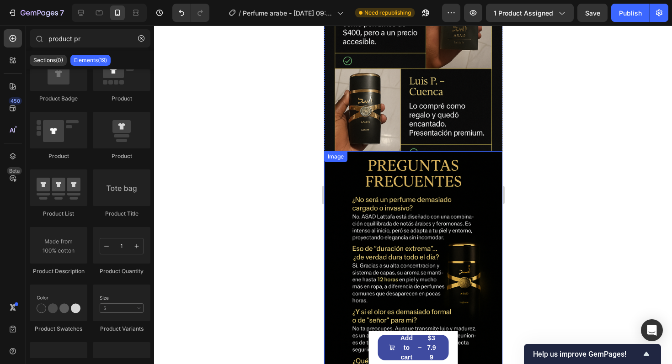
scroll to position [2585, 0]
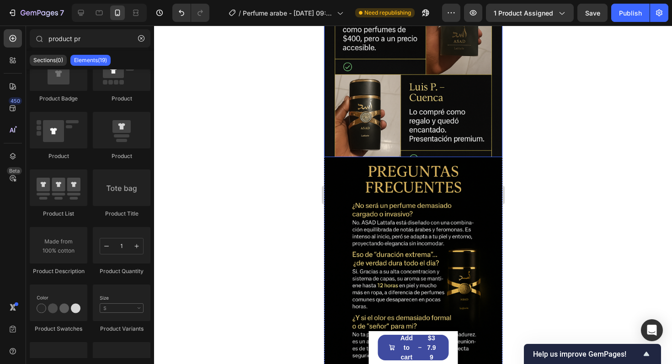
click at [487, 155] on img at bounding box center [413, 24] width 178 height 268
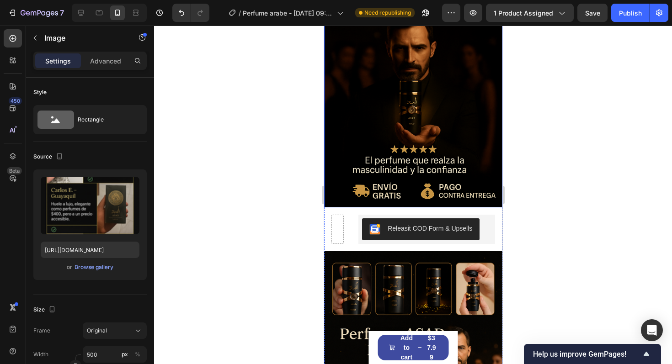
scroll to position [173, 0]
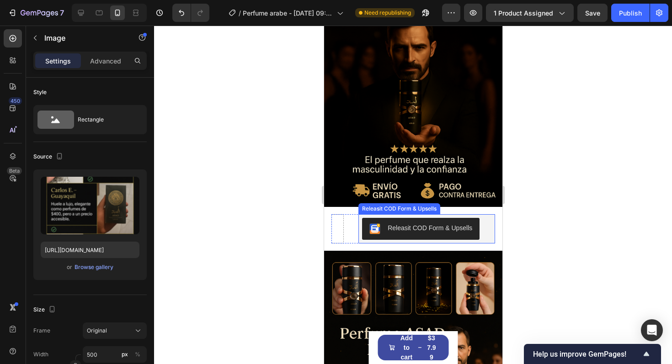
click at [489, 228] on div "Releasit COD Form & Upsells" at bounding box center [426, 229] width 129 height 22
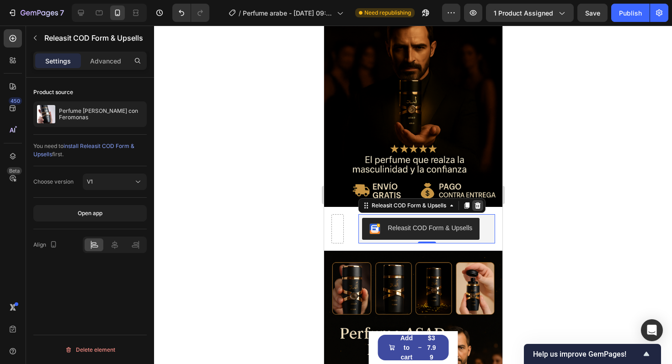
click at [480, 205] on icon at bounding box center [478, 206] width 6 height 6
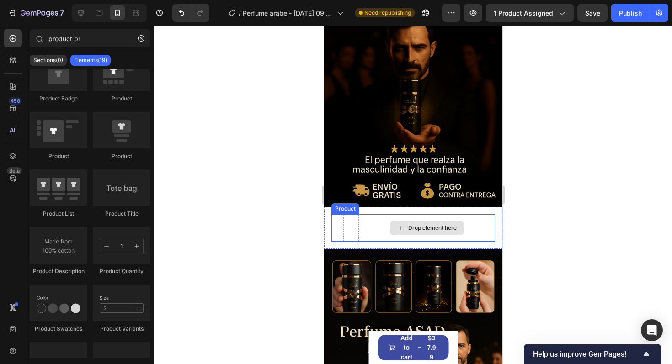
click at [369, 225] on div "Drop element here" at bounding box center [426, 227] width 137 height 27
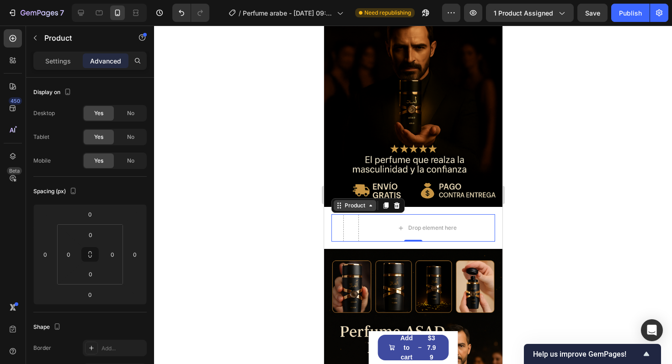
click at [339, 205] on icon at bounding box center [338, 205] width 7 height 7
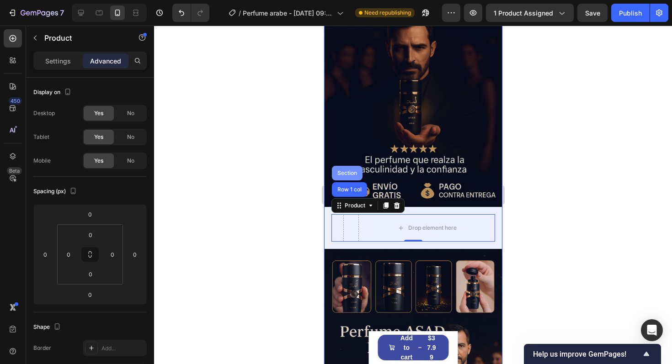
click at [342, 176] on div "Section" at bounding box center [346, 173] width 23 height 5
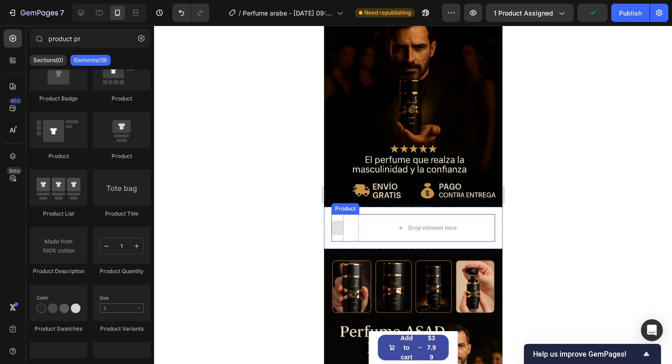
click at [338, 232] on div at bounding box center [337, 228] width 15 height 15
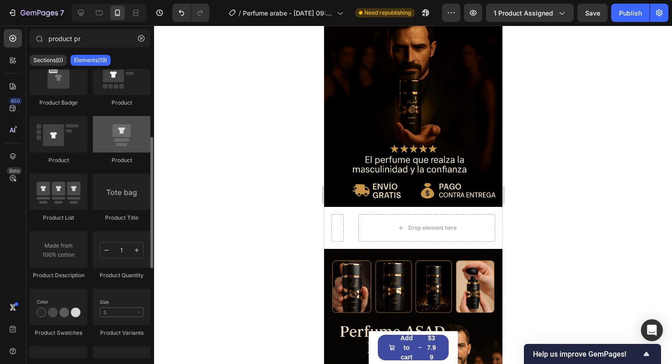
scroll to position [0, 0]
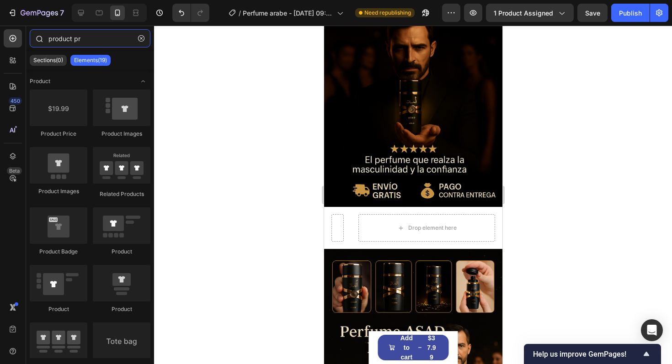
click at [107, 36] on input "product pr" at bounding box center [90, 38] width 121 height 18
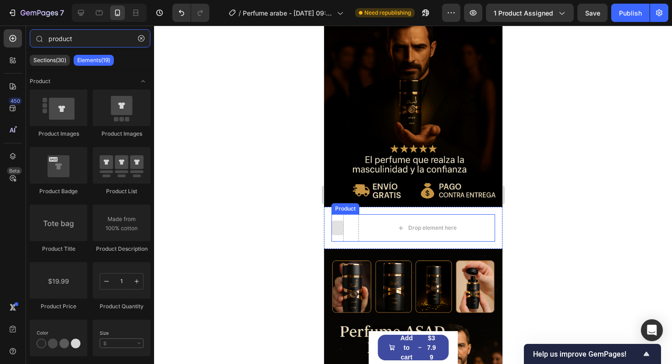
type input "product"
click at [333, 222] on div at bounding box center [337, 228] width 15 height 15
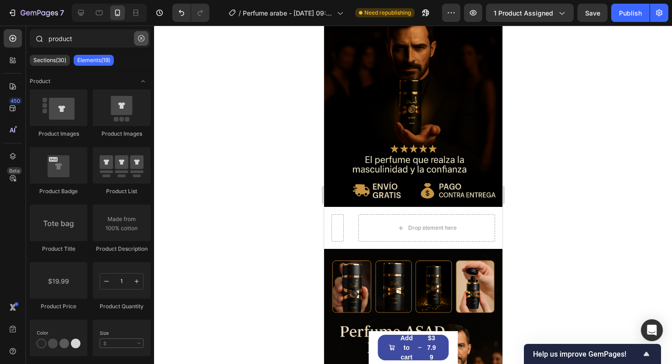
click at [144, 42] on button "button" at bounding box center [141, 38] width 15 height 15
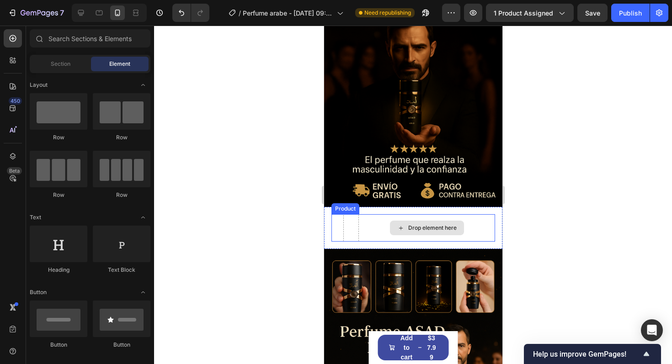
click at [372, 236] on div "Drop element here" at bounding box center [426, 227] width 137 height 27
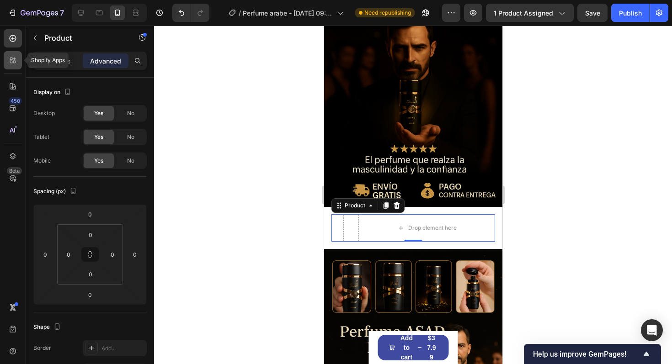
click at [15, 59] on icon at bounding box center [14, 59] width 3 height 3
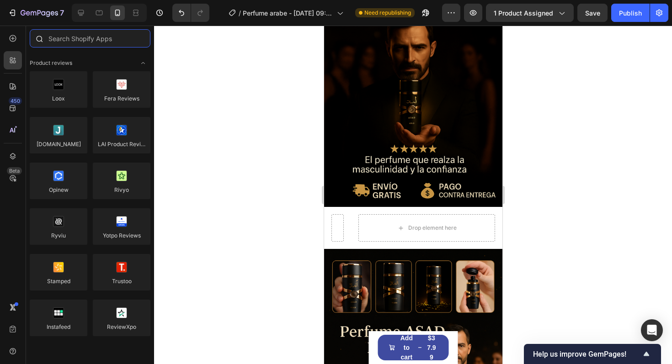
click at [80, 37] on input "text" at bounding box center [90, 38] width 121 height 18
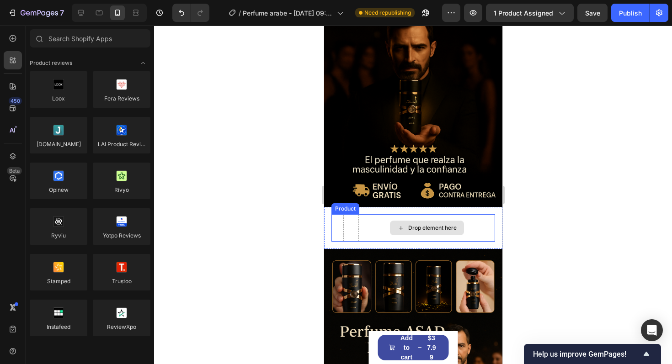
click at [358, 236] on div "Drop element here" at bounding box center [426, 227] width 137 height 27
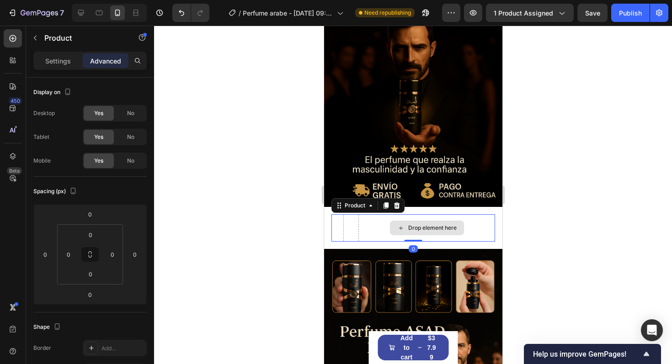
click at [390, 231] on div "Drop element here" at bounding box center [427, 228] width 74 height 15
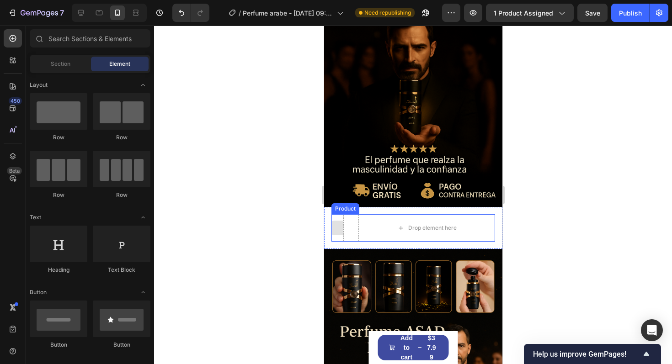
click at [338, 228] on div at bounding box center [337, 228] width 15 height 15
click at [353, 236] on div "Drop element here Product" at bounding box center [413, 227] width 164 height 27
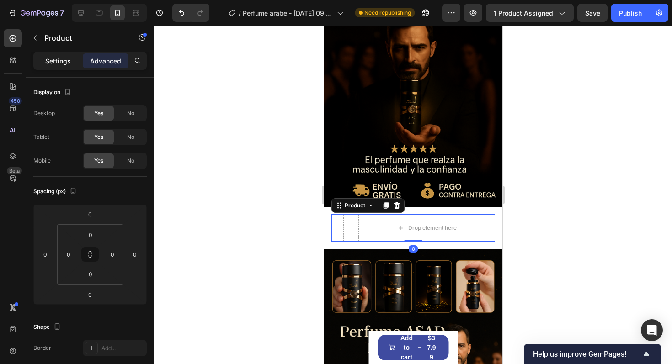
click at [72, 64] on div "Settings" at bounding box center [58, 61] width 46 height 15
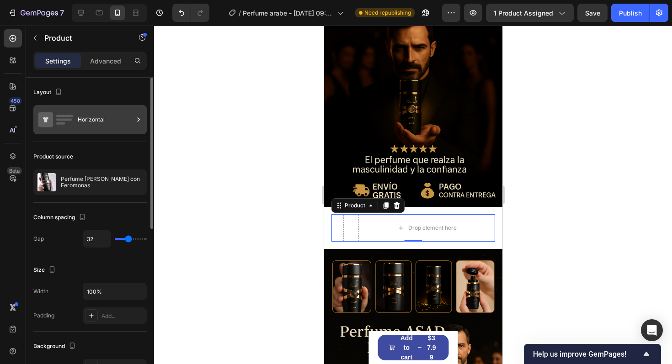
click at [112, 130] on div "Horizontal" at bounding box center [106, 119] width 56 height 21
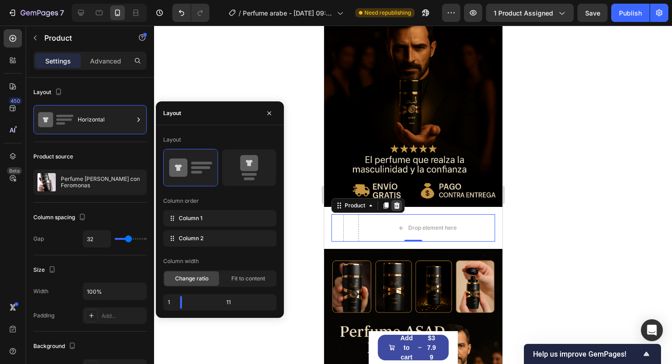
click at [393, 204] on icon at bounding box center [396, 205] width 7 height 7
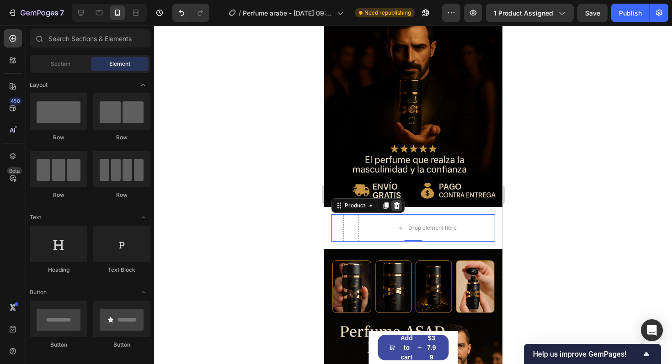
click at [392, 204] on img at bounding box center [413, 74] width 178 height 268
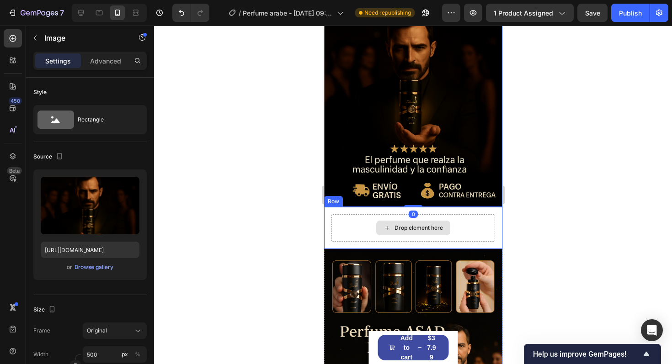
click at [383, 234] on div "Drop element here" at bounding box center [413, 228] width 74 height 15
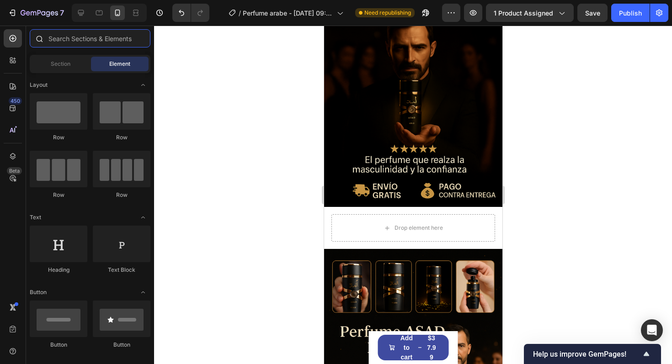
click at [73, 36] on input "text" at bounding box center [90, 38] width 121 height 18
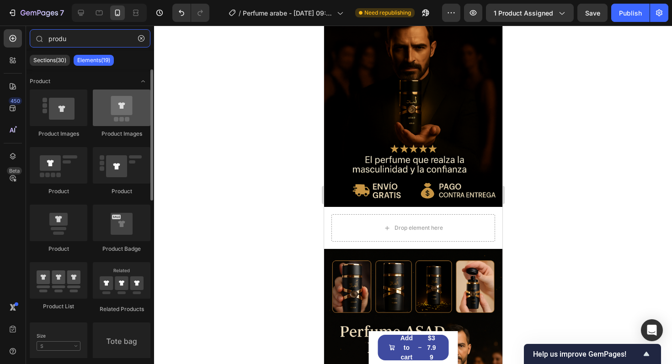
type input "produ"
click at [127, 122] on div at bounding box center [122, 108] width 58 height 37
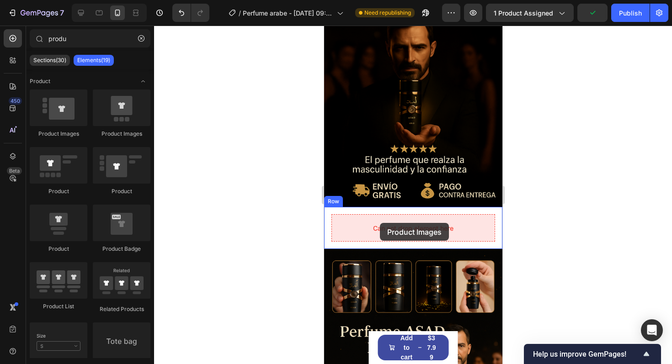
drag, startPoint x: 450, startPoint y: 148, endPoint x: 381, endPoint y: 224, distance: 103.3
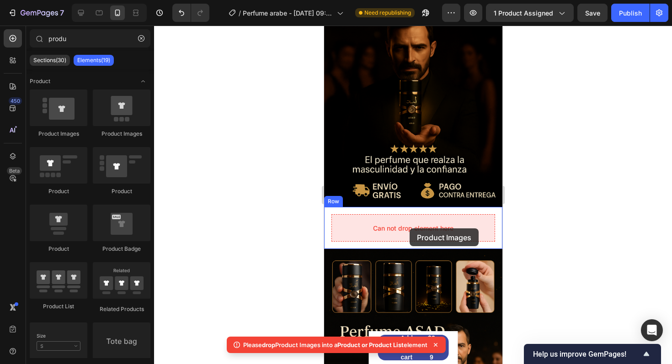
drag, startPoint x: 444, startPoint y: 129, endPoint x: 409, endPoint y: 227, distance: 103.9
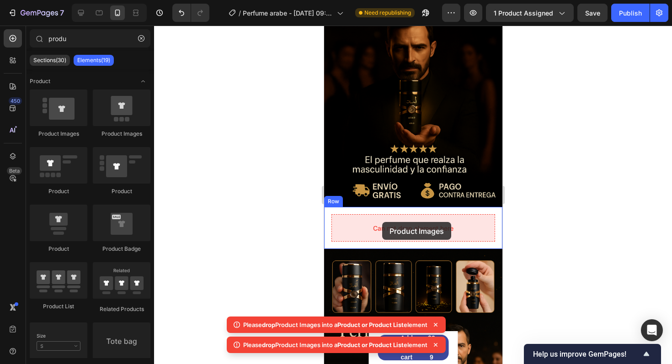
drag, startPoint x: 404, startPoint y: 143, endPoint x: 382, endPoint y: 223, distance: 83.0
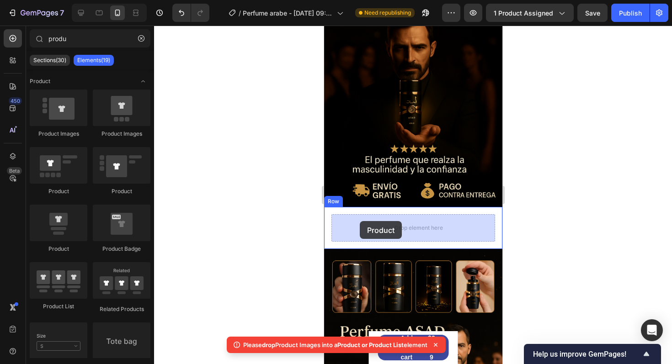
drag, startPoint x: 445, startPoint y: 208, endPoint x: 360, endPoint y: 223, distance: 85.9
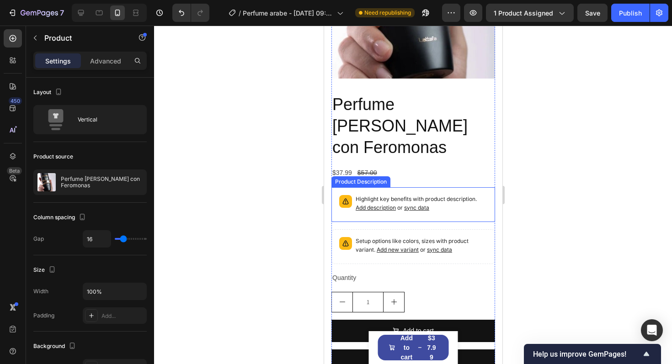
scroll to position [468, 0]
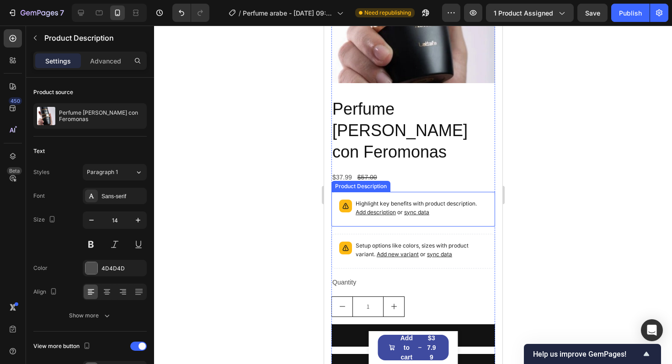
click at [394, 209] on span "Add description" at bounding box center [375, 212] width 40 height 7
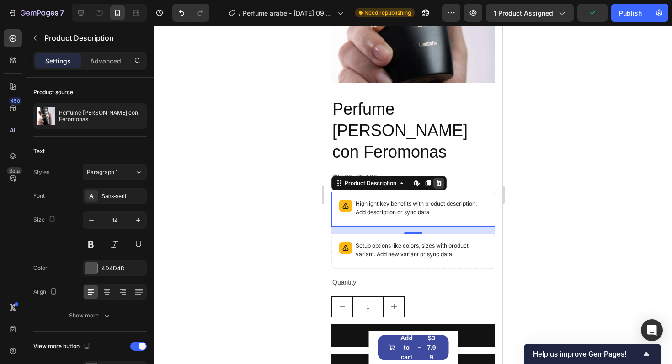
click at [440, 180] on icon at bounding box center [439, 183] width 6 height 6
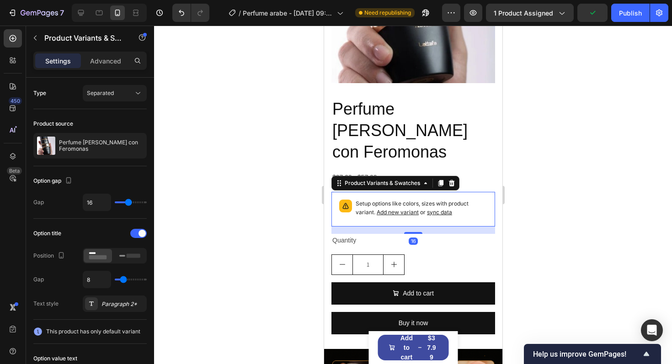
click at [472, 200] on div "Setup options like colors, sizes with product variant. Add new variant or sync …" at bounding box center [421, 209] width 132 height 19
click at [450, 180] on icon at bounding box center [451, 183] width 7 height 7
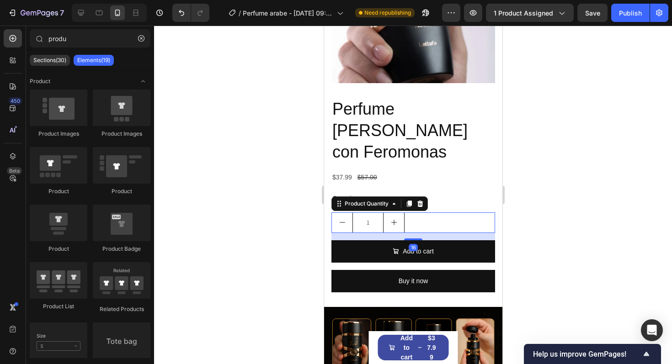
click at [420, 213] on div "1" at bounding box center [413, 223] width 164 height 21
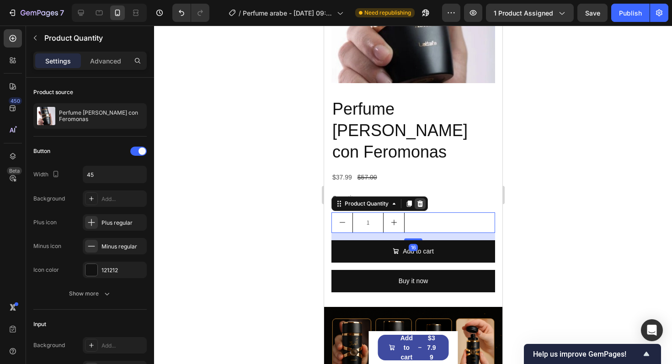
click at [420, 201] on icon at bounding box center [420, 204] width 6 height 6
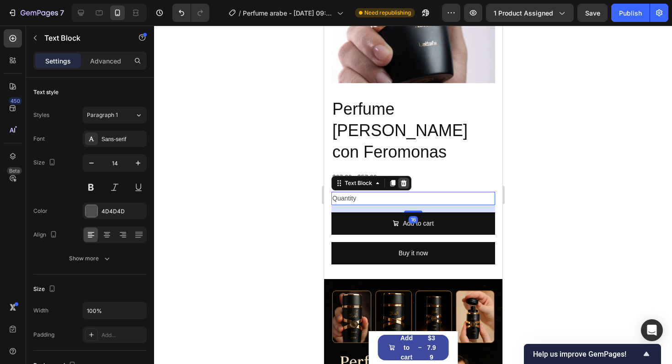
click at [402, 180] on icon at bounding box center [404, 183] width 6 height 6
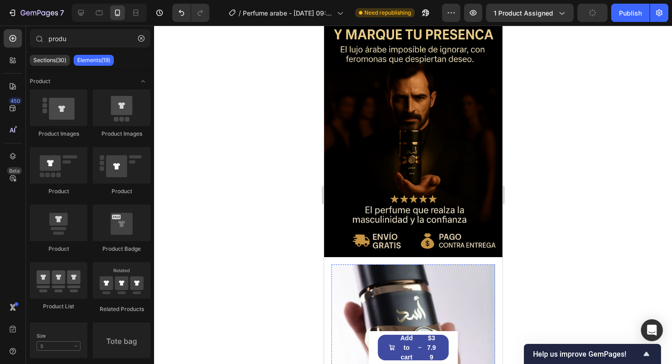
scroll to position [0, 0]
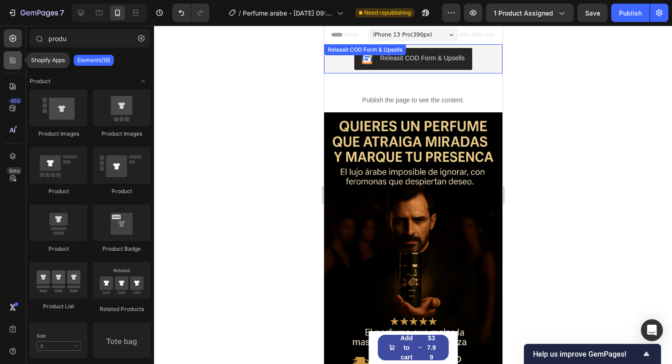
click at [9, 63] on icon at bounding box center [12, 60] width 9 height 9
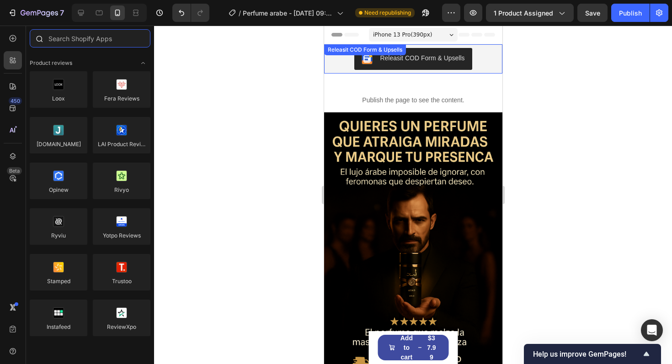
click at [81, 36] on input "text" at bounding box center [90, 38] width 121 height 18
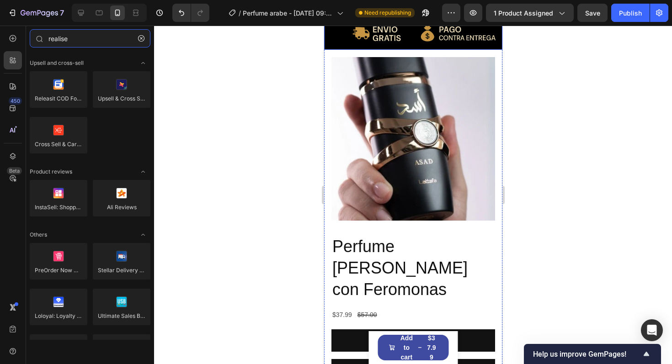
scroll to position [398, 0]
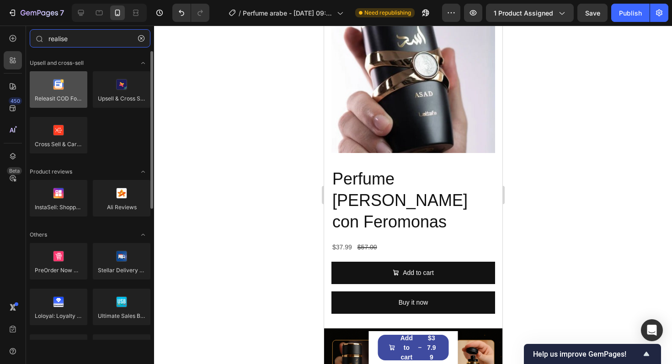
type input "realise"
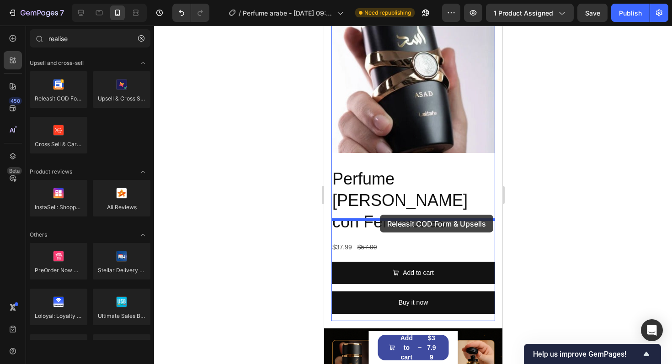
drag, startPoint x: 364, startPoint y: 120, endPoint x: 380, endPoint y: 215, distance: 96.3
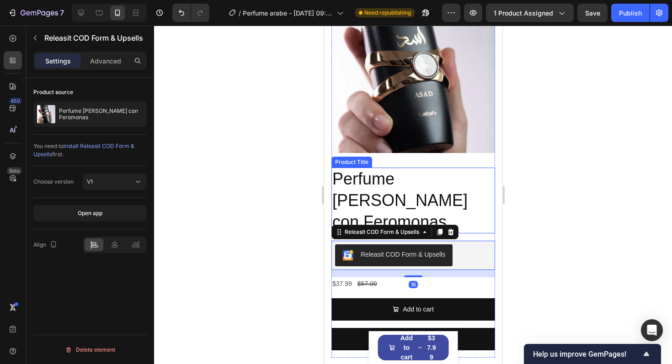
click at [453, 194] on h2 "Perfume [PERSON_NAME] con Feromonas" at bounding box center [413, 201] width 164 height 66
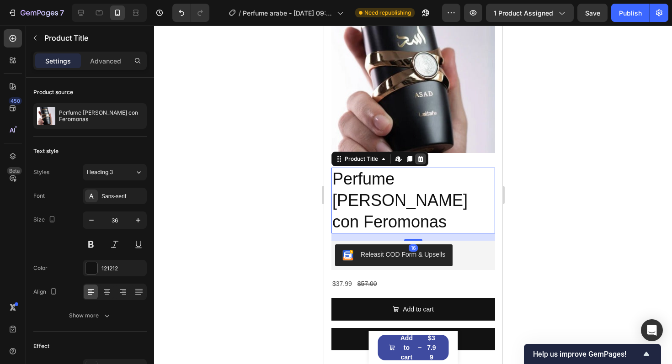
click at [422, 158] on icon at bounding box center [421, 159] width 6 height 6
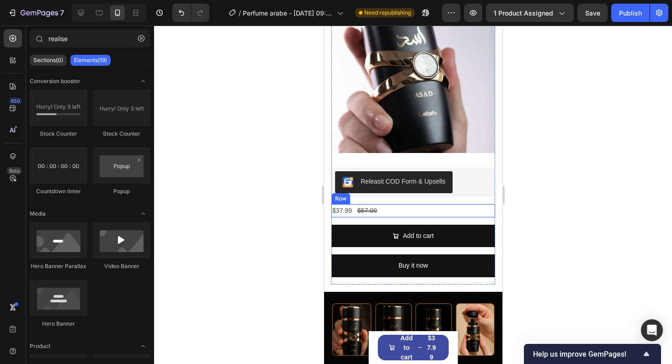
click at [400, 214] on div "$37.99 Product Price Product Price $57.00 Product Price Product Price Row" at bounding box center [413, 210] width 164 height 13
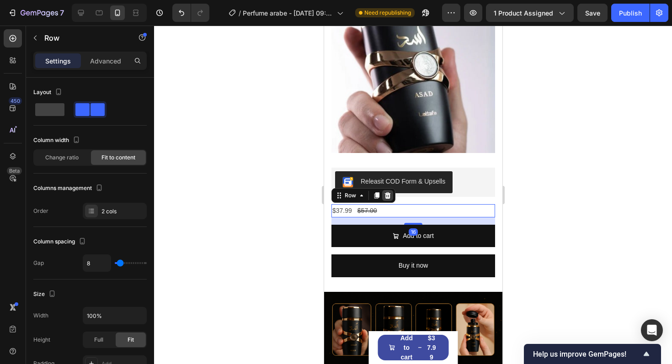
click at [387, 193] on icon at bounding box center [388, 196] width 6 height 6
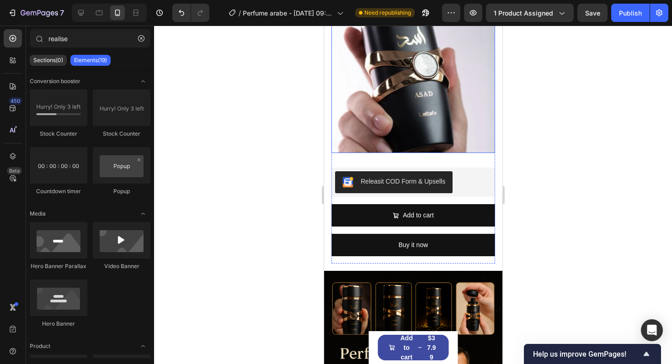
click at [398, 133] on img at bounding box center [413, 71] width 164 height 164
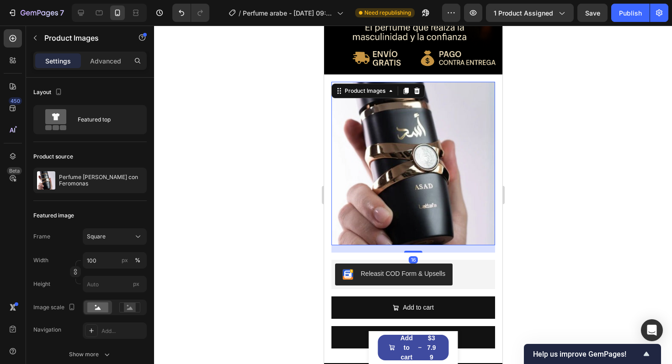
scroll to position [298, 0]
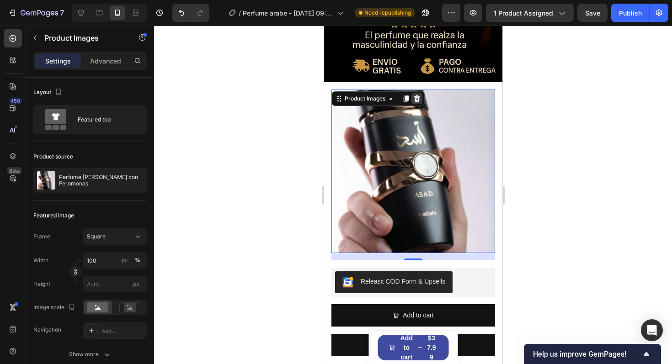
click at [418, 100] on icon at bounding box center [416, 98] width 7 height 7
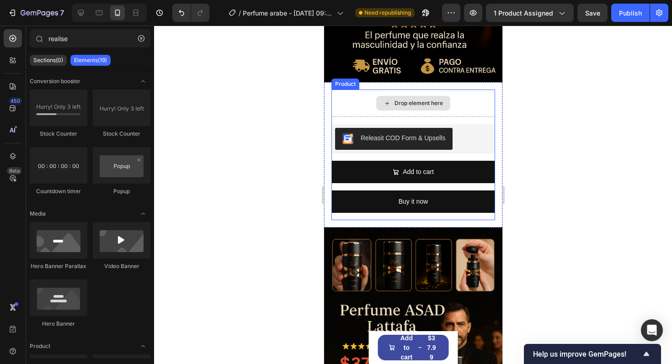
click at [448, 112] on div "Drop element here" at bounding box center [413, 103] width 164 height 27
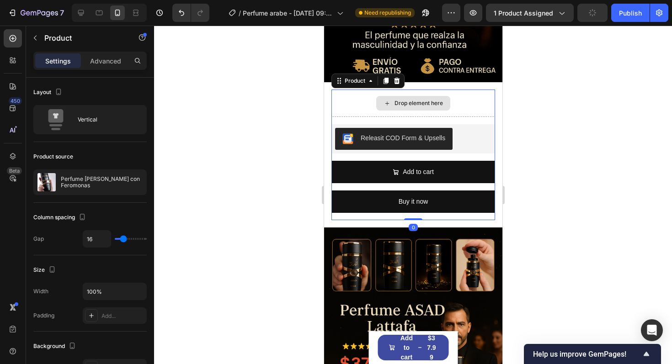
click at [447, 103] on div "Drop element here" at bounding box center [413, 103] width 74 height 15
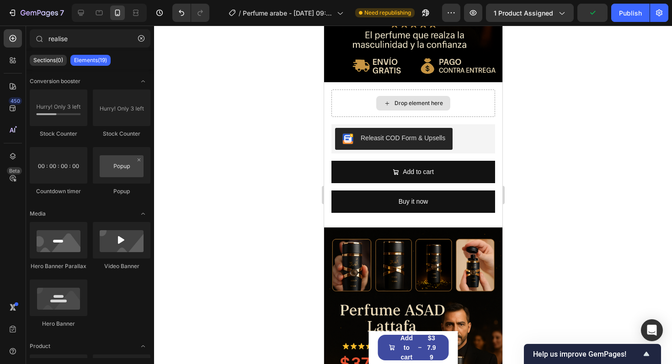
click at [447, 103] on div "Drop element here" at bounding box center [413, 103] width 74 height 15
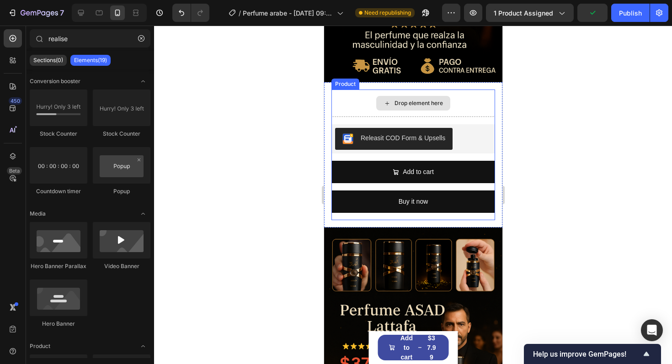
click at [419, 99] on div "Drop element here" at bounding box center [413, 103] width 74 height 15
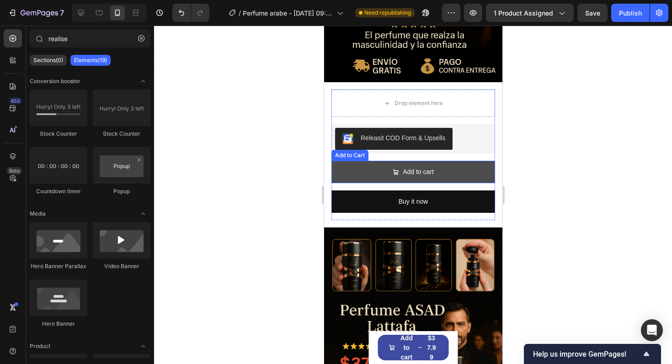
click at [461, 181] on button "Add to cart" at bounding box center [413, 172] width 164 height 22
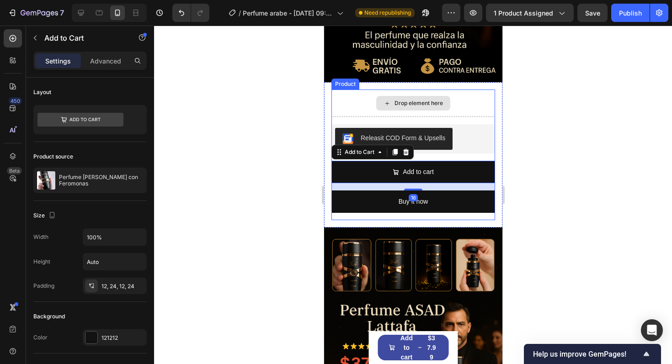
click at [494, 101] on div "Drop element here" at bounding box center [413, 103] width 164 height 27
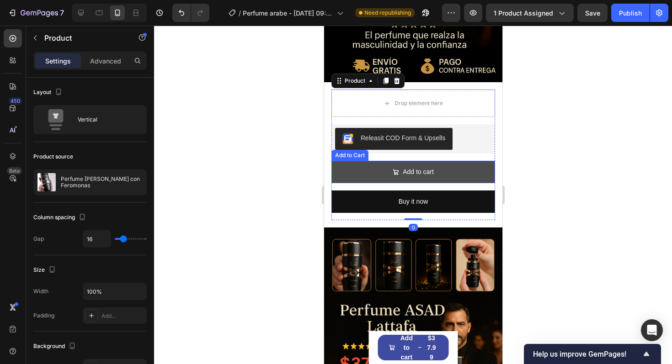
click at [449, 173] on button "Add to cart" at bounding box center [413, 172] width 164 height 22
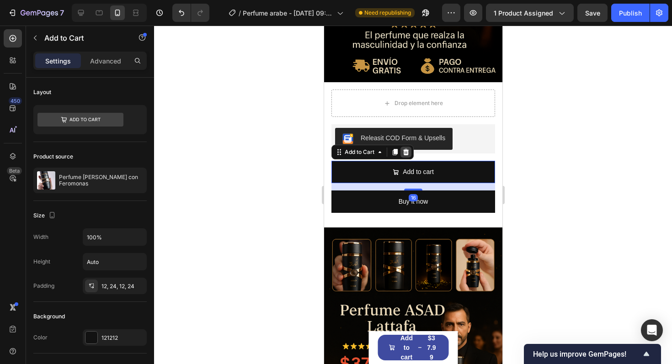
click at [404, 151] on icon at bounding box center [406, 152] width 6 height 6
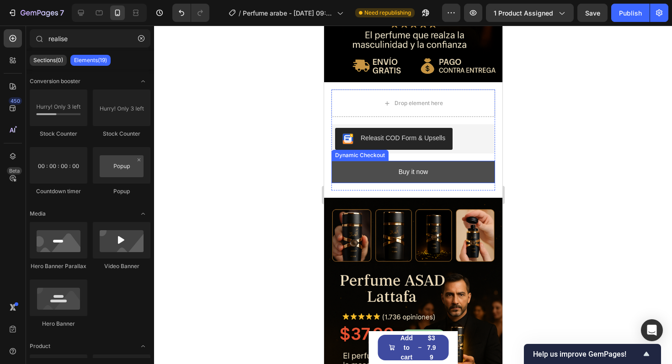
click at [395, 173] on button "Buy it now" at bounding box center [413, 172] width 164 height 22
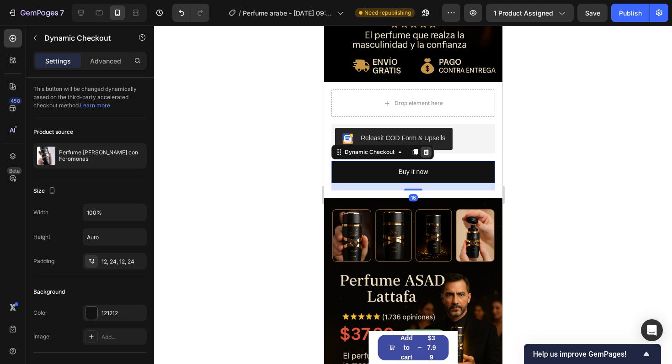
click at [426, 154] on icon at bounding box center [426, 152] width 6 height 6
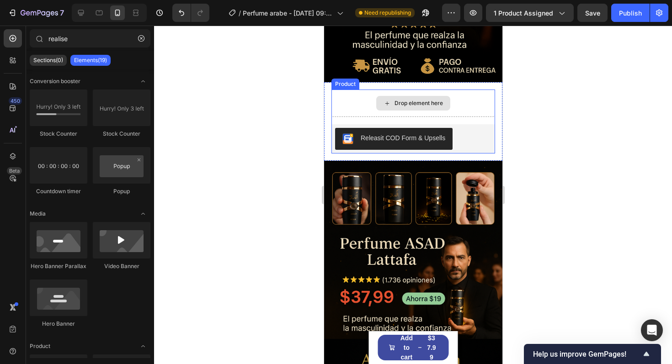
click at [435, 98] on div "Drop element here" at bounding box center [413, 103] width 74 height 15
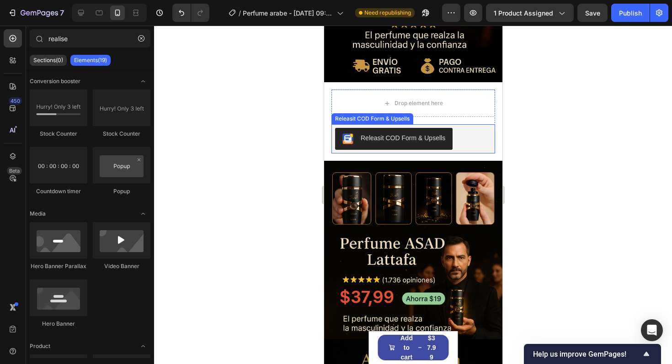
click at [432, 124] on div "Releasit COD Form & Upsells" at bounding box center [413, 138] width 164 height 29
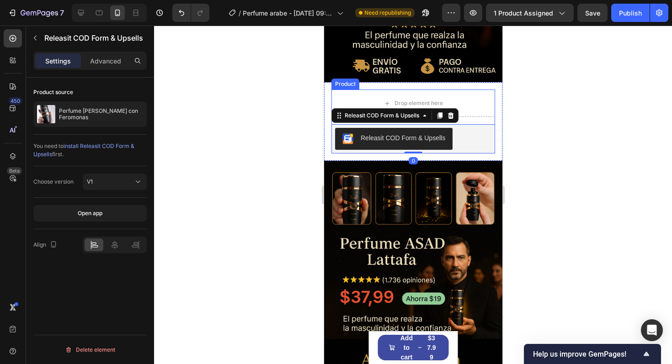
click at [461, 121] on div "Drop element here Releasit COD Form & Upsells Releasit COD Form & Upsells 0 Pro…" at bounding box center [413, 122] width 164 height 64
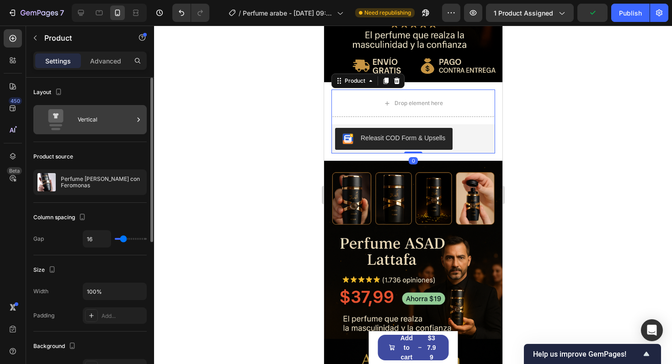
click at [123, 124] on div "Vertical" at bounding box center [106, 119] width 56 height 21
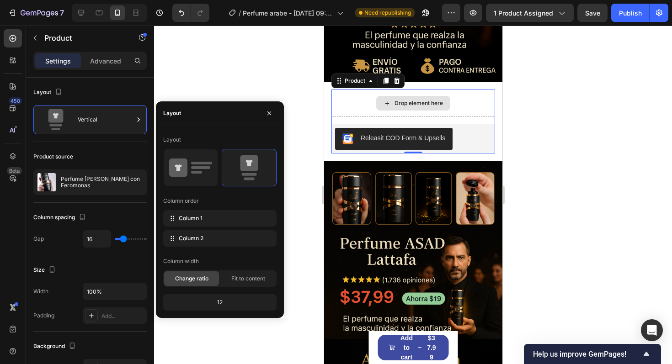
click at [398, 109] on div "Drop element here" at bounding box center [413, 103] width 74 height 15
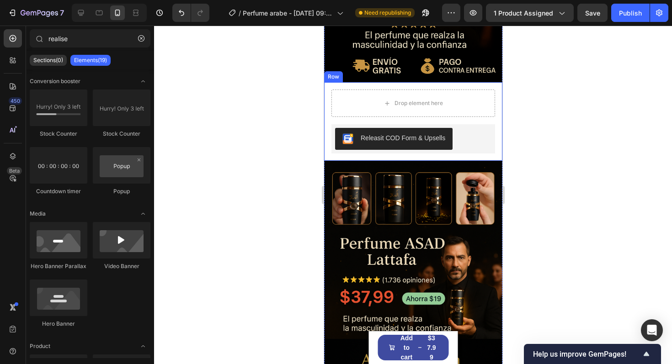
click at [329, 137] on div "Drop element here Releasit COD Form & Upsells Releasit COD Form & Upsells Produ…" at bounding box center [413, 121] width 178 height 79
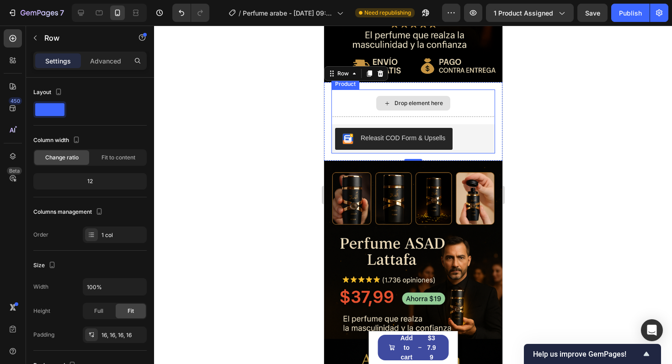
click at [354, 108] on div "Drop element here" at bounding box center [413, 103] width 164 height 27
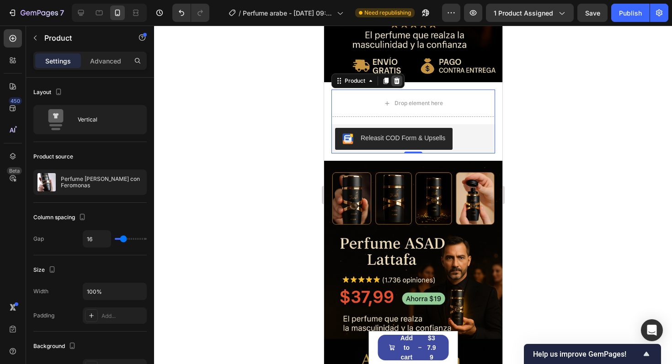
click at [401, 82] on div at bounding box center [396, 80] width 11 height 11
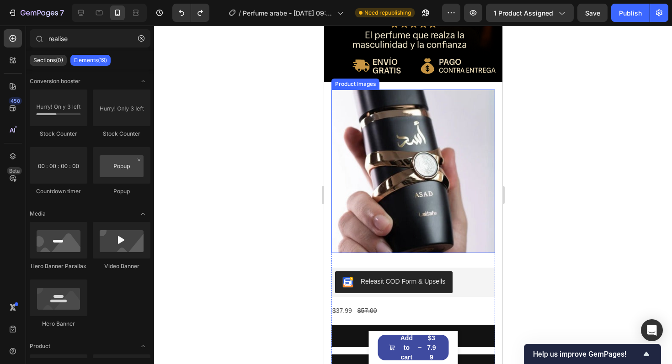
click at [396, 137] on img at bounding box center [413, 172] width 164 height 164
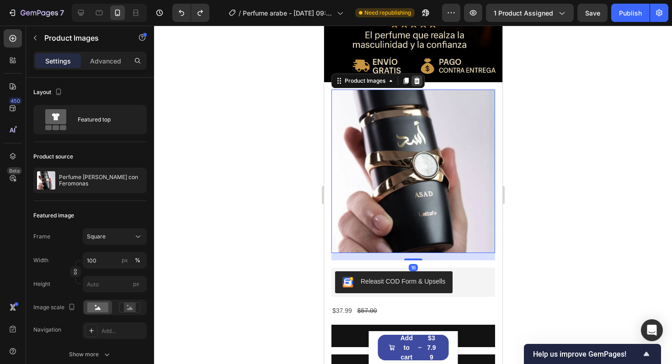
click at [418, 79] on icon at bounding box center [417, 81] width 6 height 6
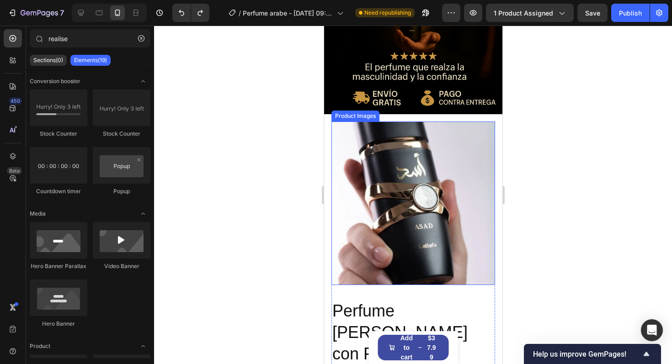
scroll to position [262, 0]
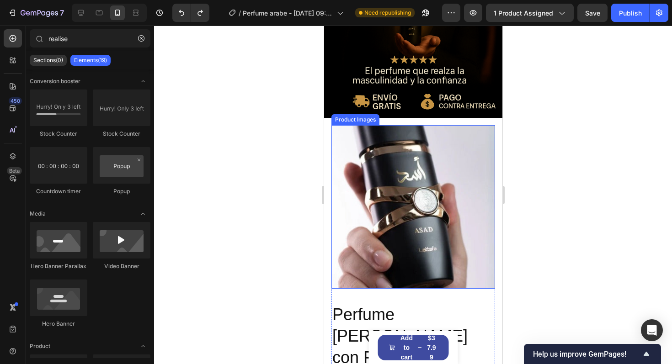
click at [412, 172] on img at bounding box center [413, 207] width 164 height 164
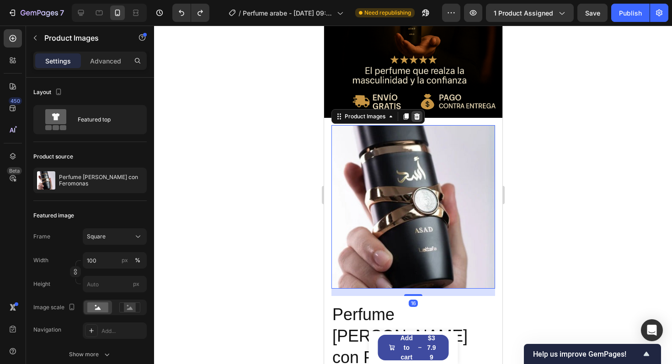
click at [421, 119] on div at bounding box center [416, 116] width 11 height 11
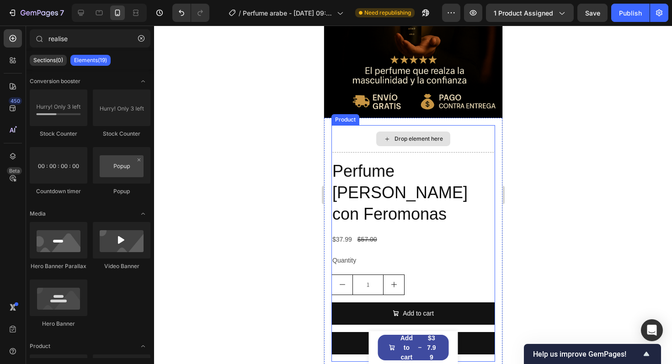
click at [412, 132] on div "Drop element here" at bounding box center [413, 139] width 74 height 15
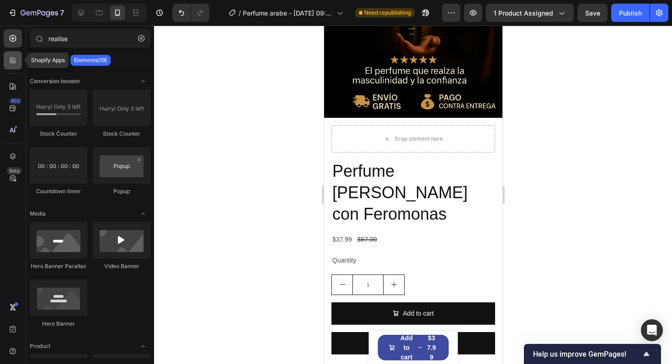
click at [18, 63] on div at bounding box center [13, 60] width 18 height 18
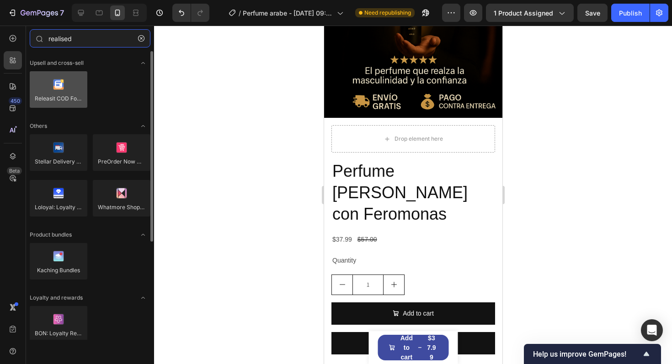
type input "realised"
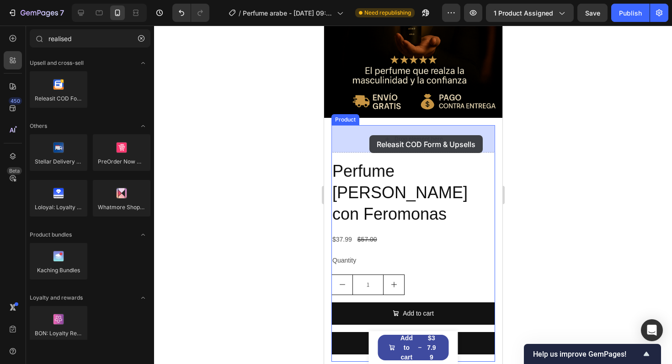
drag, startPoint x: 378, startPoint y: 115, endPoint x: 369, endPoint y: 135, distance: 22.1
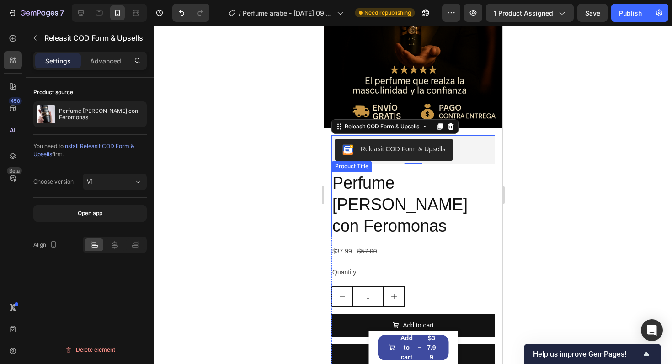
scroll to position [254, 0]
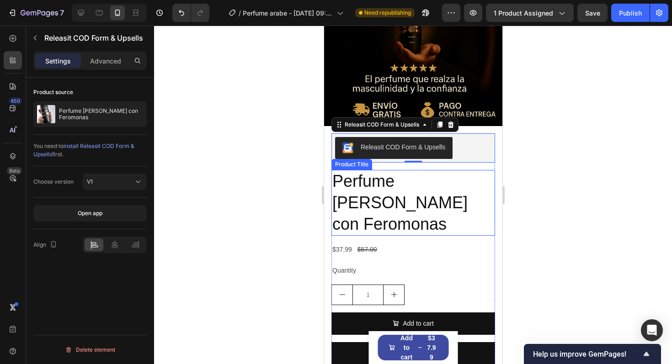
click at [410, 198] on h2 "Perfume [PERSON_NAME] con Feromonas" at bounding box center [413, 203] width 164 height 66
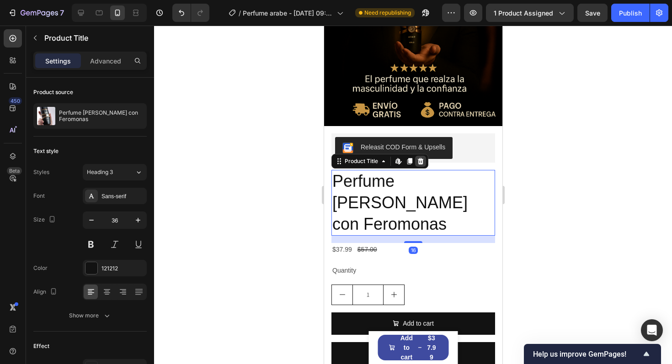
click at [419, 165] on icon at bounding box center [421, 161] width 6 height 6
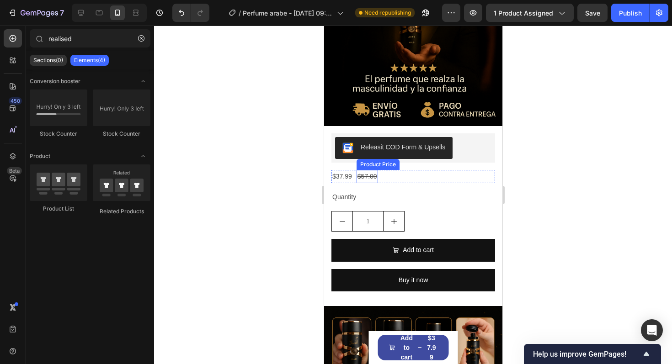
click at [367, 177] on div "$57.00" at bounding box center [366, 176] width 21 height 13
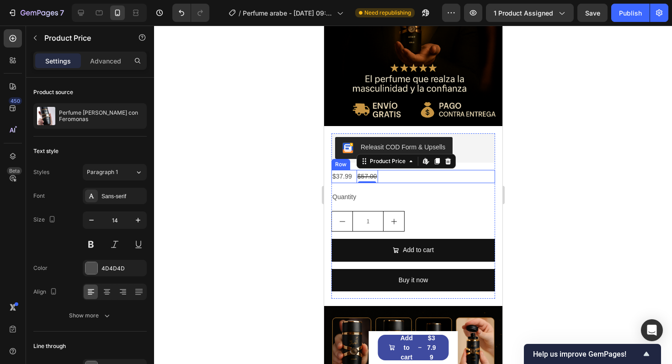
click at [410, 173] on div "$37.99 Product Price Product Price $57.00 Product Price Edit content in Shopify…" at bounding box center [413, 176] width 164 height 13
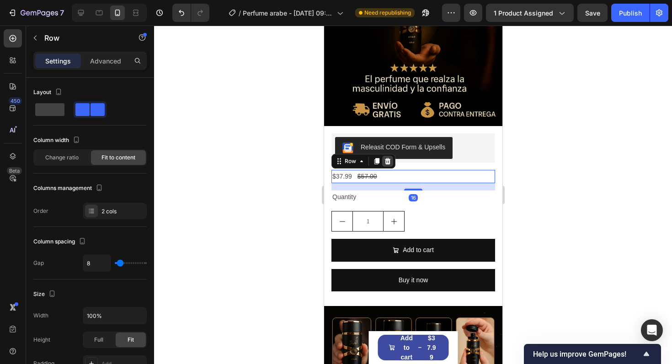
click at [388, 165] on icon at bounding box center [387, 161] width 7 height 7
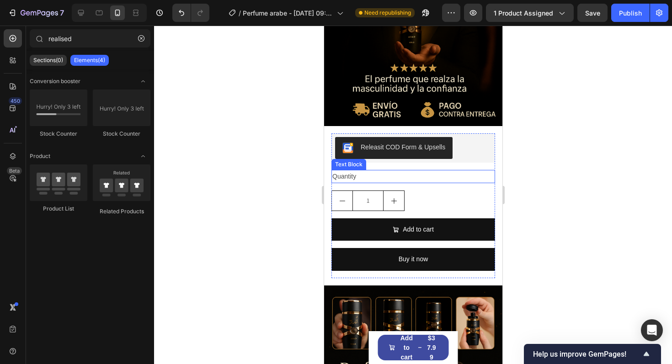
click at [375, 177] on div "Quantity" at bounding box center [413, 176] width 164 height 13
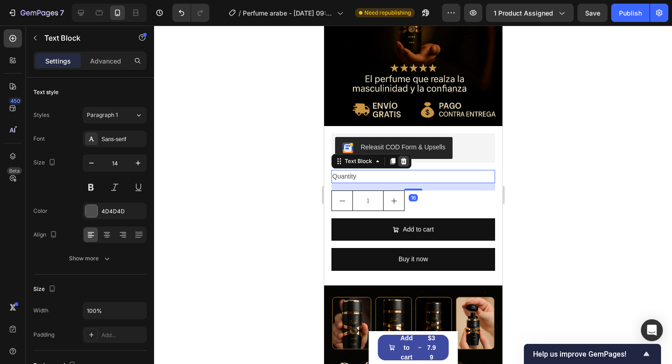
click at [400, 164] on icon at bounding box center [403, 161] width 7 height 7
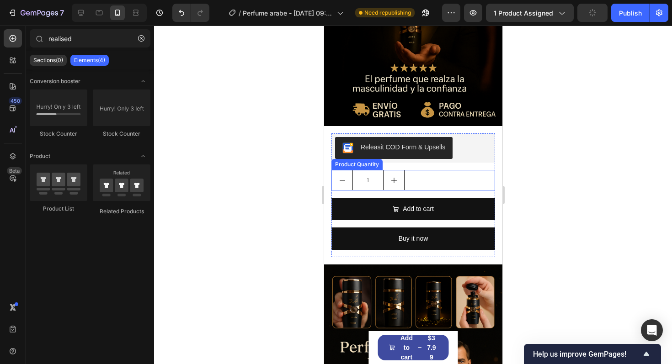
click at [430, 188] on div "1" at bounding box center [413, 180] width 164 height 21
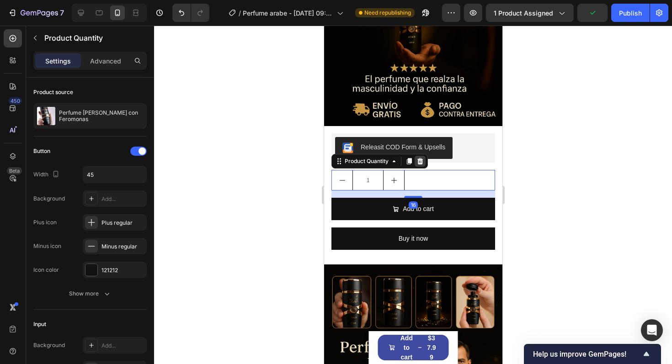
click at [421, 163] on icon at bounding box center [420, 161] width 6 height 6
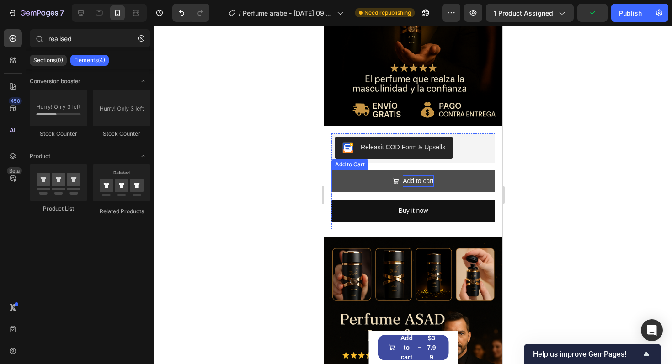
click at [424, 180] on div "Add to cart" at bounding box center [417, 181] width 31 height 11
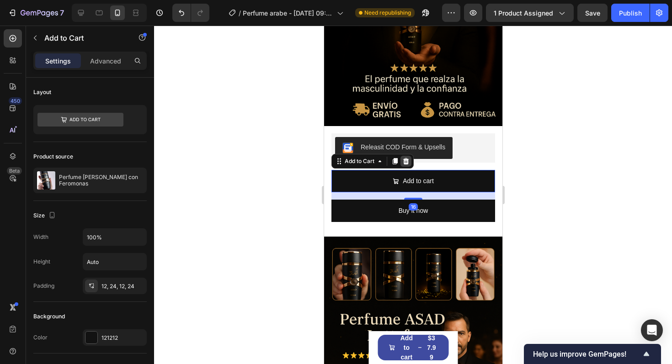
click at [405, 161] on icon at bounding box center [405, 161] width 7 height 7
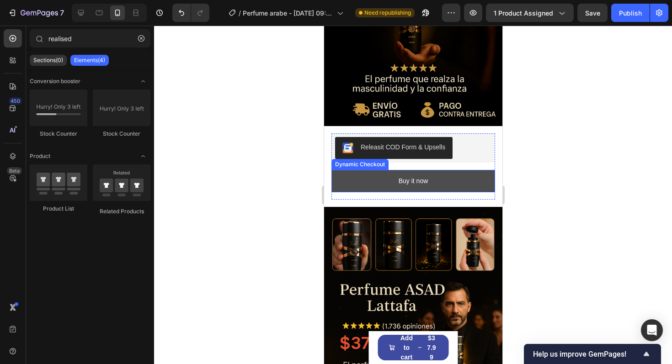
click at [393, 183] on button "Buy it now" at bounding box center [413, 181] width 164 height 22
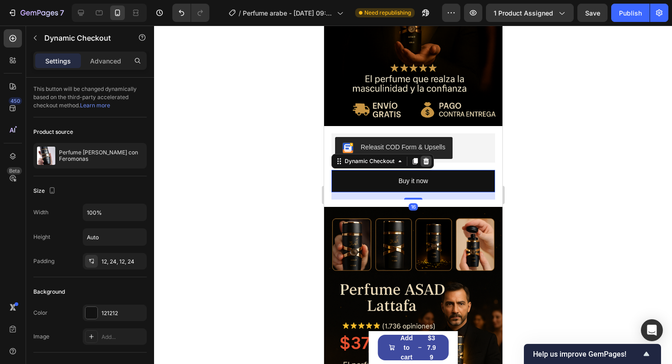
click at [427, 162] on icon at bounding box center [426, 161] width 6 height 6
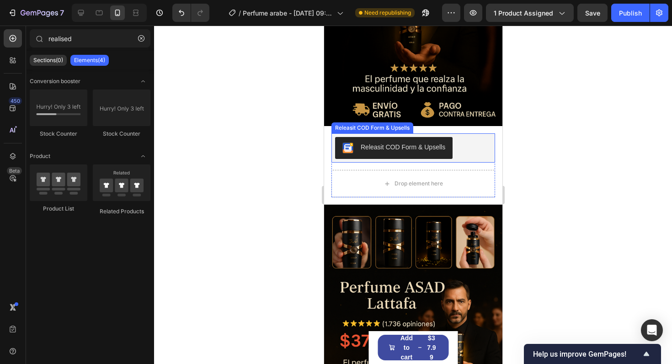
click at [455, 147] on div "Releasit COD Form & Upsells" at bounding box center [413, 148] width 156 height 22
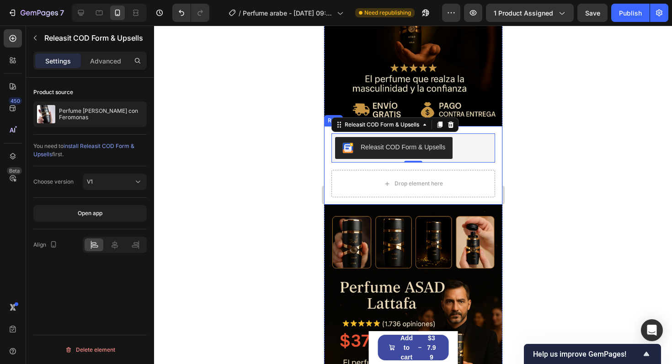
click at [327, 144] on div "Releasit COD Form & Upsells Releasit COD Form & Upsells 0 Drop element here Pro…" at bounding box center [413, 165] width 178 height 79
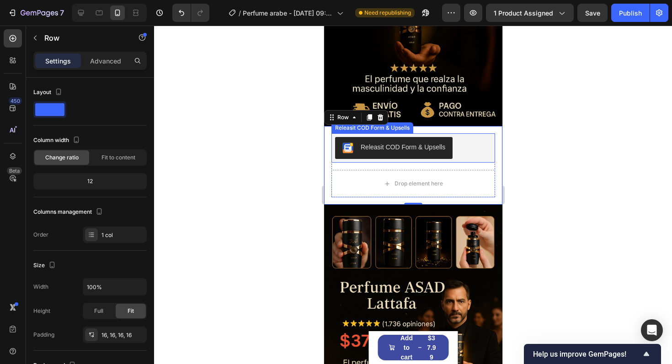
click at [384, 151] on div "Releasit COD Form & Upsells" at bounding box center [402, 148] width 85 height 10
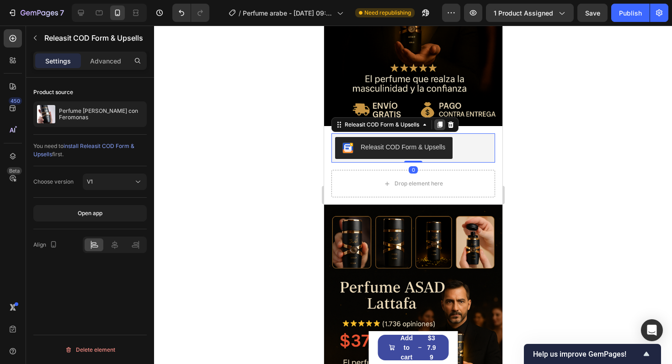
click at [442, 124] on icon at bounding box center [439, 125] width 5 height 6
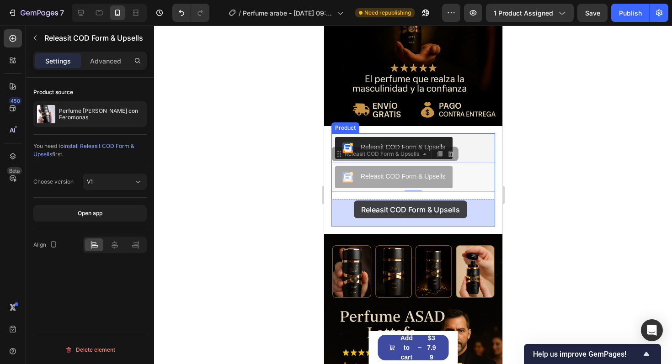
drag, startPoint x: 337, startPoint y: 156, endPoint x: 354, endPoint y: 201, distance: 47.5
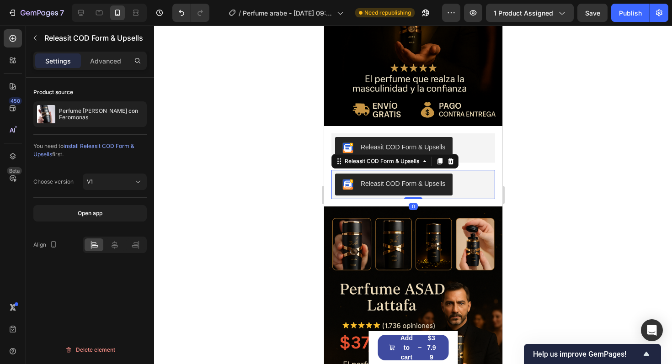
click at [464, 193] on div "Releasit COD Form & Upsells" at bounding box center [413, 185] width 156 height 22
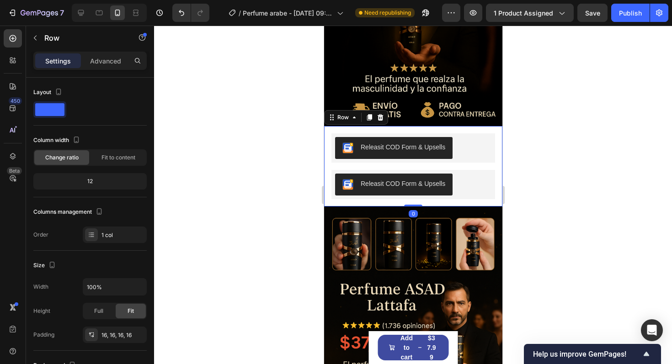
click at [327, 147] on div "Releasit COD Form & Upsells Releasit COD Form & Upsells Releasit COD Form & Ups…" at bounding box center [413, 166] width 178 height 80
click at [112, 57] on p "Advanced" at bounding box center [105, 61] width 31 height 10
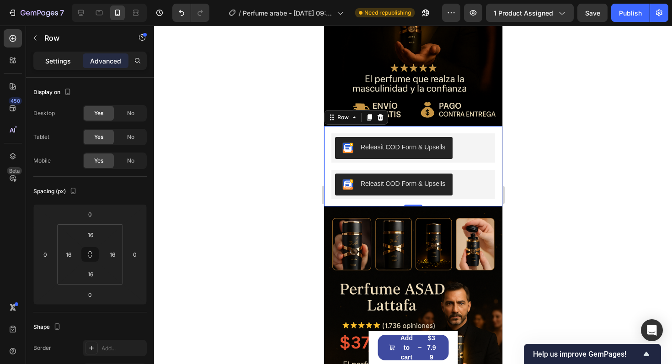
click at [54, 66] on div "Settings" at bounding box center [58, 61] width 46 height 15
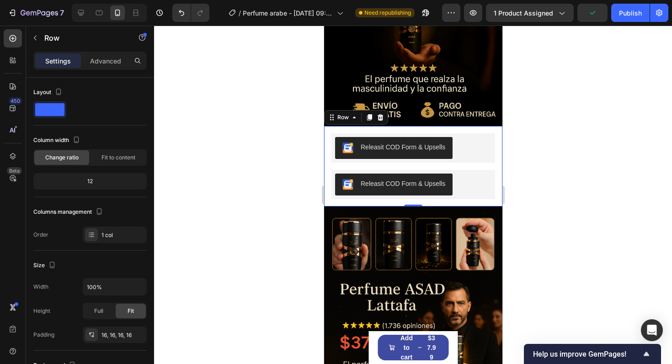
click at [497, 155] on div "Releasit COD Form & Upsells Releasit COD Form & Upsells Releasit COD Form & Ups…" at bounding box center [413, 166] width 178 height 80
click at [342, 112] on div "Row" at bounding box center [342, 117] width 33 height 11
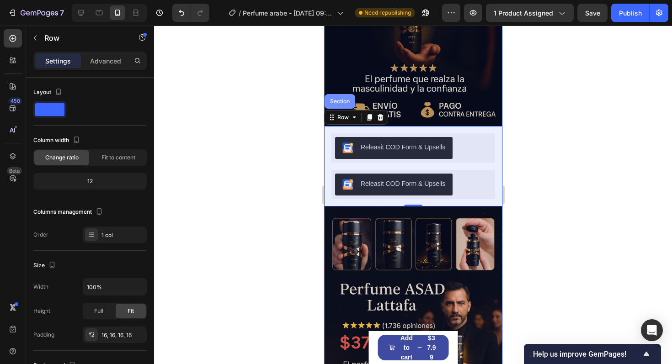
click at [338, 96] on div "Section" at bounding box center [339, 101] width 31 height 15
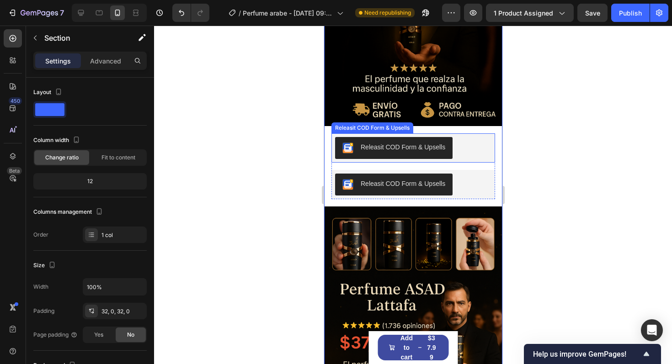
click at [370, 156] on button "Releasit COD Form & Upsells" at bounding box center [394, 148] width 118 height 22
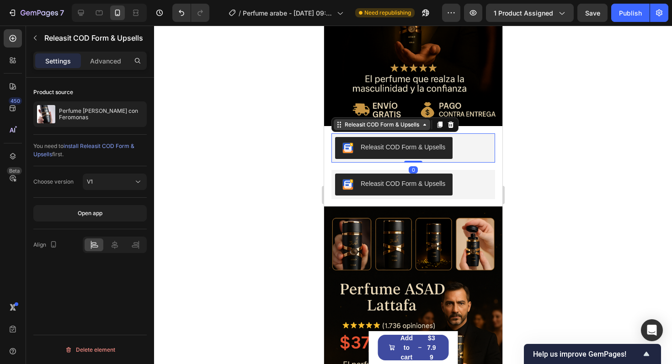
click at [379, 128] on div "Releasit COD Form & Upsells" at bounding box center [382, 125] width 78 height 8
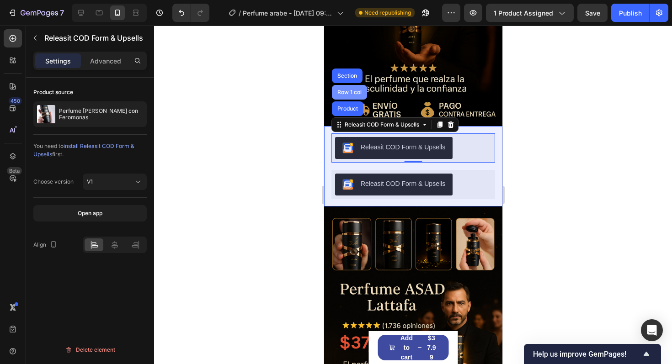
click at [356, 98] on div "Row 1 col" at bounding box center [349, 92] width 35 height 15
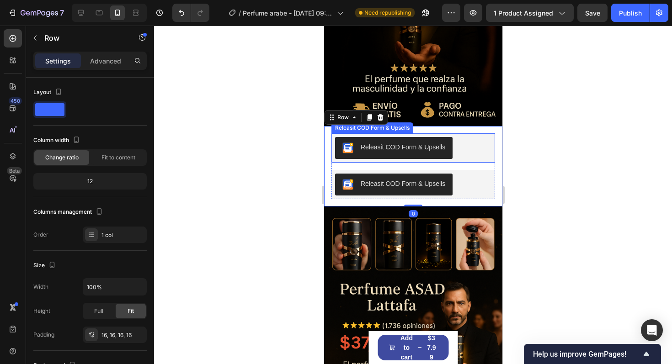
click at [355, 151] on div "Releasit COD Form & Upsells" at bounding box center [393, 148] width 103 height 11
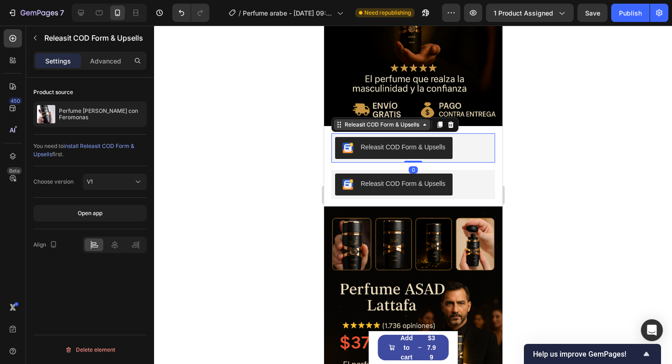
click at [343, 127] on div "Releasit COD Form & Upsells" at bounding box center [382, 125] width 78 height 8
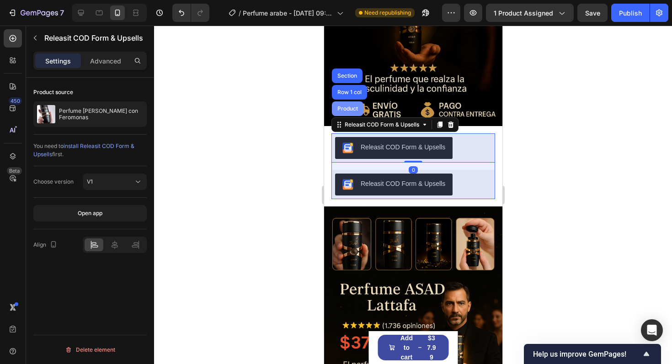
click at [335, 106] on div "Product" at bounding box center [347, 108] width 24 height 5
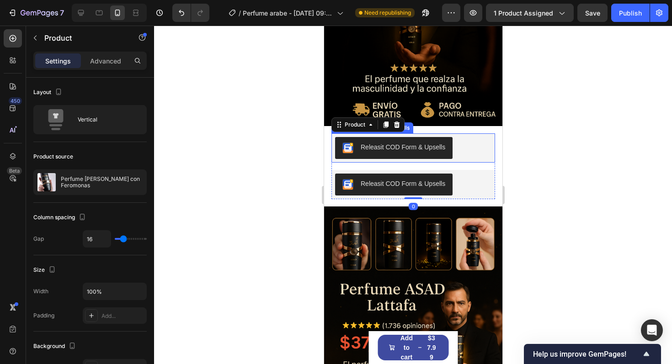
click at [348, 151] on img "Releasit COD Form & Upsells" at bounding box center [347, 148] width 11 height 11
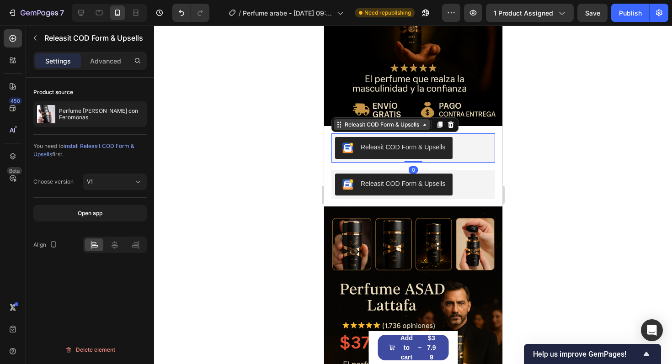
click at [357, 122] on div "Releasit COD Form & Upsells" at bounding box center [382, 125] width 78 height 8
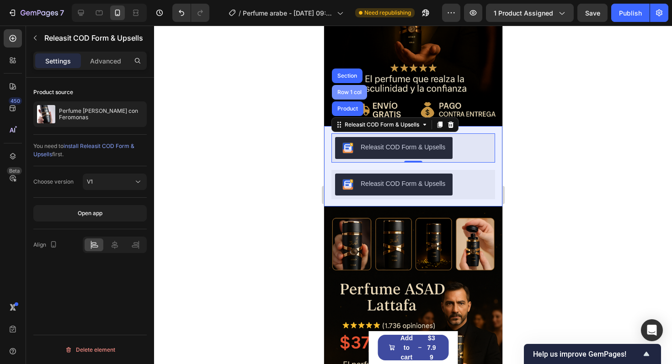
click at [348, 86] on div "Row 1 col" at bounding box center [349, 92] width 35 height 15
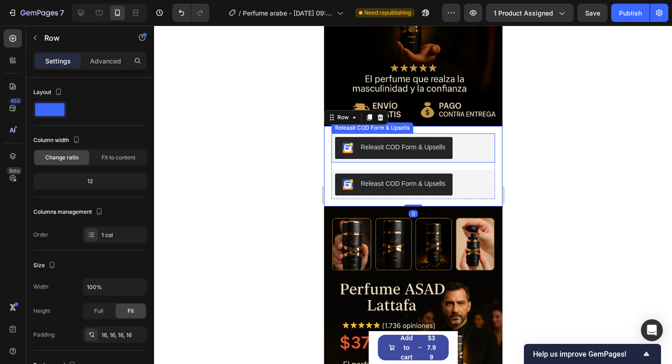
click at [352, 148] on img "Releasit COD Form & Upsells" at bounding box center [347, 148] width 11 height 11
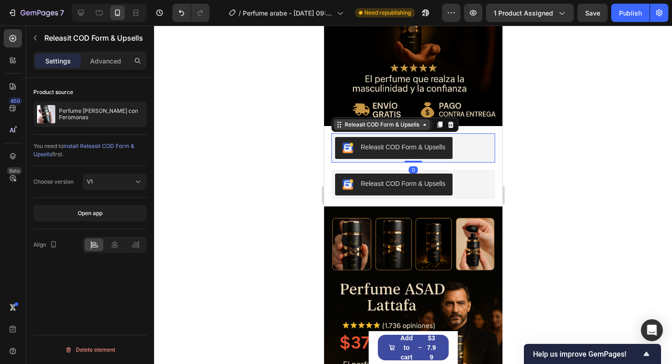
click at [360, 128] on div "Releasit COD Form & Upsells" at bounding box center [382, 125] width 78 height 8
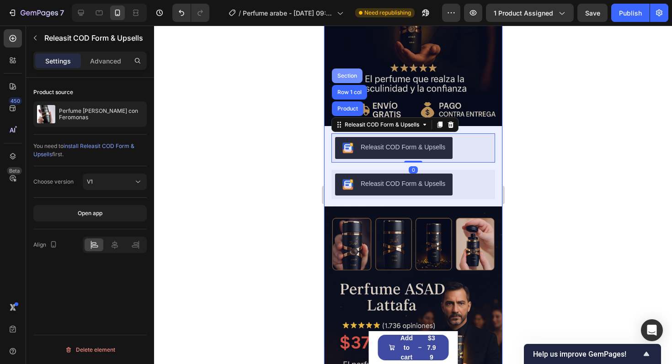
click at [346, 75] on div "Section" at bounding box center [346, 75] width 23 height 5
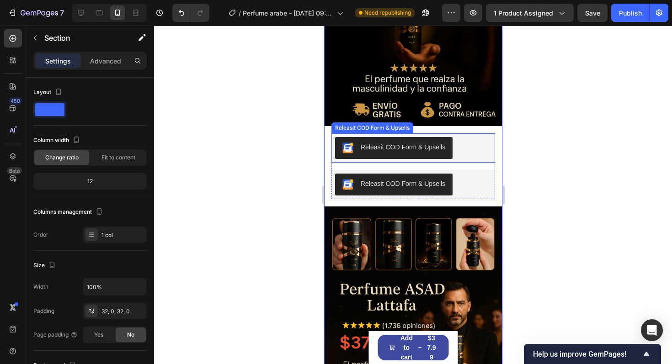
click at [352, 140] on button "Releasit COD Form & Upsells" at bounding box center [394, 148] width 118 height 22
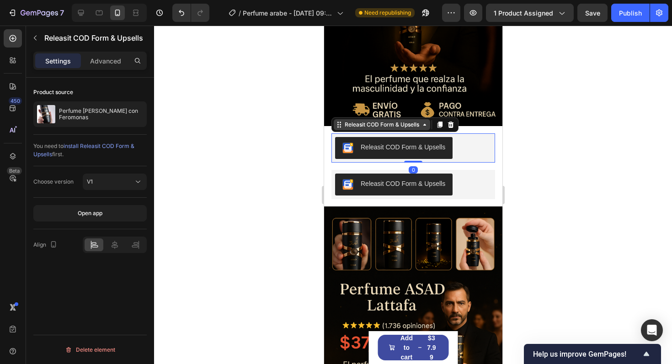
click at [359, 126] on div "Releasit COD Form & Upsells" at bounding box center [382, 125] width 78 height 8
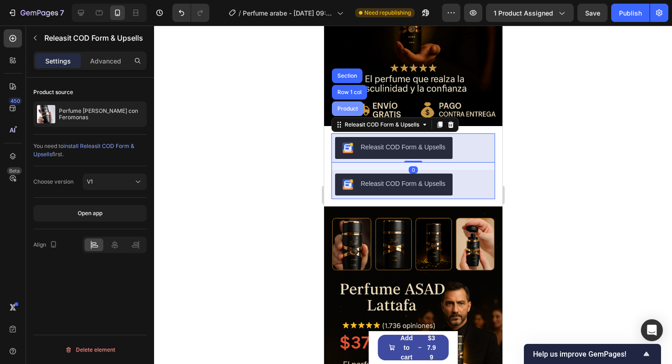
click at [352, 113] on div "Product" at bounding box center [348, 109] width 32 height 15
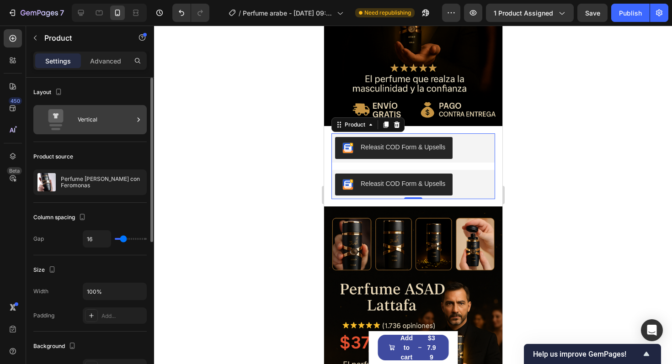
click at [100, 118] on div "Vertical" at bounding box center [106, 119] width 56 height 21
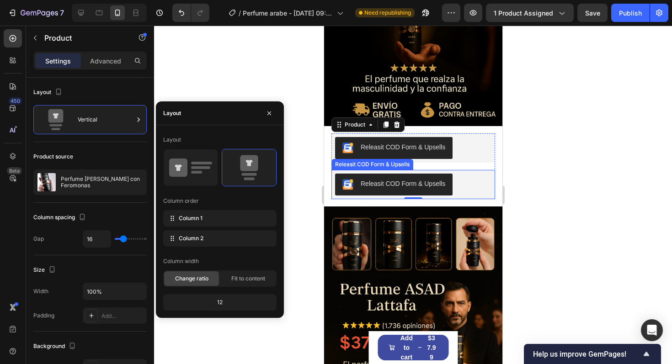
click at [424, 181] on div "Releasit COD Form & Upsells" at bounding box center [402, 184] width 85 height 10
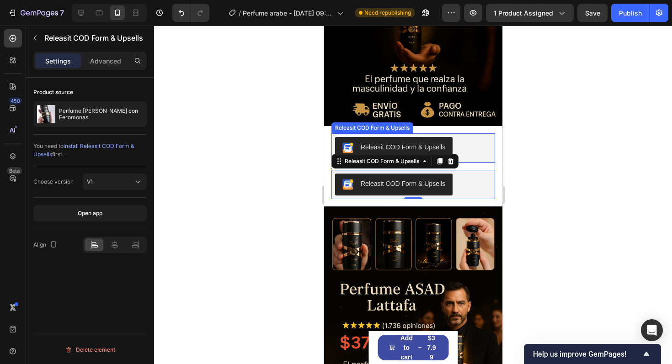
click at [467, 148] on div "Releasit COD Form & Upsells" at bounding box center [413, 148] width 156 height 22
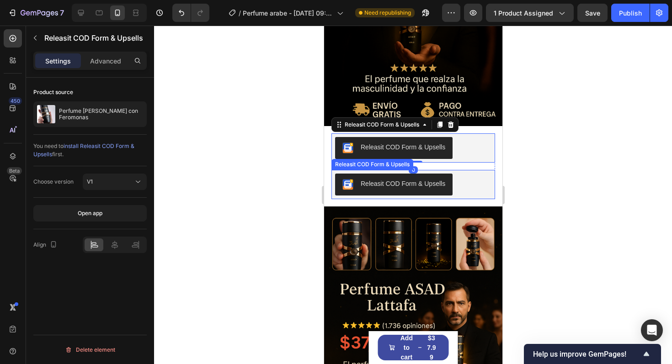
click at [350, 184] on img "Releasit COD Form & Upsells" at bounding box center [347, 184] width 11 height 11
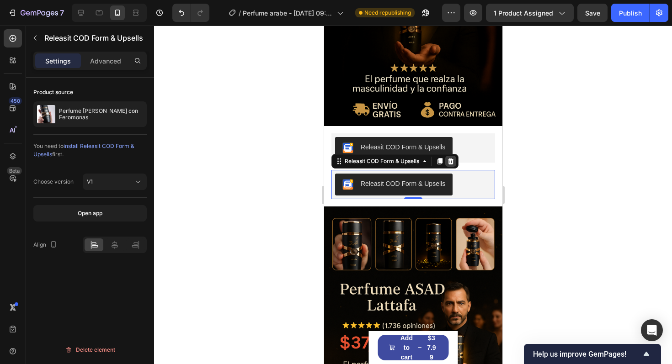
click at [455, 160] on div at bounding box center [450, 161] width 11 height 11
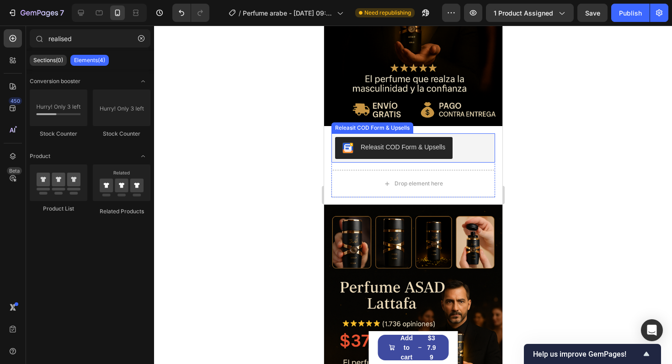
click at [466, 153] on div "Releasit COD Form & Upsells" at bounding box center [413, 148] width 156 height 22
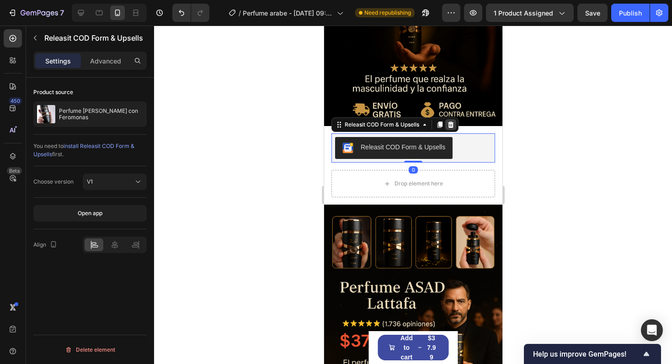
click at [453, 125] on icon at bounding box center [451, 125] width 6 height 6
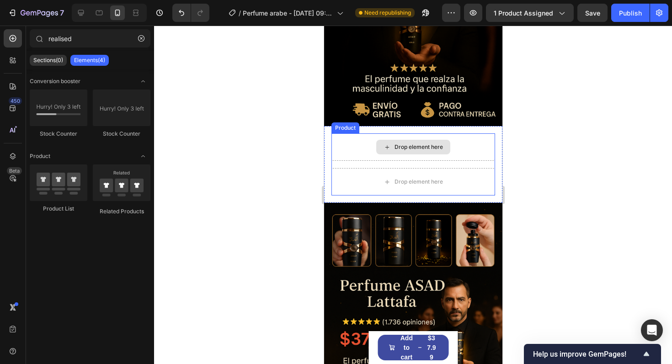
click at [443, 151] on div "Drop element here" at bounding box center [413, 147] width 74 height 15
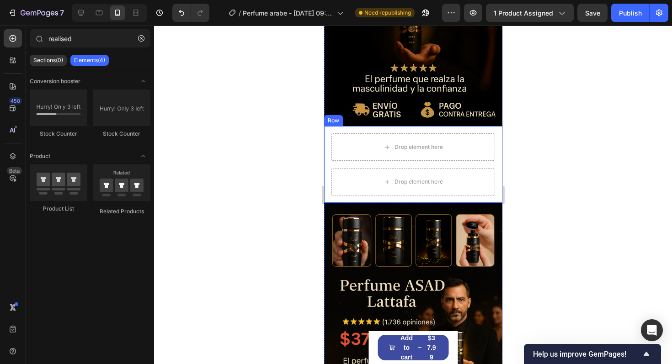
click at [327, 146] on div "Drop element here Drop element here Product Row" at bounding box center [413, 164] width 178 height 77
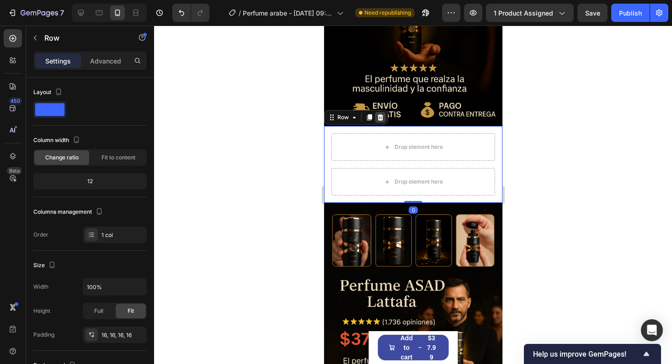
click at [380, 118] on icon at bounding box center [379, 117] width 7 height 7
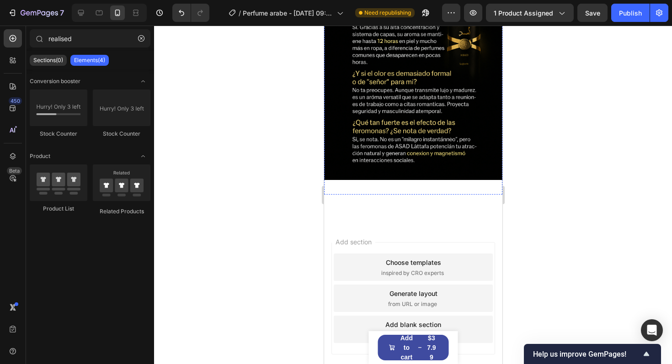
scroll to position [2818, 0]
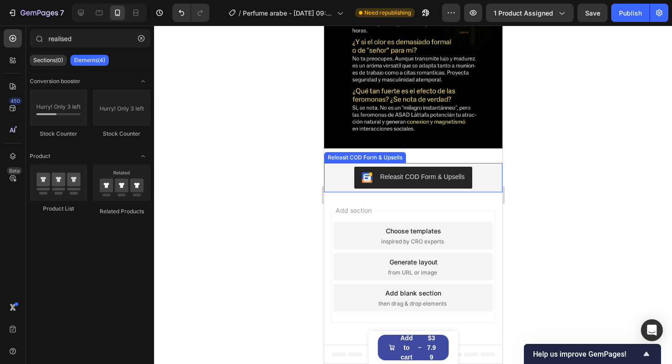
click at [345, 170] on div "Releasit COD Form & Upsells" at bounding box center [412, 178] width 171 height 22
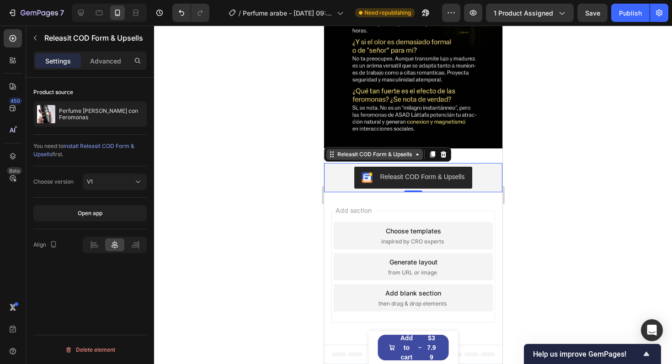
click at [335, 156] on icon at bounding box center [331, 154] width 7 height 7
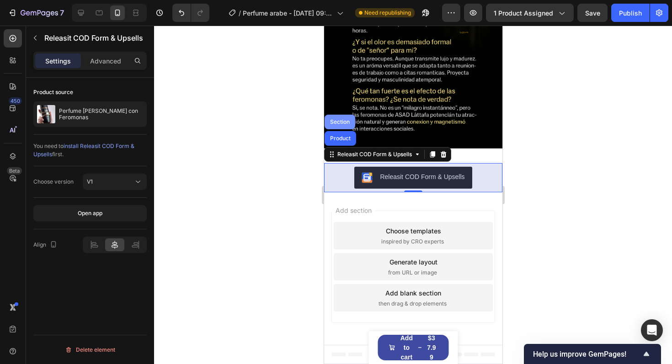
click at [336, 119] on div "Section" at bounding box center [339, 121] width 23 height 5
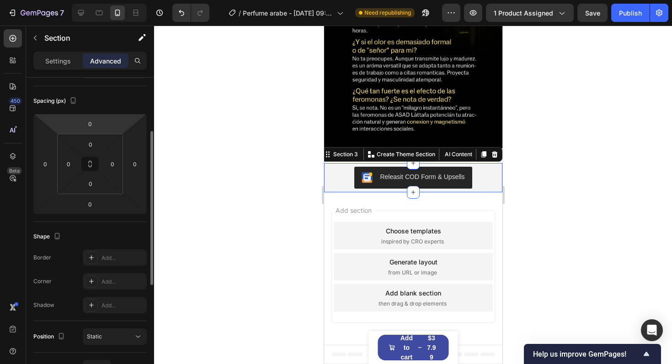
scroll to position [0, 0]
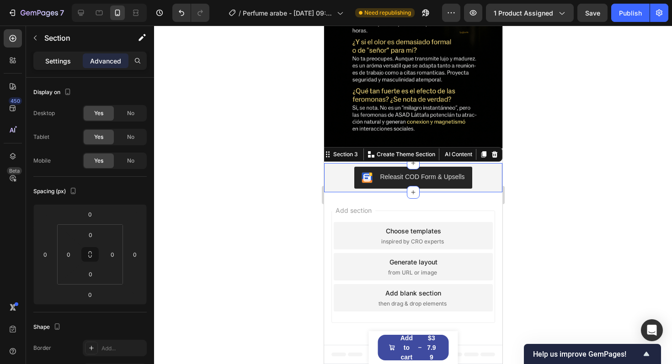
click at [54, 58] on p "Settings" at bounding box center [58, 61] width 26 height 10
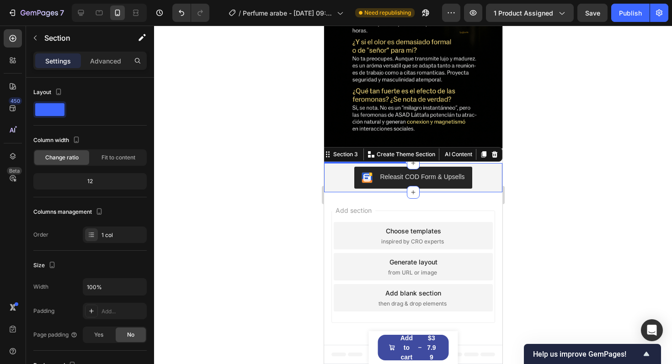
click at [340, 177] on div "Releasit COD Form & Upsells" at bounding box center [412, 178] width 171 height 22
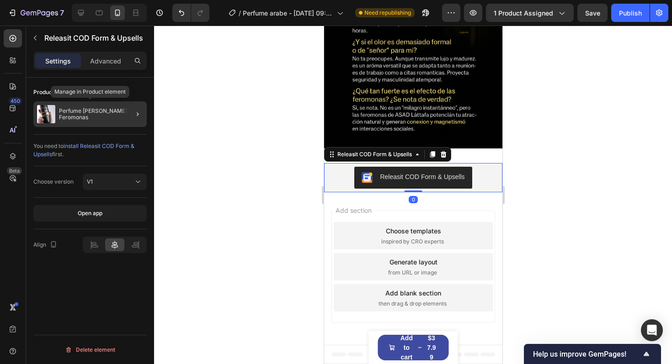
click at [91, 126] on div "Perfume [PERSON_NAME] con Feromonas" at bounding box center [89, 115] width 113 height 26
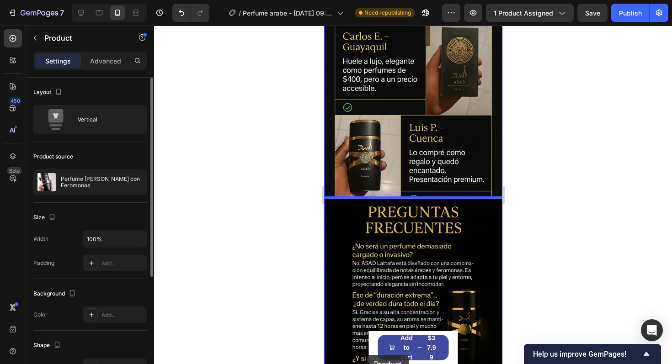
scroll to position [2533, 0]
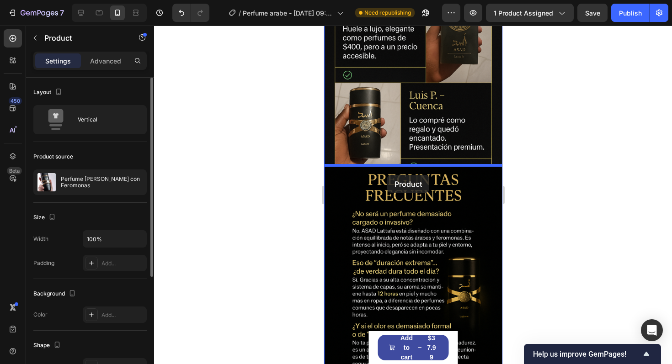
drag, startPoint x: 334, startPoint y: 159, endPoint x: 387, endPoint y: 176, distance: 55.4
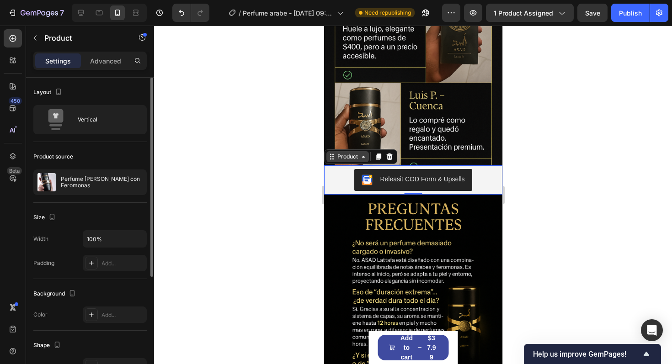
click at [336, 160] on div "Product" at bounding box center [347, 157] width 24 height 8
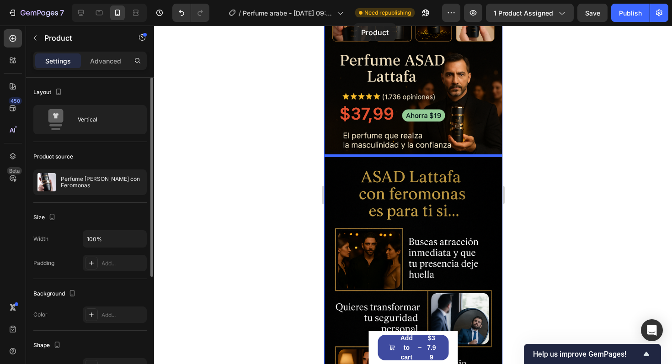
scroll to position [363, 0]
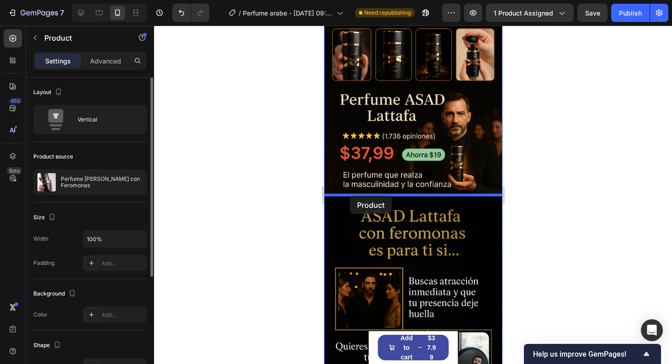
drag, startPoint x: 331, startPoint y: 160, endPoint x: 349, endPoint y: 196, distance: 40.9
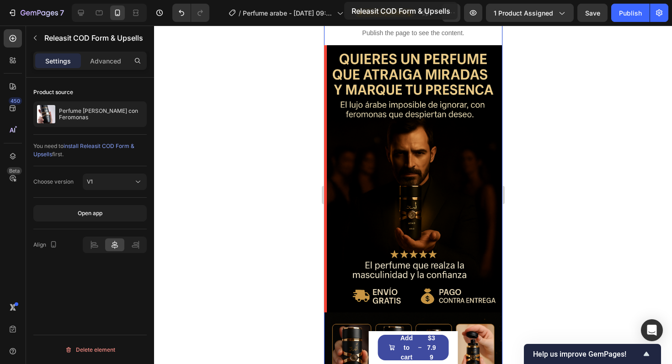
scroll to position [0, 0]
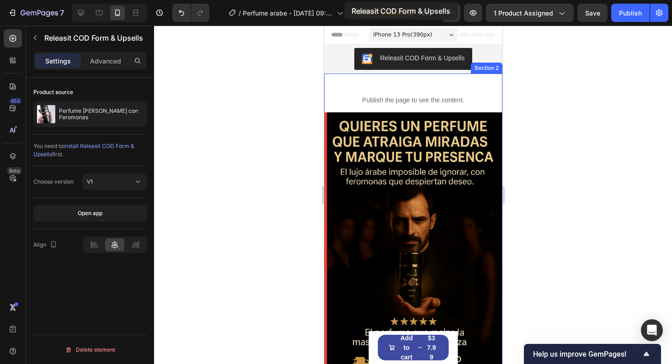
drag, startPoint x: 331, startPoint y: 53, endPoint x: 344, endPoint y: 3, distance: 51.6
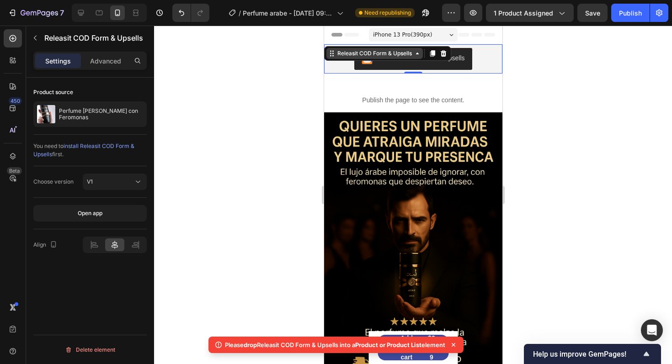
click at [334, 54] on icon at bounding box center [331, 53] width 7 height 7
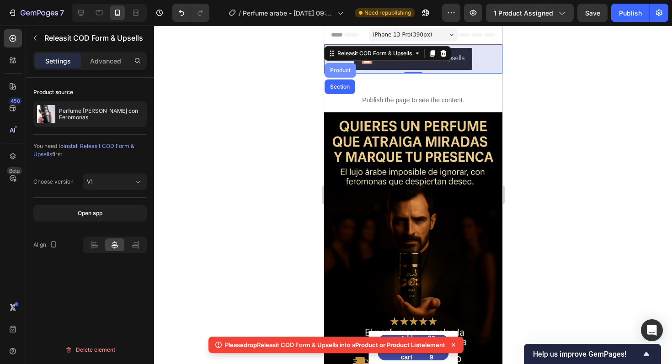
click at [337, 72] on div "Product" at bounding box center [340, 70] width 24 height 5
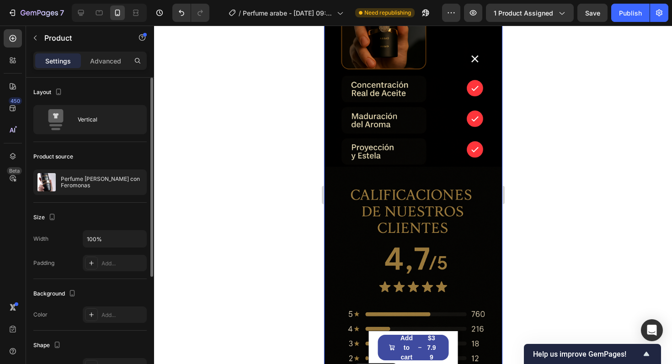
scroll to position [2051, 0]
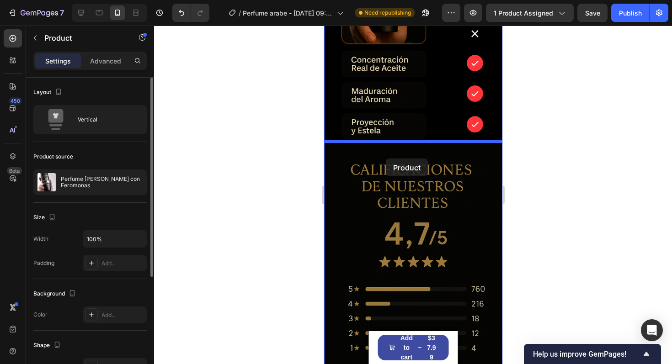
drag, startPoint x: 332, startPoint y: 54, endPoint x: 386, endPoint y: 159, distance: 117.4
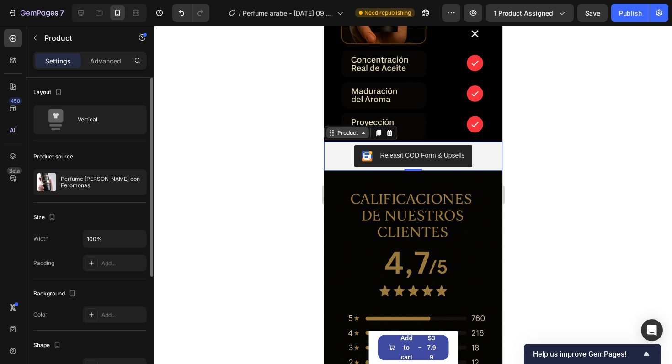
click at [335, 132] on icon at bounding box center [331, 132] width 7 height 7
click at [332, 133] on icon at bounding box center [331, 132] width 7 height 7
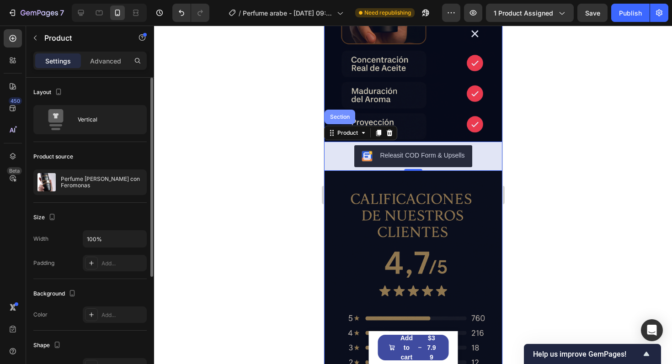
click at [336, 123] on div "Section" at bounding box center [339, 117] width 31 height 15
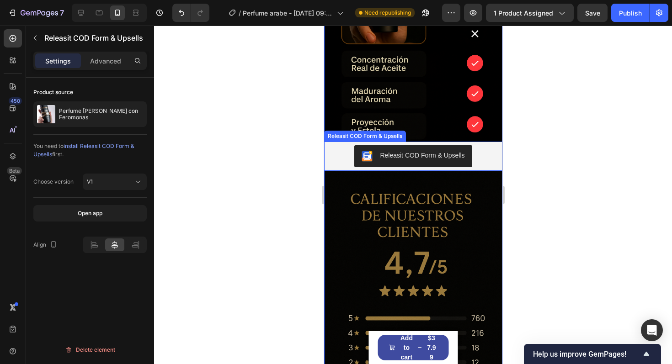
click at [340, 156] on div "Releasit COD Form & Upsells" at bounding box center [412, 156] width 171 height 22
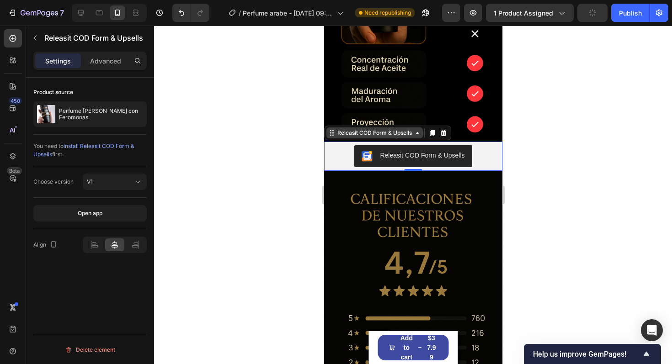
click at [332, 138] on div "Releasit COD Form & Upsells" at bounding box center [374, 133] width 96 height 11
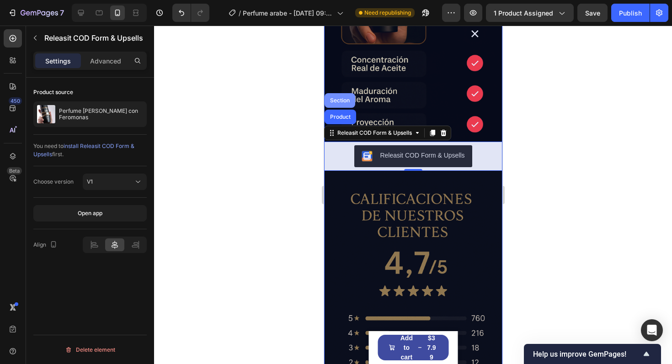
click at [338, 100] on div "Section" at bounding box center [339, 100] width 23 height 5
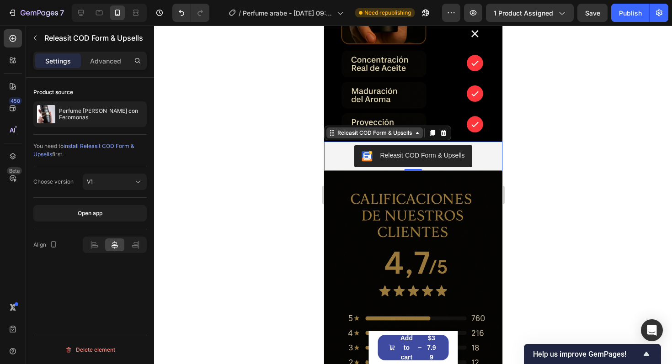
click at [329, 129] on icon at bounding box center [331, 132] width 7 height 7
click at [430, 135] on icon at bounding box center [432, 132] width 7 height 7
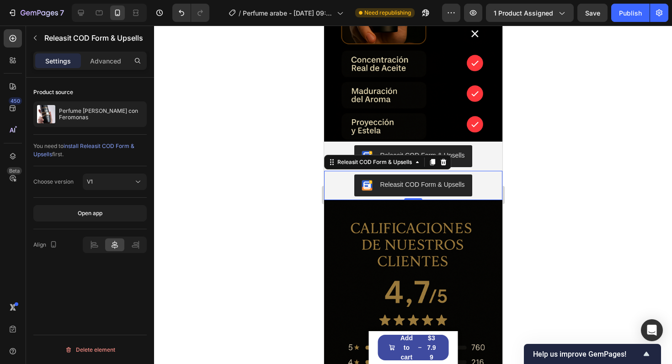
click at [334, 191] on div "Releasit COD Form & Upsells" at bounding box center [412, 186] width 171 height 22
click at [338, 155] on div "Releasit COD Form & Upsells" at bounding box center [387, 162] width 127 height 15
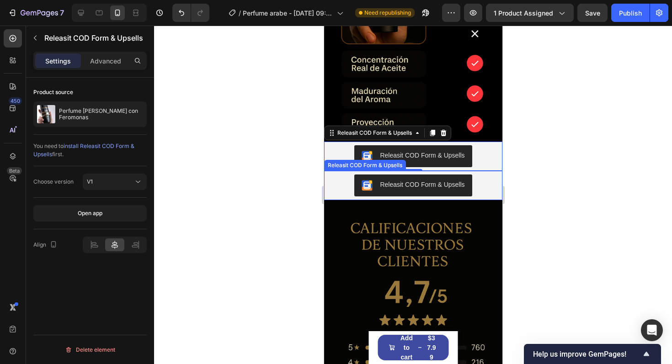
click at [334, 173] on div "Releasit COD Form & Upsells" at bounding box center [413, 185] width 178 height 29
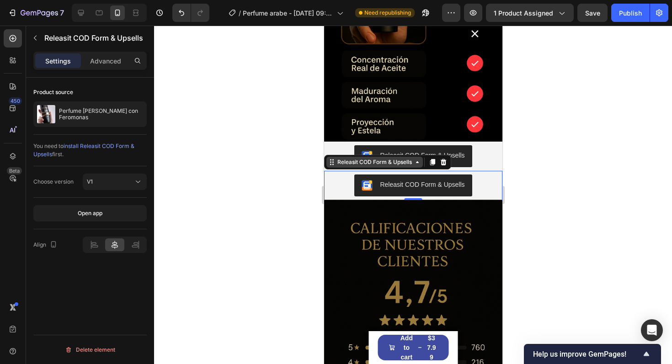
click at [332, 163] on icon at bounding box center [331, 162] width 7 height 7
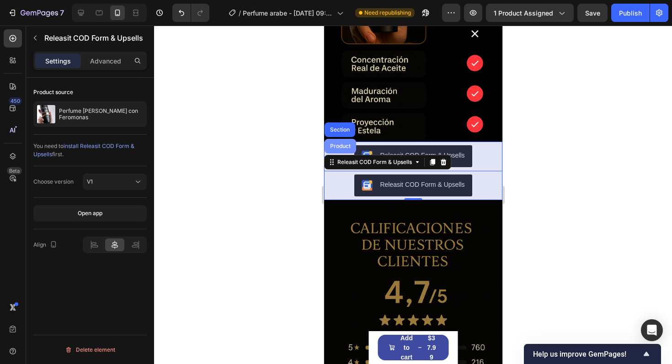
click at [338, 141] on div "Product" at bounding box center [340, 146] width 32 height 15
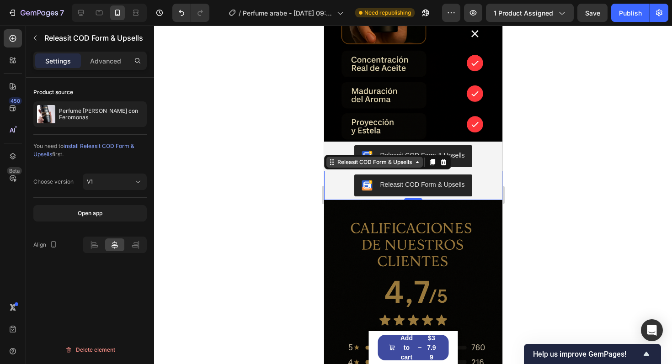
click at [328, 166] on icon at bounding box center [331, 162] width 7 height 7
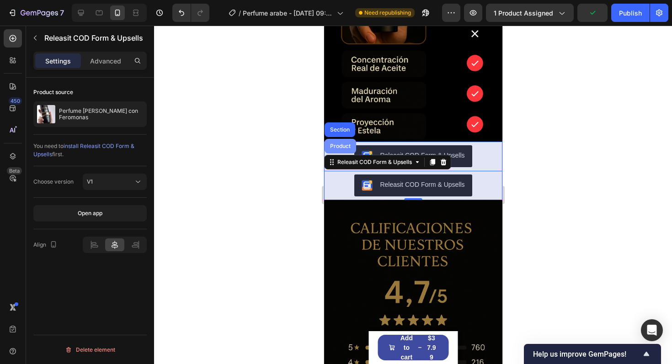
click at [338, 146] on div "Product" at bounding box center [340, 146] width 24 height 5
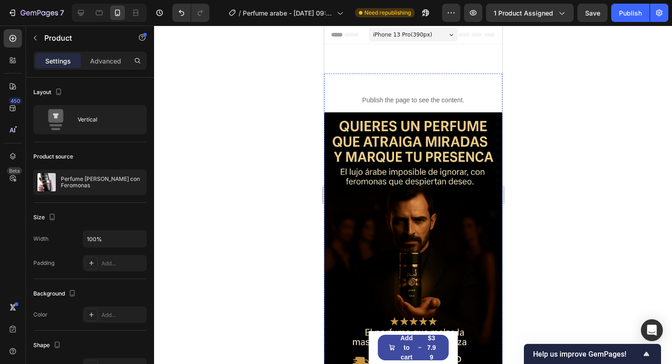
scroll to position [2051, 0]
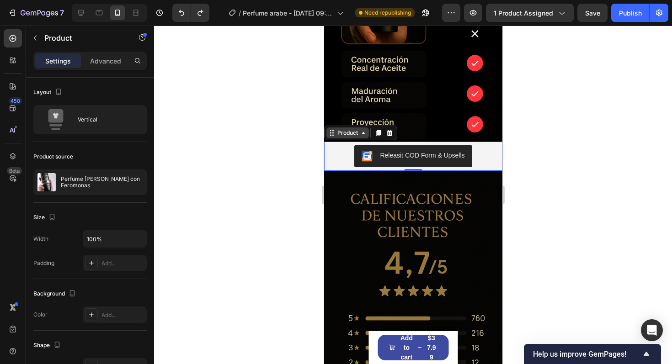
click at [332, 134] on icon at bounding box center [331, 132] width 7 height 7
click at [376, 133] on icon at bounding box center [378, 133] width 5 height 6
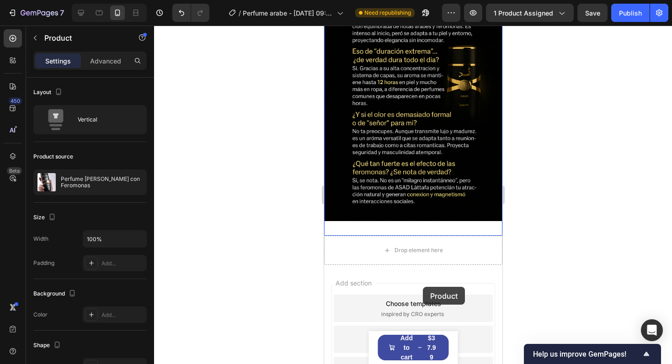
scroll to position [2833, 0]
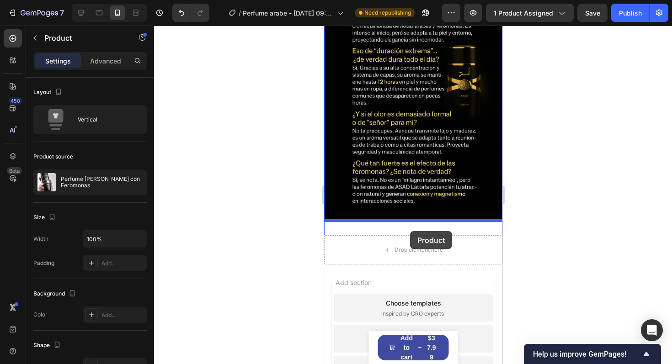
drag, startPoint x: 329, startPoint y: 164, endPoint x: 410, endPoint y: 232, distance: 105.8
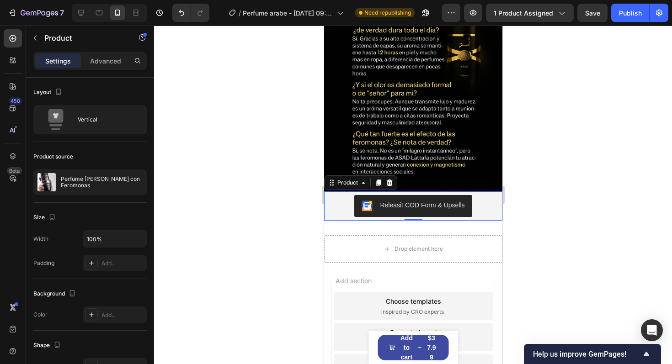
scroll to position [2804, 0]
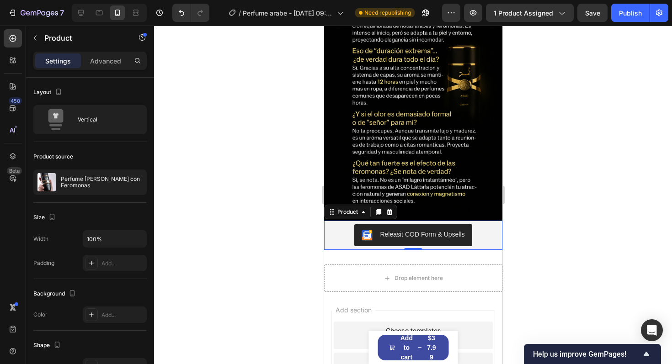
click at [560, 194] on div at bounding box center [413, 195] width 518 height 339
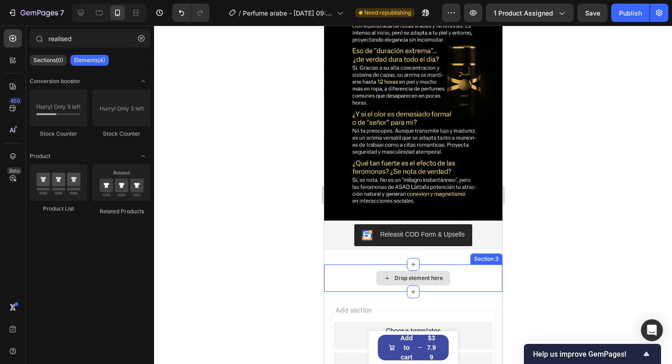
click at [346, 280] on div "Drop element here" at bounding box center [413, 278] width 178 height 27
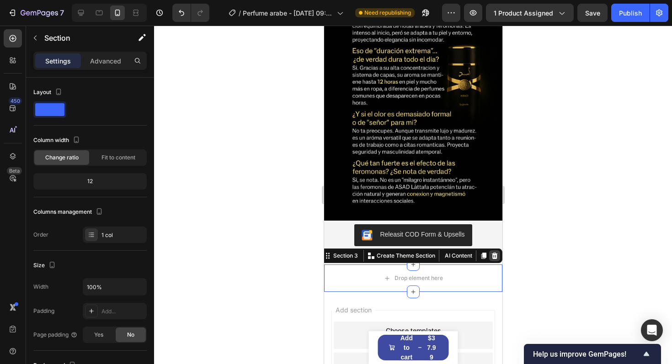
click at [493, 258] on icon at bounding box center [495, 256] width 6 height 6
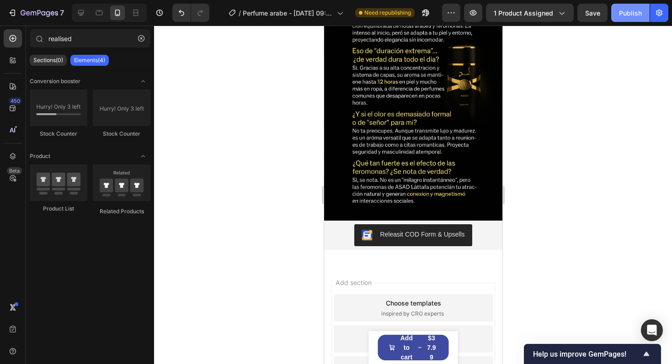
click at [622, 13] on div "Publish" at bounding box center [630, 13] width 23 height 10
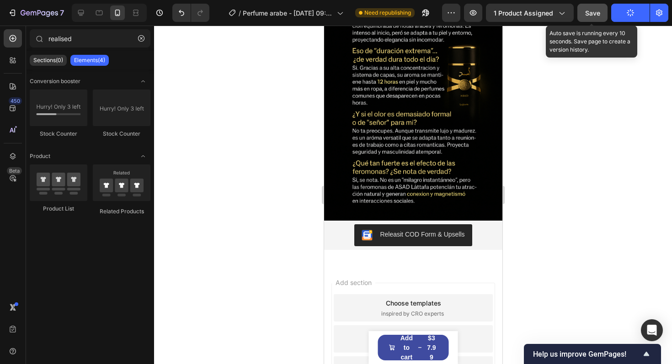
click at [592, 6] on button "Save" at bounding box center [593, 13] width 30 height 18
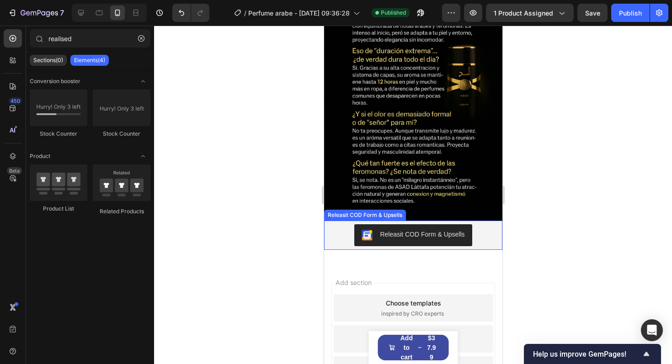
click at [351, 247] on div "Releasit COD Form & Upsells" at bounding box center [413, 235] width 178 height 29
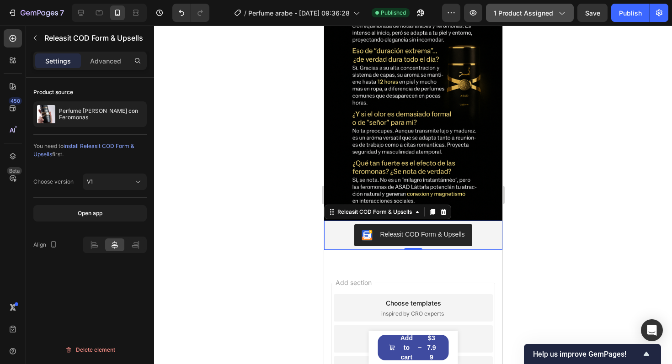
click at [502, 16] on span "1 product assigned" at bounding box center [523, 13] width 59 height 10
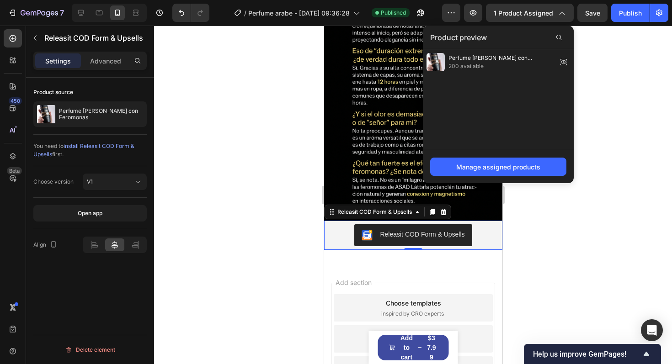
click at [460, 65] on span "200 available" at bounding box center [501, 66] width 105 height 8
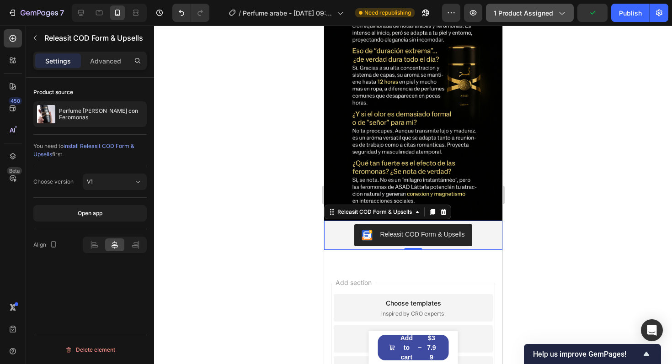
click at [544, 13] on span "1 product assigned" at bounding box center [523, 13] width 59 height 10
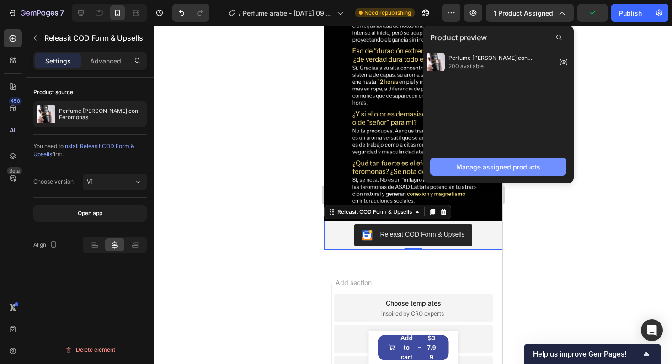
click at [476, 174] on button "Manage assigned products" at bounding box center [498, 167] width 136 height 18
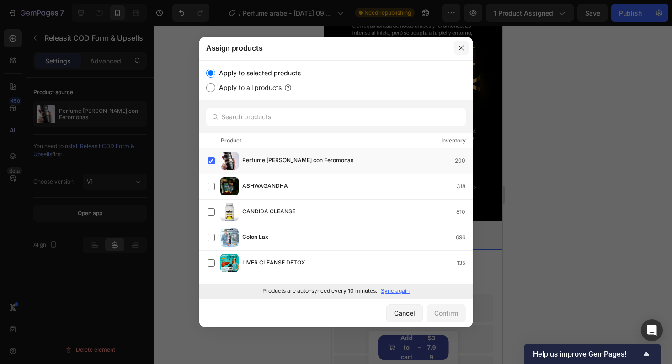
click at [462, 53] on button "button" at bounding box center [461, 48] width 15 height 15
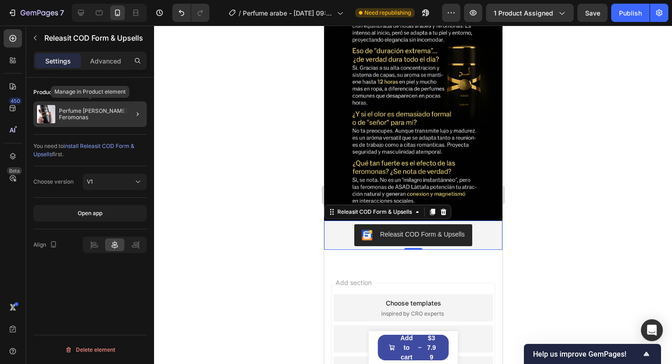
click at [89, 124] on div "Perfume [PERSON_NAME] con Feromonas" at bounding box center [89, 115] width 113 height 26
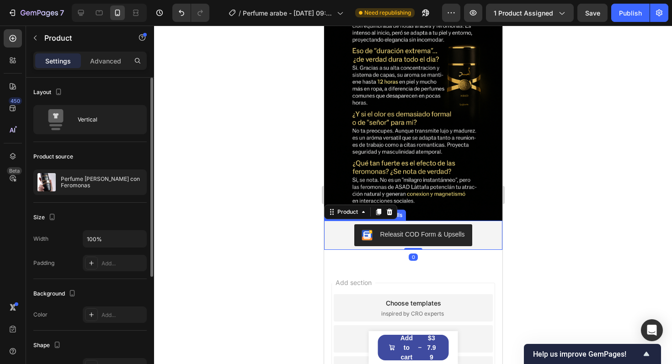
click at [364, 231] on img "Releasit COD Form & Upsells" at bounding box center [366, 235] width 11 height 11
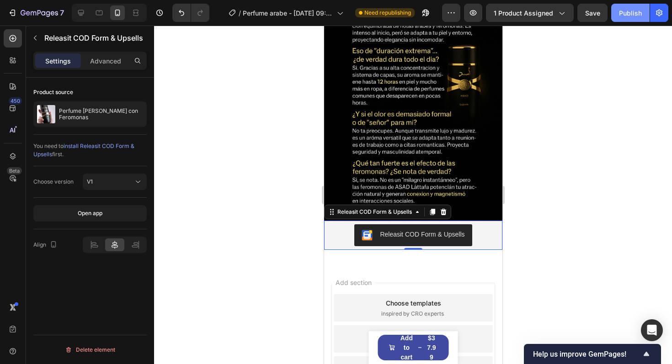
click at [629, 16] on div "Publish" at bounding box center [630, 13] width 23 height 10
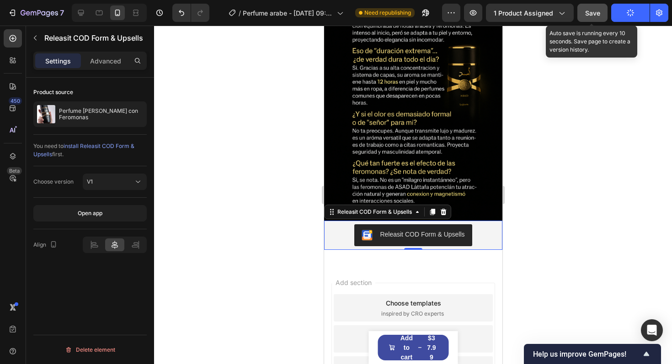
click at [596, 15] on span "Save" at bounding box center [592, 13] width 15 height 8
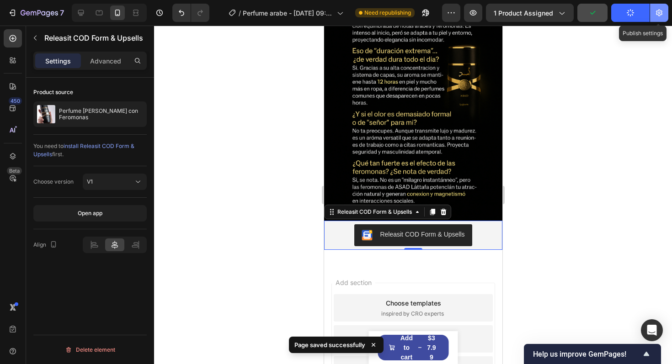
click at [652, 14] on button "button" at bounding box center [659, 13] width 18 height 18
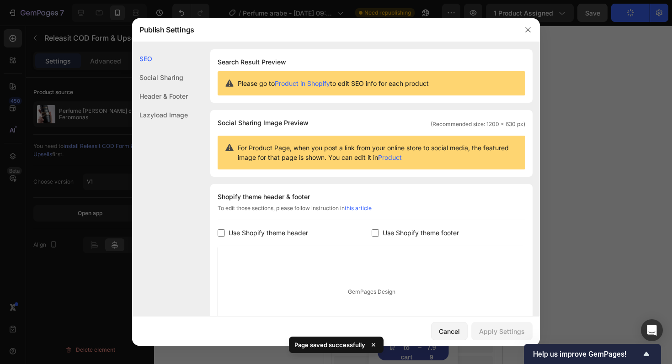
click at [620, 11] on div at bounding box center [336, 182] width 672 height 364
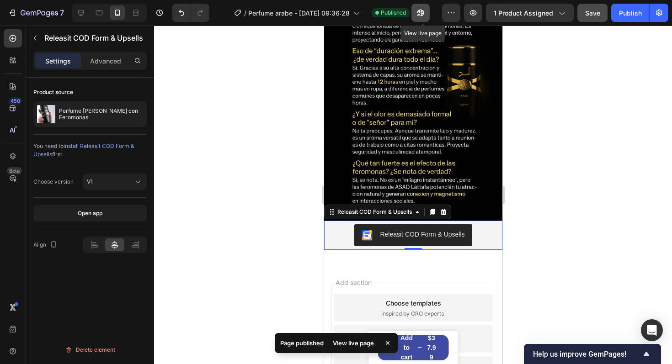
click at [424, 14] on icon "button" at bounding box center [420, 13] width 7 height 7
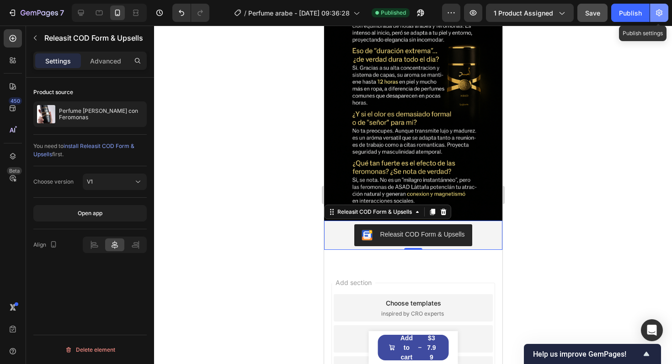
click at [663, 16] on icon "button" at bounding box center [659, 12] width 9 height 9
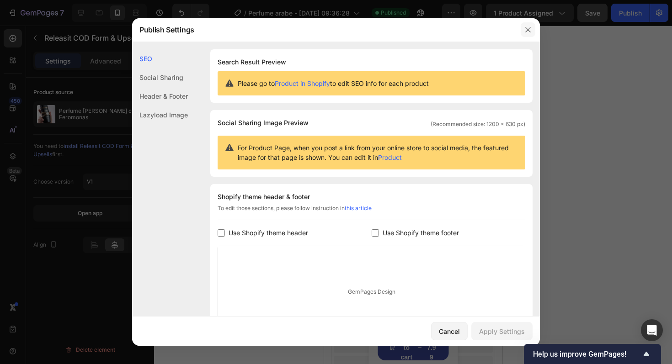
click at [531, 30] on icon "button" at bounding box center [528, 29] width 7 height 7
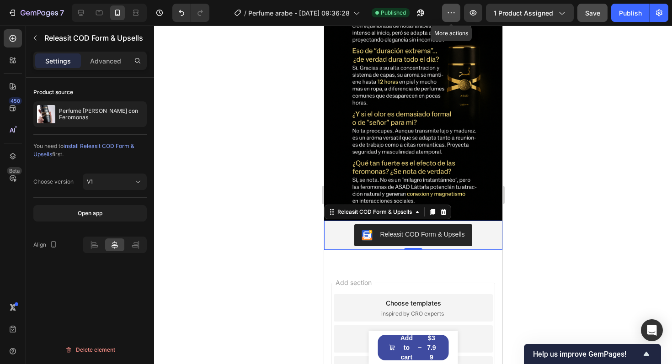
click at [450, 16] on icon "button" at bounding box center [451, 12] width 9 height 9
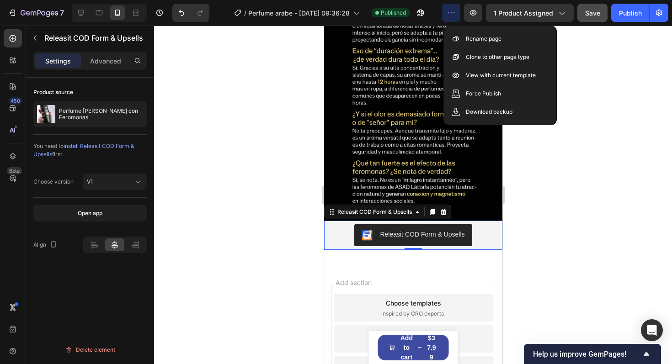
click at [450, 16] on icon "button" at bounding box center [451, 12] width 9 height 9
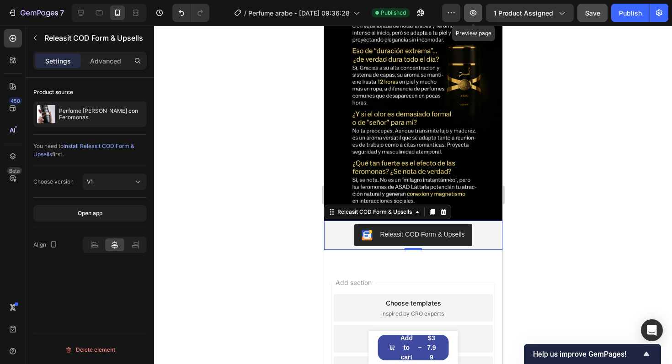
click at [473, 13] on icon "button" at bounding box center [473, 12] width 9 height 9
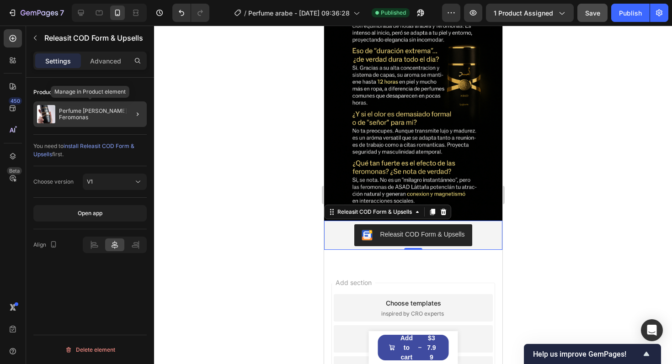
click at [71, 114] on p "Perfume [PERSON_NAME] con Feromonas" at bounding box center [101, 114] width 84 height 13
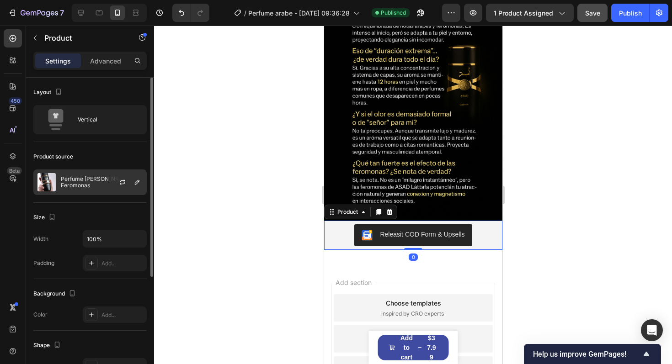
click at [82, 177] on p "Perfume [PERSON_NAME] con Feromonas" at bounding box center [102, 182] width 82 height 13
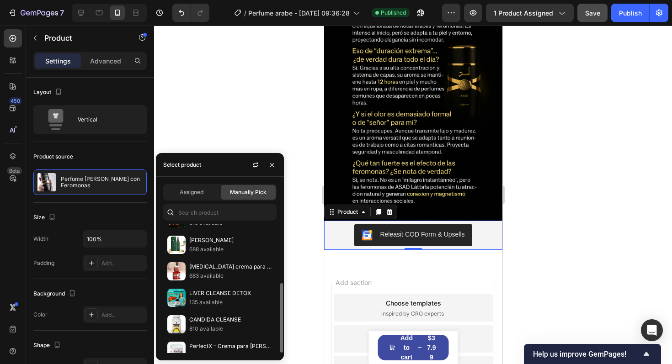
scroll to position [110, 0]
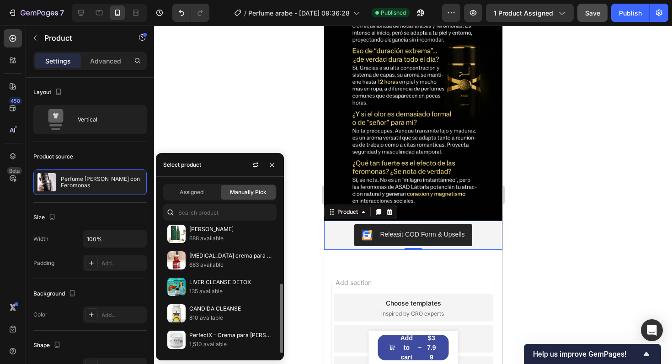
click at [214, 294] on p "135 available" at bounding box center [230, 291] width 83 height 9
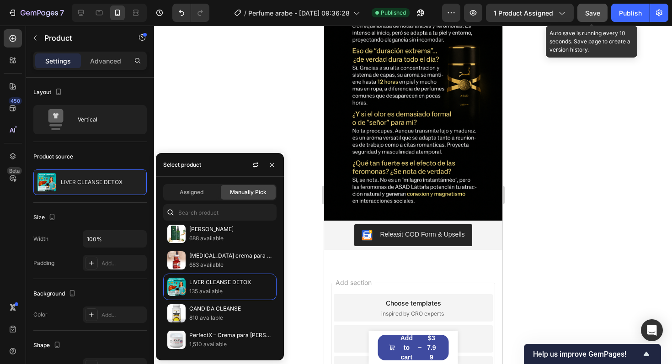
click at [604, 5] on button "Save" at bounding box center [593, 13] width 30 height 18
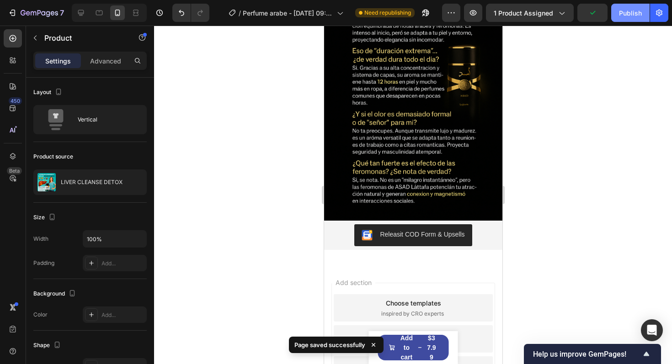
click at [631, 11] on div "Publish" at bounding box center [630, 13] width 23 height 10
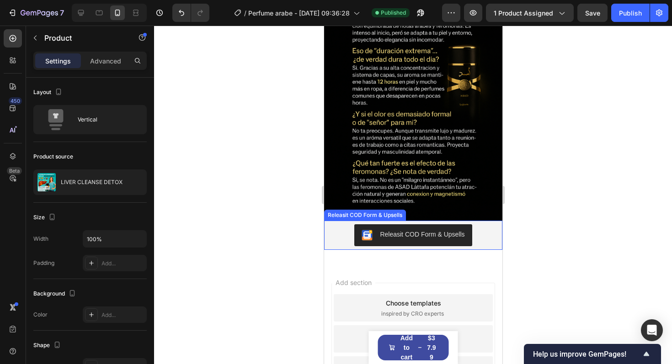
click at [462, 234] on div "Releasit COD Form & Upsells" at bounding box center [422, 235] width 85 height 10
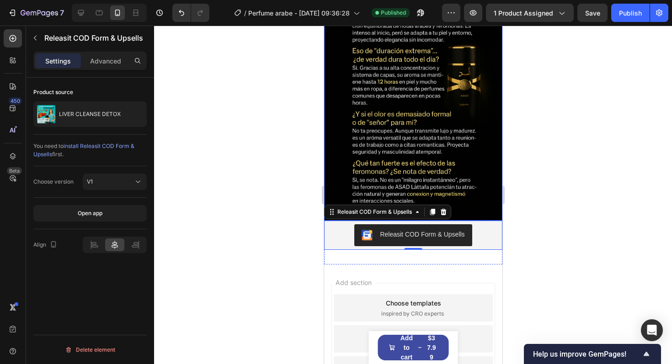
click at [418, 146] on img at bounding box center [413, 87] width 178 height 268
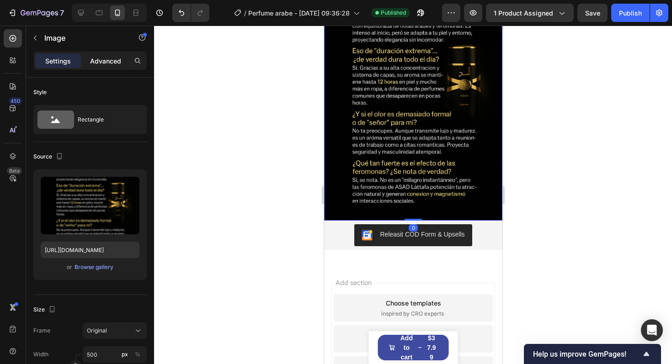
click at [106, 56] on p "Advanced" at bounding box center [105, 61] width 31 height 10
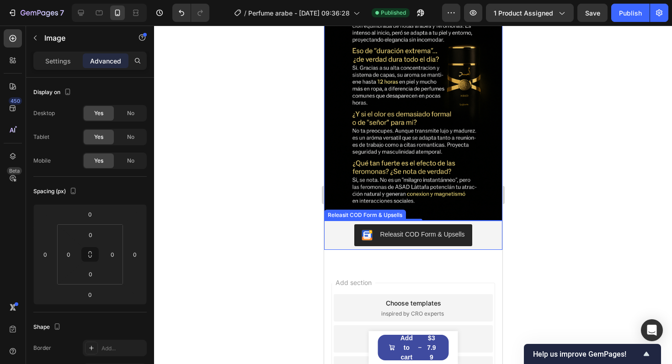
click at [348, 225] on div "Releasit COD Form & Upsells" at bounding box center [412, 236] width 171 height 22
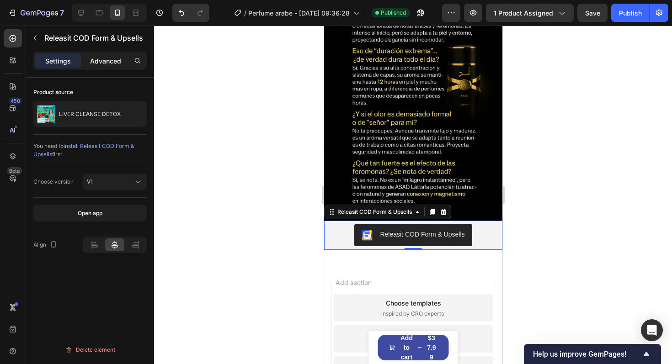
click at [109, 63] on p "Advanced" at bounding box center [105, 61] width 31 height 10
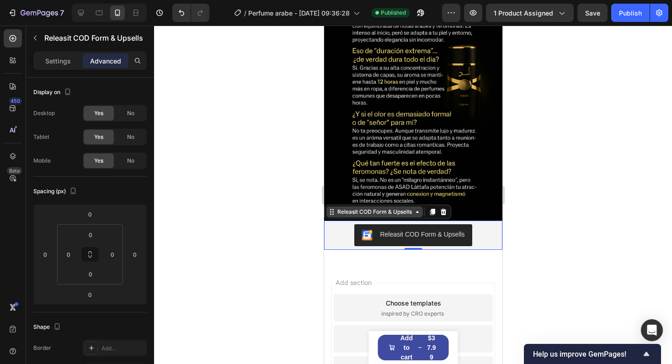
click at [393, 212] on div "Releasit COD Form & Upsells" at bounding box center [374, 212] width 78 height 8
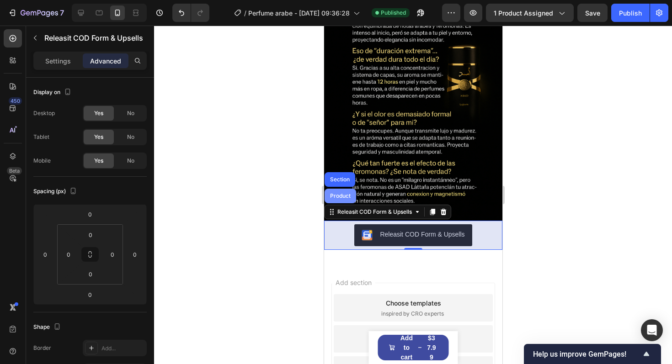
click at [352, 196] on div "Product" at bounding box center [340, 196] width 32 height 15
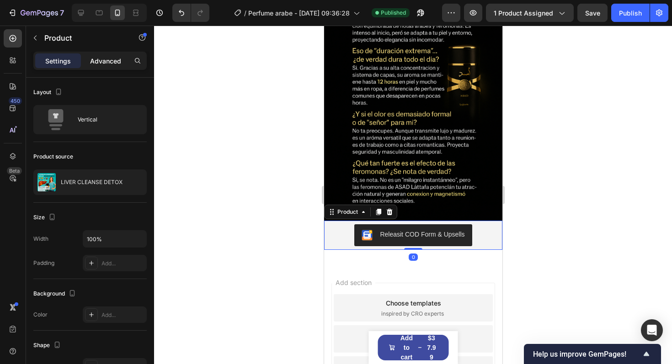
click at [111, 57] on p "Advanced" at bounding box center [105, 61] width 31 height 10
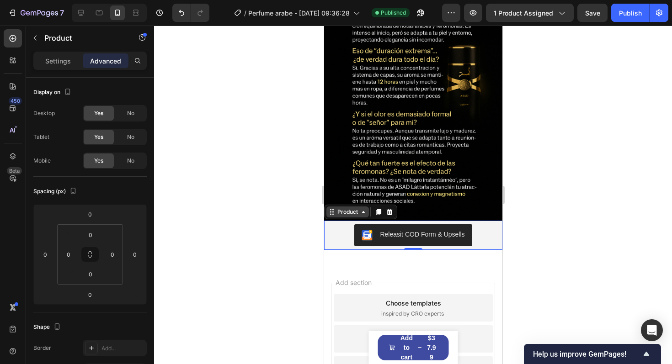
click at [351, 216] on div "Product" at bounding box center [347, 212] width 24 height 8
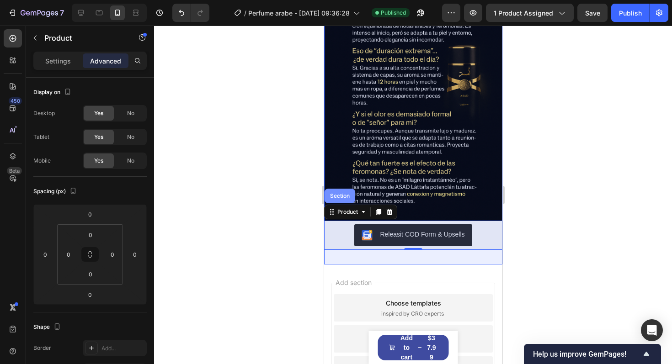
click at [335, 193] on div "Section" at bounding box center [339, 196] width 31 height 15
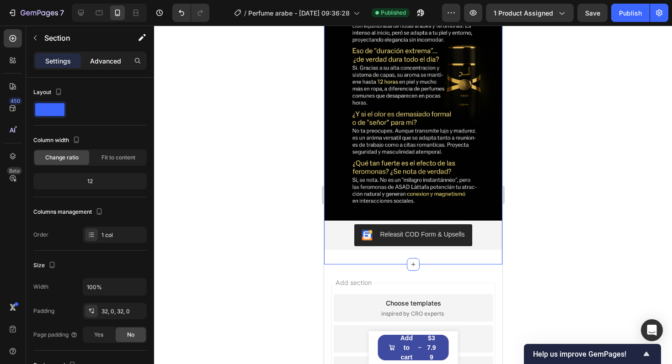
click at [108, 59] on p "Advanced" at bounding box center [105, 61] width 31 height 10
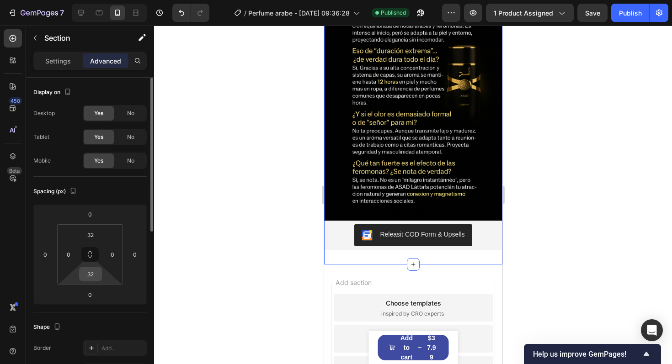
click at [93, 273] on input "32" at bounding box center [90, 275] width 18 height 14
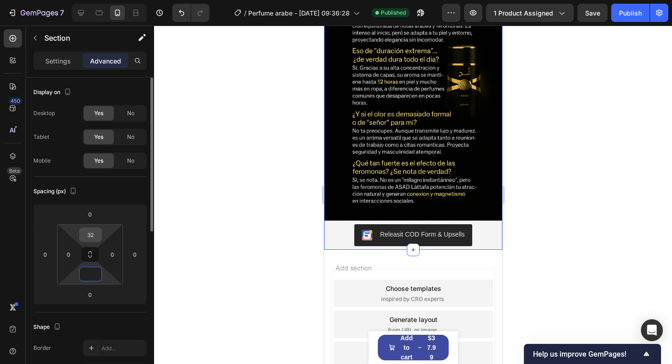
type input "0"
click at [93, 236] on input "32" at bounding box center [90, 235] width 18 height 14
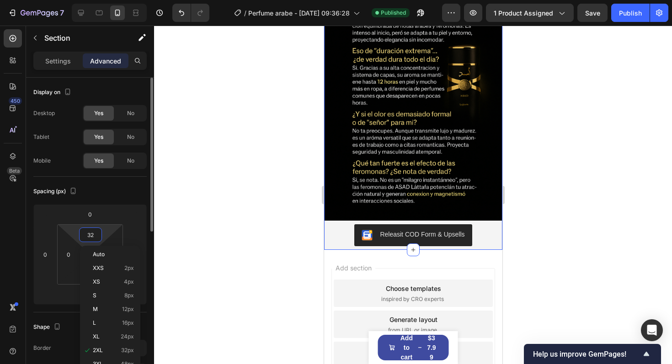
click at [93, 236] on input "32" at bounding box center [90, 235] width 18 height 14
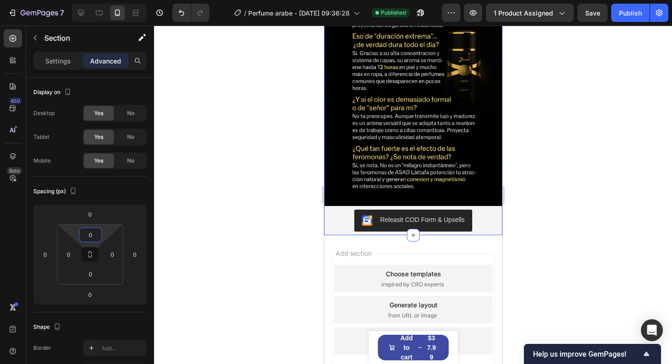
click at [568, 204] on div at bounding box center [413, 195] width 518 height 339
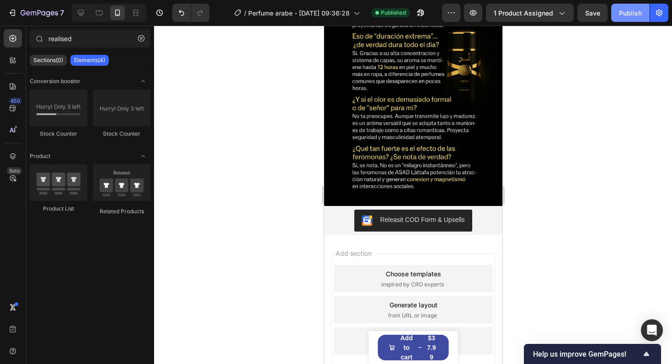
click at [632, 17] on div "Publish" at bounding box center [630, 13] width 23 height 10
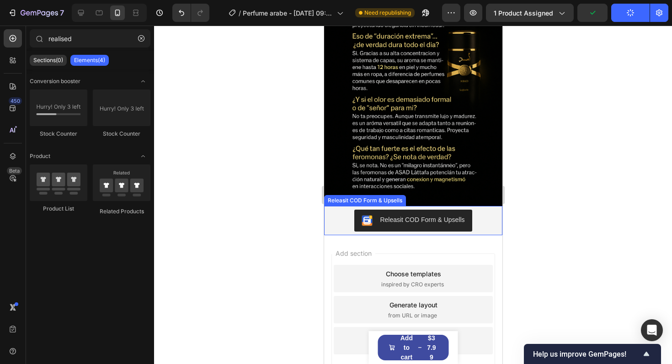
click at [418, 223] on div "Releasit COD Form & Upsells" at bounding box center [422, 220] width 85 height 10
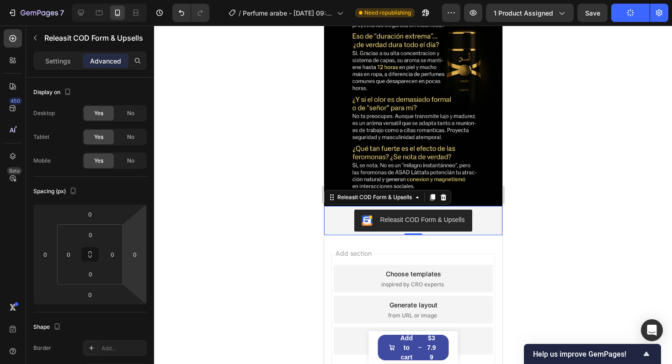
click at [410, 222] on div "Releasit COD Form & Upsells" at bounding box center [422, 220] width 85 height 10
click at [410, 221] on div "Releasit COD Form & Upsells" at bounding box center [422, 220] width 85 height 10
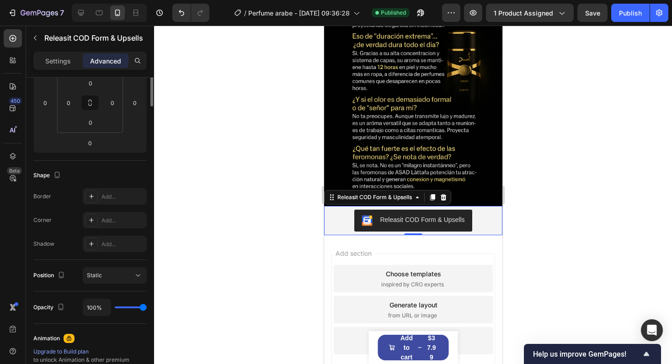
scroll to position [0, 0]
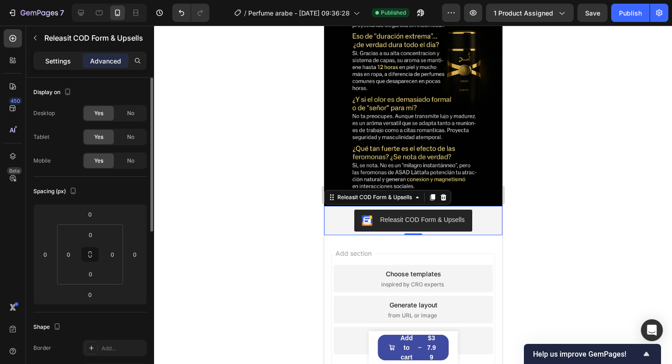
click at [70, 60] on p "Settings" at bounding box center [58, 61] width 26 height 10
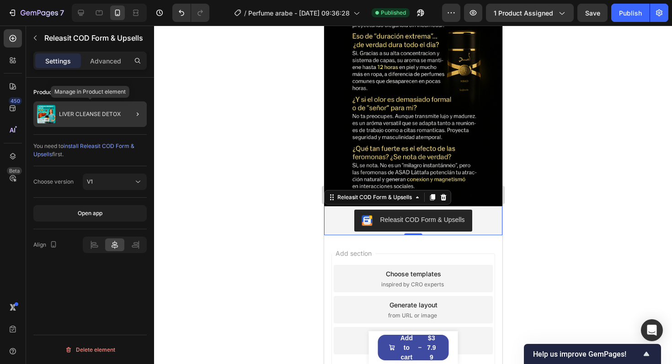
click at [70, 121] on div "LIVER CLEANSE DETOX" at bounding box center [89, 115] width 113 height 26
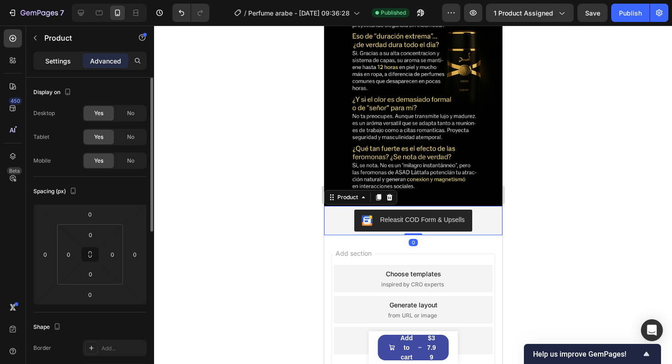
click at [57, 64] on p "Settings" at bounding box center [58, 61] width 26 height 10
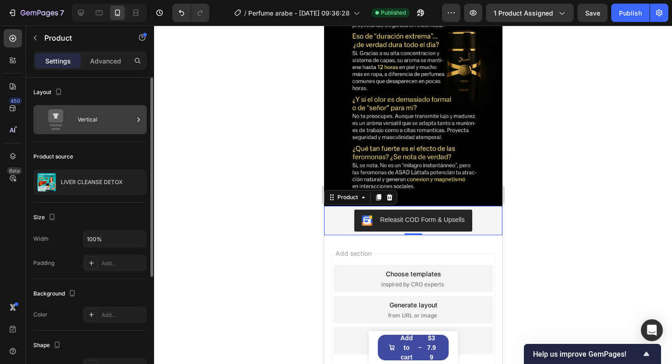
click at [125, 113] on div "Vertical" at bounding box center [106, 119] width 56 height 21
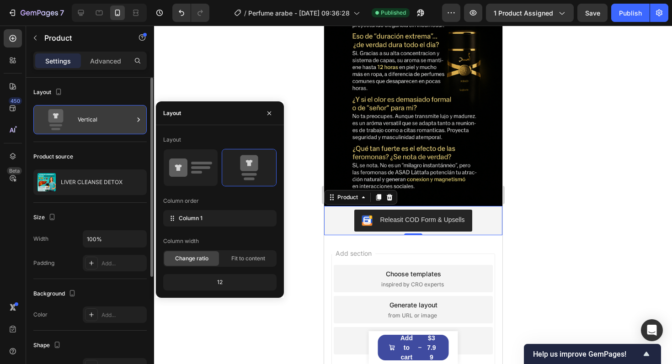
click at [125, 113] on div "Vertical" at bounding box center [106, 119] width 56 height 21
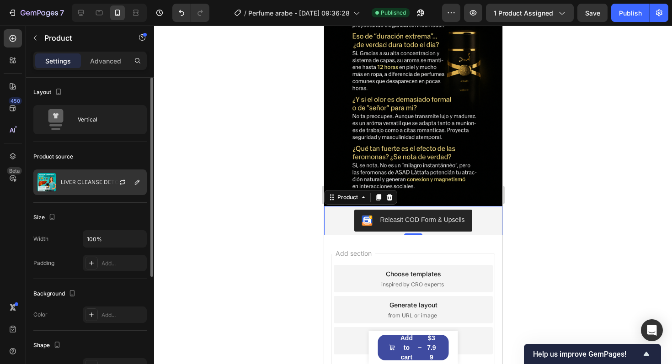
click at [99, 187] on div "LIVER CLEANSE DETOX" at bounding box center [89, 183] width 113 height 26
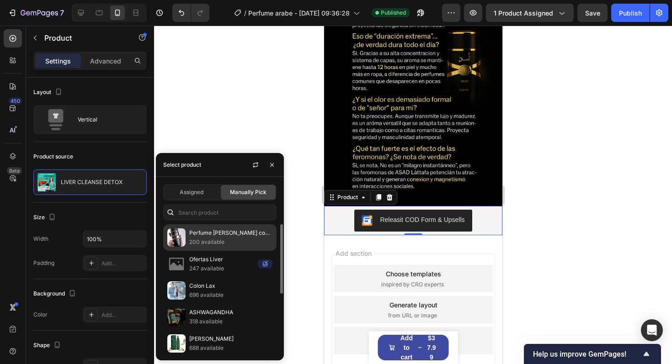
click at [209, 241] on p "200 available" at bounding box center [230, 242] width 83 height 9
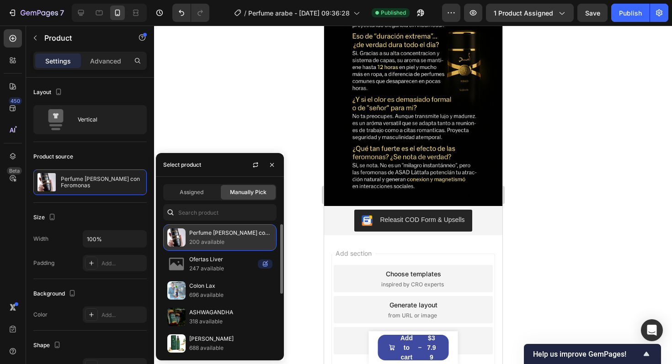
click at [241, 242] on p "200 available" at bounding box center [230, 242] width 83 height 9
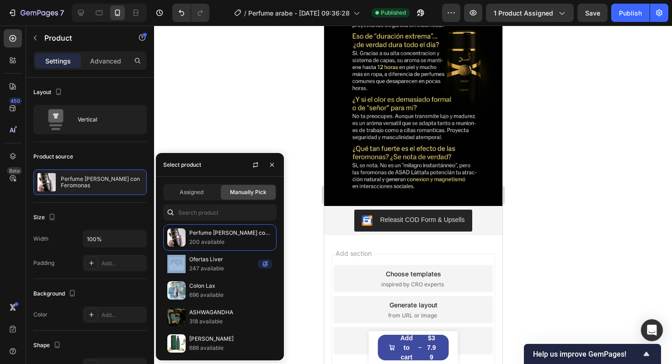
click at [262, 87] on div at bounding box center [413, 195] width 518 height 339
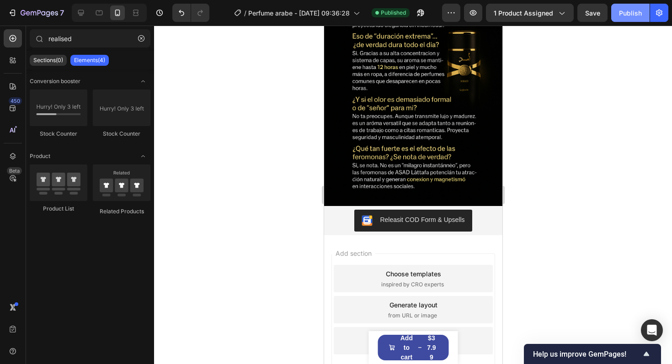
click at [632, 16] on div "Publish" at bounding box center [630, 13] width 23 height 10
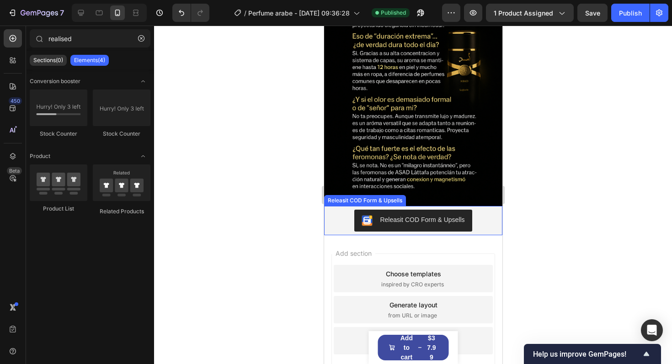
click at [349, 220] on div "Releasit COD Form & Upsells" at bounding box center [412, 221] width 171 height 22
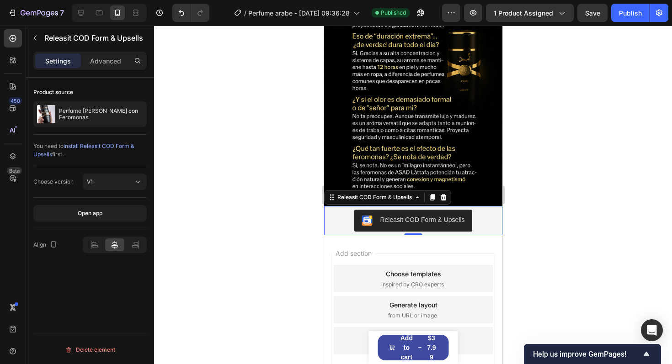
click at [369, 220] on img "Releasit COD Form & Upsells" at bounding box center [366, 220] width 11 height 11
click at [101, 210] on div "Open app" at bounding box center [90, 213] width 25 height 8
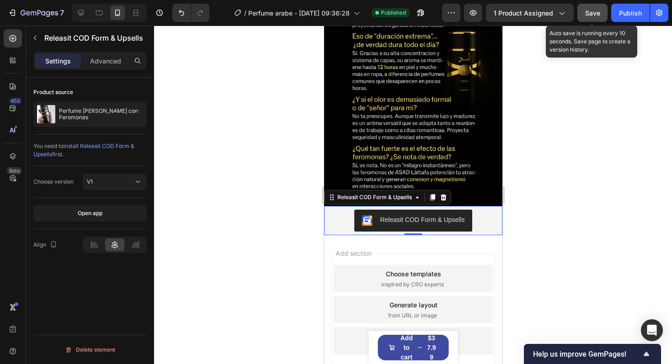
click at [597, 19] on button "Save" at bounding box center [593, 13] width 30 height 18
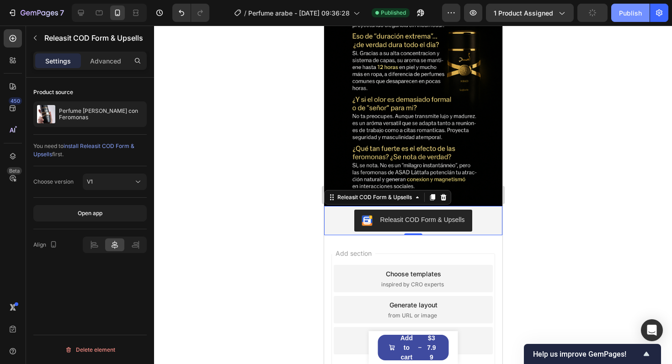
click at [627, 11] on div "Publish" at bounding box center [630, 13] width 23 height 10
click at [472, 16] on icon "button" at bounding box center [473, 12] width 9 height 9
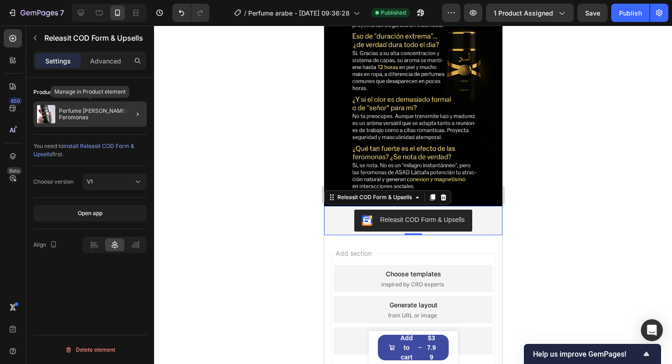
click at [112, 108] on p "Perfume [PERSON_NAME] con Feromonas" at bounding box center [101, 114] width 84 height 13
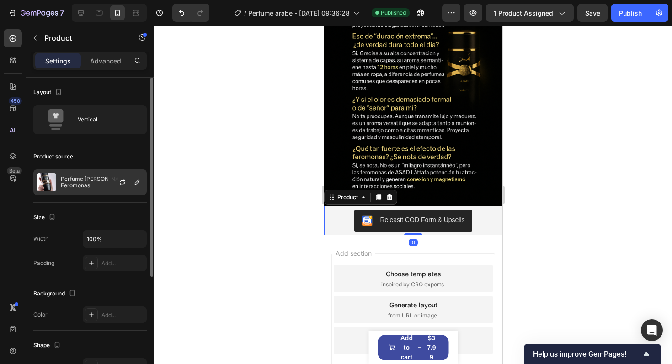
click at [99, 188] on p "Perfume [PERSON_NAME] con Feromonas" at bounding box center [102, 182] width 82 height 13
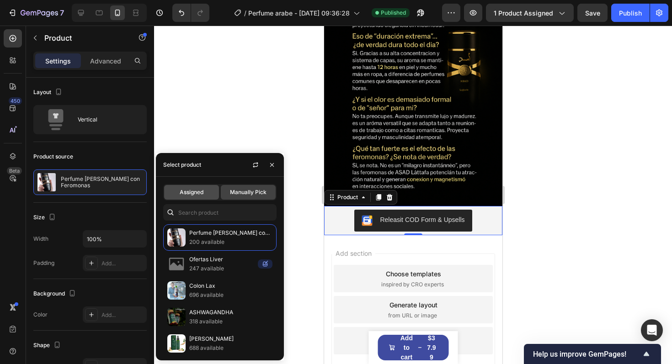
click at [198, 190] on span "Assigned" at bounding box center [192, 192] width 24 height 8
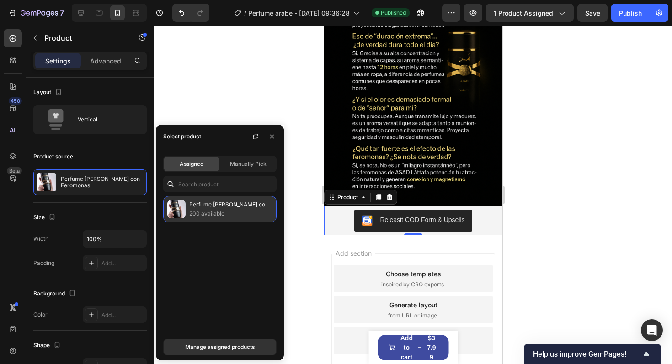
click at [242, 205] on p "Perfume [PERSON_NAME] con Feromonas" at bounding box center [230, 204] width 83 height 9
click at [279, 108] on div at bounding box center [413, 195] width 518 height 339
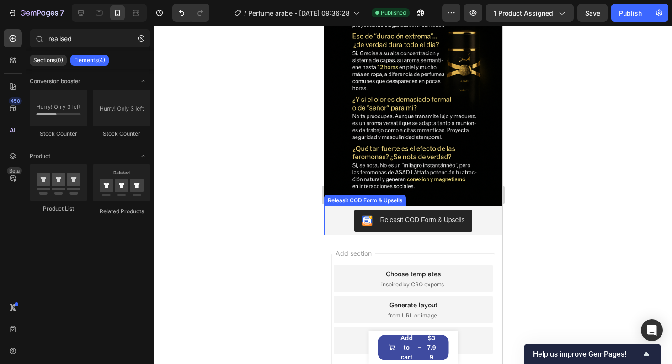
click at [426, 225] on div "Releasit COD Form & Upsells" at bounding box center [412, 220] width 103 height 11
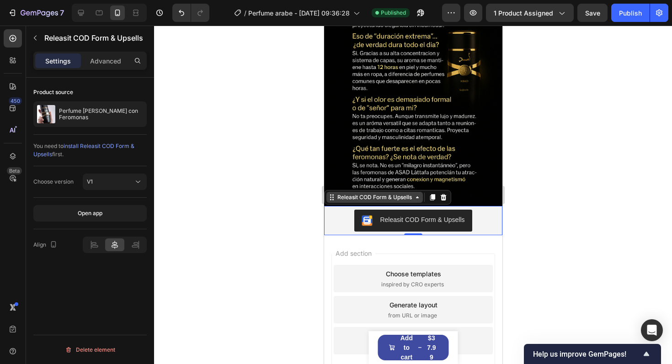
click at [338, 198] on div "Releasit COD Form & Upsells" at bounding box center [374, 197] width 78 height 8
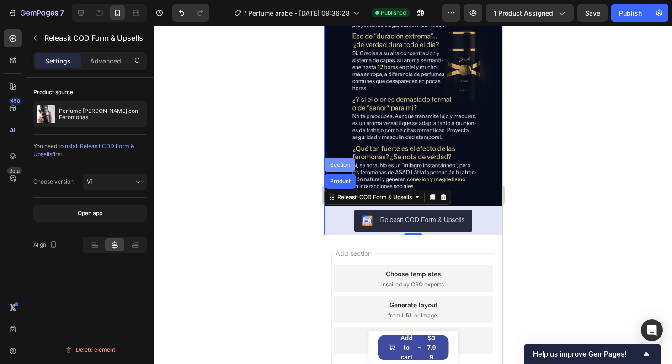
click at [340, 161] on div "Section" at bounding box center [339, 165] width 31 height 15
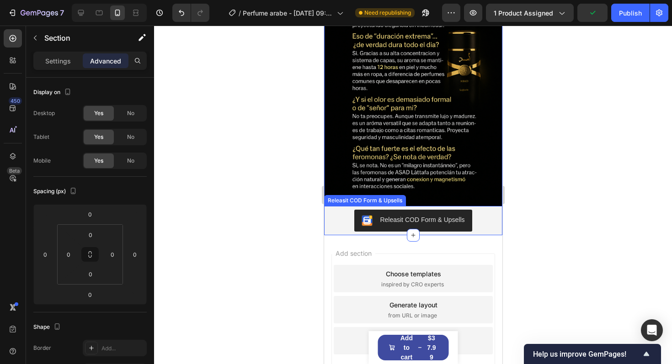
click at [380, 221] on div "Releasit COD Form & Upsells" at bounding box center [422, 220] width 85 height 10
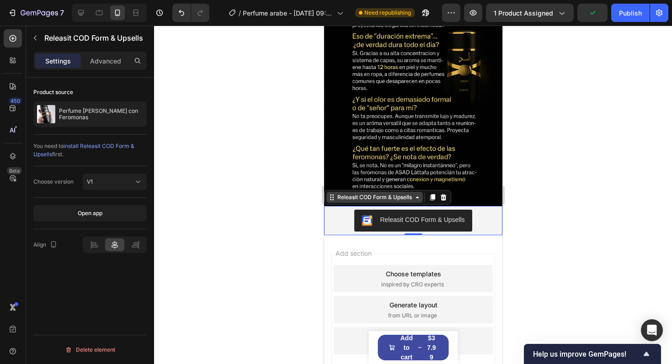
click at [364, 202] on div "Releasit COD Form & Upsells" at bounding box center [374, 197] width 96 height 11
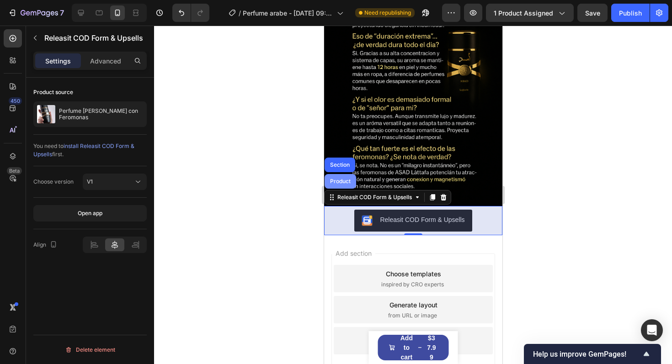
click at [343, 181] on div "Product" at bounding box center [340, 181] width 24 height 5
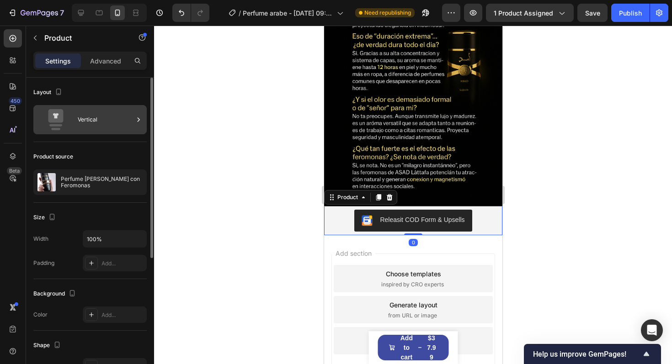
click at [88, 117] on div "Vertical" at bounding box center [106, 119] width 56 height 21
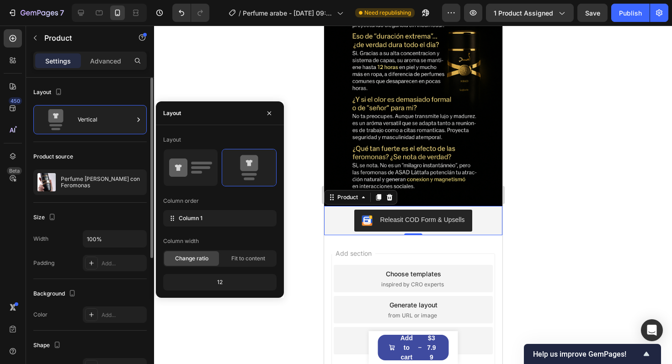
click at [110, 92] on div "Layout" at bounding box center [89, 92] width 113 height 15
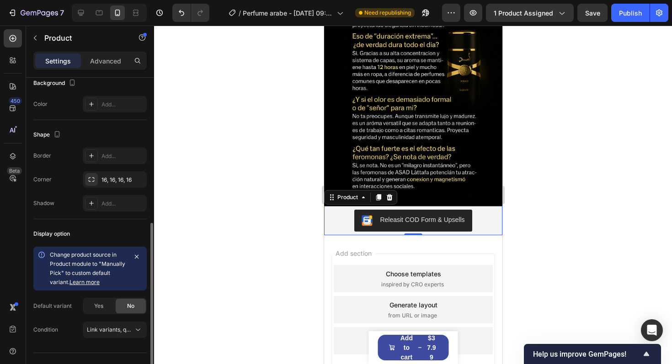
scroll to position [229, 0]
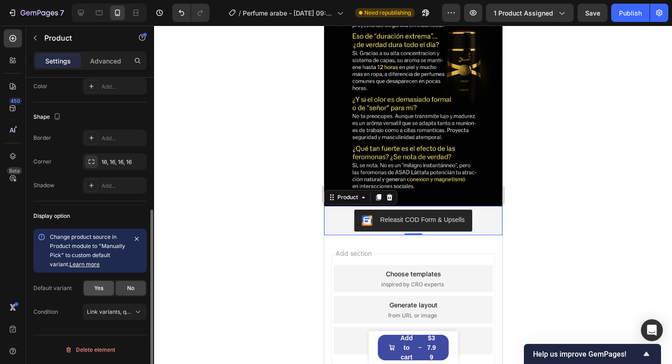
click at [104, 284] on div "Yes" at bounding box center [99, 288] width 30 height 15
click at [119, 306] on button "Link variants, quantity <br> between same products" at bounding box center [115, 312] width 64 height 16
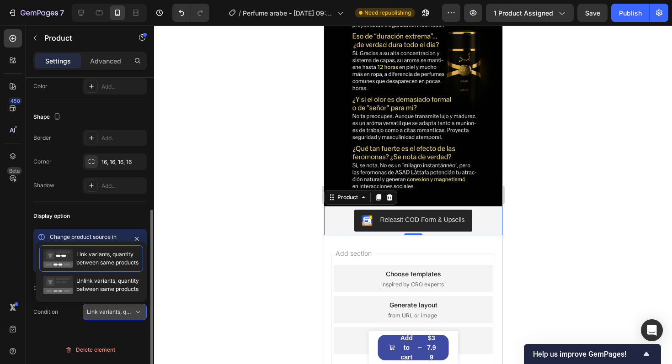
click at [119, 306] on button "Link variants, quantity <br> between same products" at bounding box center [115, 312] width 64 height 16
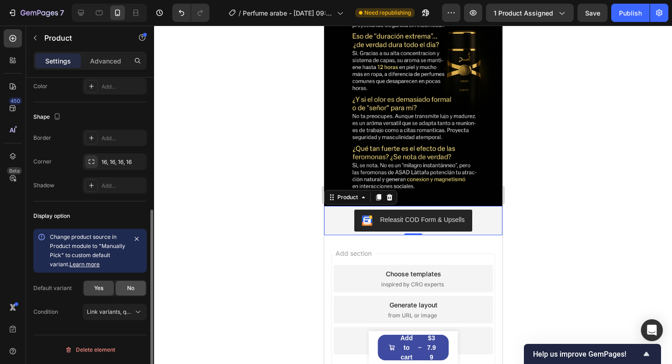
click at [123, 288] on div "No" at bounding box center [131, 288] width 30 height 15
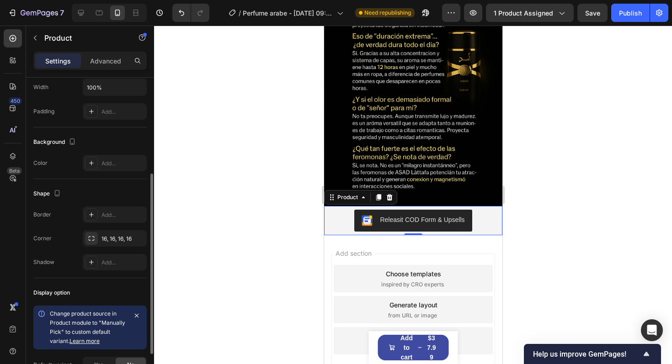
scroll to position [145, 0]
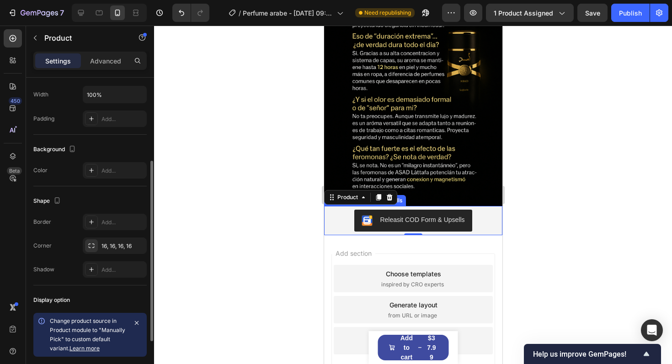
click at [401, 229] on button "Releasit COD Form & Upsells" at bounding box center [413, 221] width 118 height 22
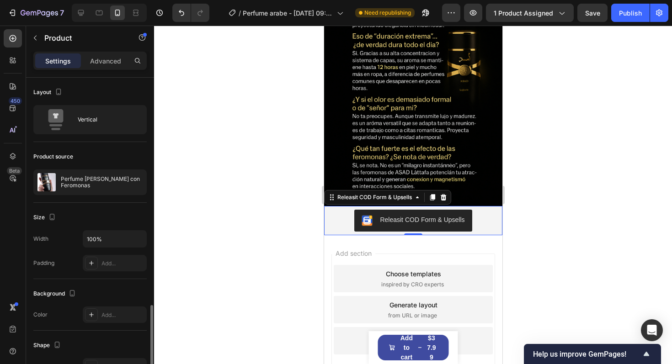
click at [401, 229] on button "Releasit COD Form & Upsells" at bounding box center [413, 221] width 118 height 22
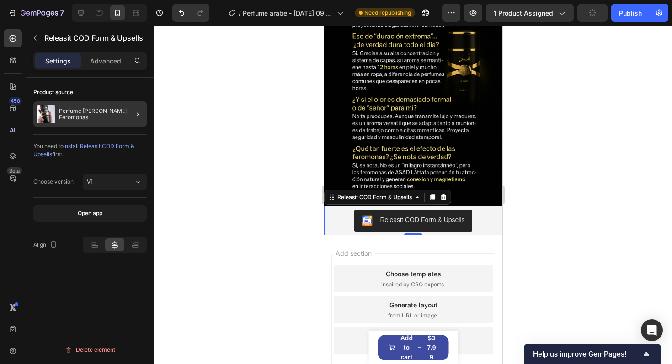
click at [123, 112] on div at bounding box center [134, 115] width 26 height 26
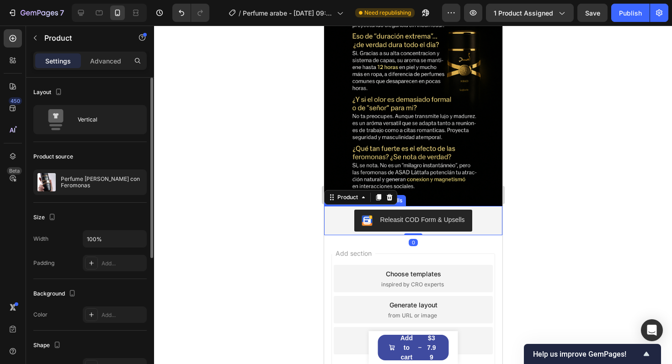
click at [362, 221] on img "Releasit COD Form & Upsells" at bounding box center [366, 220] width 11 height 11
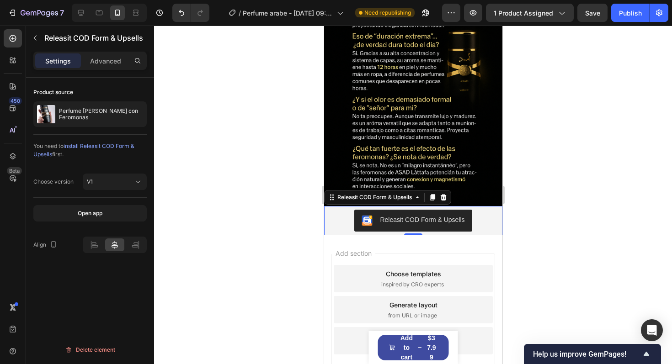
click at [362, 221] on img "Releasit COD Form & Upsells" at bounding box center [366, 220] width 11 height 11
click at [75, 114] on p "Perfume [PERSON_NAME] con Feromonas" at bounding box center [101, 114] width 84 height 13
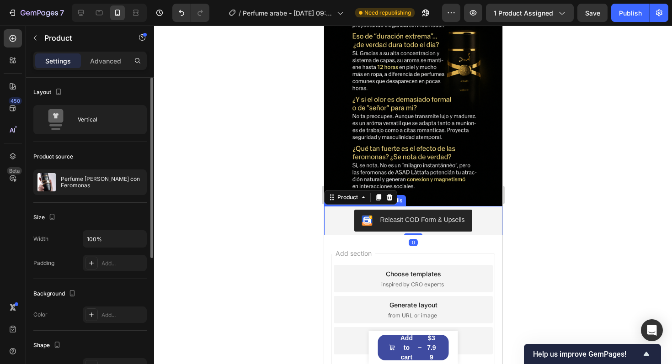
click at [360, 229] on button "Releasit COD Form & Upsells" at bounding box center [413, 221] width 118 height 22
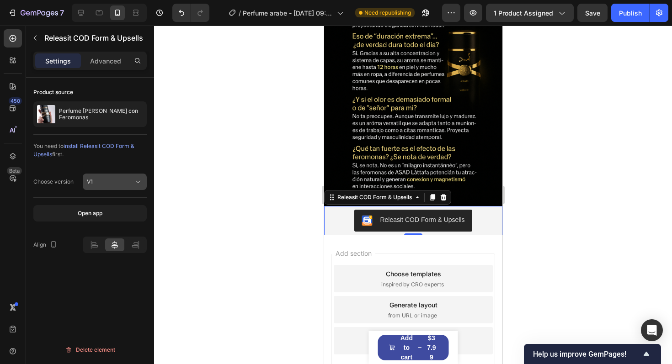
click at [108, 178] on div "V1" at bounding box center [110, 182] width 47 height 8
click at [107, 163] on div "You need to install Releasit COD Form & Upsells first." at bounding box center [89, 151] width 113 height 32
click at [107, 183] on div "V1" at bounding box center [110, 182] width 47 height 8
click at [98, 222] on p "V2" at bounding box center [113, 222] width 52 height 8
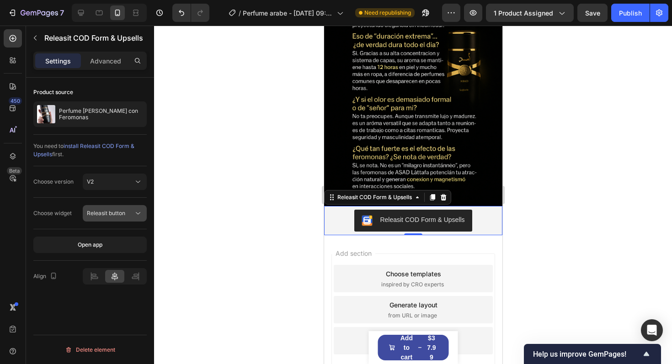
click at [107, 209] on span "Releasit button" at bounding box center [106, 213] width 38 height 8
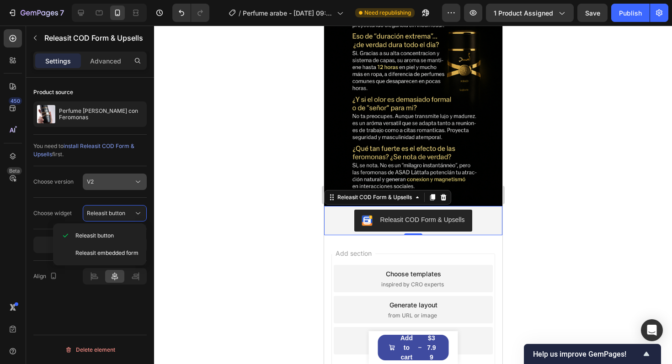
click at [107, 182] on div "V2" at bounding box center [110, 182] width 47 height 8
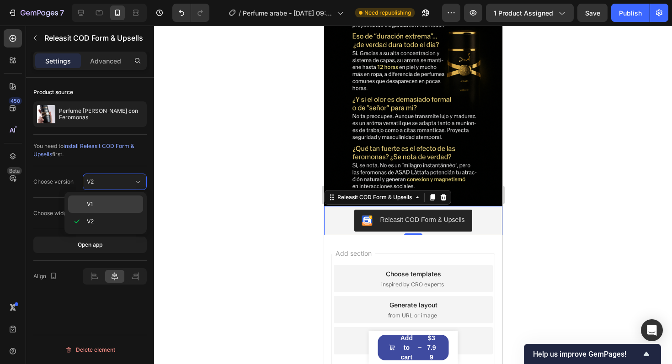
click at [105, 198] on div "V1" at bounding box center [105, 204] width 75 height 17
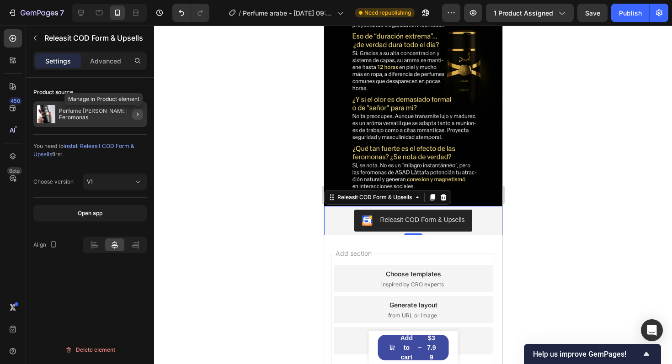
click at [134, 112] on icon "button" at bounding box center [137, 114] width 7 height 7
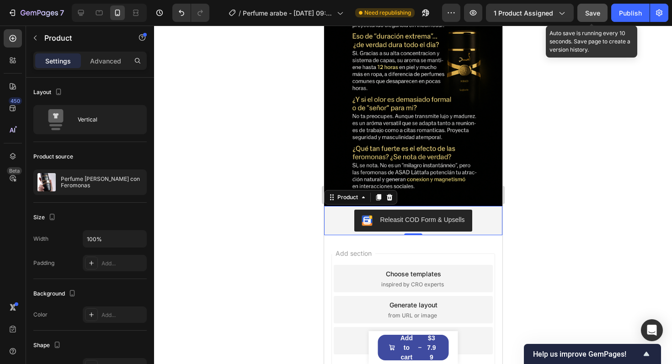
click at [592, 17] on button "Save" at bounding box center [593, 13] width 30 height 18
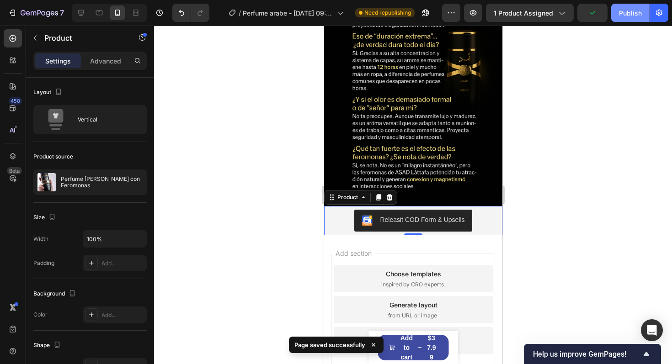
click at [634, 11] on div "Publish" at bounding box center [630, 13] width 23 height 10
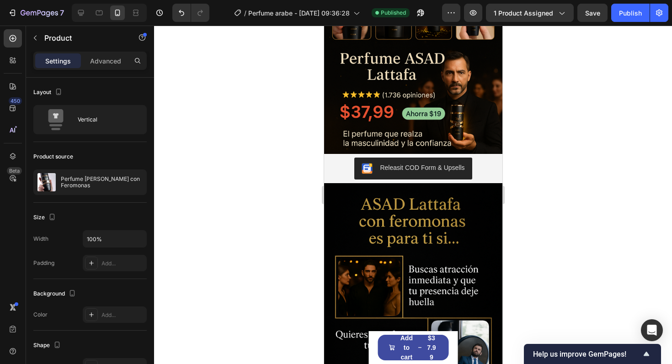
scroll to position [387, 0]
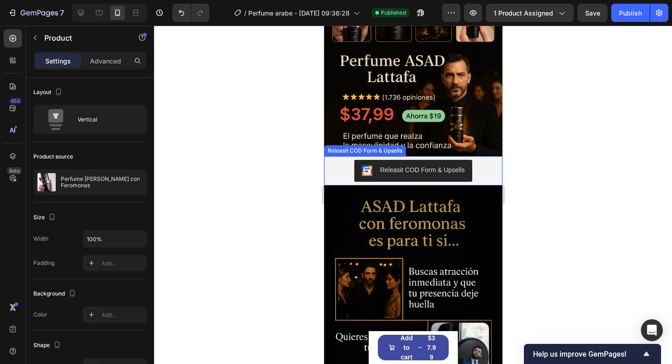
click at [425, 176] on div "Releasit COD Form & Upsells" at bounding box center [412, 171] width 103 height 11
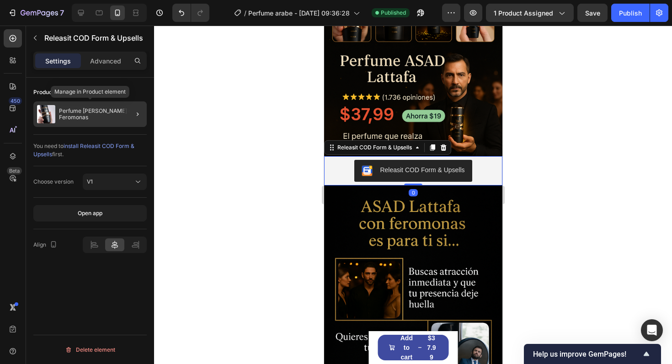
click at [70, 114] on p "Perfume [PERSON_NAME] con Feromonas" at bounding box center [101, 114] width 84 height 13
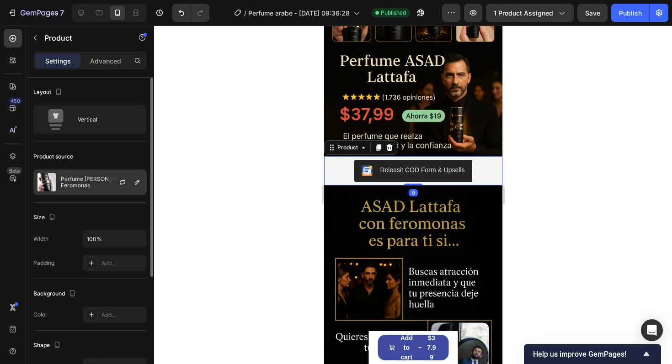
click at [76, 188] on p "Perfume [PERSON_NAME] con Feromonas" at bounding box center [102, 182] width 82 height 13
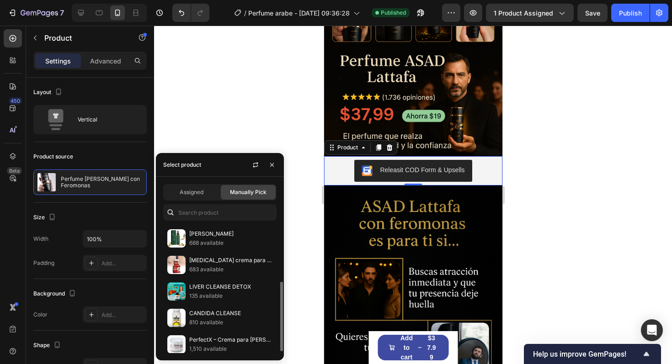
scroll to position [110, 0]
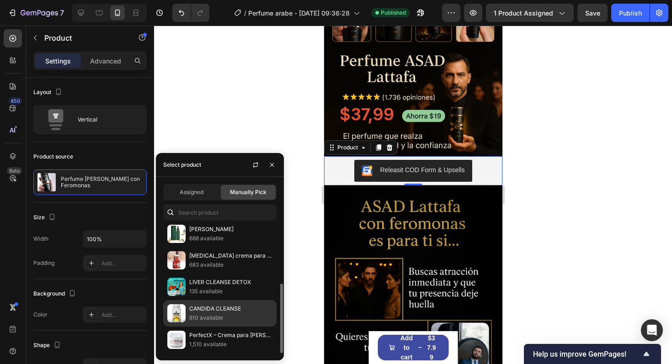
click at [193, 308] on p "CANDIDA CLEANSE" at bounding box center [230, 309] width 83 height 9
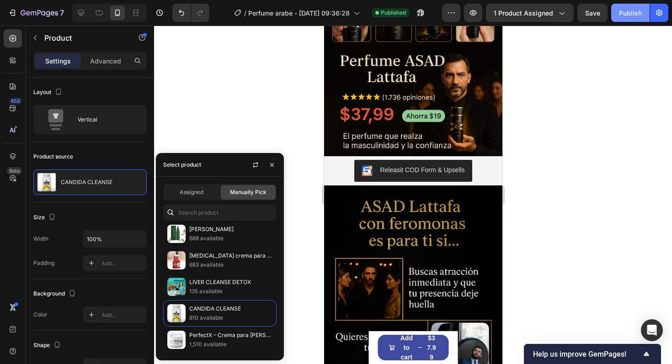
click at [625, 21] on button "Publish" at bounding box center [630, 13] width 38 height 18
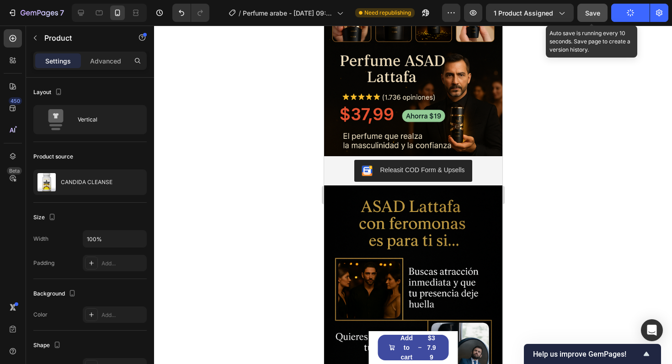
click at [589, 20] on button "Save" at bounding box center [593, 13] width 30 height 18
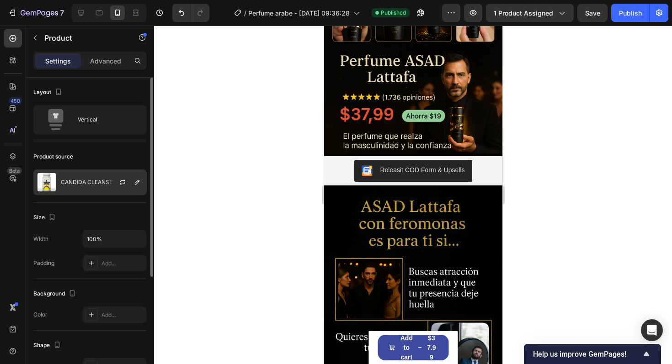
click at [96, 182] on p "CANDIDA CLEANSE" at bounding box center [87, 182] width 52 height 6
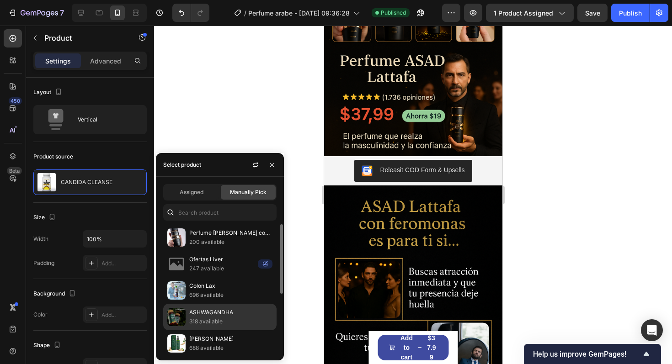
click at [218, 314] on p "ASHWAGANDHA" at bounding box center [230, 312] width 83 height 9
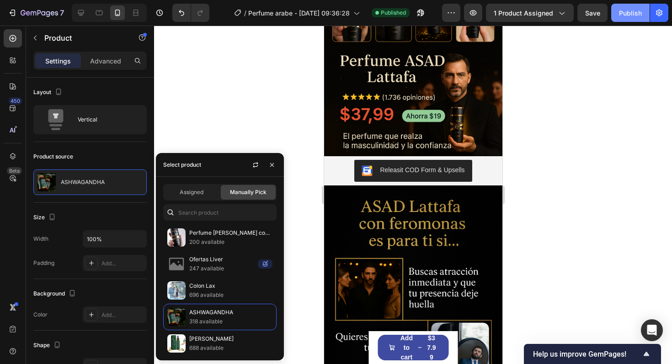
click at [624, 15] on div "Publish" at bounding box center [630, 13] width 23 height 10
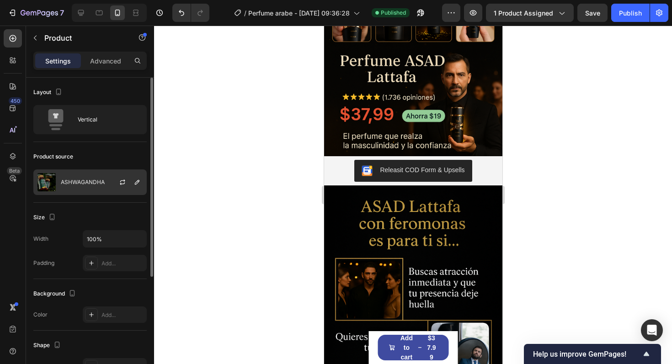
click at [65, 181] on p "ASHWAGANDHA" at bounding box center [83, 182] width 44 height 6
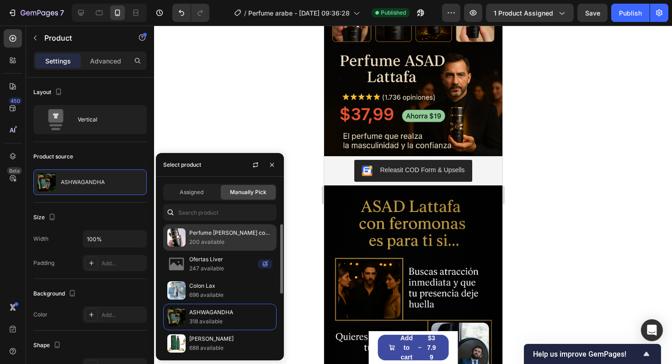
click at [197, 246] on p "200 available" at bounding box center [230, 242] width 83 height 9
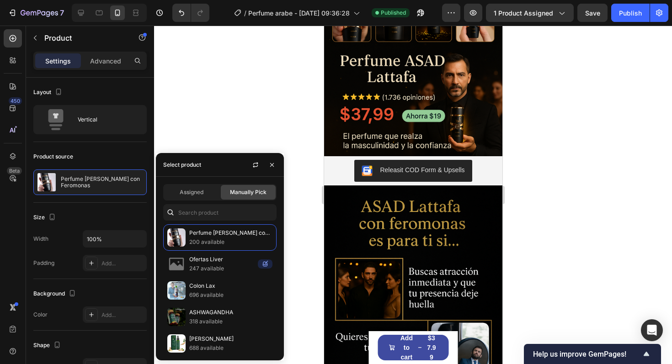
click at [283, 102] on div at bounding box center [413, 195] width 518 height 339
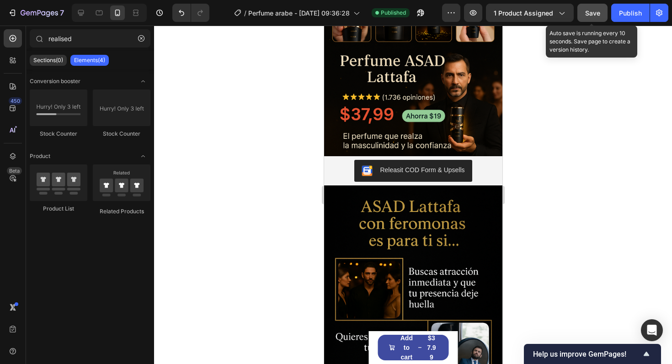
click at [603, 10] on button "Save" at bounding box center [593, 13] width 30 height 18
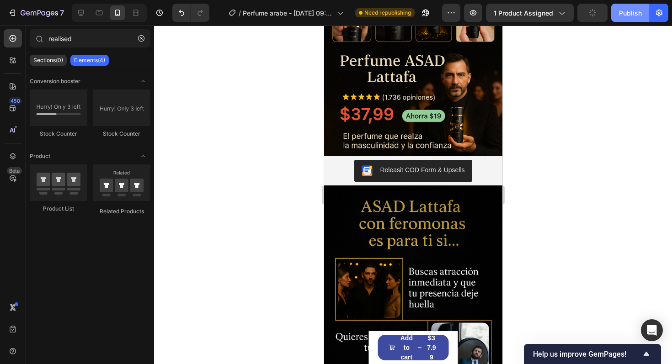
click at [629, 19] on button "Publish" at bounding box center [630, 13] width 38 height 18
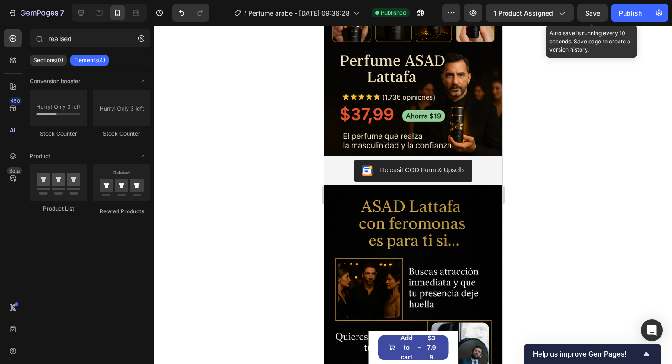
click at [592, 15] on span "Save" at bounding box center [592, 13] width 15 height 8
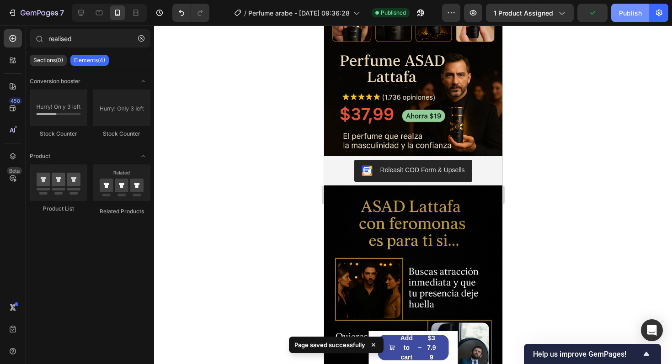
click at [632, 9] on div "Publish" at bounding box center [630, 13] width 23 height 10
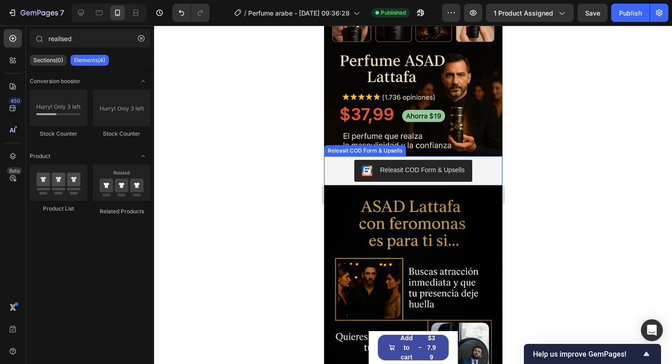
click at [358, 169] on button "Releasit COD Form & Upsells" at bounding box center [413, 171] width 118 height 22
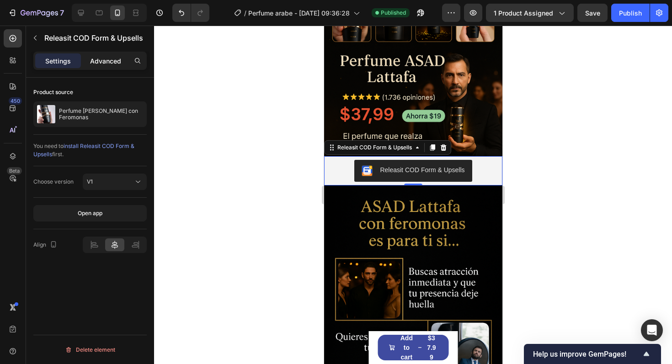
click at [109, 59] on p "Advanced" at bounding box center [105, 61] width 31 height 10
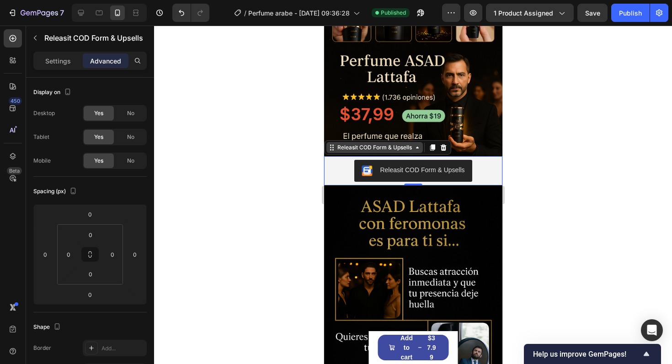
click at [358, 148] on div "Releasit COD Form & Upsells" at bounding box center [374, 148] width 78 height 8
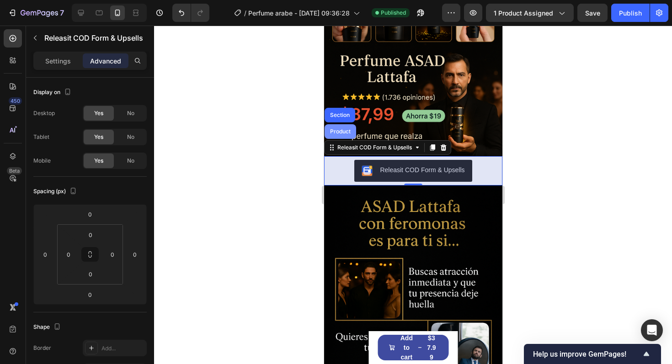
click at [345, 132] on div "Product" at bounding box center [340, 131] width 24 height 5
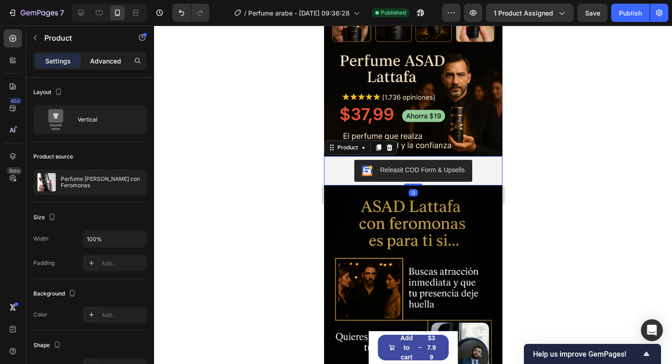
click at [113, 65] on p "Advanced" at bounding box center [105, 61] width 31 height 10
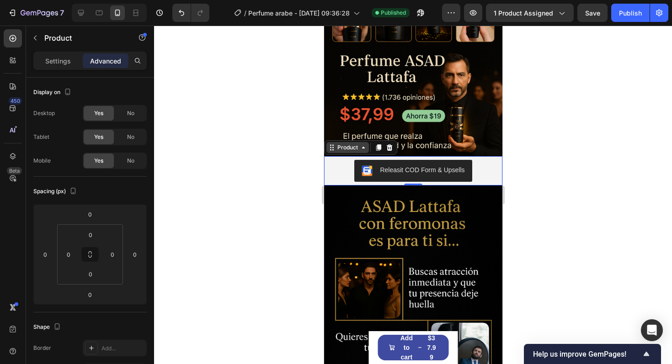
click at [356, 148] on div "Product" at bounding box center [347, 148] width 24 height 8
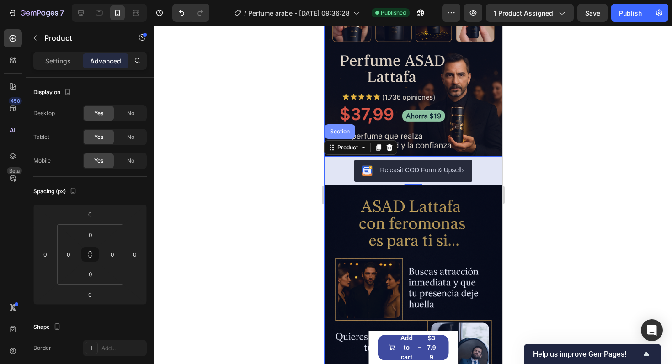
click at [344, 137] on div "Section" at bounding box center [339, 131] width 31 height 15
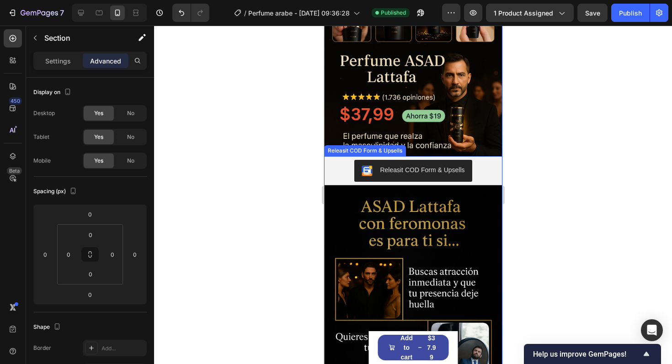
click at [342, 171] on div "Releasit COD Form & Upsells" at bounding box center [412, 171] width 171 height 22
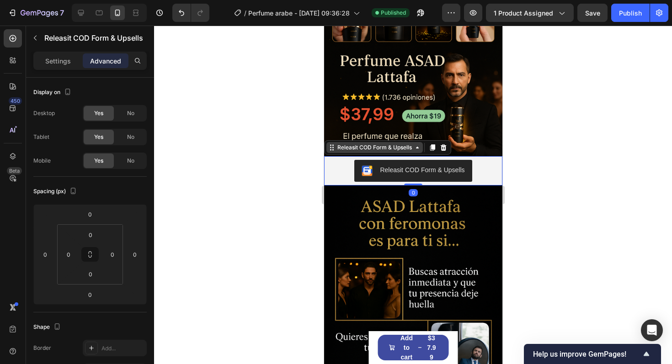
click at [343, 145] on div "Releasit COD Form & Upsells" at bounding box center [374, 148] width 78 height 8
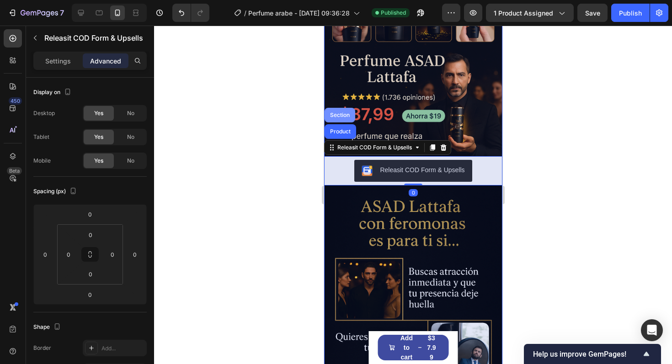
click at [337, 117] on div "Section" at bounding box center [339, 114] width 23 height 5
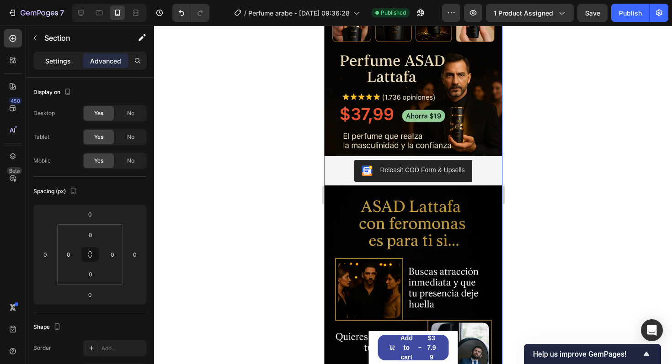
click at [72, 59] on div "Settings" at bounding box center [58, 61] width 46 height 15
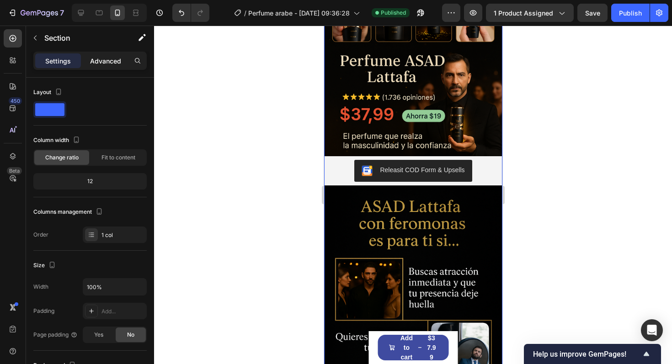
click at [97, 66] on div "Advanced" at bounding box center [106, 61] width 46 height 15
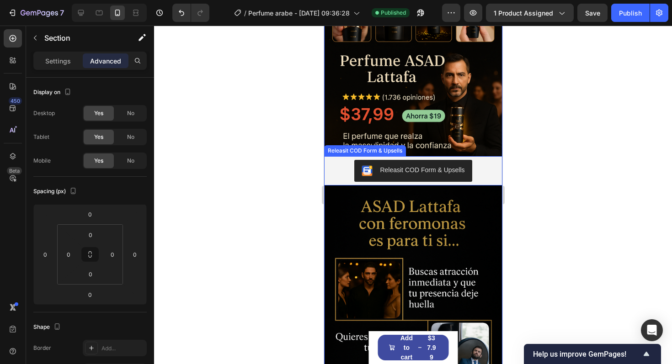
click at [343, 169] on div "Releasit COD Form & Upsells" at bounding box center [412, 171] width 171 height 22
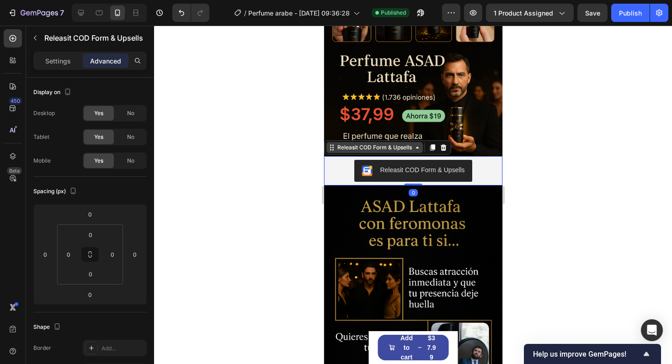
click at [374, 144] on div "Releasit COD Form & Upsells" at bounding box center [374, 148] width 78 height 8
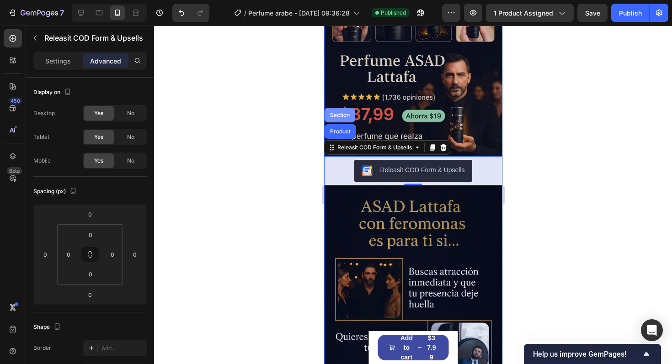
click at [332, 115] on div "Section" at bounding box center [339, 114] width 23 height 5
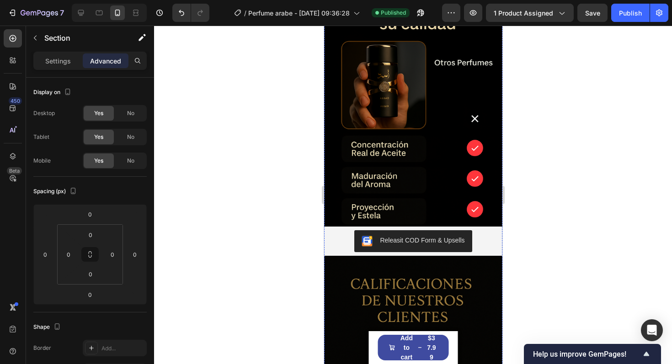
scroll to position [1952, 0]
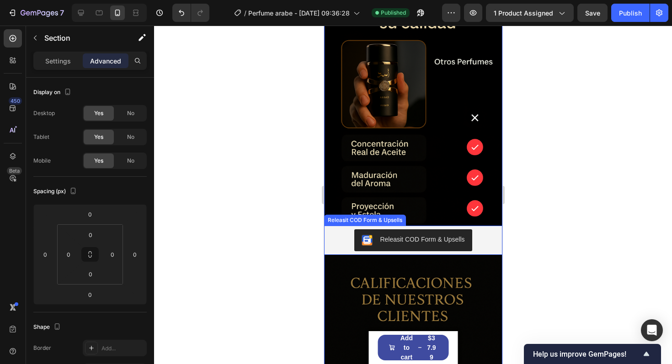
click at [336, 232] on div "Releasit COD Form & Upsells" at bounding box center [412, 241] width 171 height 22
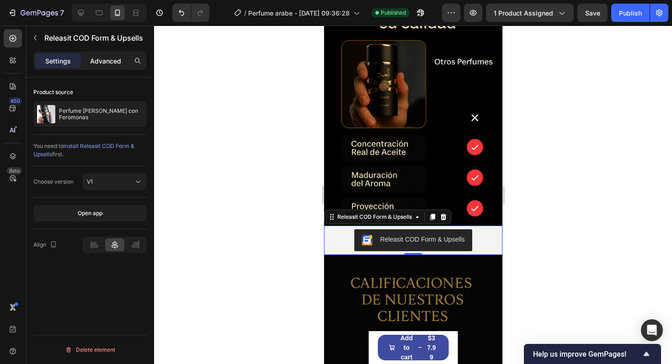
click at [102, 57] on p "Advanced" at bounding box center [105, 61] width 31 height 10
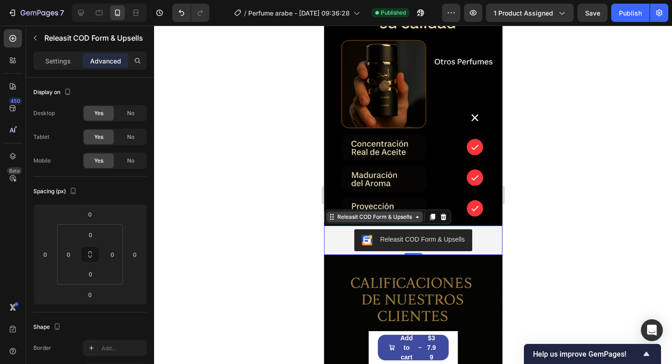
click at [389, 220] on div "Releasit COD Form & Upsells" at bounding box center [374, 217] width 78 height 8
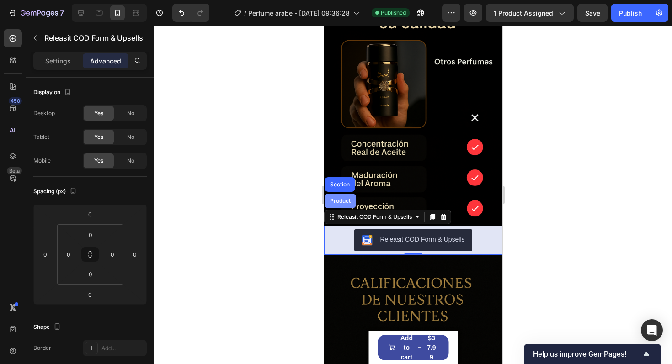
click at [339, 203] on div "Product" at bounding box center [340, 200] width 24 height 5
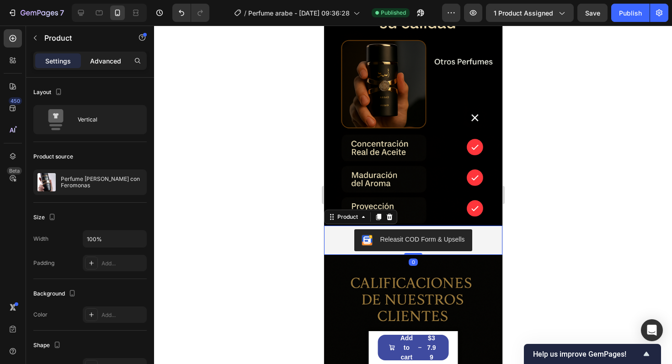
click at [94, 61] on p "Advanced" at bounding box center [105, 61] width 31 height 10
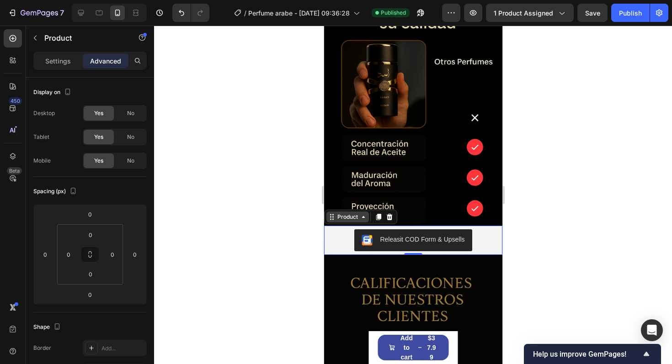
click at [344, 218] on div "Product" at bounding box center [347, 217] width 24 height 8
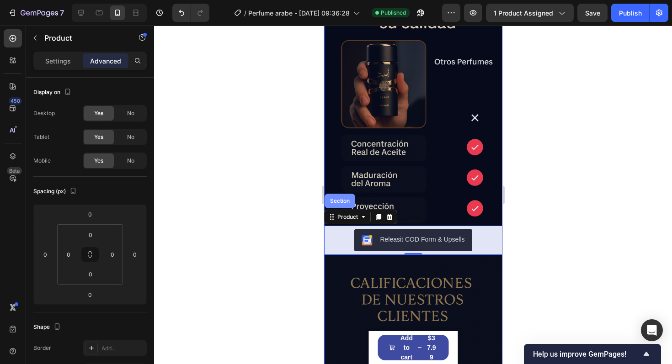
click at [341, 204] on div "Section" at bounding box center [339, 201] width 31 height 15
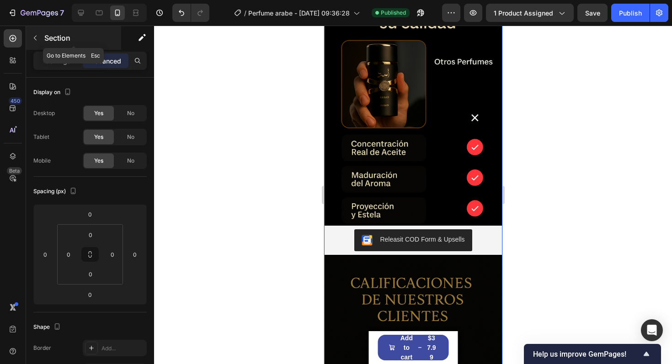
click at [30, 38] on button "button" at bounding box center [35, 38] width 15 height 15
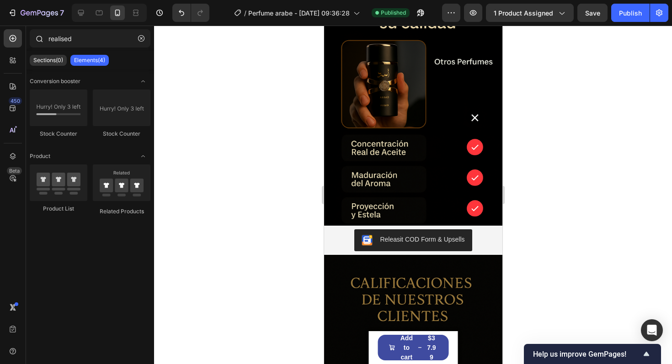
click at [77, 48] on div "realised" at bounding box center [90, 40] width 128 height 22
click at [77, 41] on input "realised" at bounding box center [90, 38] width 121 height 18
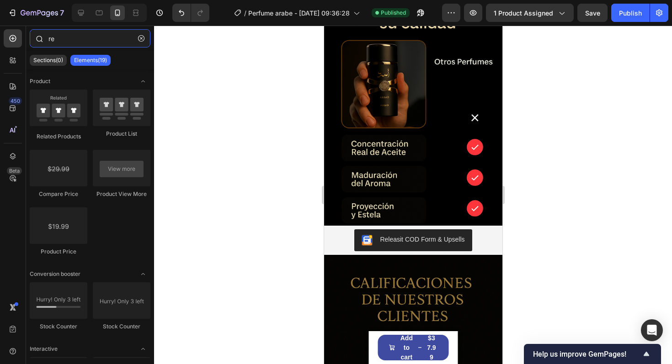
type input "r"
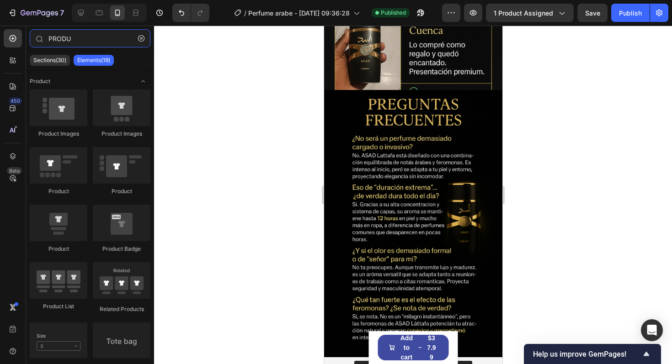
scroll to position [2847, 0]
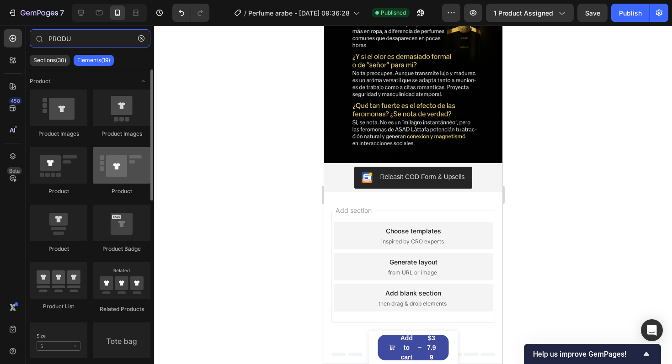
type input "PRODU"
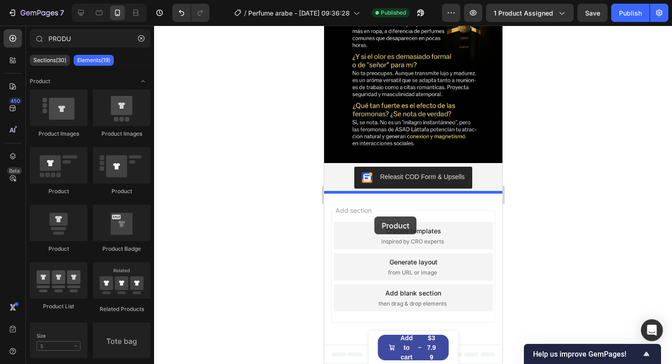
drag, startPoint x: 445, startPoint y: 205, endPoint x: 374, endPoint y: 217, distance: 72.3
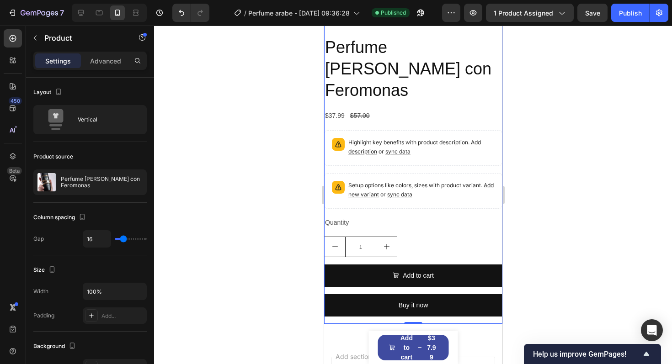
scroll to position [3171, 0]
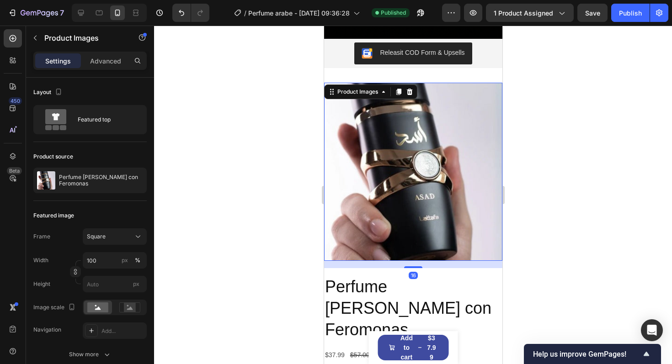
scroll to position [2962, 0]
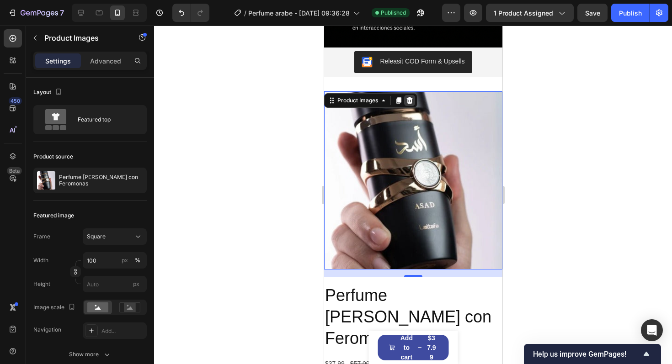
click at [407, 102] on icon at bounding box center [410, 100] width 6 height 6
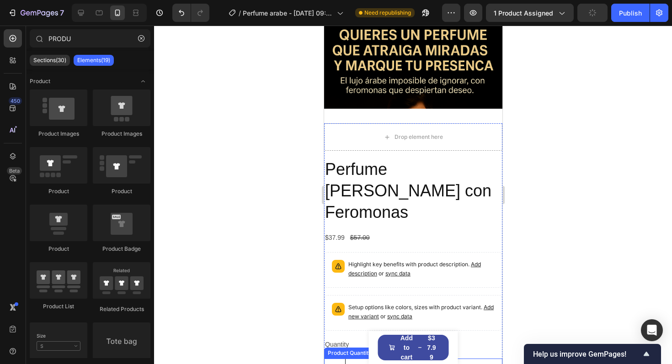
scroll to position [86, 0]
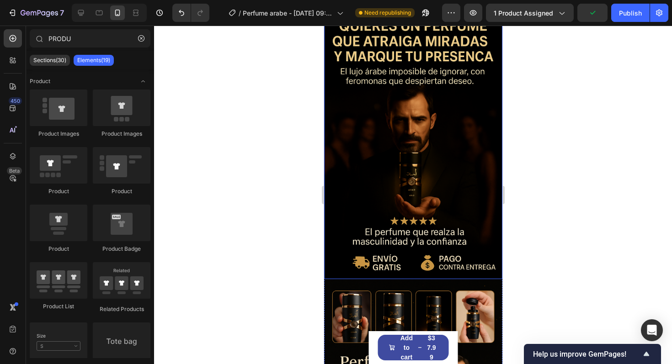
click at [392, 171] on img at bounding box center [413, 146] width 178 height 268
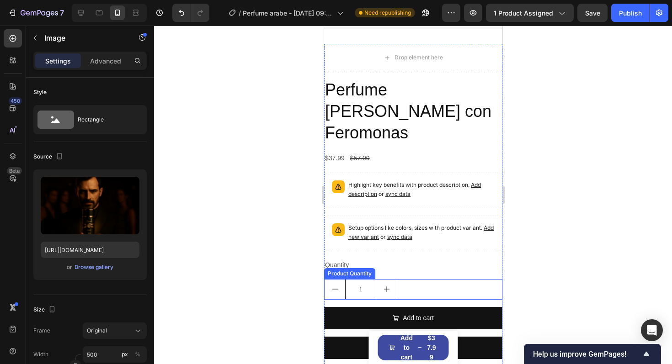
scroll to position [3007, 0]
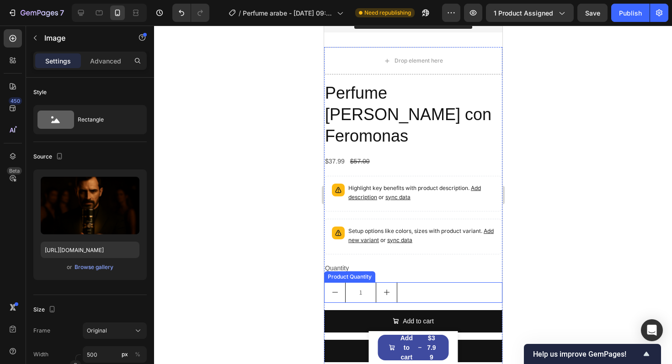
click at [394, 103] on h2 "Perfume [PERSON_NAME] con Feromonas" at bounding box center [413, 115] width 178 height 66
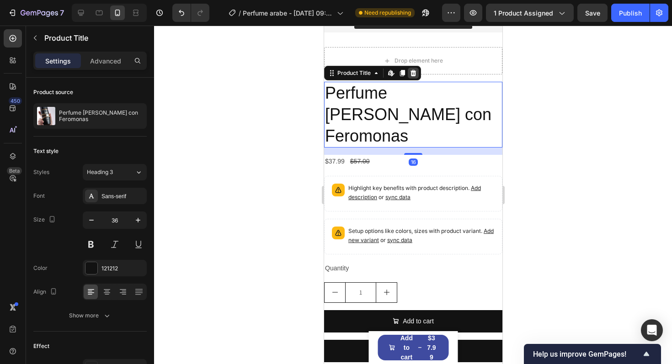
click at [410, 77] on div at bounding box center [412, 73] width 11 height 11
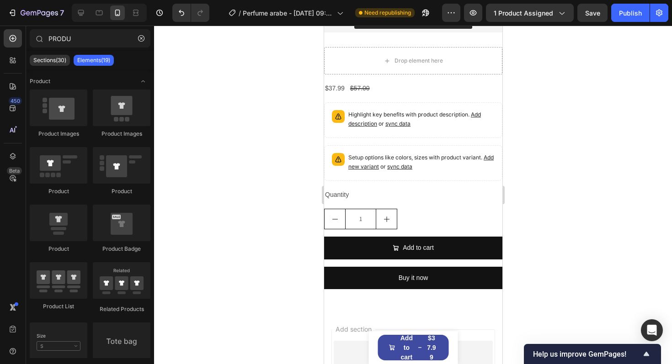
click at [410, 77] on div "Drop element here $37.99 Product Price Product Price $57.00 Product Price Produ…" at bounding box center [413, 172] width 178 height 250
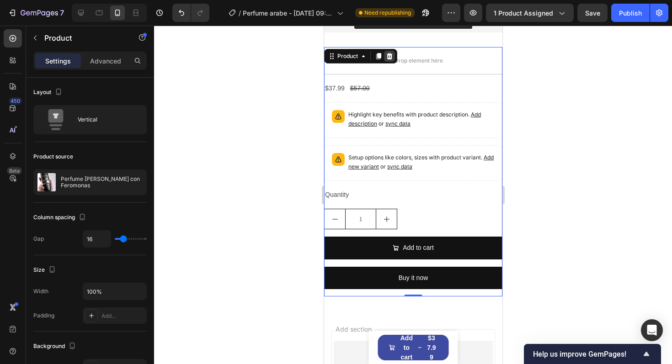
click at [390, 59] on icon at bounding box center [389, 56] width 7 height 7
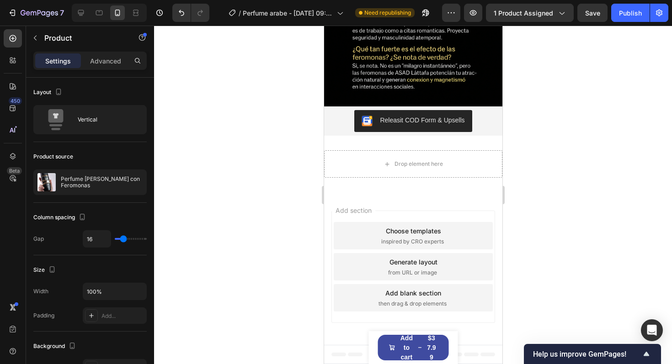
scroll to position [2904, 0]
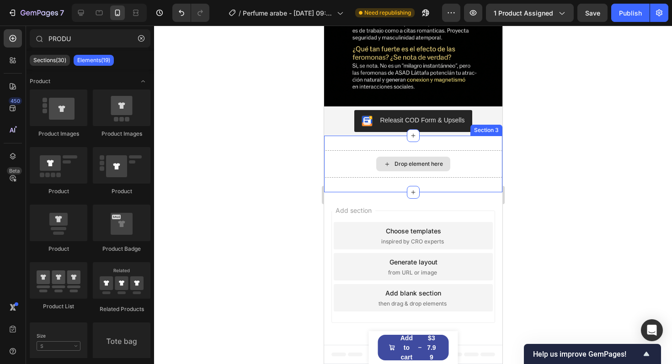
click at [386, 155] on div "Drop element here" at bounding box center [413, 163] width 178 height 27
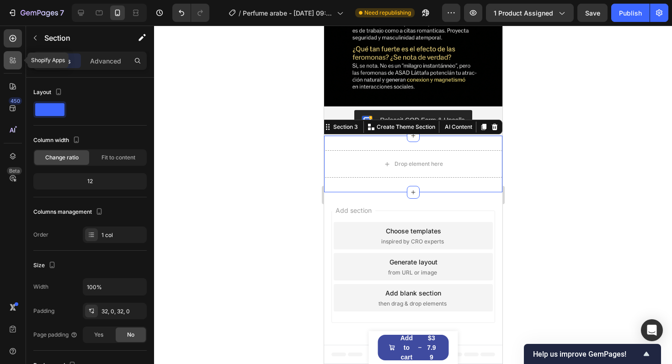
click at [12, 63] on icon at bounding box center [11, 62] width 3 height 3
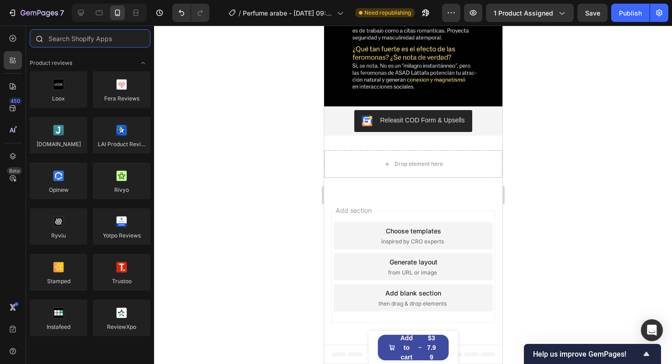
click at [91, 43] on input "text" at bounding box center [90, 38] width 121 height 18
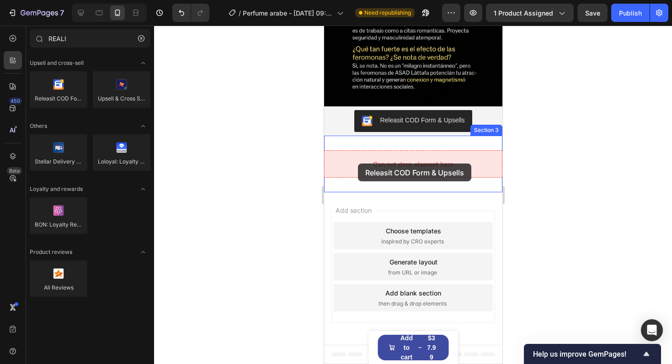
drag, startPoint x: 386, startPoint y: 115, endPoint x: 358, endPoint y: 163, distance: 56.2
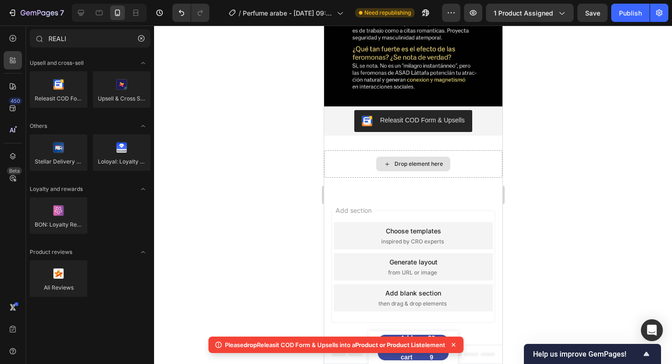
scroll to position [3007, 0]
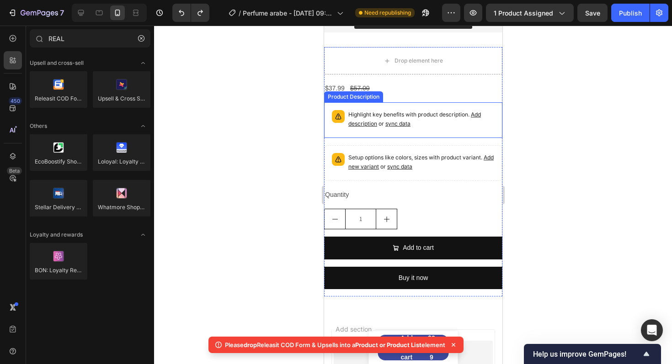
click at [405, 114] on p "Highlight key benefits with product description. Add description or sync data" at bounding box center [421, 119] width 146 height 18
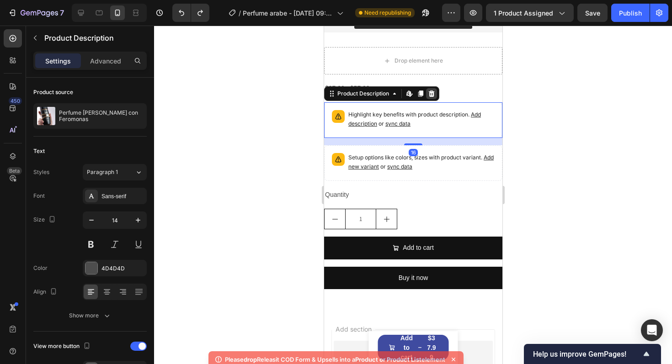
click at [434, 92] on icon at bounding box center [431, 93] width 7 height 7
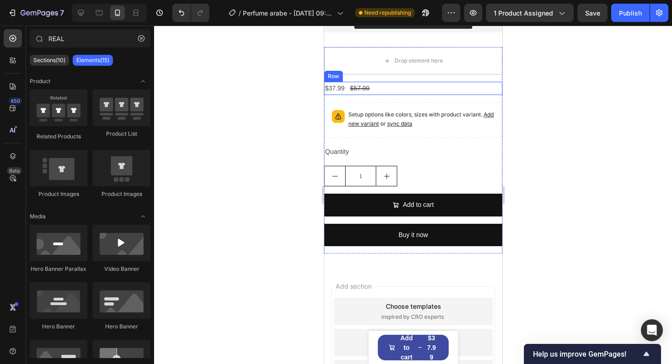
click at [375, 87] on div "$37.99 Product Price Product Price $57.00 Product Price Product Price Row" at bounding box center [413, 88] width 178 height 13
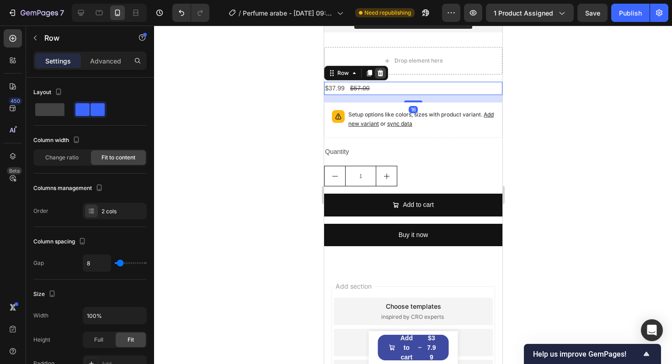
click at [381, 73] on icon at bounding box center [380, 73] width 6 height 6
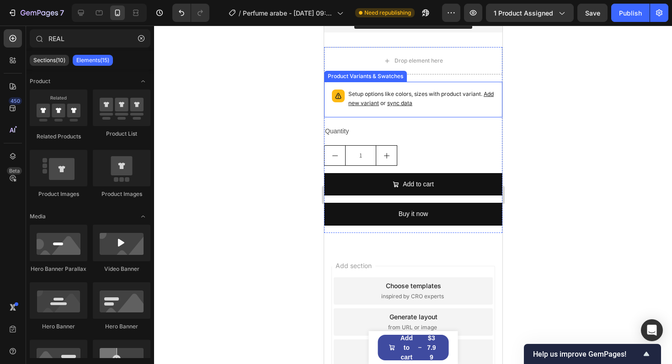
click at [385, 100] on span "Add new variant" at bounding box center [420, 99] width 145 height 16
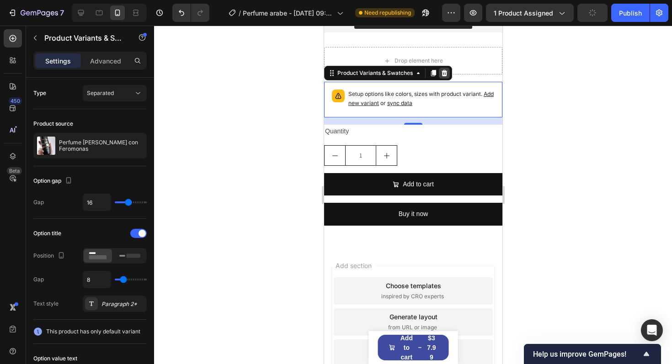
click at [446, 70] on icon at bounding box center [443, 73] width 7 height 7
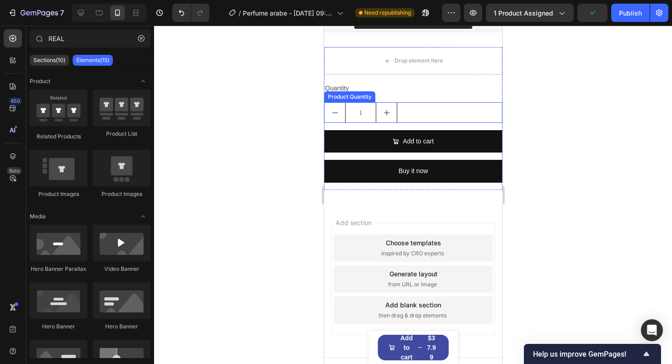
click at [408, 115] on div "1" at bounding box center [413, 112] width 178 height 21
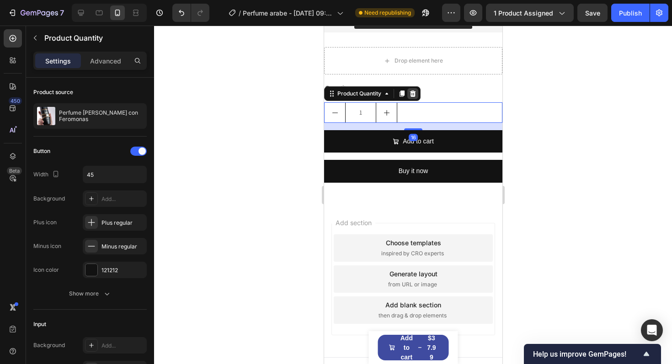
click at [413, 91] on icon at bounding box center [413, 94] width 6 height 6
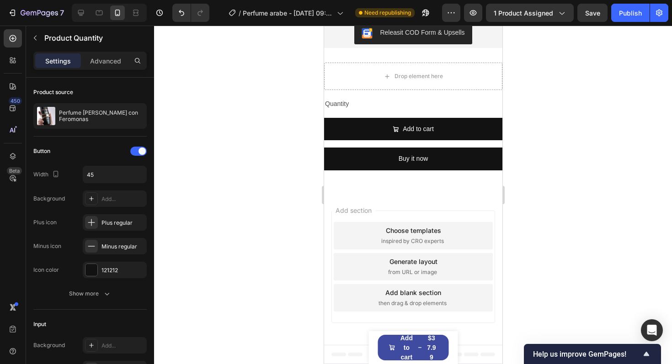
scroll to position [2991, 0]
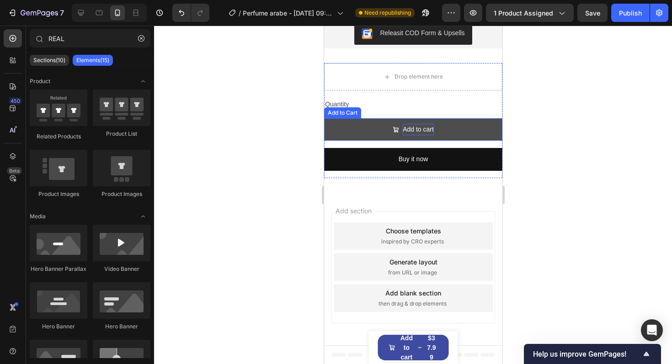
click at [424, 124] on div "Add to cart" at bounding box center [417, 129] width 31 height 11
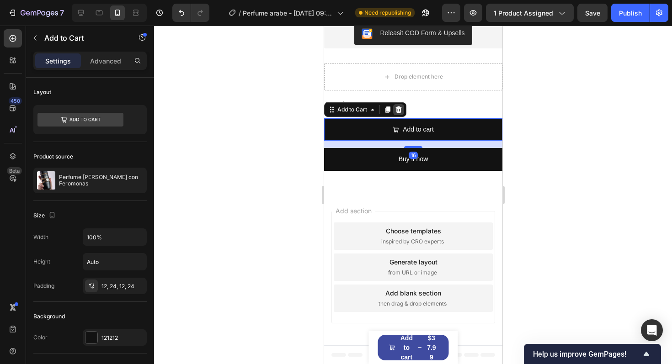
click at [402, 107] on icon at bounding box center [398, 109] width 7 height 7
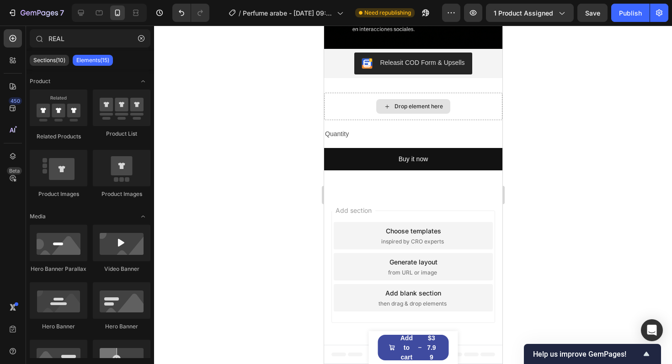
scroll to position [2961, 0]
click at [340, 133] on div "Quantity" at bounding box center [413, 134] width 178 height 13
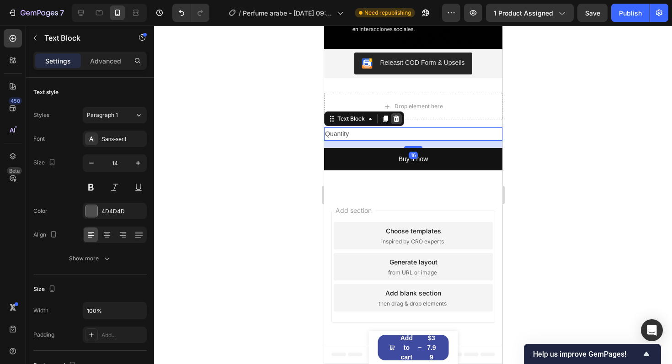
click at [395, 118] on icon at bounding box center [395, 118] width 7 height 7
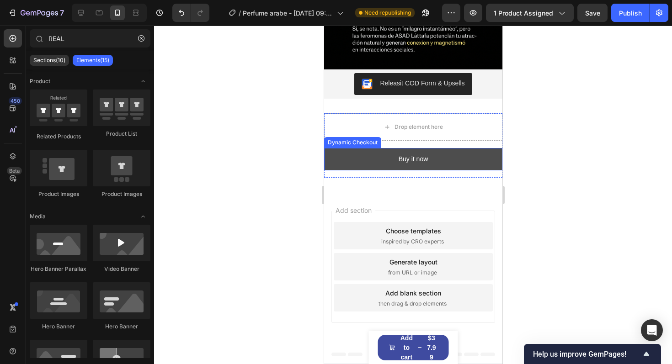
click at [354, 150] on button "Buy it now" at bounding box center [413, 159] width 178 height 22
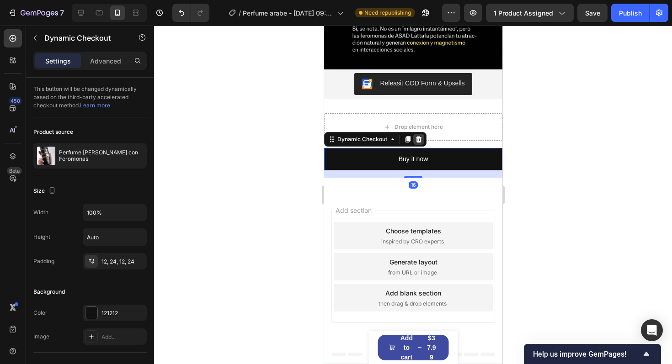
click at [415, 138] on icon at bounding box center [418, 139] width 7 height 7
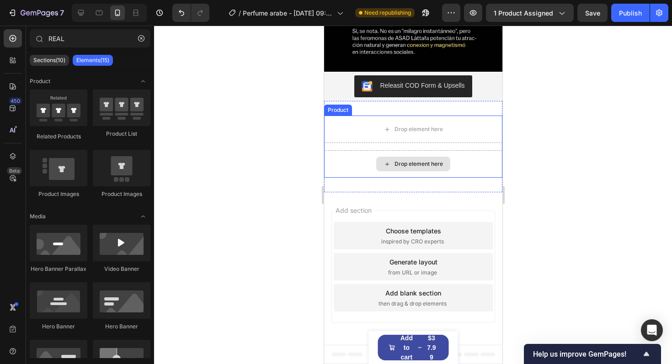
click at [382, 163] on div "Drop element here" at bounding box center [413, 164] width 74 height 15
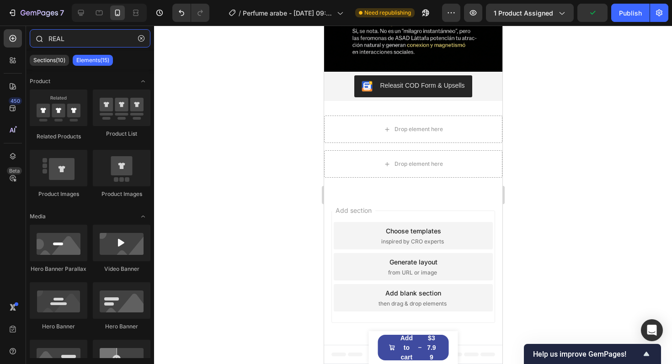
click at [67, 43] on input "REAL" at bounding box center [90, 38] width 121 height 18
type input "REAL"
click at [12, 61] on icon at bounding box center [12, 60] width 9 height 9
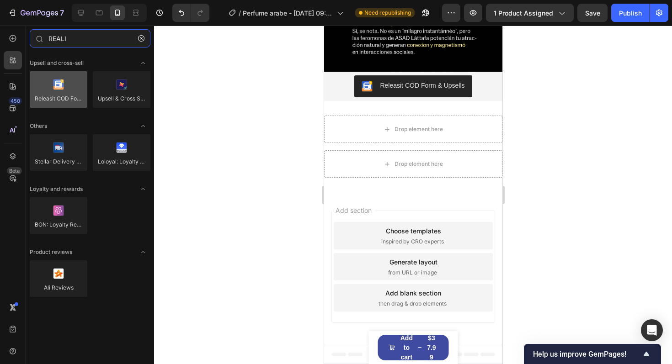
type input "REALI"
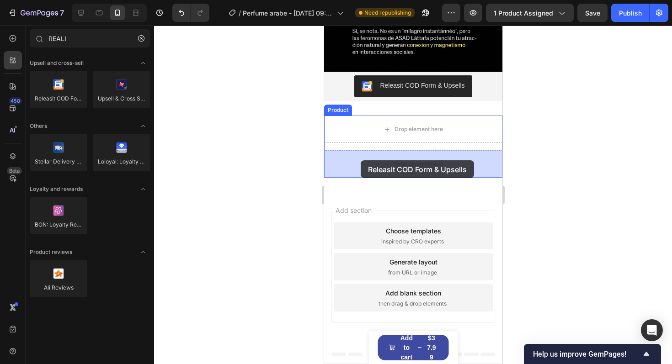
drag, startPoint x: 375, startPoint y: 122, endPoint x: 360, endPoint y: 160, distance: 40.7
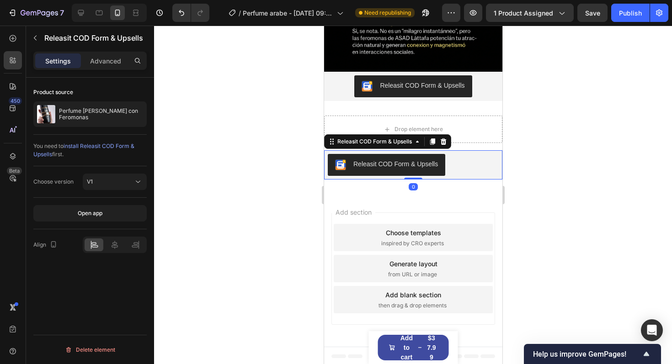
scroll to position [2940, 0]
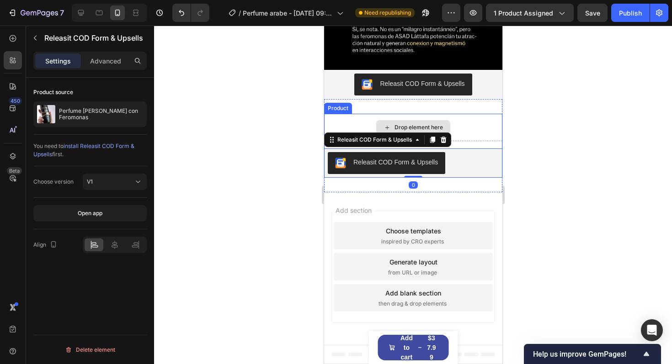
click at [456, 126] on div "Drop element here" at bounding box center [413, 127] width 178 height 27
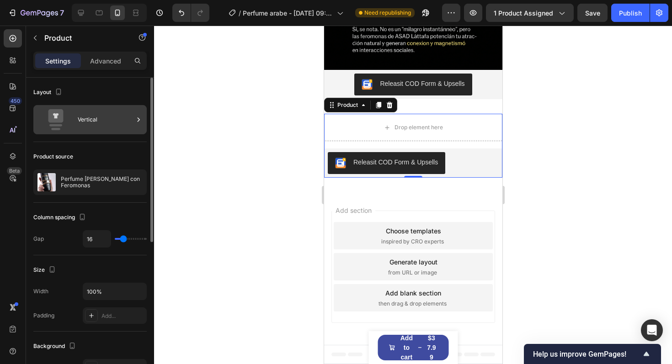
click at [108, 113] on div "Vertical" at bounding box center [106, 119] width 56 height 21
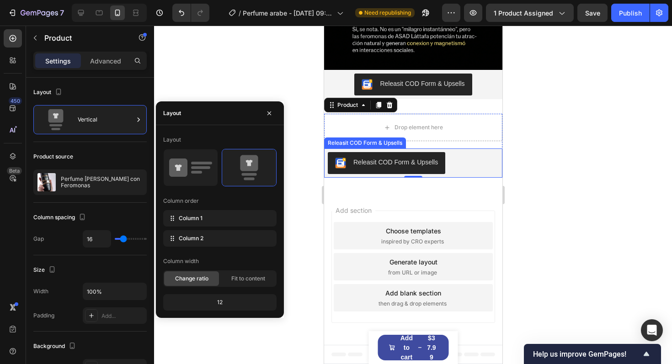
click at [421, 151] on div "Releasit COD Form & Upsells" at bounding box center [413, 163] width 178 height 29
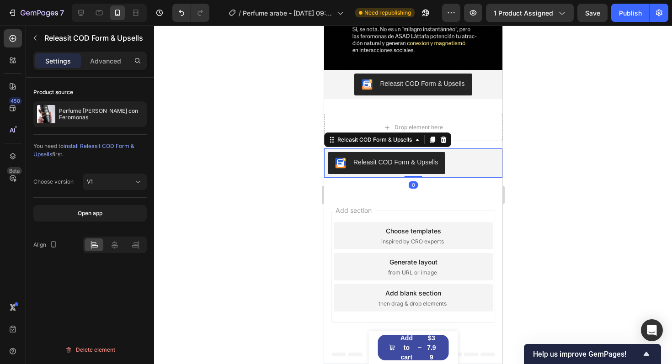
click at [399, 133] on div "Releasit COD Form & Upsells" at bounding box center [387, 140] width 127 height 15
click at [385, 136] on div "Releasit COD Form & Upsells" at bounding box center [374, 140] width 78 height 8
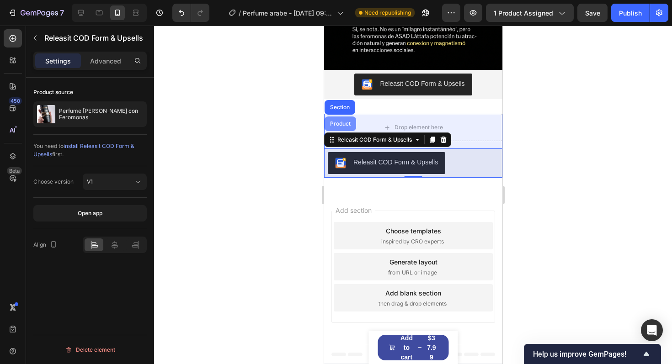
click at [349, 123] on div "Product" at bounding box center [340, 123] width 24 height 5
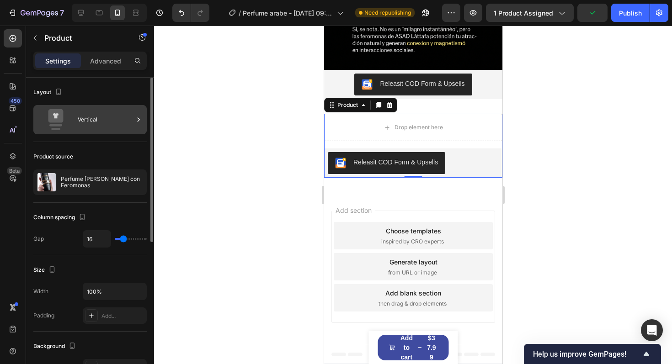
click at [76, 132] on div "Vertical" at bounding box center [89, 119] width 113 height 29
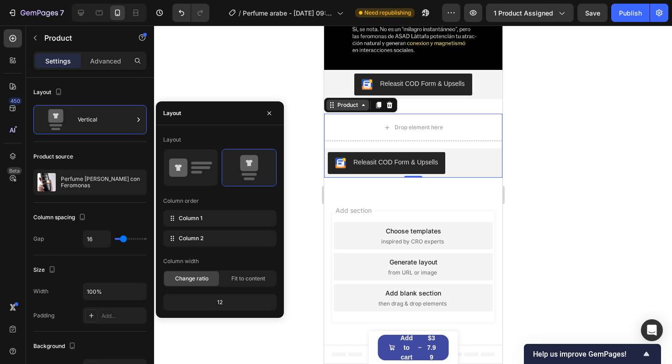
click at [359, 102] on icon at bounding box center [362, 105] width 7 height 7
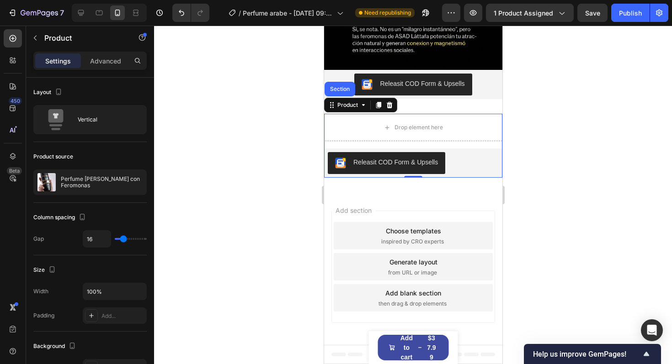
click at [358, 145] on div "Drop element here Releasit COD Form & Upsells Releasit COD Form & Upsells Produ…" at bounding box center [413, 146] width 178 height 64
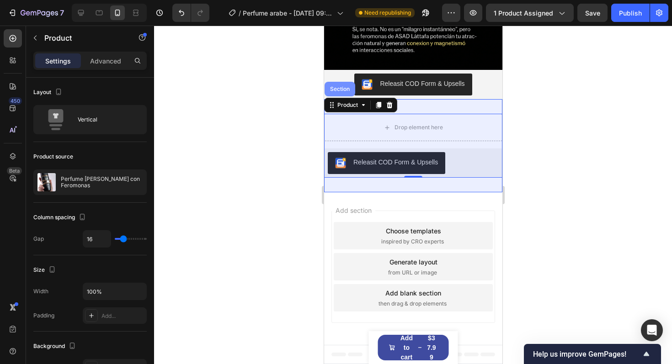
click at [343, 92] on div "Section" at bounding box center [339, 89] width 31 height 15
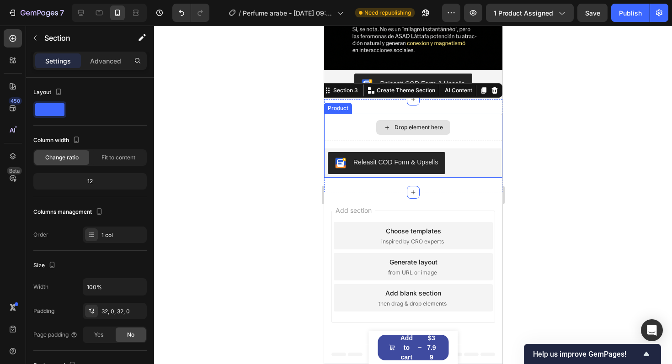
click at [391, 130] on div "Drop element here" at bounding box center [413, 127] width 74 height 15
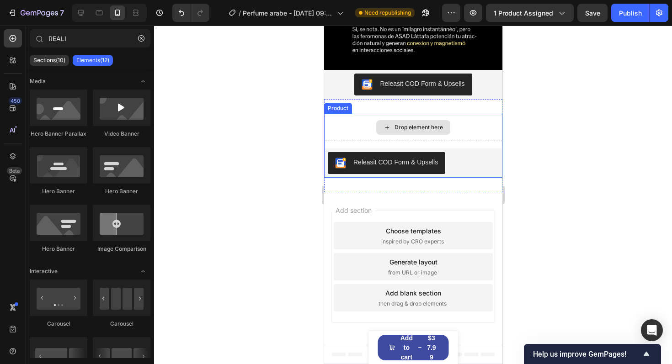
click at [423, 118] on div "Drop element here" at bounding box center [413, 127] width 178 height 27
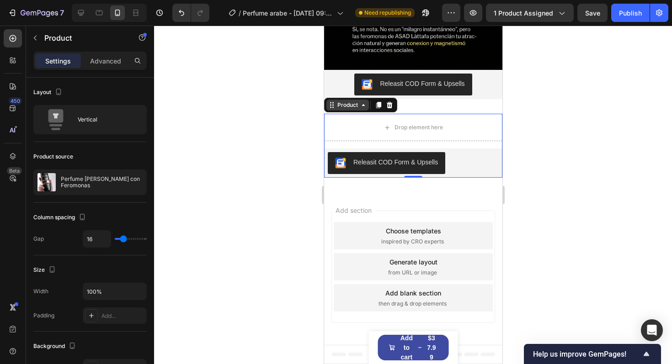
click at [361, 109] on div "Product" at bounding box center [347, 105] width 43 height 11
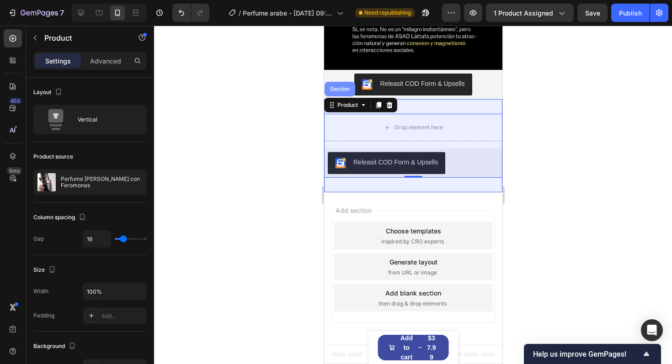
click at [344, 91] on div "Section" at bounding box center [339, 88] width 23 height 5
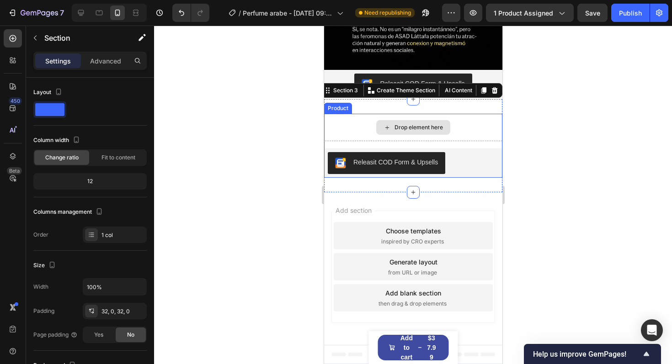
click at [438, 128] on div "Drop element here" at bounding box center [418, 127] width 48 height 7
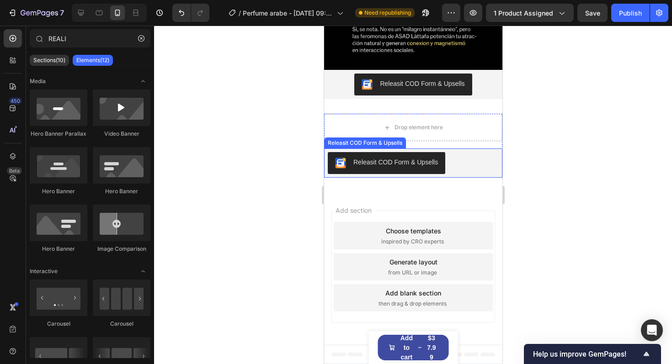
click at [421, 150] on div "Releasit COD Form & Upsells" at bounding box center [413, 163] width 178 height 29
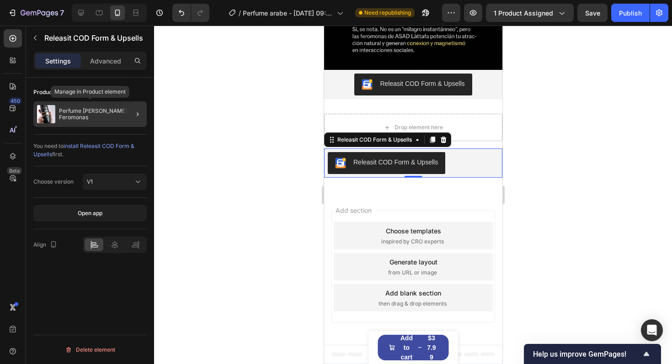
click at [102, 110] on p "Perfume [PERSON_NAME] con Feromonas" at bounding box center [101, 114] width 84 height 13
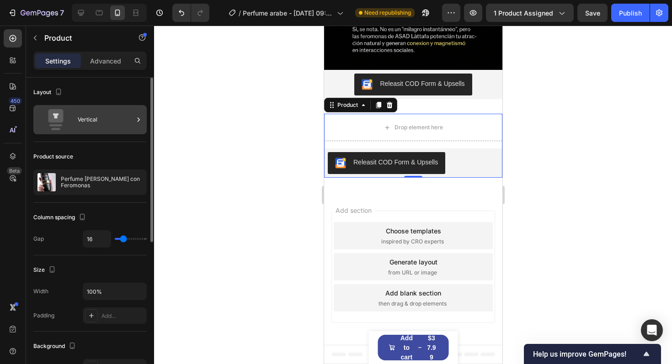
click at [99, 115] on div "Vertical" at bounding box center [106, 119] width 56 height 21
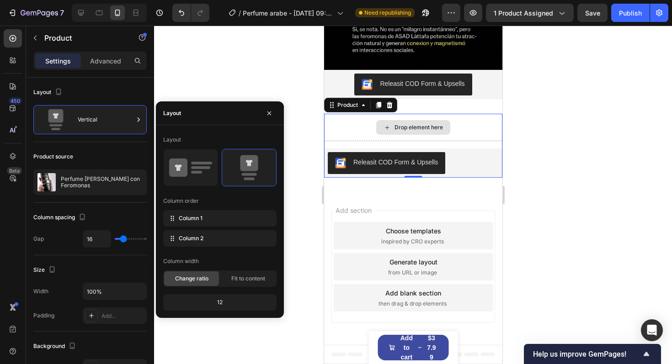
click at [428, 133] on div "Drop element here" at bounding box center [413, 127] width 74 height 15
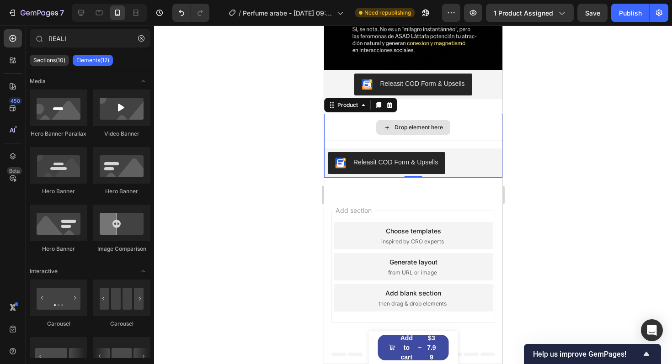
click at [428, 133] on div "Drop element here" at bounding box center [413, 127] width 74 height 15
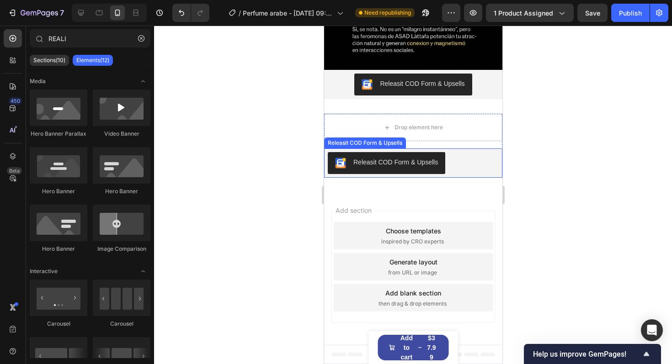
click at [427, 151] on div "Releasit COD Form & Upsells" at bounding box center [413, 163] width 178 height 29
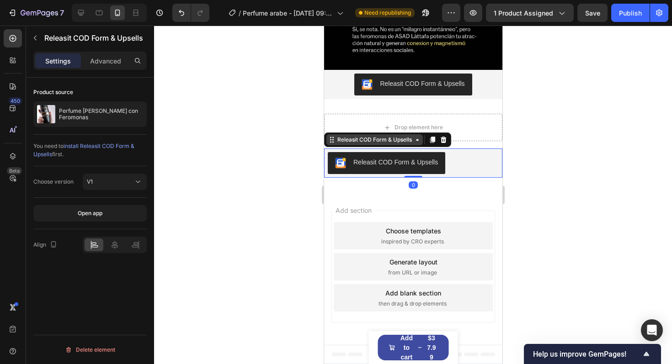
click at [391, 138] on div "Releasit COD Form & Upsells" at bounding box center [374, 140] width 78 height 8
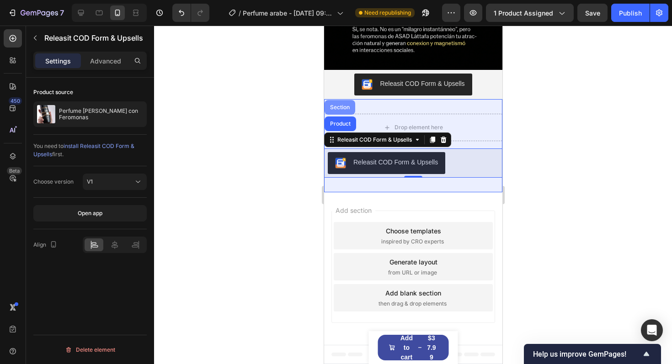
click at [348, 107] on div "Section" at bounding box center [339, 107] width 23 height 5
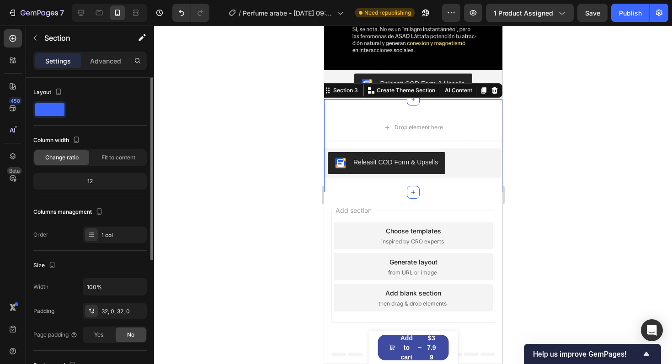
click at [53, 109] on span at bounding box center [49, 109] width 29 height 13
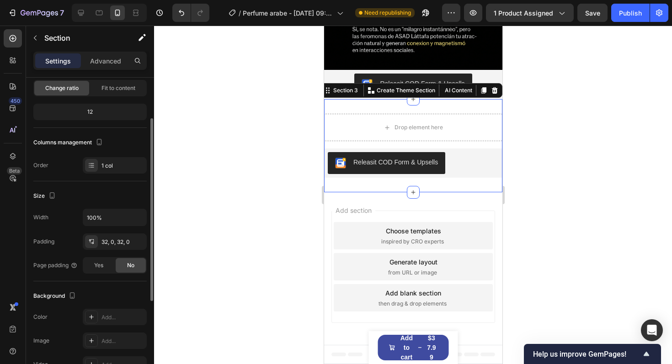
scroll to position [71, 0]
click at [87, 160] on div at bounding box center [91, 164] width 13 height 13
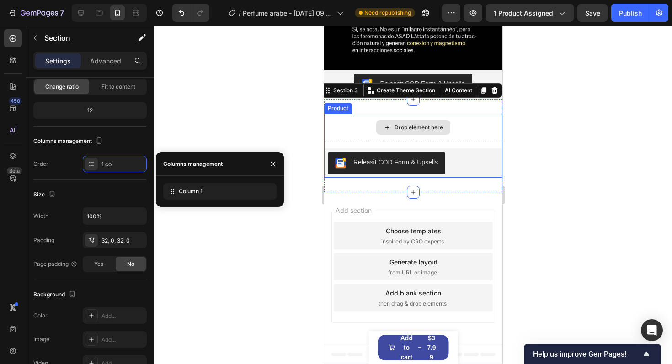
click at [438, 130] on div "Drop element here" at bounding box center [418, 127] width 48 height 7
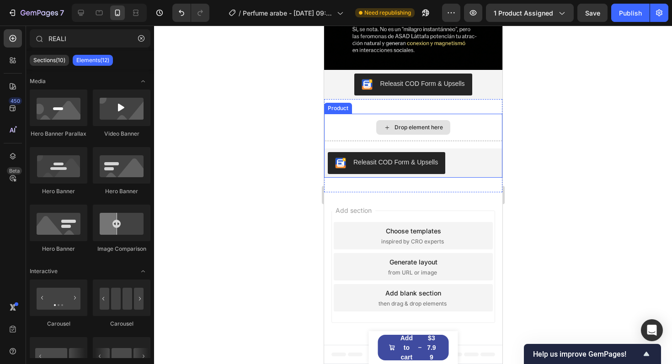
click at [438, 130] on div "Drop element here" at bounding box center [418, 127] width 48 height 7
click at [406, 129] on div "Drop element here" at bounding box center [418, 127] width 48 height 7
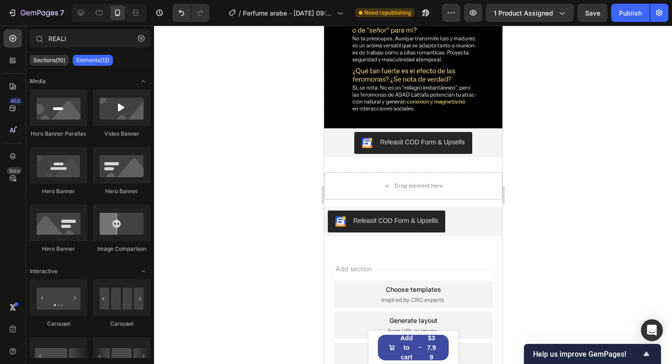
scroll to position [2940, 0]
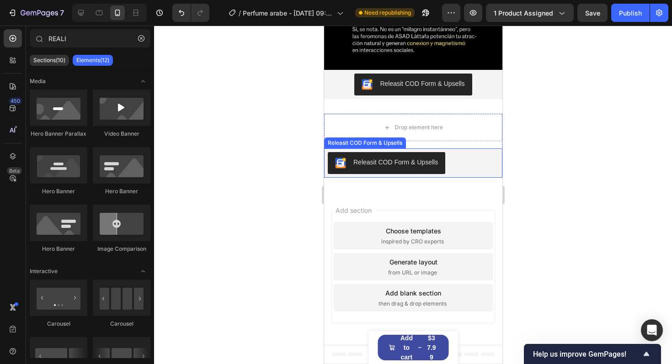
click at [447, 156] on div "Releasit COD Form & Upsells" at bounding box center [412, 163] width 171 height 22
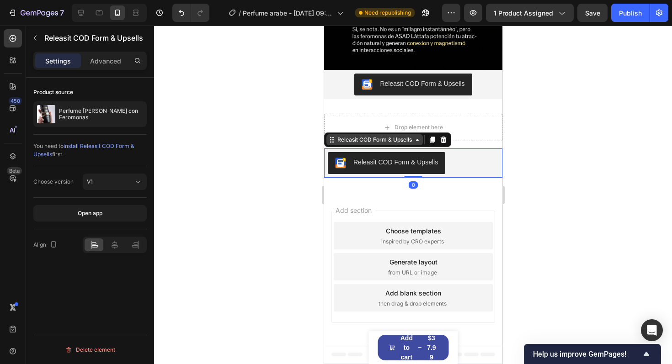
click at [420, 140] on icon at bounding box center [416, 139] width 7 height 7
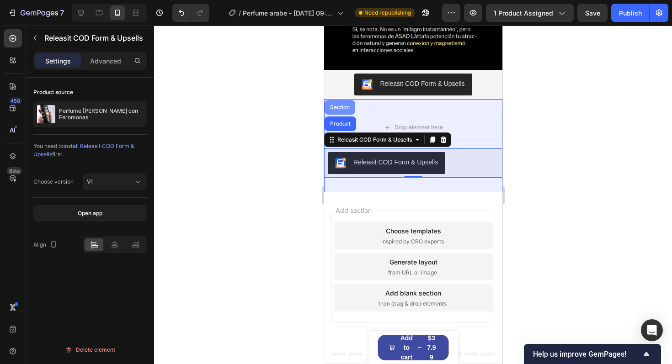
click at [341, 107] on div "Section" at bounding box center [339, 107] width 23 height 5
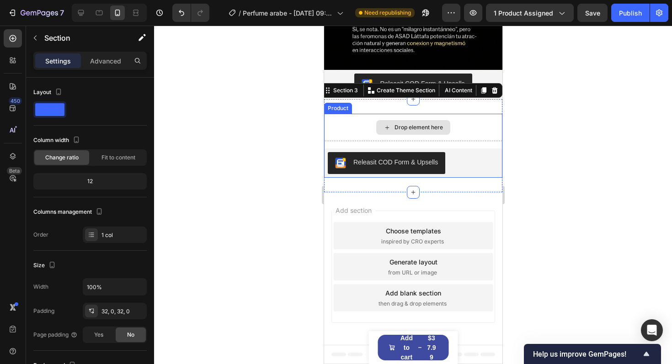
click at [391, 131] on div "Drop element here" at bounding box center [413, 127] width 74 height 15
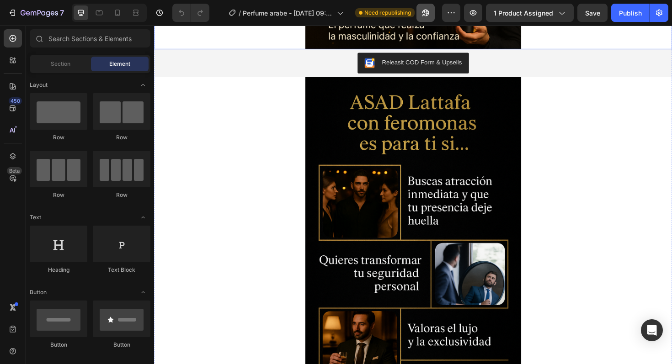
scroll to position [523, 0]
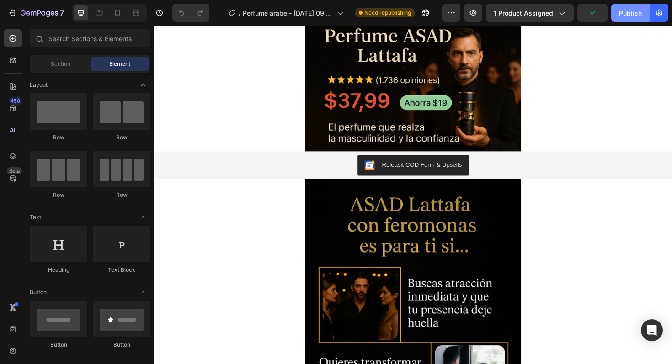
click at [629, 15] on div "Publish" at bounding box center [630, 13] width 23 height 10
click at [432, 13] on button "button" at bounding box center [426, 13] width 18 height 18
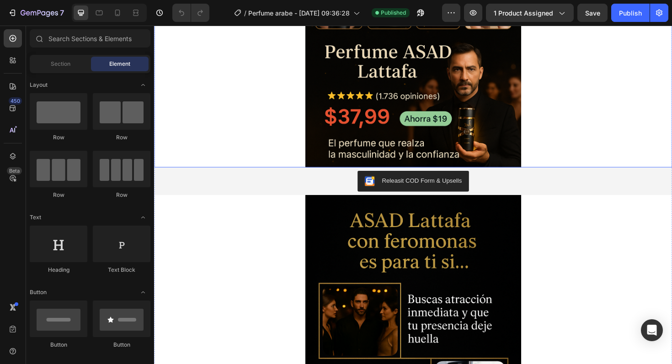
scroll to position [504, 0]
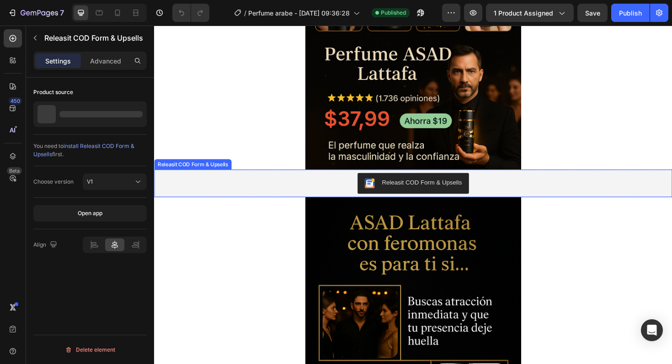
click at [283, 188] on div "Releasit COD Form & Upsells" at bounding box center [428, 193] width 541 height 22
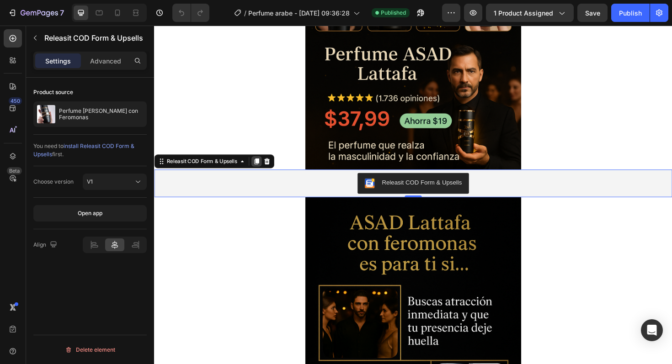
click at [260, 170] on icon at bounding box center [262, 169] width 7 height 7
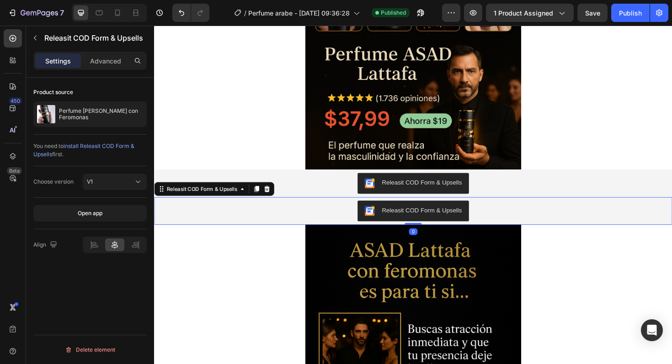
click at [198, 220] on div "Releasit COD Form & Upsells" at bounding box center [428, 222] width 541 height 22
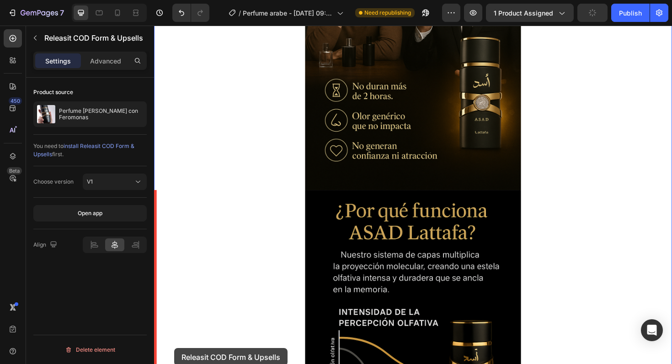
scroll to position [1586, 0]
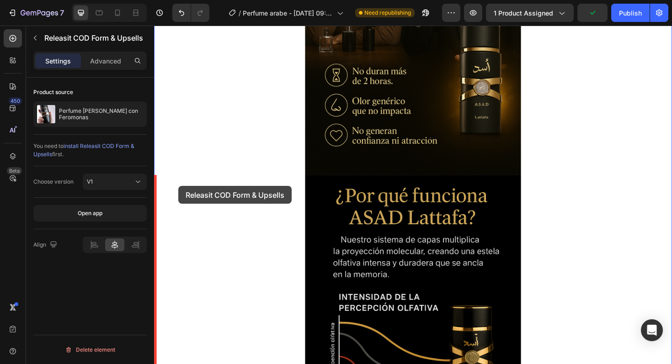
drag, startPoint x: 163, startPoint y: 201, endPoint x: 179, endPoint y: 195, distance: 17.5
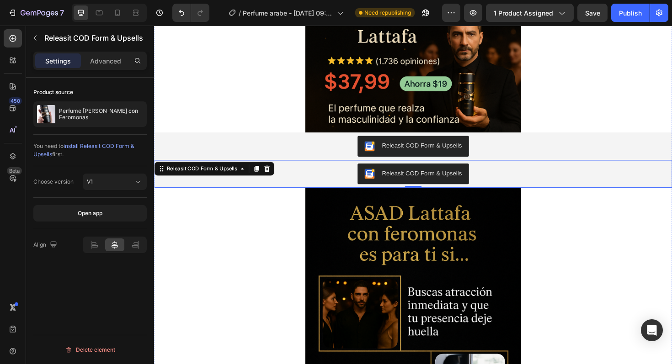
scroll to position [546, 0]
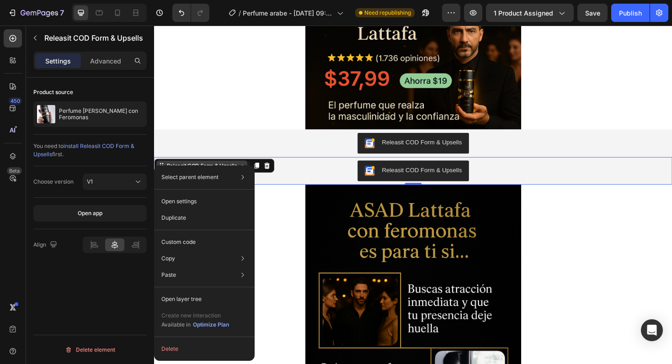
click at [162, 166] on div "Select parent element Section Product Releasit COD Form & Upsells Open settings…" at bounding box center [204, 264] width 101 height 196
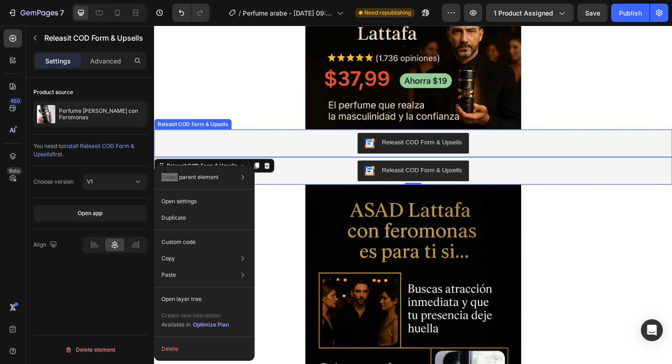
click at [187, 146] on div "Releasit COD Form & Upsells" at bounding box center [428, 150] width 541 height 22
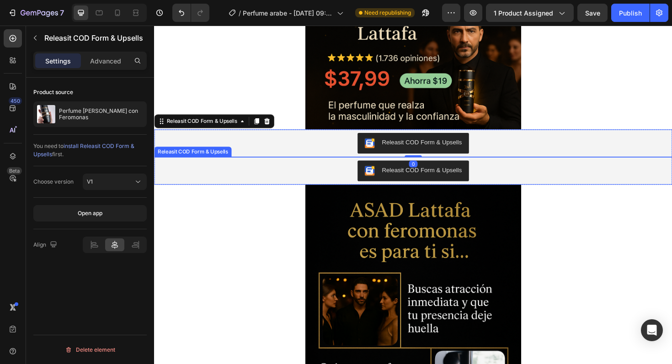
click at [198, 186] on div "Releasit COD Form & Upsells" at bounding box center [428, 180] width 541 height 22
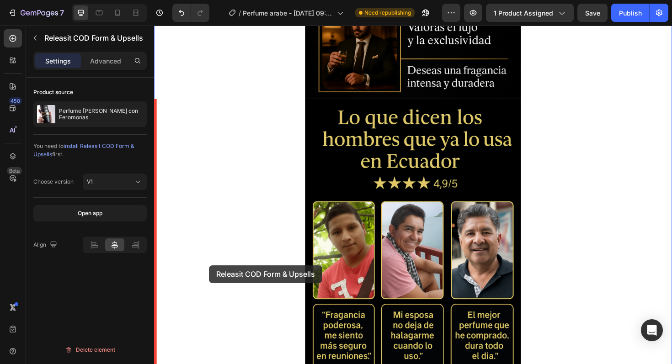
scroll to position [994, 0]
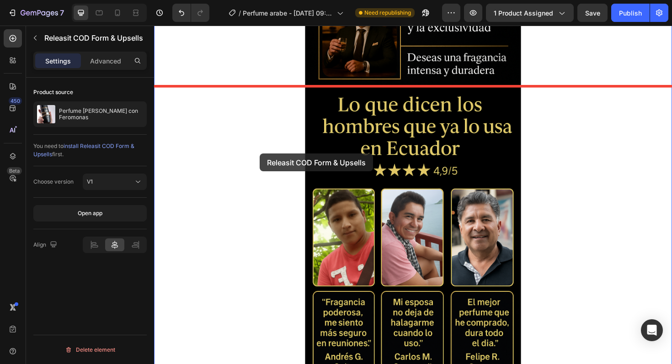
drag, startPoint x: 160, startPoint y: 158, endPoint x: 266, endPoint y: 158, distance: 106.1
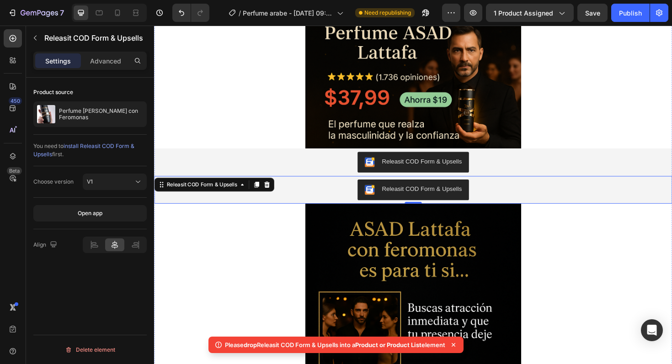
scroll to position [532, 0]
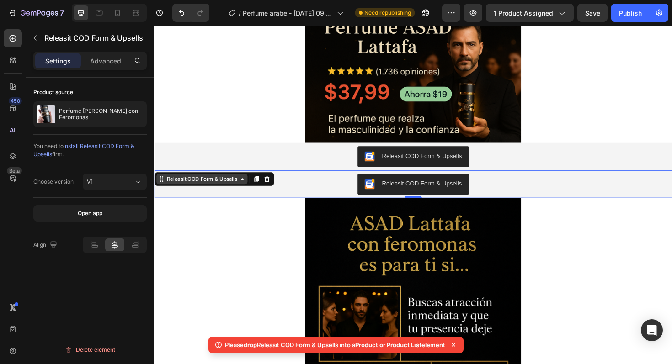
click at [167, 191] on div "Releasit COD Form & Upsells" at bounding box center [205, 188] width 78 height 8
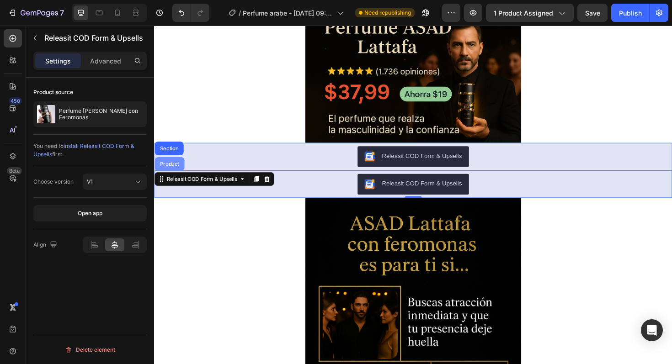
click at [179, 172] on div "Product" at bounding box center [170, 172] width 24 height 5
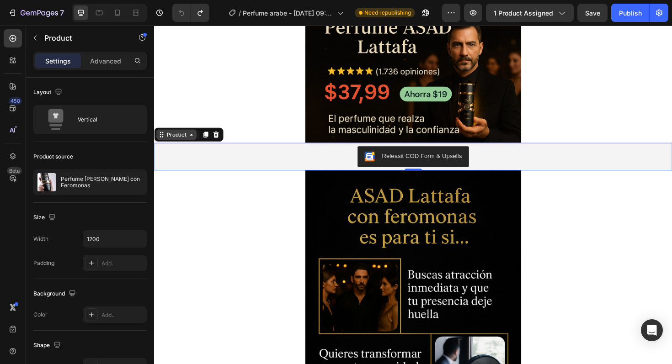
click at [169, 140] on div "Product" at bounding box center [178, 141] width 24 height 8
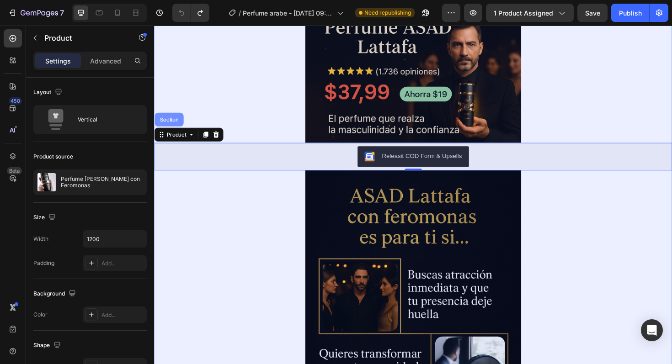
click at [172, 127] on div "Section" at bounding box center [169, 125] width 23 height 5
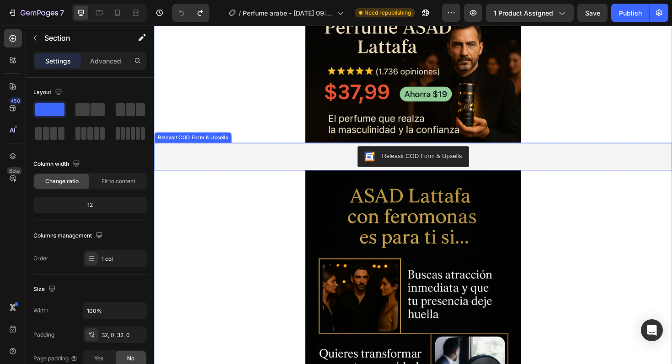
click at [182, 167] on div "Releasit COD Form & Upsells" at bounding box center [428, 165] width 541 height 22
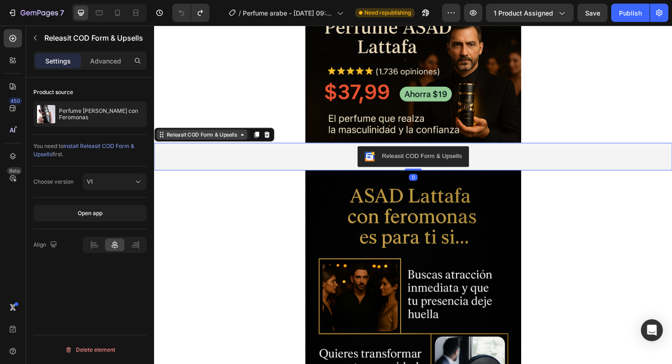
click at [182, 139] on div "Releasit COD Form & Upsells" at bounding box center [205, 141] width 78 height 8
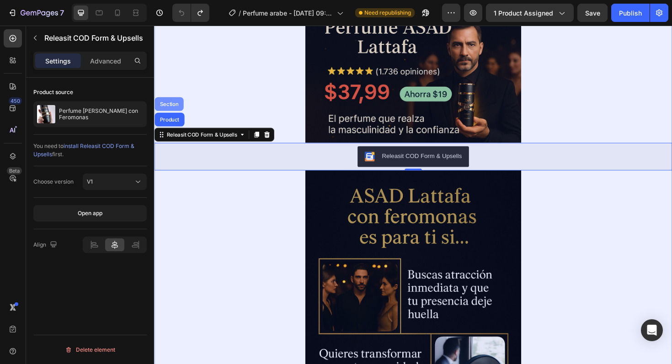
click at [174, 106] on div "Section" at bounding box center [169, 108] width 23 height 5
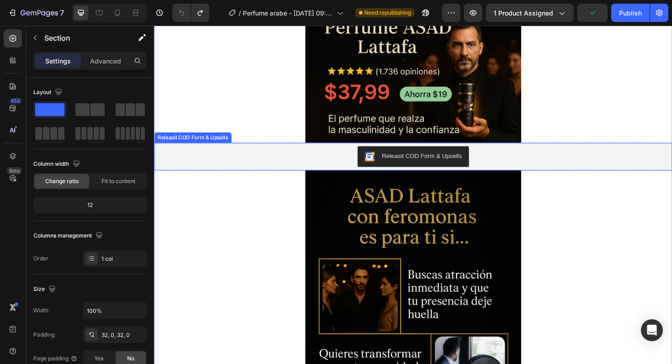
click at [187, 161] on div "Releasit COD Form & Upsells" at bounding box center [428, 165] width 541 height 22
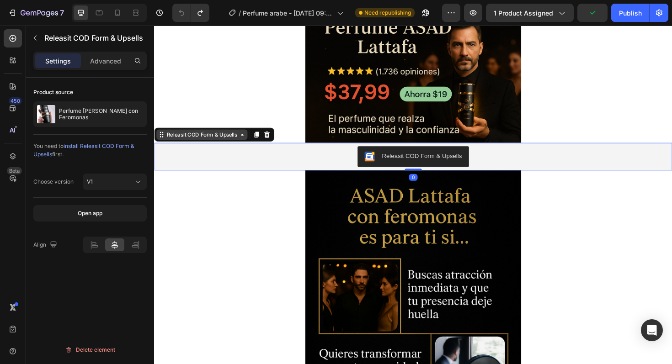
click at [187, 143] on div "Releasit COD Form & Upsells" at bounding box center [205, 141] width 78 height 8
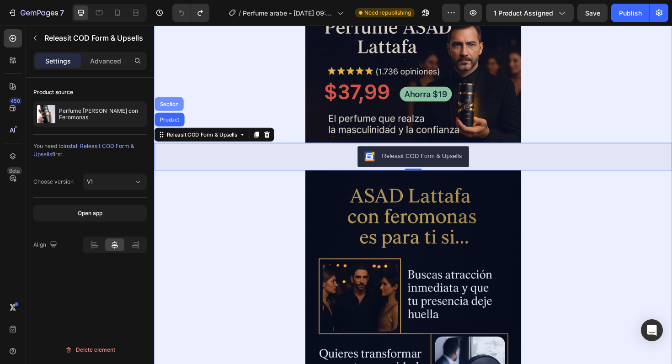
click at [172, 111] on div "Section" at bounding box center [169, 108] width 23 height 5
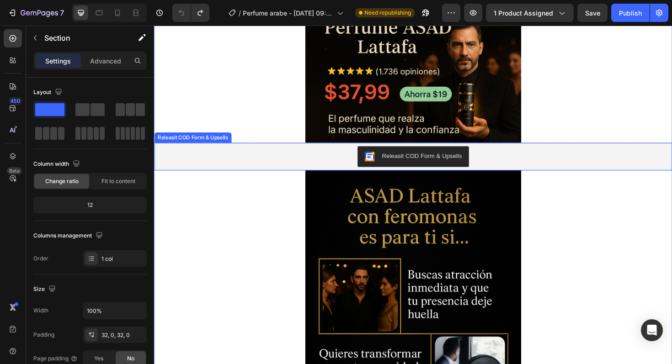
click at [342, 168] on div "Releasit COD Form & Upsells" at bounding box center [428, 165] width 541 height 22
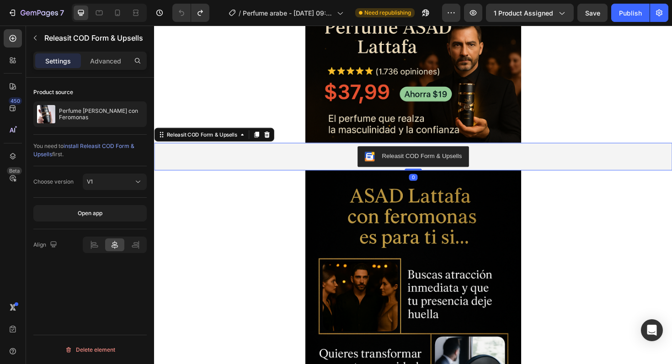
click at [242, 134] on div "Releasit COD Form & Upsells" at bounding box center [217, 141] width 127 height 15
click at [165, 143] on icon at bounding box center [161, 141] width 7 height 7
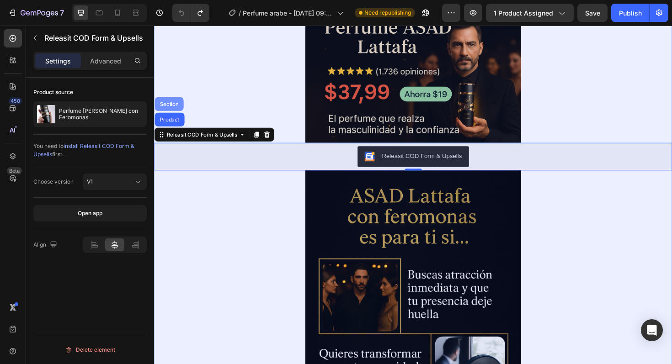
click at [171, 107] on div "Section" at bounding box center [169, 108] width 23 height 5
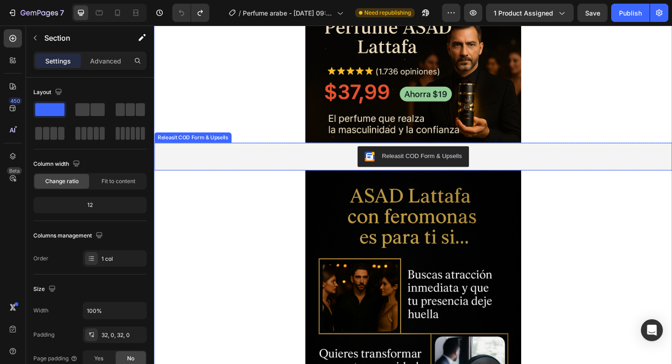
click at [183, 168] on div "Releasit COD Form & Upsells" at bounding box center [428, 165] width 541 height 22
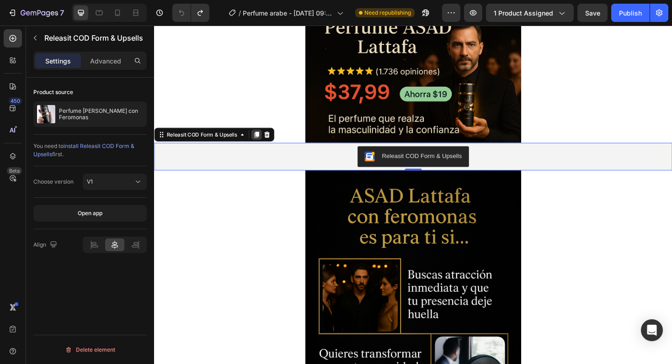
click at [261, 144] on icon at bounding box center [262, 141] width 7 height 7
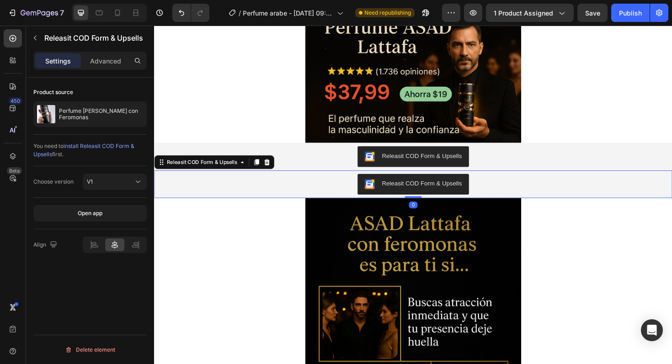
click at [266, 203] on div "Releasit COD Form & Upsells" at bounding box center [428, 194] width 541 height 22
click at [209, 169] on div "Releasit COD Form & Upsells" at bounding box center [205, 170] width 78 height 8
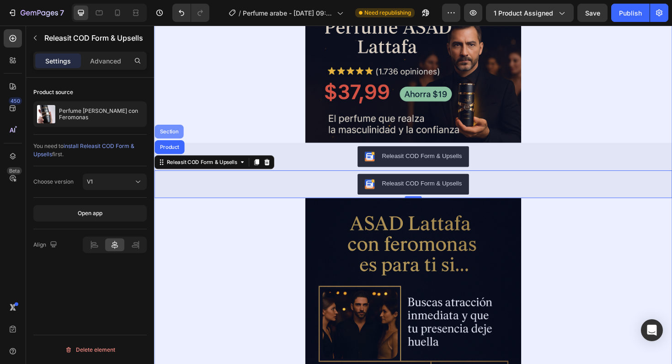
click at [179, 135] on div "Section" at bounding box center [169, 137] width 23 height 5
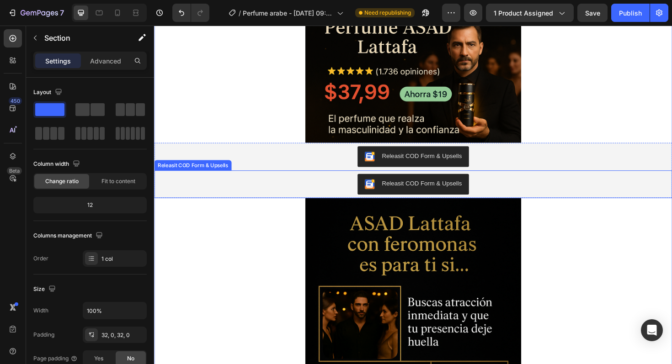
click at [207, 187] on div "Releasit COD Form & Upsells" at bounding box center [428, 194] width 541 height 22
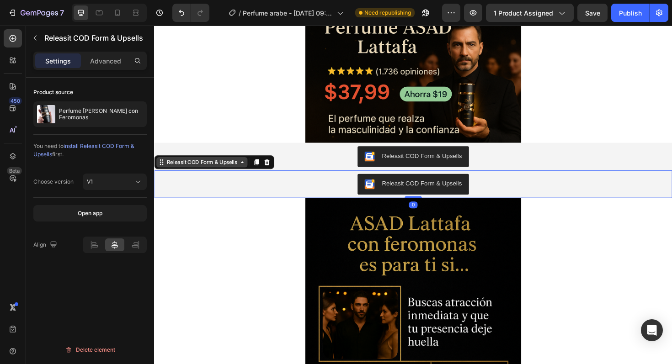
click at [201, 165] on div "Releasit COD Form & Upsells" at bounding box center [204, 170] width 96 height 11
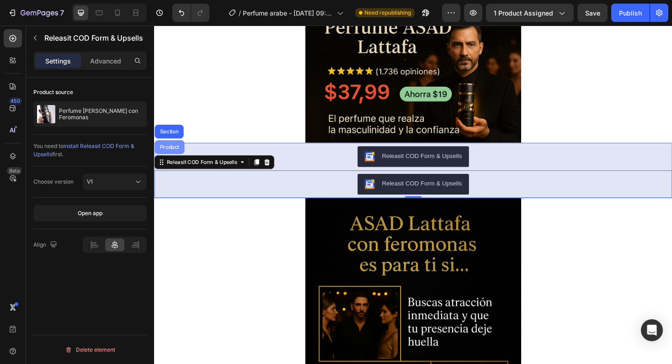
click at [177, 153] on div "Product" at bounding box center [170, 154] width 24 height 5
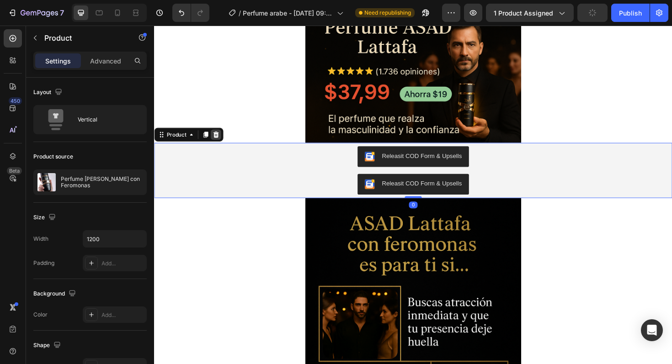
click at [219, 137] on div at bounding box center [219, 141] width 11 height 11
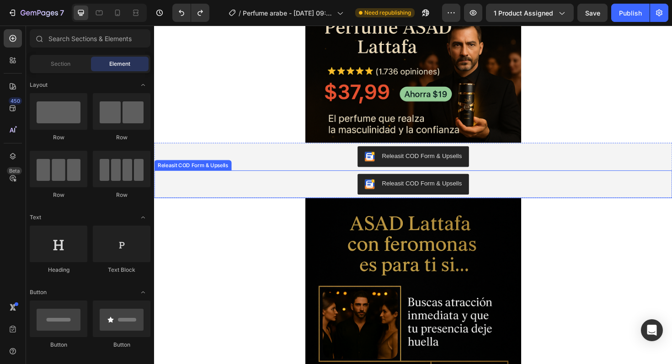
click at [226, 182] on div "Releasit COD Form & Upsells" at bounding box center [428, 193] width 549 height 29
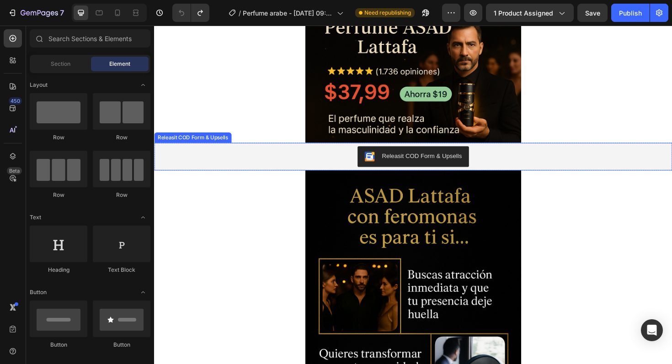
click at [235, 176] on div "Releasit COD Form & Upsells" at bounding box center [428, 164] width 549 height 29
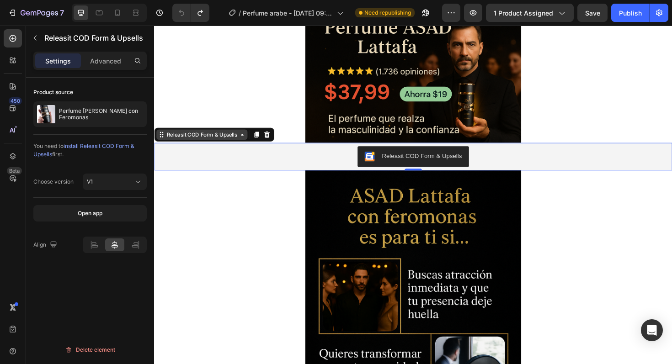
click at [209, 141] on div "Releasit COD Form & Upsells" at bounding box center [205, 141] width 78 height 8
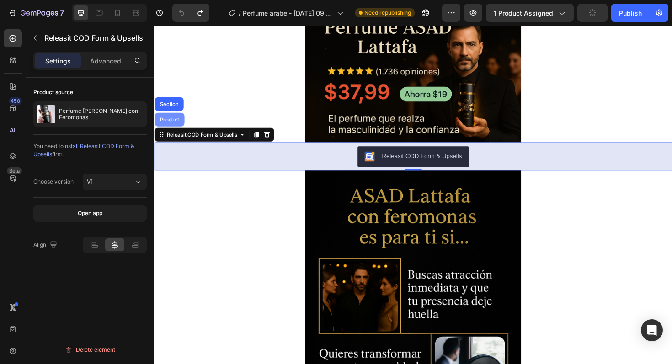
click at [176, 129] on div "Product" at bounding box center [171, 125] width 32 height 15
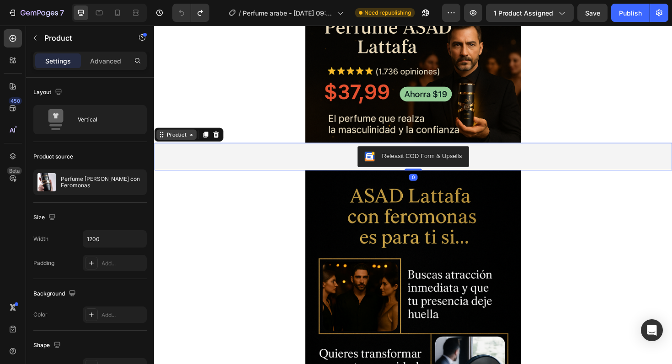
click at [173, 141] on div "Product" at bounding box center [178, 141] width 24 height 8
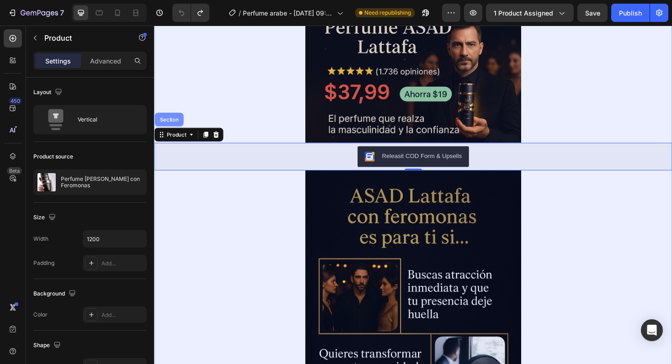
click at [170, 130] on div "Section" at bounding box center [170, 125] width 31 height 15
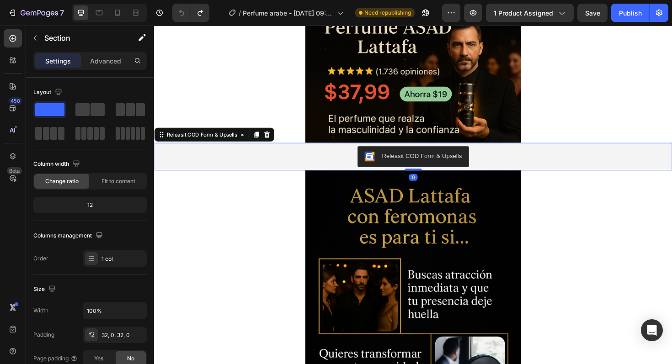
click at [193, 164] on div "Releasit COD Form & Upsells" at bounding box center [428, 165] width 541 height 22
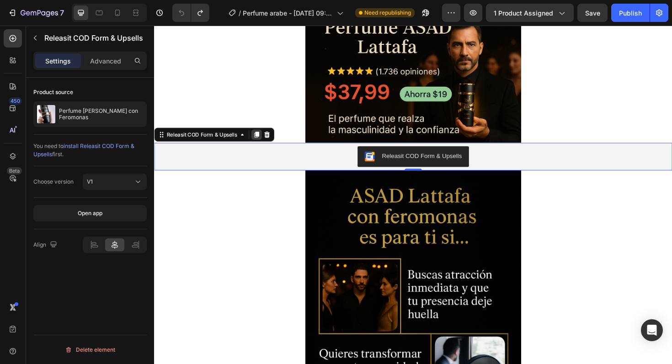
click at [262, 139] on icon at bounding box center [262, 141] width 5 height 6
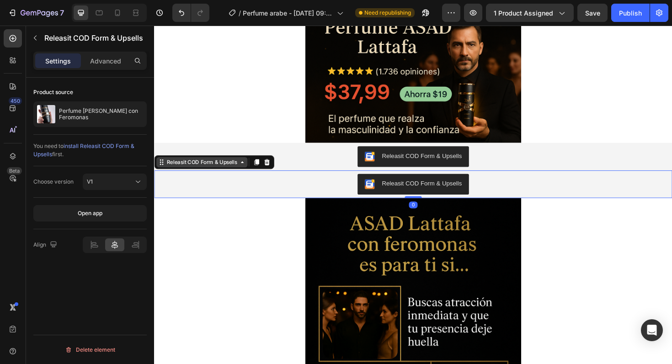
click at [188, 173] on div "Releasit COD Form & Upsells" at bounding box center [205, 170] width 78 height 8
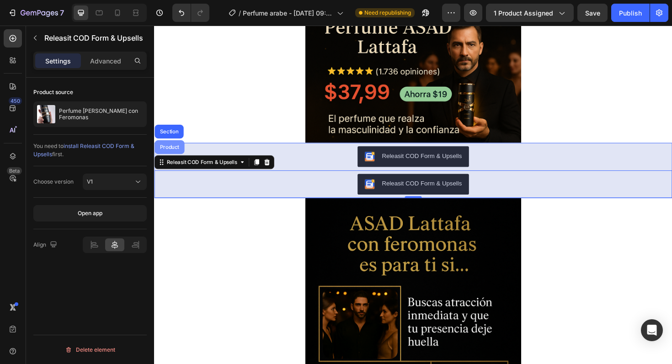
click at [172, 155] on div "Product" at bounding box center [170, 154] width 24 height 5
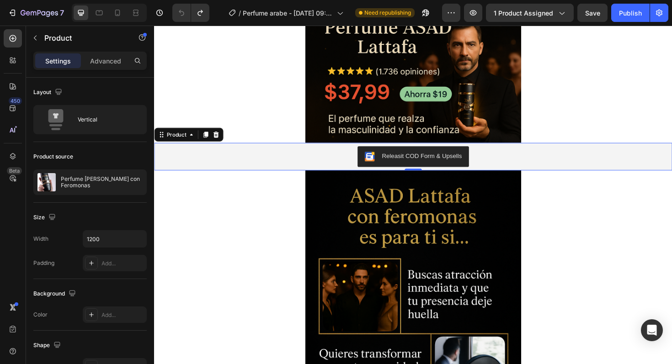
click at [173, 147] on div "Product" at bounding box center [190, 141] width 73 height 15
click at [171, 138] on div "Product" at bounding box center [178, 141] width 24 height 8
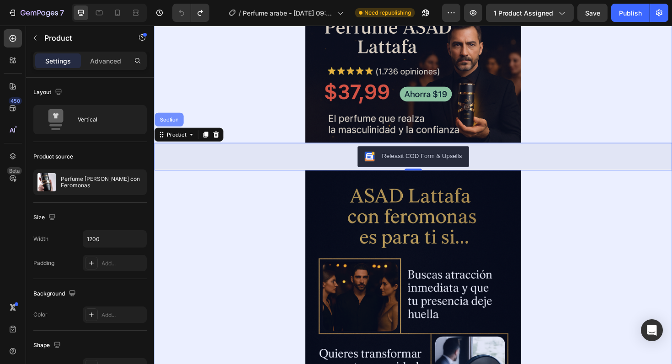
click at [178, 126] on div "Section" at bounding box center [169, 125] width 23 height 5
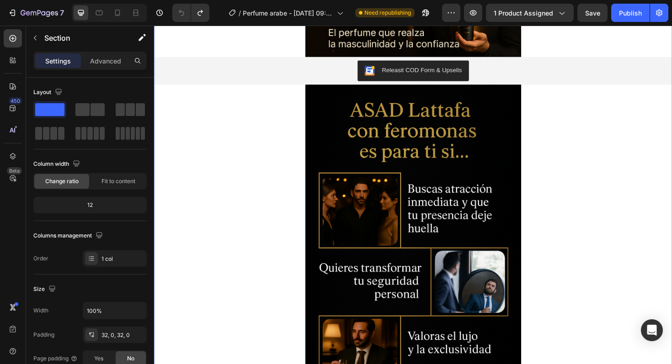
scroll to position [625, 0]
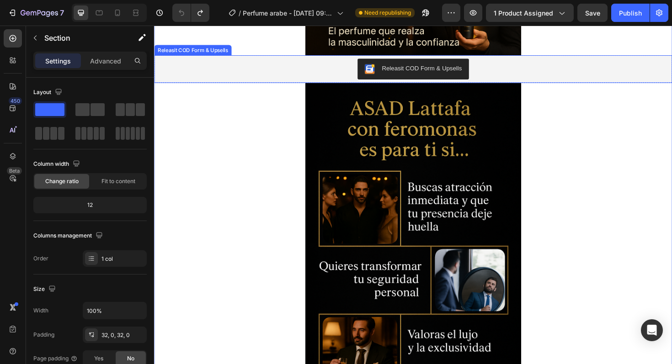
click at [211, 61] on div "Releasit COD Form & Upsells" at bounding box center [428, 72] width 541 height 22
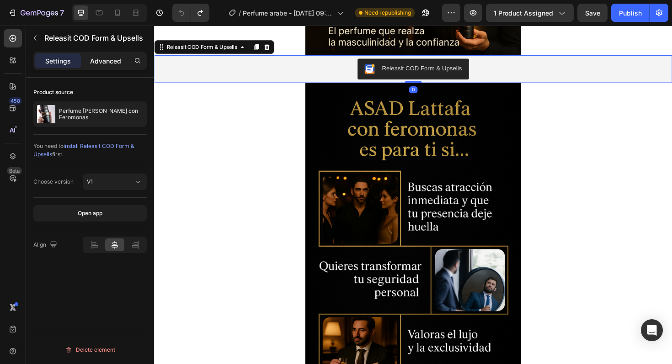
click at [107, 61] on p "Advanced" at bounding box center [105, 61] width 31 height 10
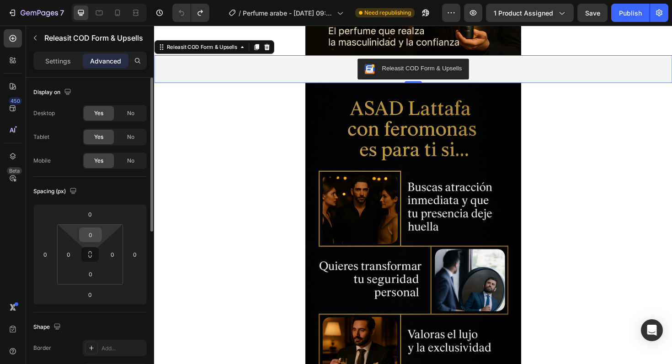
click at [88, 235] on input "0" at bounding box center [90, 235] width 18 height 14
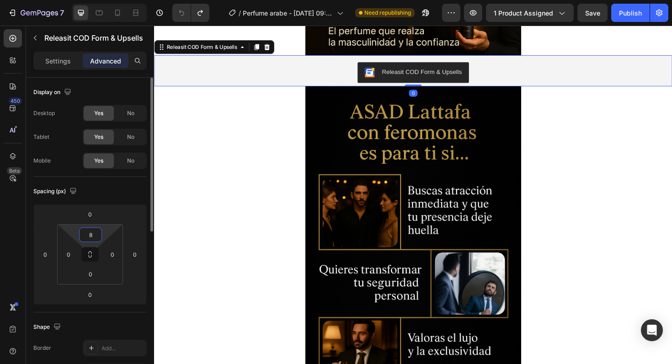
type input "80"
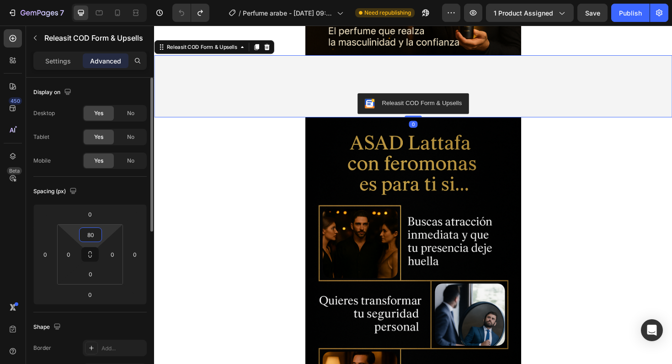
click at [91, 234] on input "80" at bounding box center [90, 235] width 18 height 14
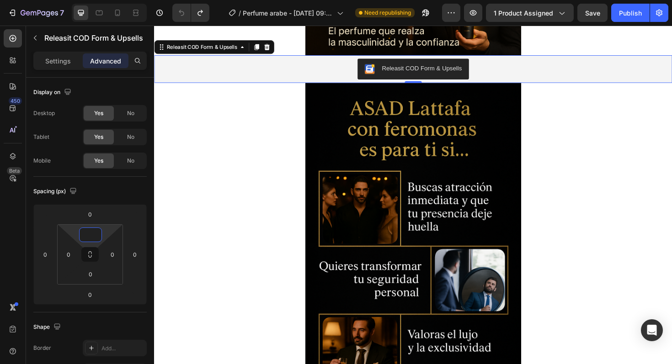
type input "0"
click at [284, 67] on div "Releasit COD Form & Upsells" at bounding box center [428, 72] width 541 height 22
click at [237, 46] on div "Releasit COD Form & Upsells" at bounding box center [205, 48] width 78 height 8
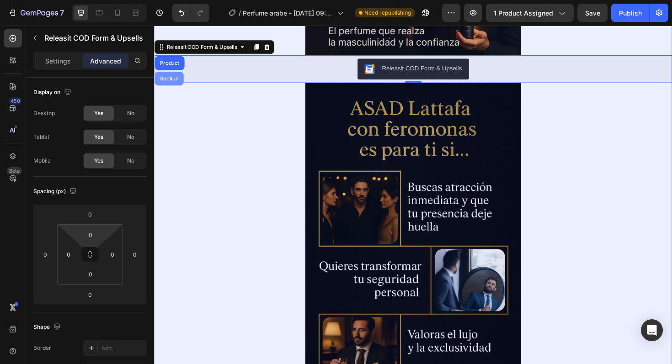
click at [175, 76] on div "Section" at bounding box center [170, 82] width 31 height 15
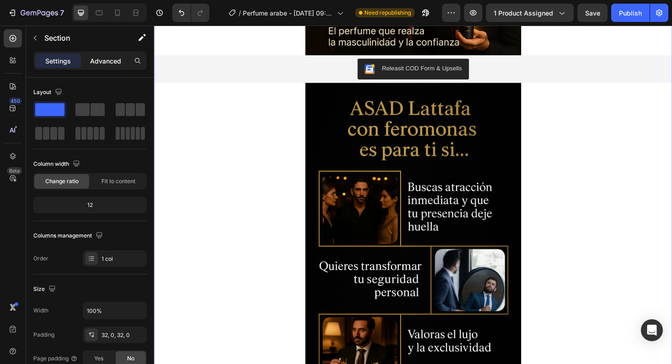
click at [112, 58] on p "Advanced" at bounding box center [105, 61] width 31 height 10
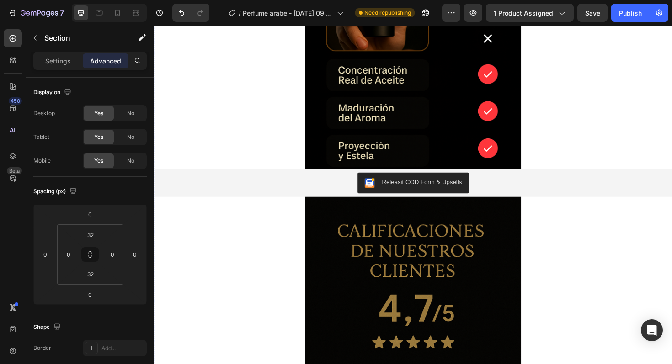
scroll to position [2618, 0]
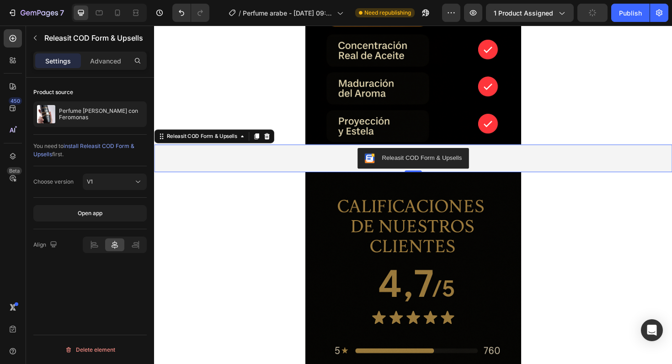
click at [205, 154] on div "Releasit COD Form & Upsells" at bounding box center [428, 166] width 549 height 29
click at [203, 140] on div "Releasit COD Form & Upsells" at bounding box center [205, 143] width 78 height 8
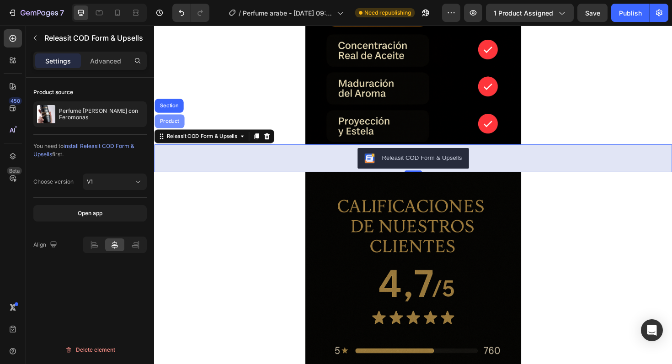
click at [169, 127] on div "Product" at bounding box center [170, 126] width 24 height 5
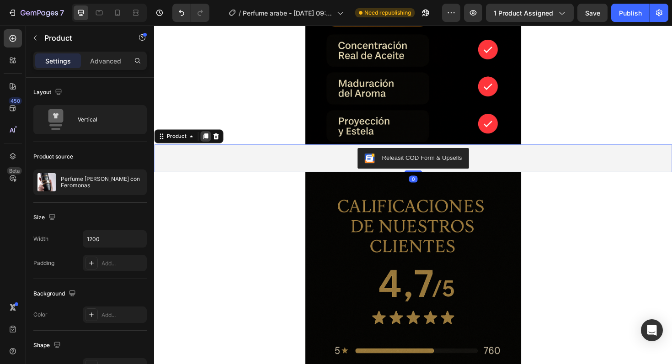
click at [208, 143] on icon at bounding box center [208, 143] width 5 height 6
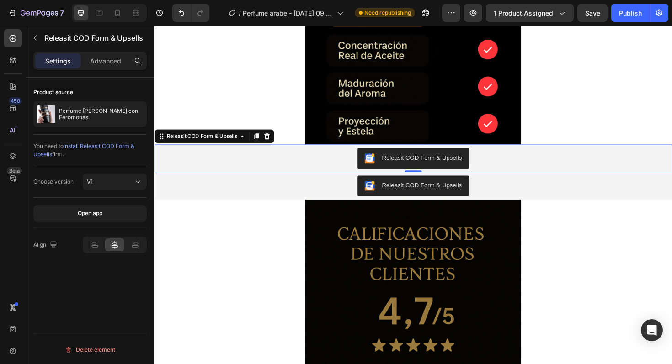
click at [259, 172] on div "Releasit COD Form & Upsells" at bounding box center [428, 166] width 541 height 22
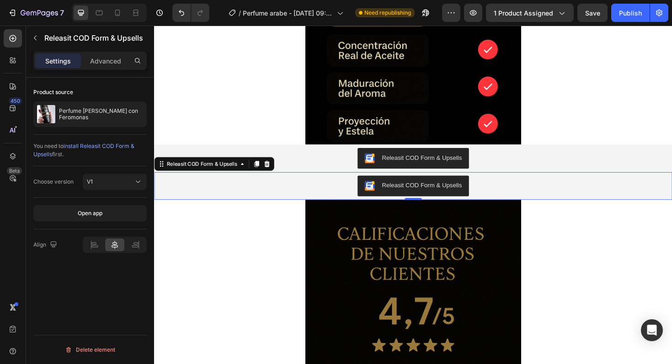
click at [238, 184] on div "Releasit COD Form & Upsells" at bounding box center [428, 195] width 549 height 29
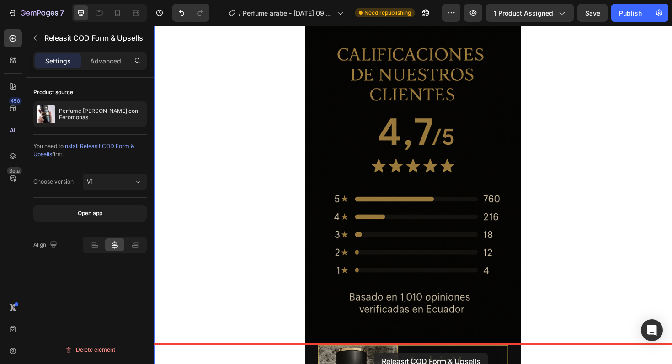
scroll to position [2836, 0]
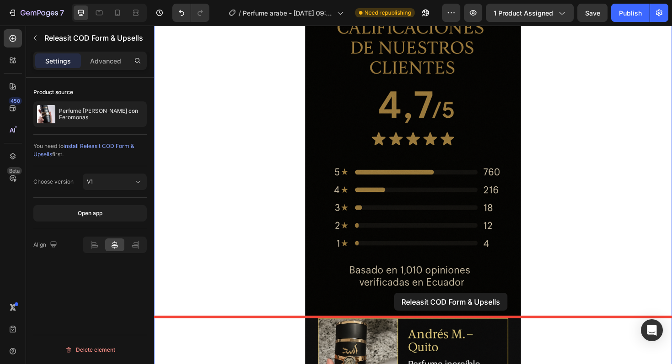
drag, startPoint x: 162, startPoint y: 174, endPoint x: 393, endPoint y: 253, distance: 244.1
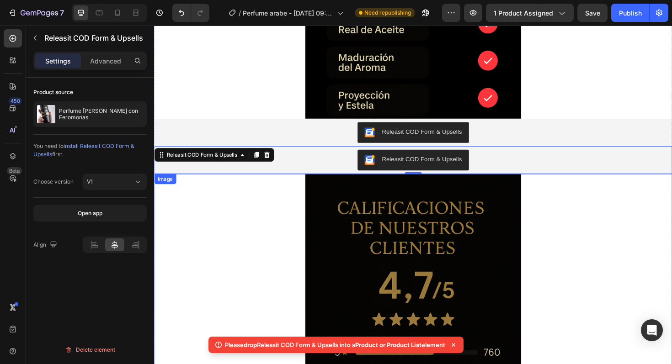
scroll to position [2635, 0]
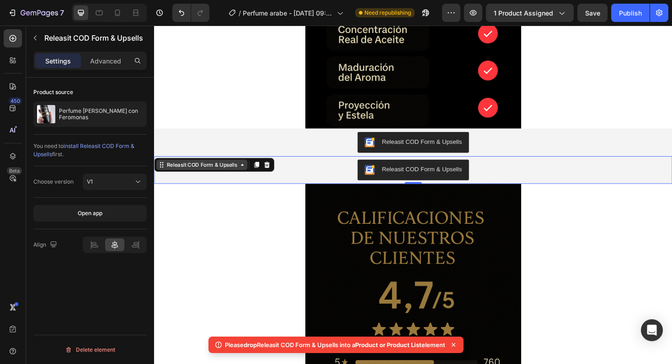
click at [229, 173] on div "Releasit COD Form & Upsells" at bounding box center [205, 173] width 78 height 8
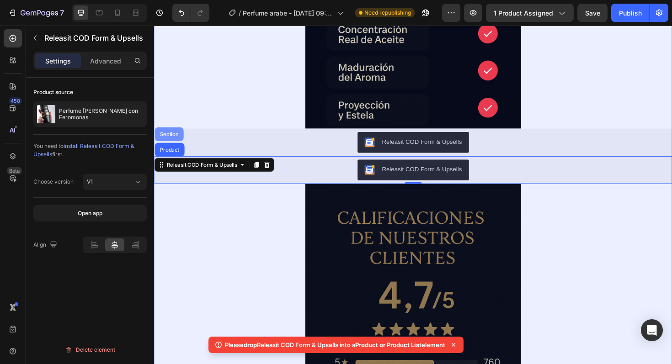
click at [161, 141] on div "Section" at bounding box center [169, 140] width 23 height 5
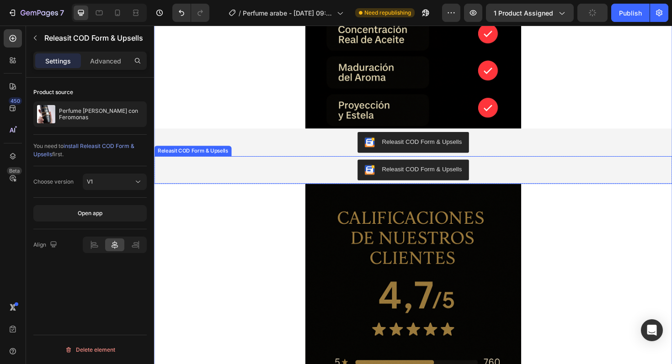
click at [188, 177] on div "Releasit COD Form & Upsells" at bounding box center [428, 179] width 541 height 22
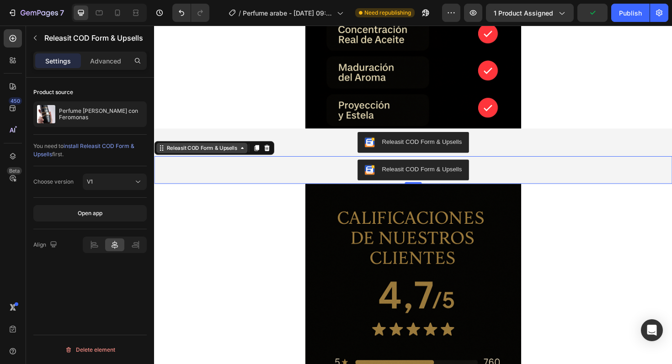
click at [222, 159] on div "Releasit COD Form & Upsells" at bounding box center [205, 155] width 78 height 8
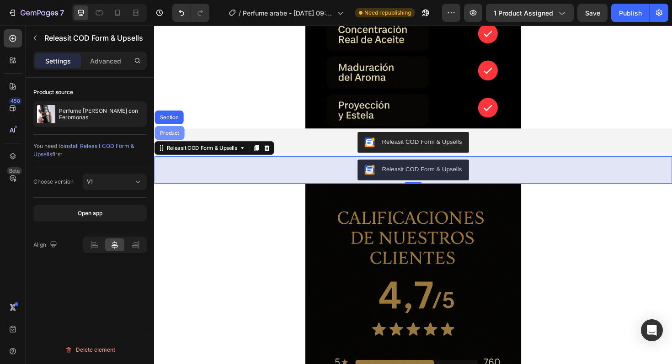
click at [173, 139] on div "Product" at bounding box center [170, 139] width 24 height 5
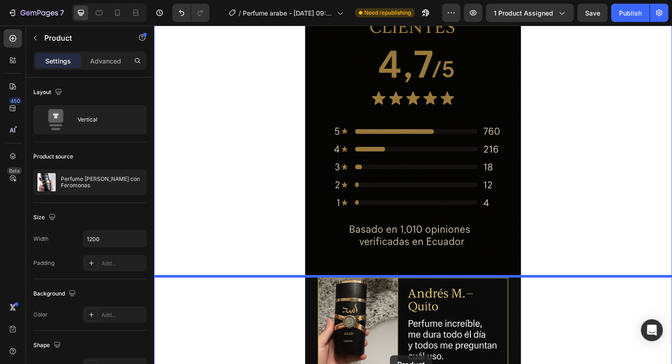
scroll to position [2934, 0]
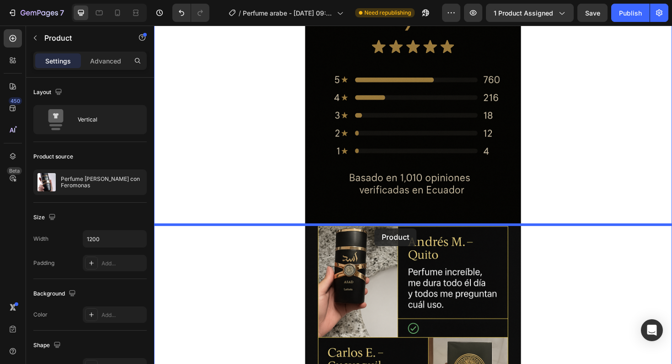
drag, startPoint x: 178, startPoint y: 159, endPoint x: 388, endPoint y: 241, distance: 224.7
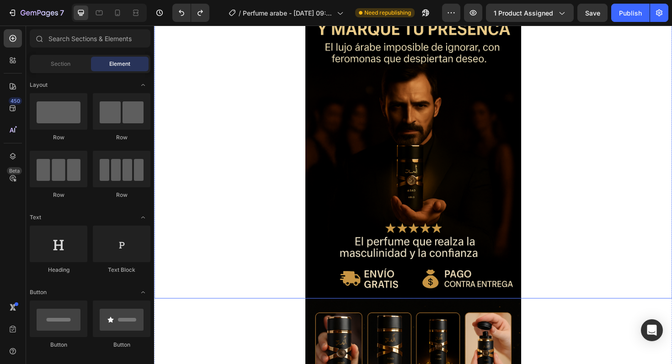
scroll to position [0, 0]
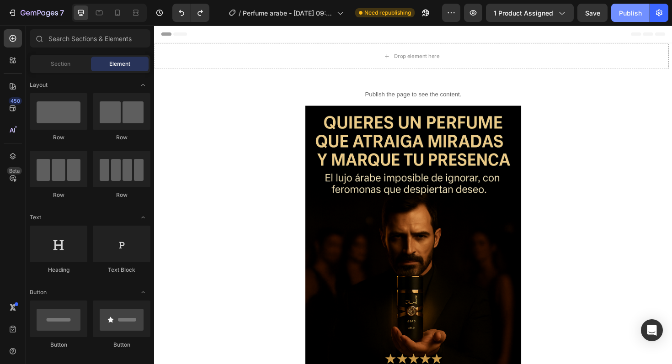
click at [638, 18] on button "Publish" at bounding box center [630, 13] width 38 height 18
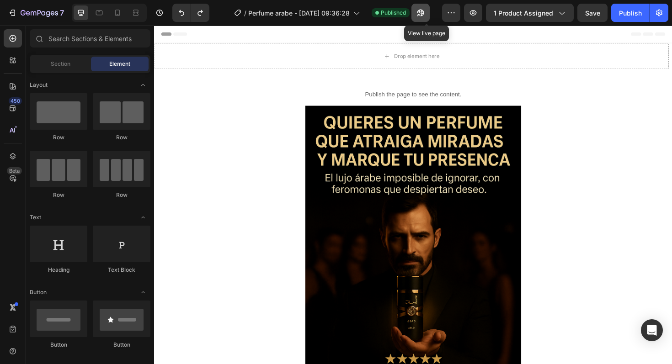
click at [425, 13] on icon "button" at bounding box center [420, 12] width 9 height 9
